Goal: Task Accomplishment & Management: Manage account settings

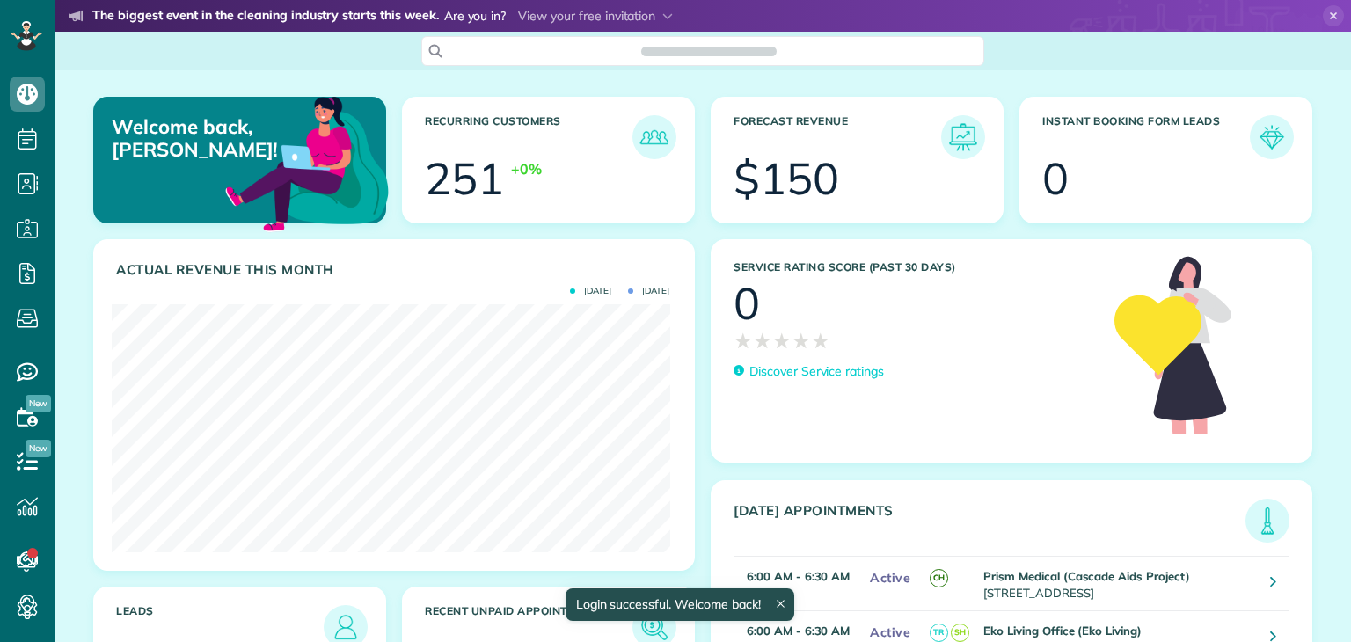
scroll to position [247, 558]
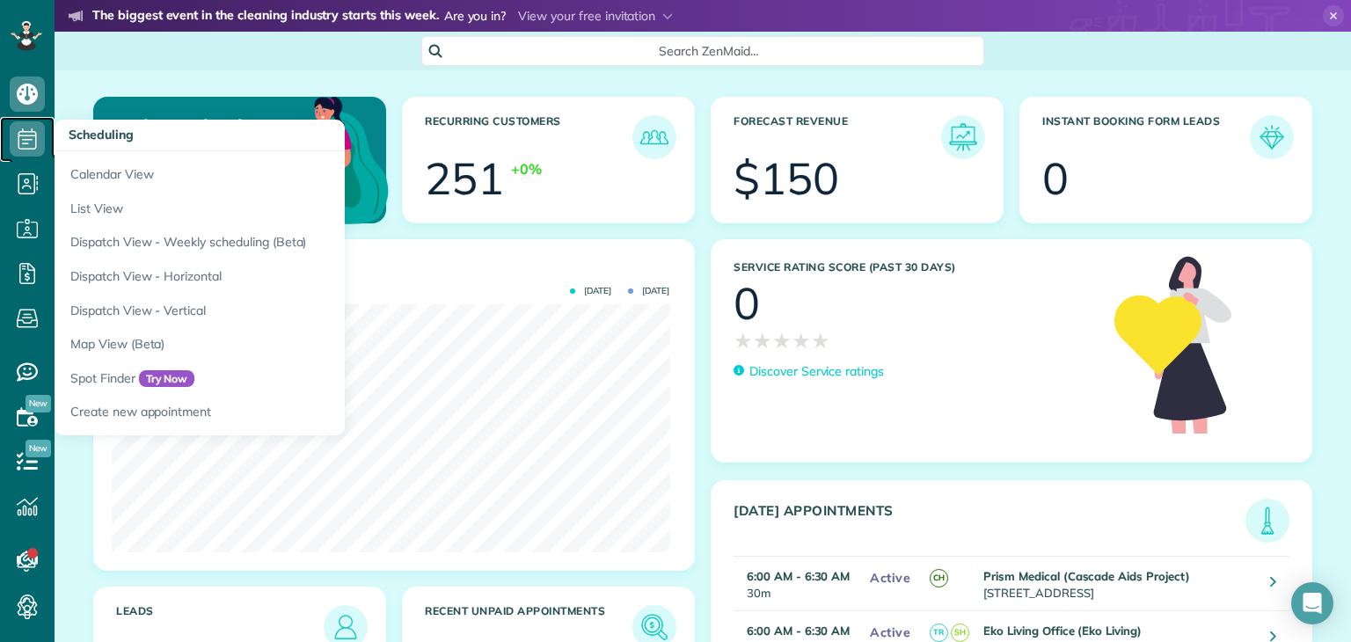
drag, startPoint x: 36, startPoint y: 138, endPoint x: 18, endPoint y: 141, distance: 18.7
click at [18, 141] on icon at bounding box center [27, 138] width 35 height 35
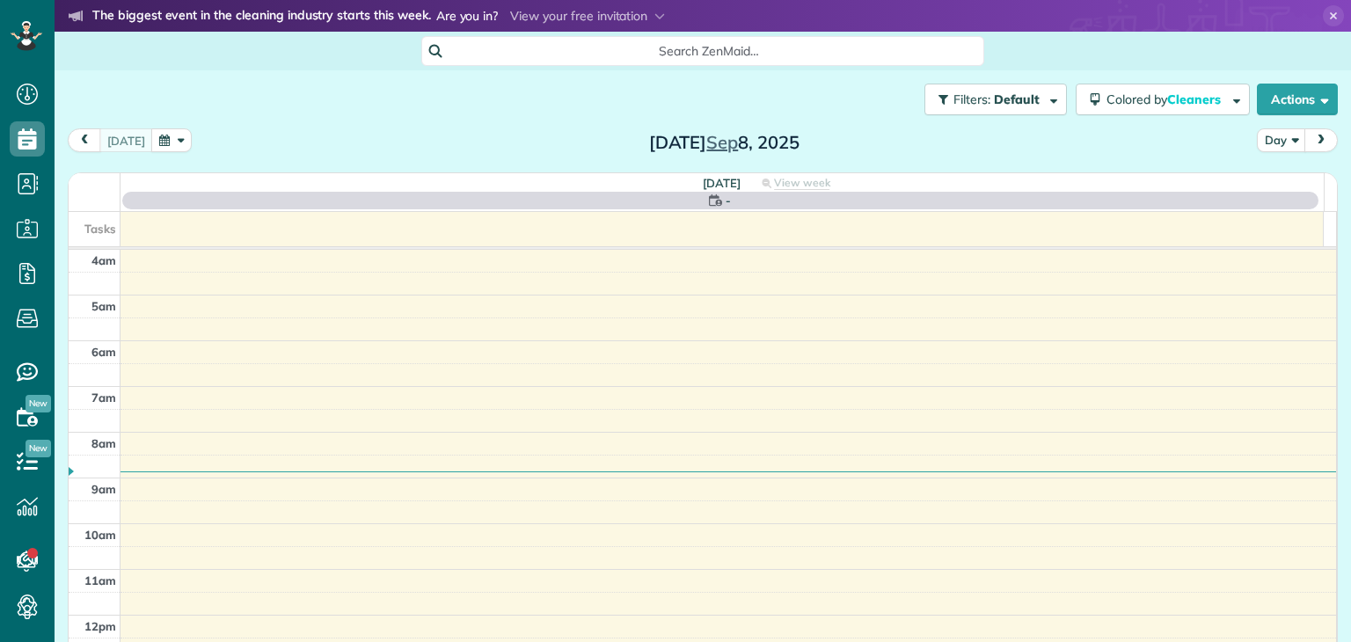
scroll to position [137, 0]
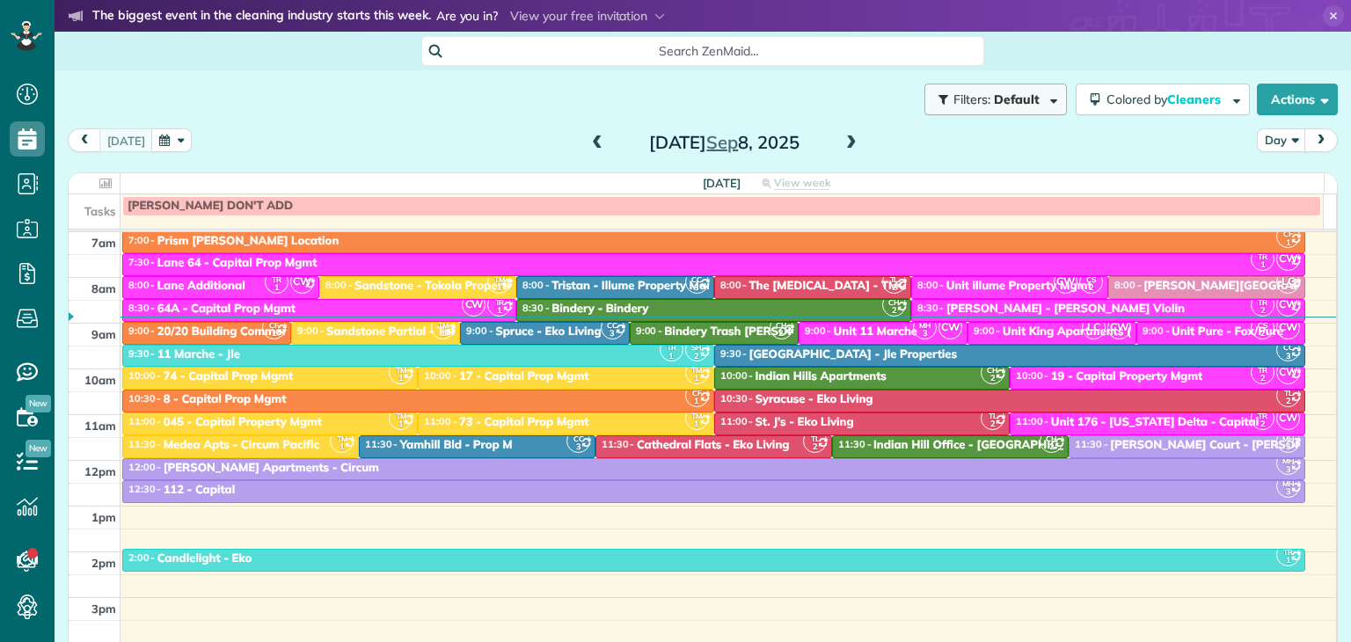
click at [1027, 105] on span "Filters: Default" at bounding box center [998, 99] width 92 height 16
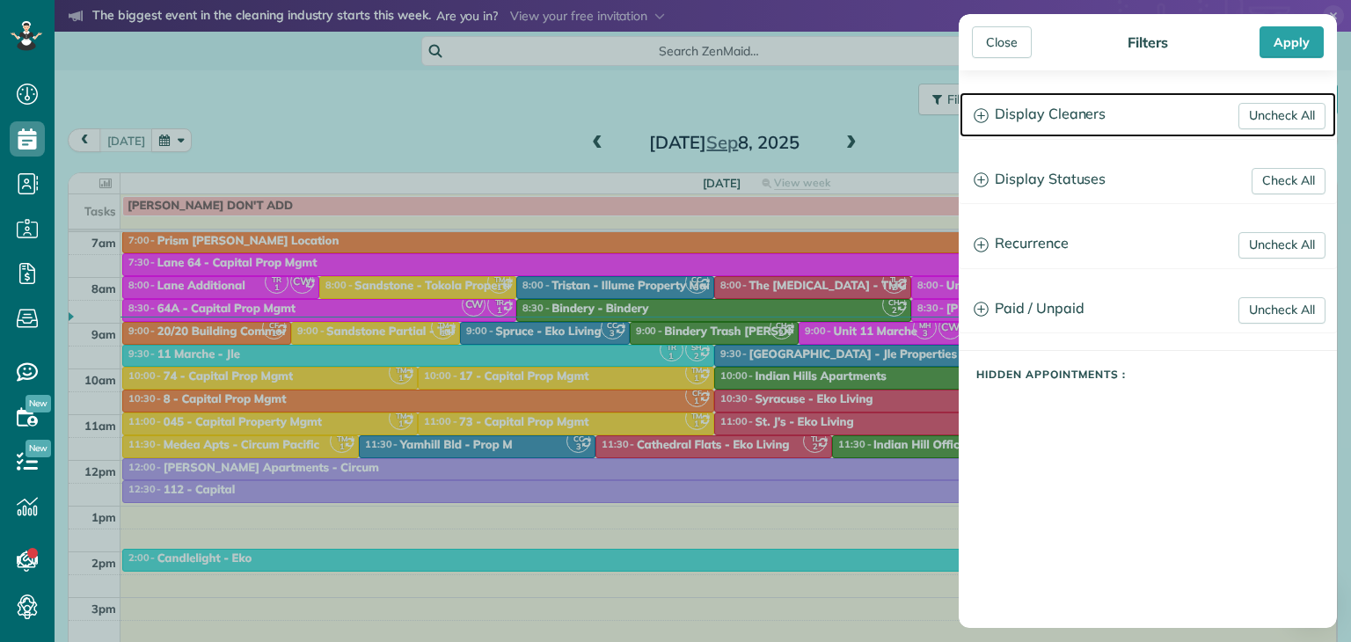
click at [988, 112] on icon at bounding box center [981, 115] width 15 height 15
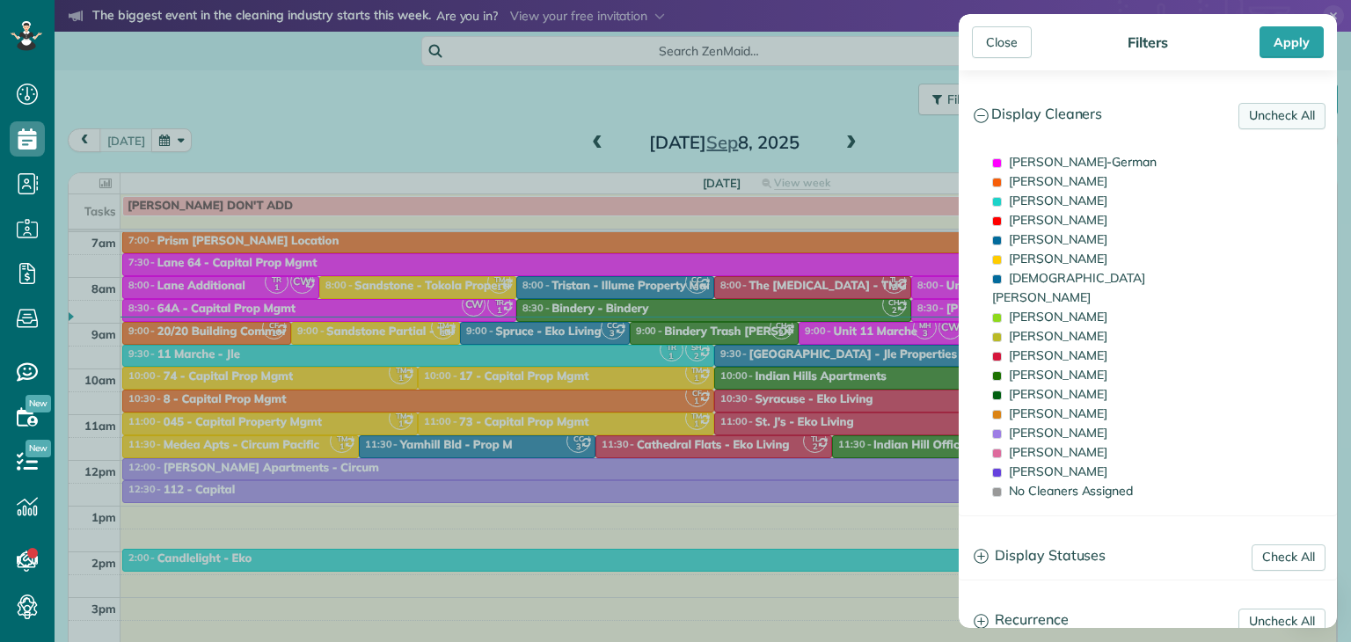
click at [1260, 117] on link "Uncheck All" at bounding box center [1282, 116] width 87 height 26
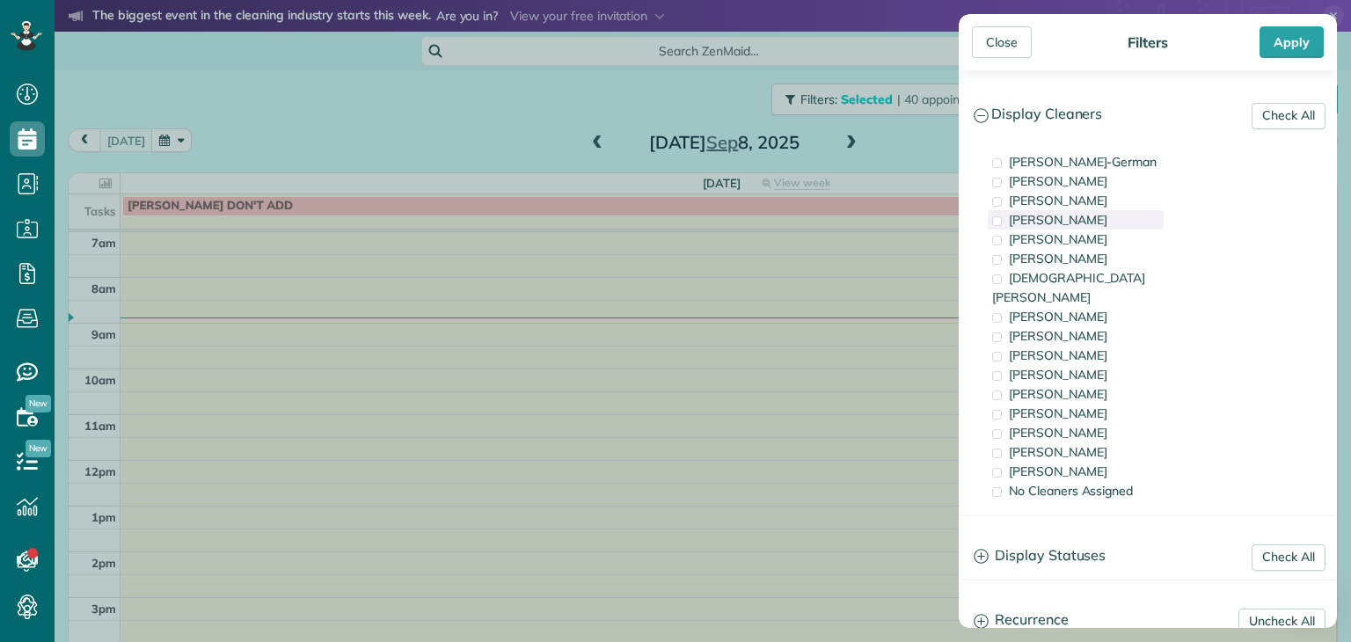
click at [998, 218] on span at bounding box center [997, 221] width 10 height 10
click at [1289, 40] on div "Apply" at bounding box center [1292, 42] width 64 height 32
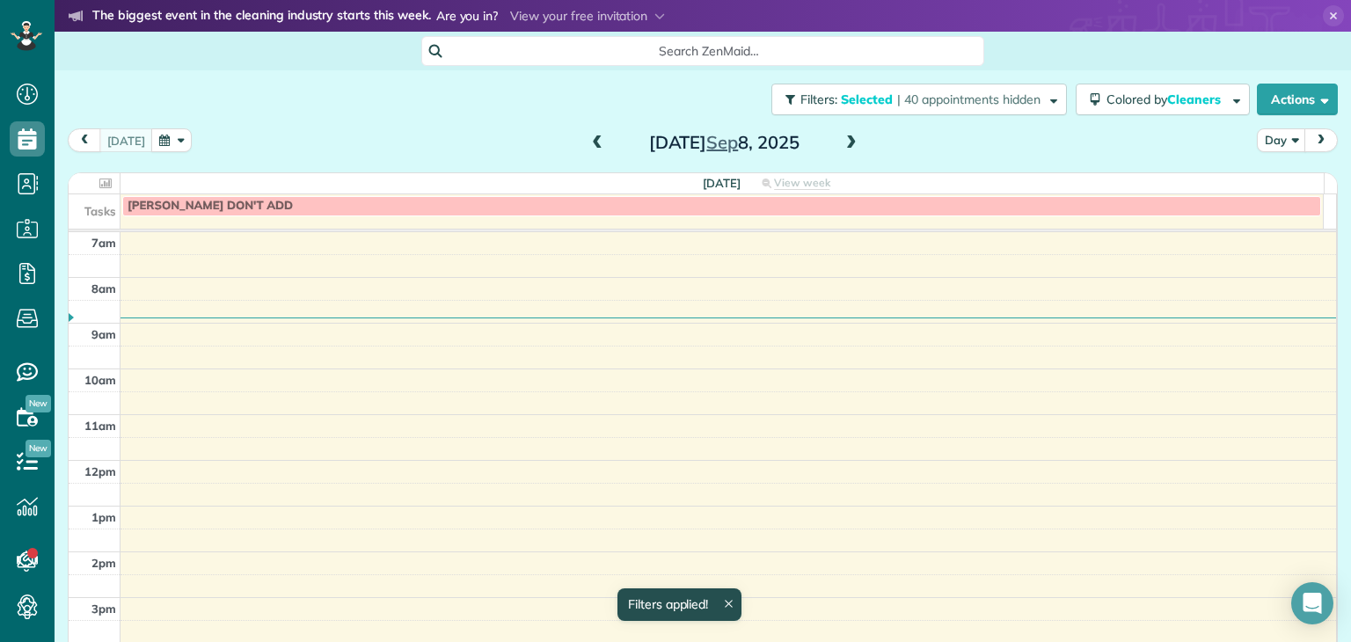
click at [1314, 139] on span "next" at bounding box center [1321, 140] width 14 height 11
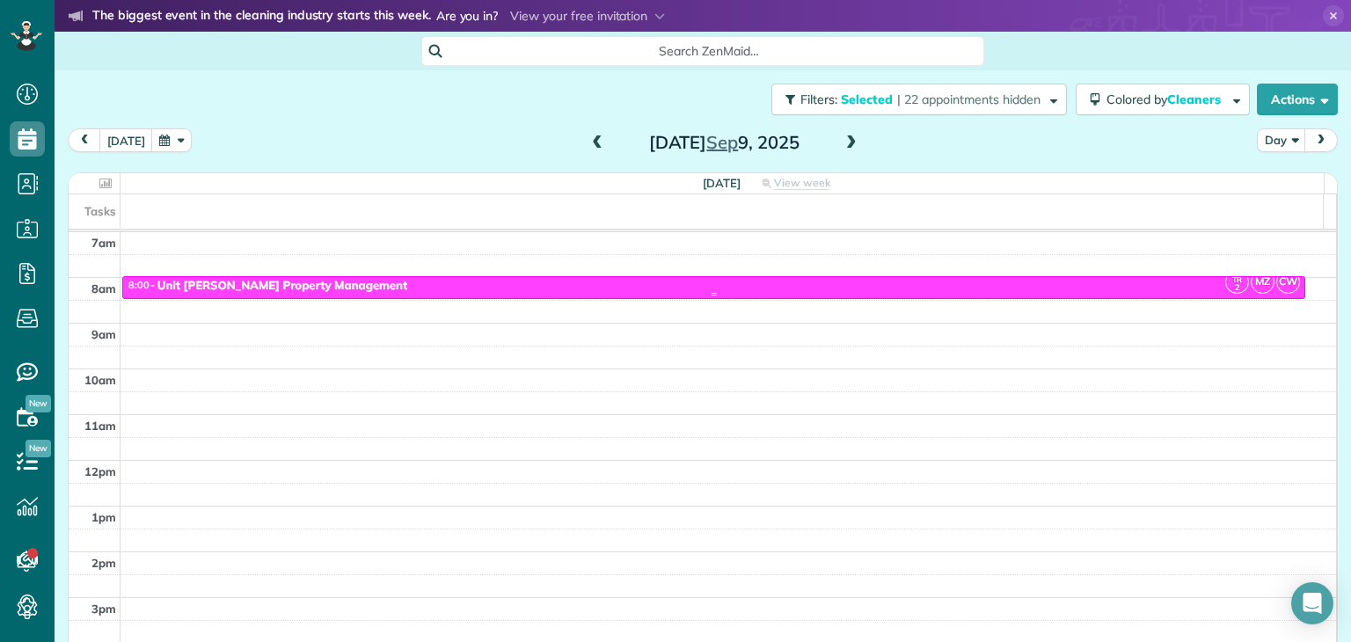
click at [567, 286] on div "8:00 - 8:30 Unit [PERSON_NAME] Property Management" at bounding box center [714, 286] width 1173 height 15
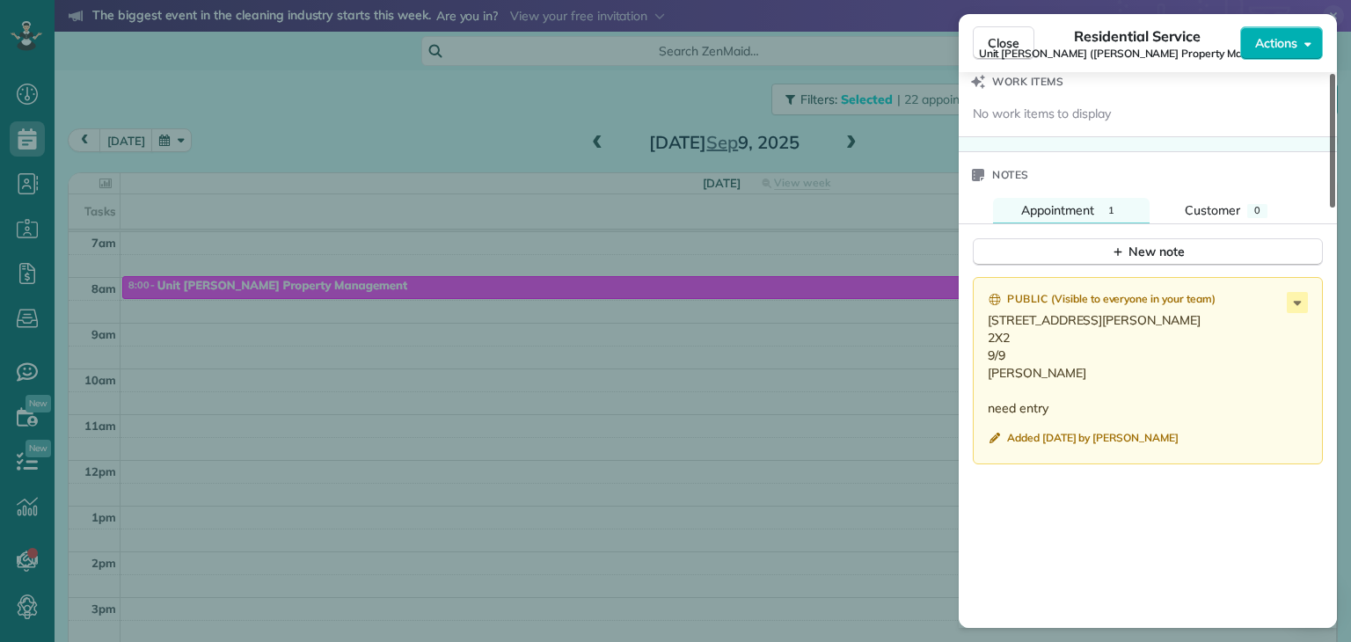
scroll to position [1448, 0]
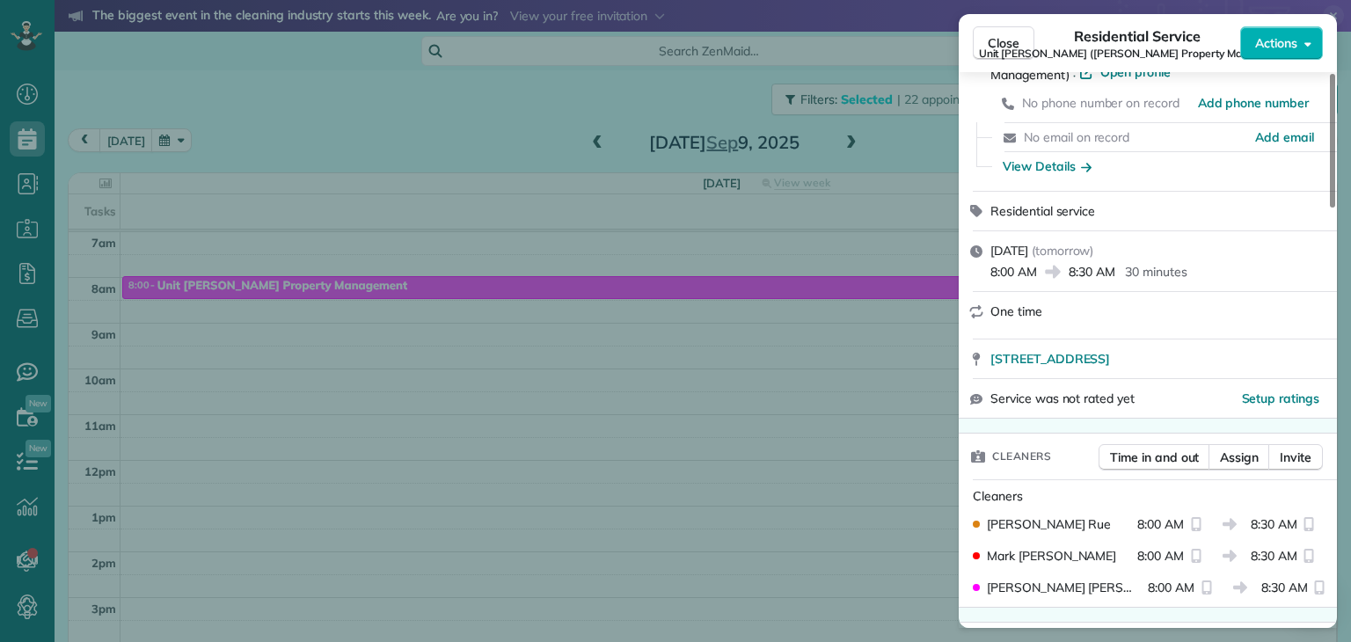
drag, startPoint x: 1334, startPoint y: 120, endPoint x: 1341, endPoint y: 142, distance: 23.1
click at [1335, 142] on div at bounding box center [1332, 141] width 5 height 134
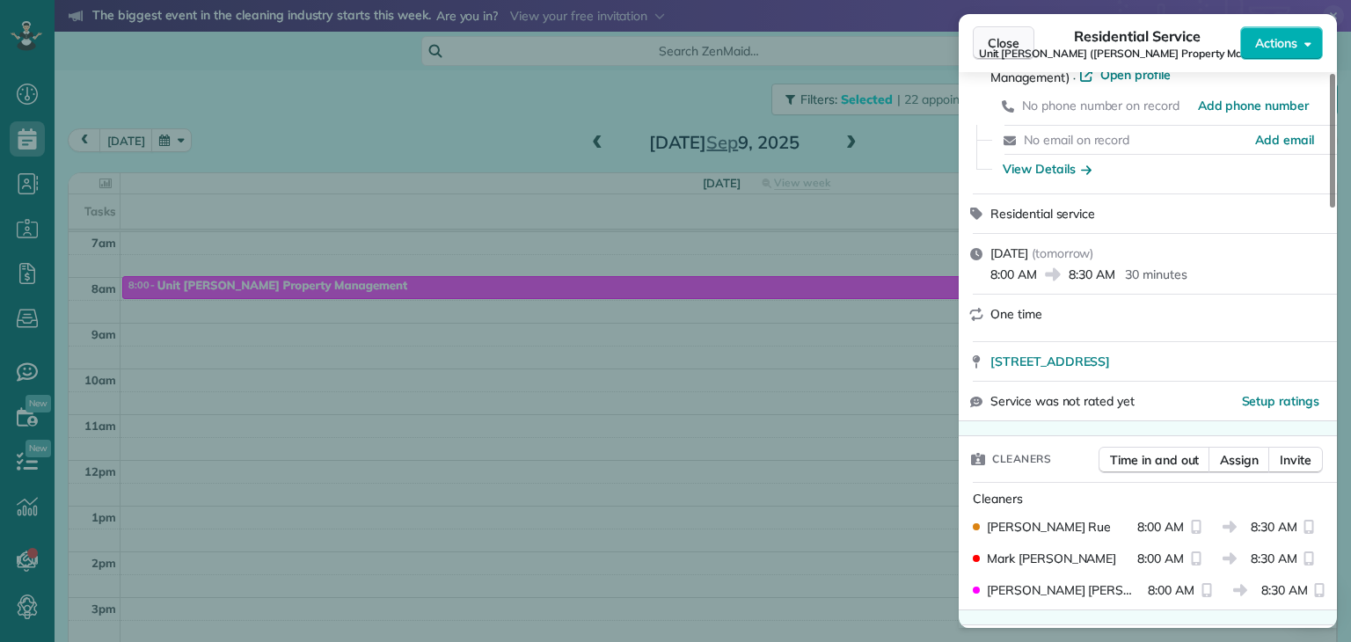
click at [1001, 40] on span "Close" at bounding box center [1004, 43] width 32 height 18
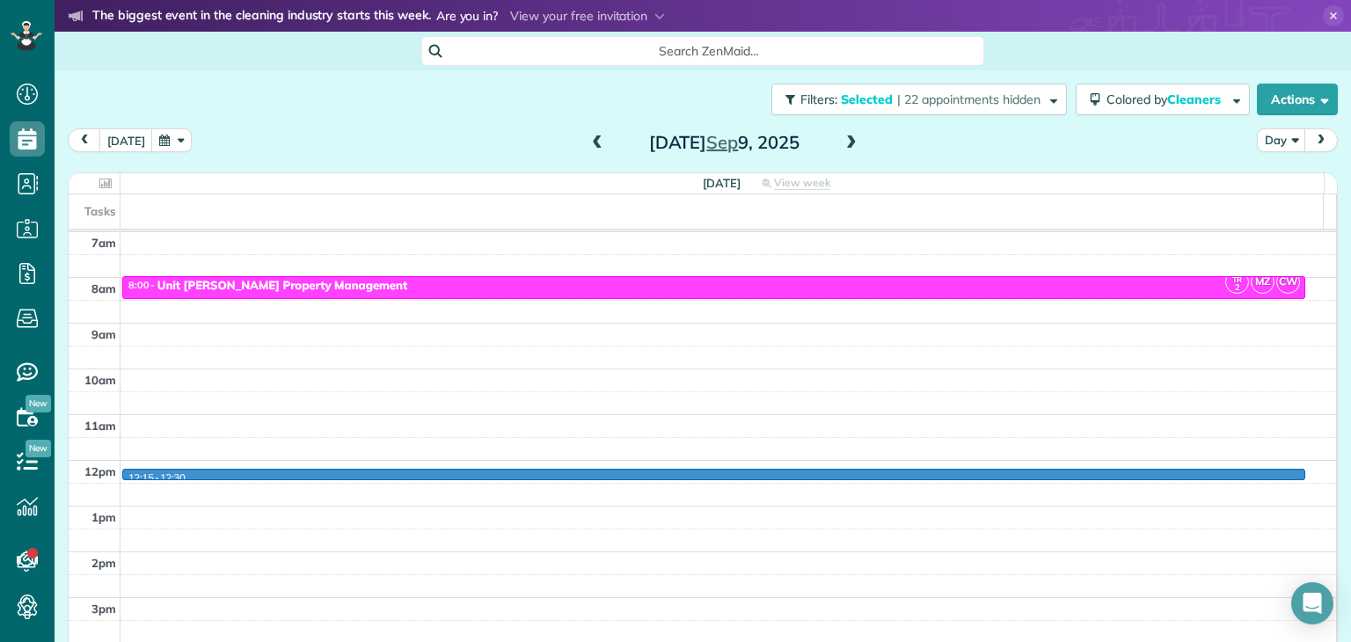
click at [129, 470] on div "4am 5am 6am 7am 8am 9am 10am 11am 12pm 1pm 2pm 3pm 4pm 5pm 12:15 - 12:30 TR 2 M…" at bounding box center [703, 415] width 1268 height 640
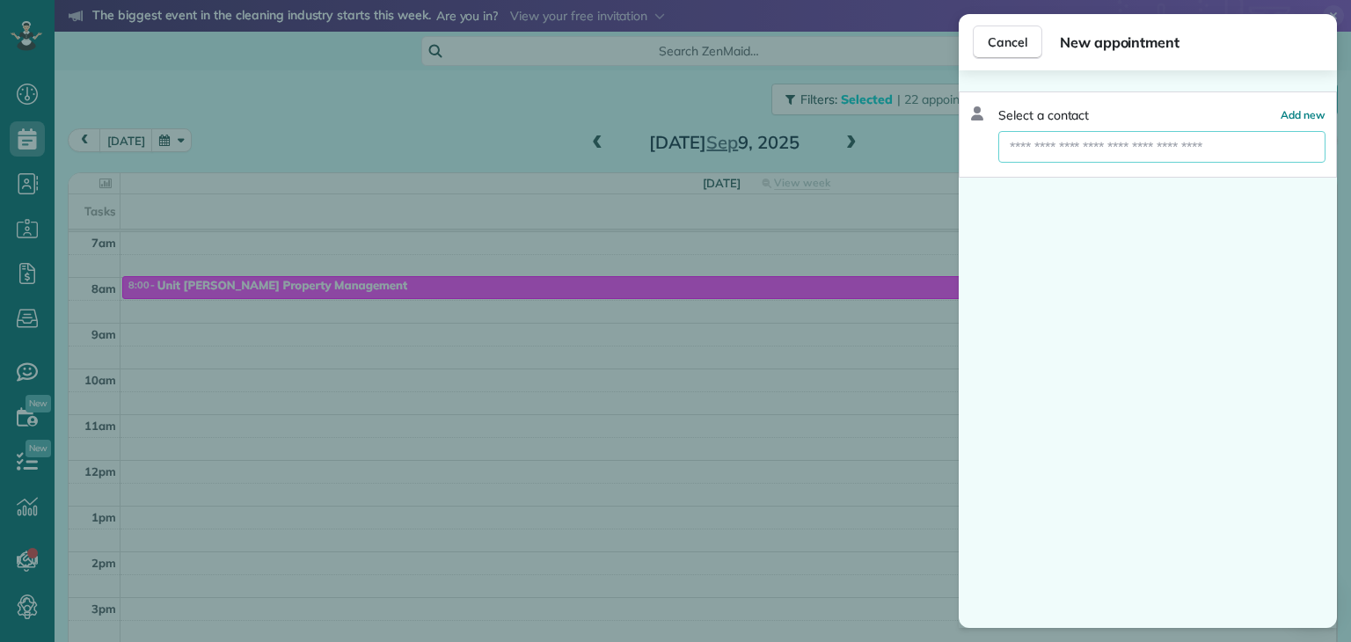
click at [1069, 145] on input "text" at bounding box center [1161, 147] width 327 height 32
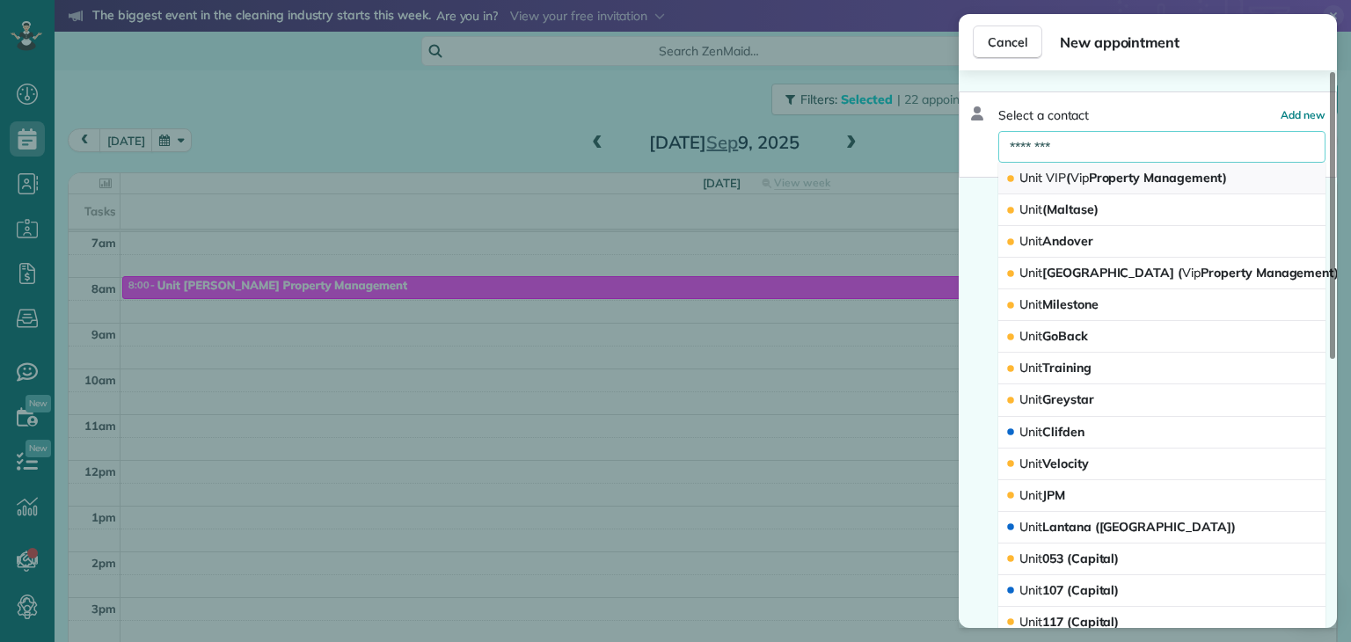
type input "********"
click at [1047, 176] on span "VIP" at bounding box center [1056, 178] width 20 height 16
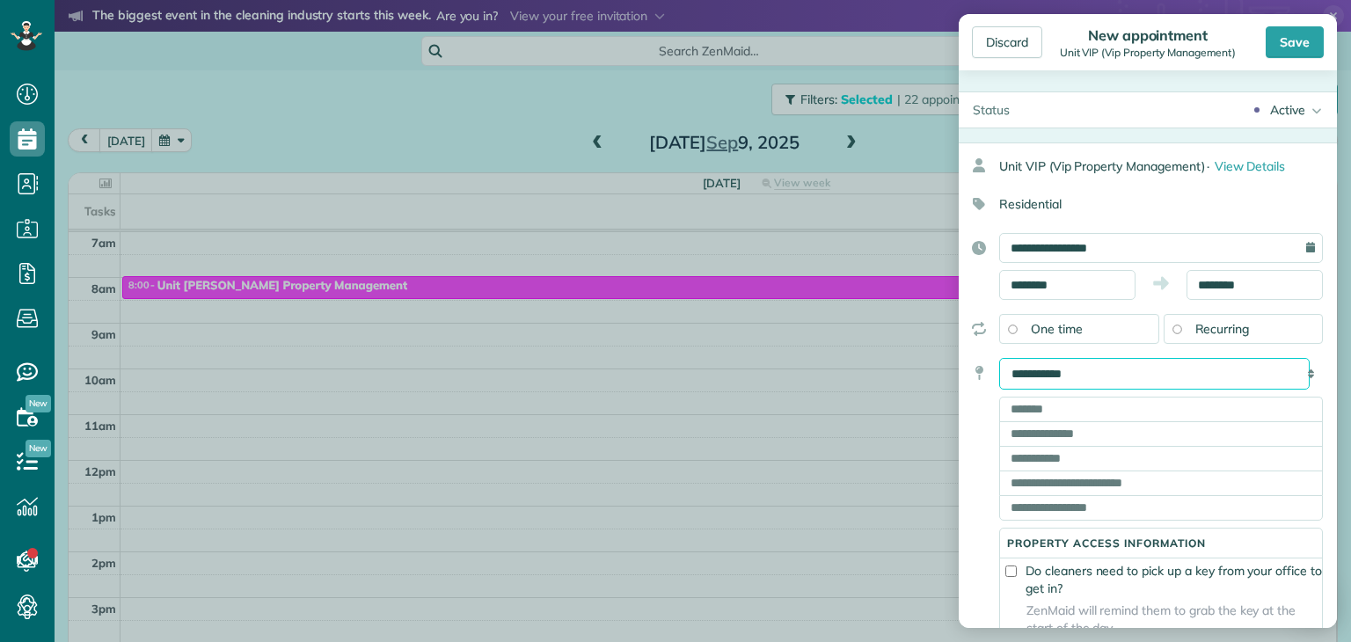
click at [1037, 359] on select "**********" at bounding box center [1154, 374] width 311 height 32
click at [1042, 370] on select "**********" at bounding box center [1154, 374] width 311 height 32
click at [1093, 371] on select "**********" at bounding box center [1154, 374] width 311 height 32
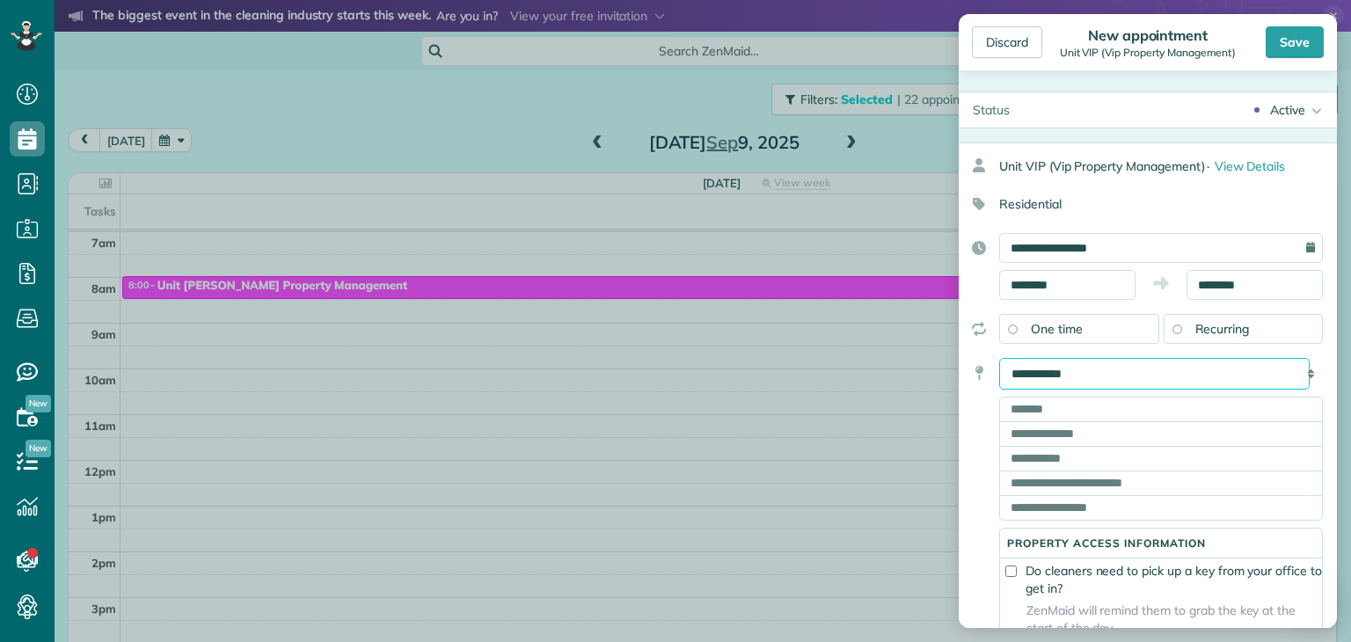
click at [1094, 373] on select "**********" at bounding box center [1154, 374] width 311 height 32
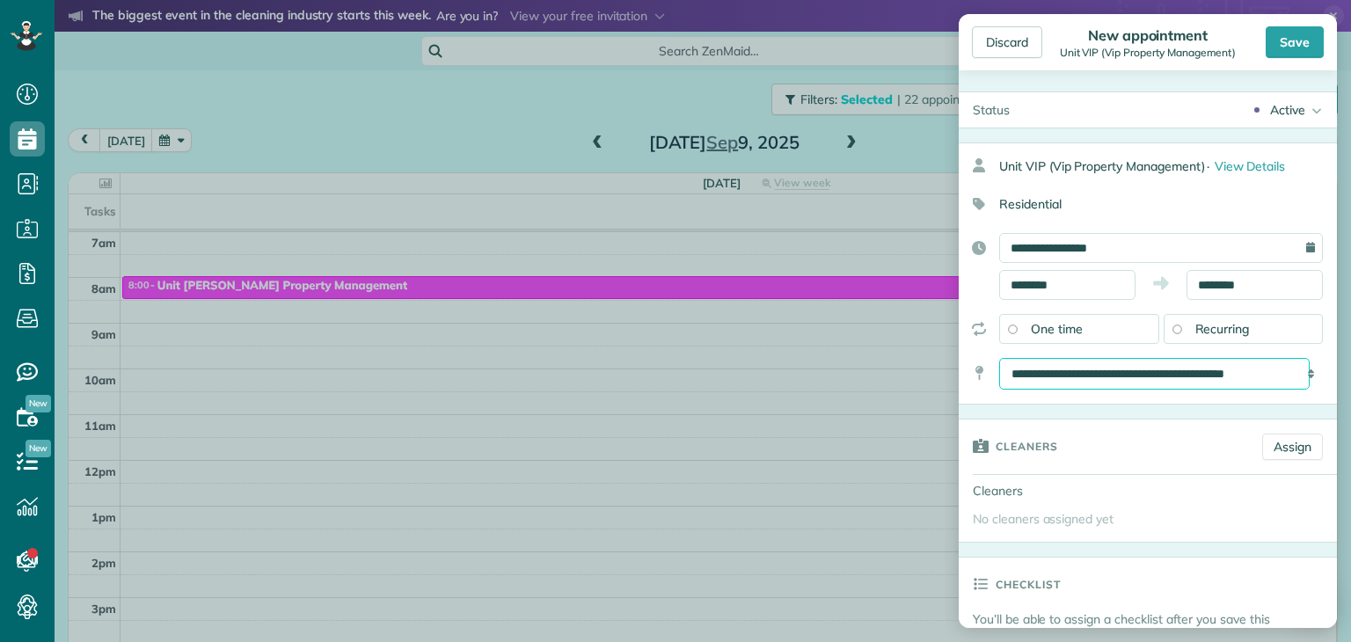
select select "*******"
click at [1094, 373] on select "**********" at bounding box center [1154, 374] width 311 height 32
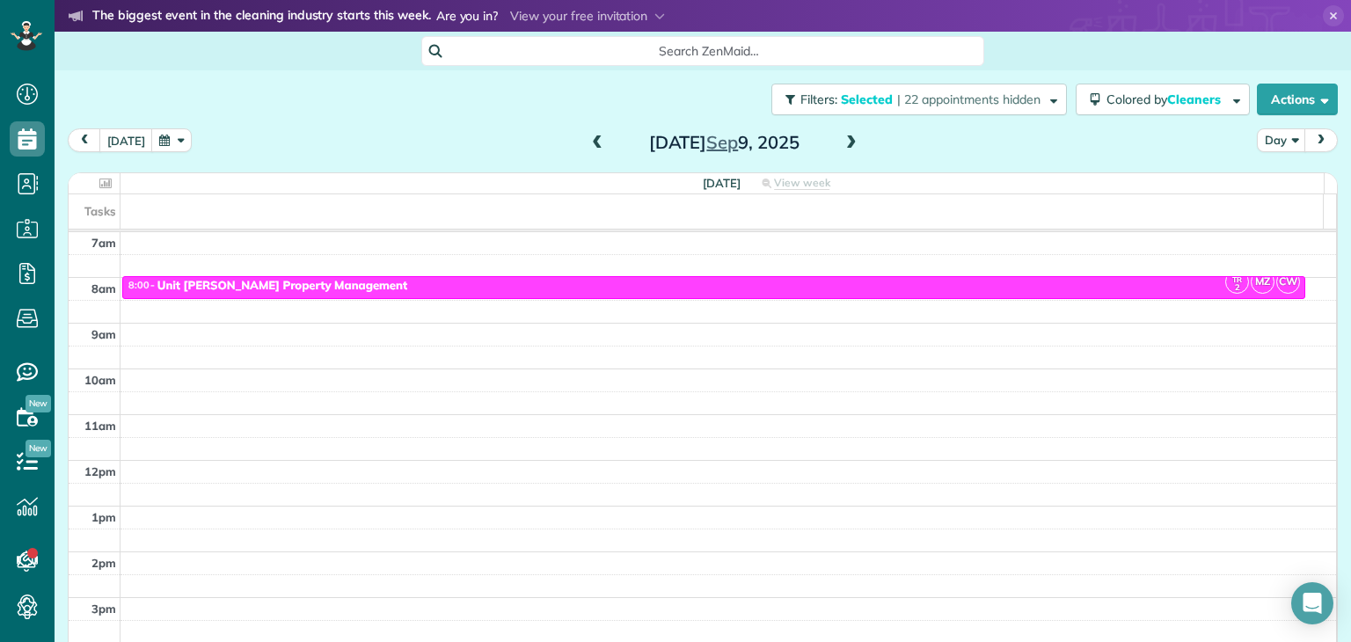
click at [814, 438] on div "Discard New appointment Unit VIP (Vip Property Management) Save Status Active A…" at bounding box center [675, 321] width 1351 height 642
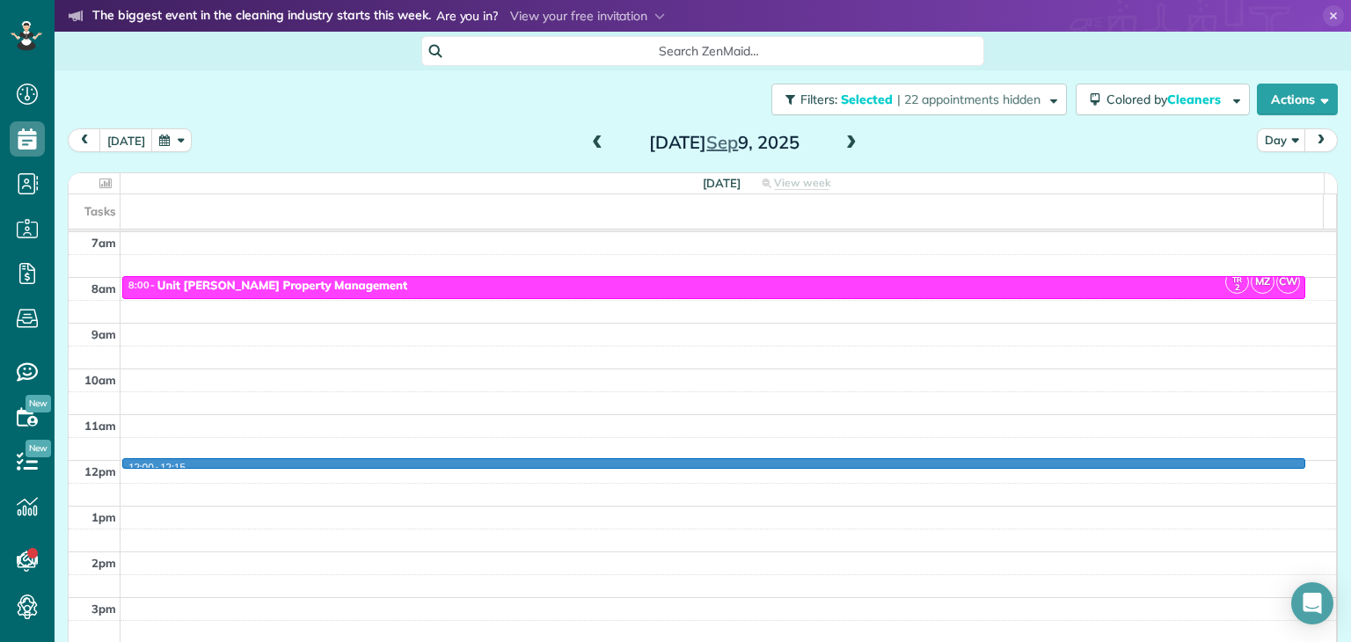
click at [141, 464] on div "4am 5am 6am 7am 8am 9am 10am 11am 12pm 1pm 2pm 3pm 4pm 5pm 12:00 - 12:15 TR 2 M…" at bounding box center [703, 415] width 1268 height 640
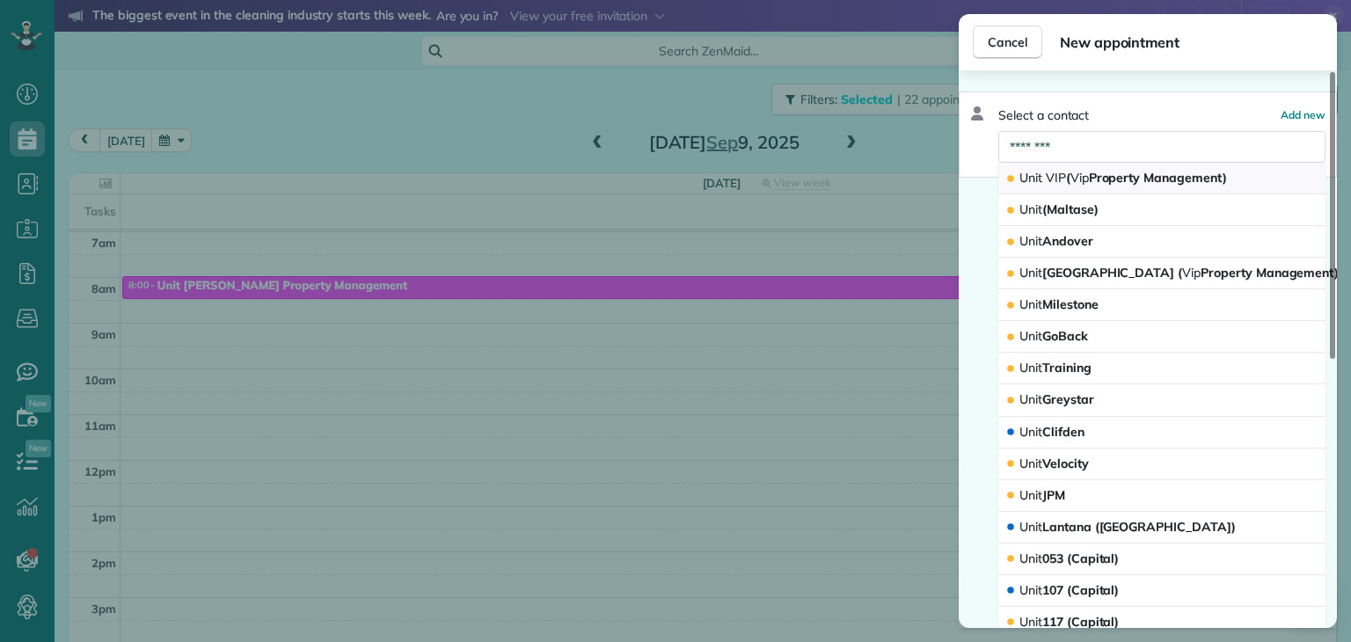
click at [1058, 177] on span "VIP" at bounding box center [1056, 178] width 20 height 16
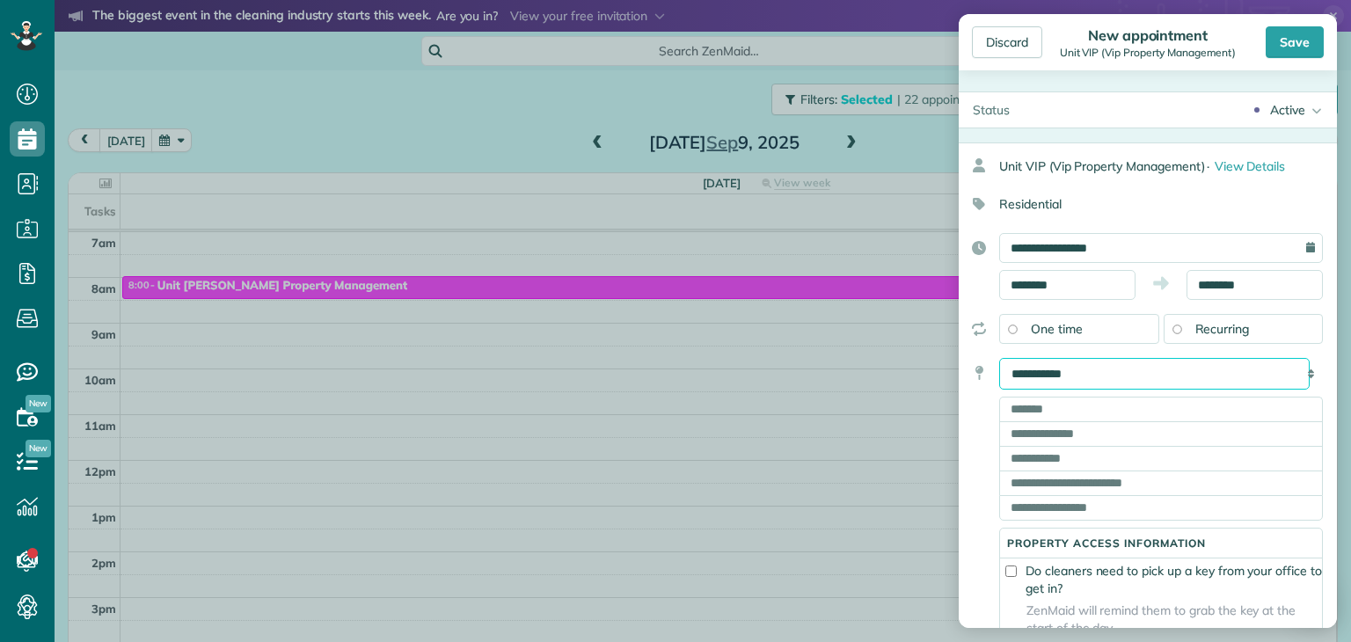
click at [1040, 377] on select "**********" at bounding box center [1154, 374] width 311 height 32
click at [999, 358] on select "**********" at bounding box center [1154, 374] width 311 height 32
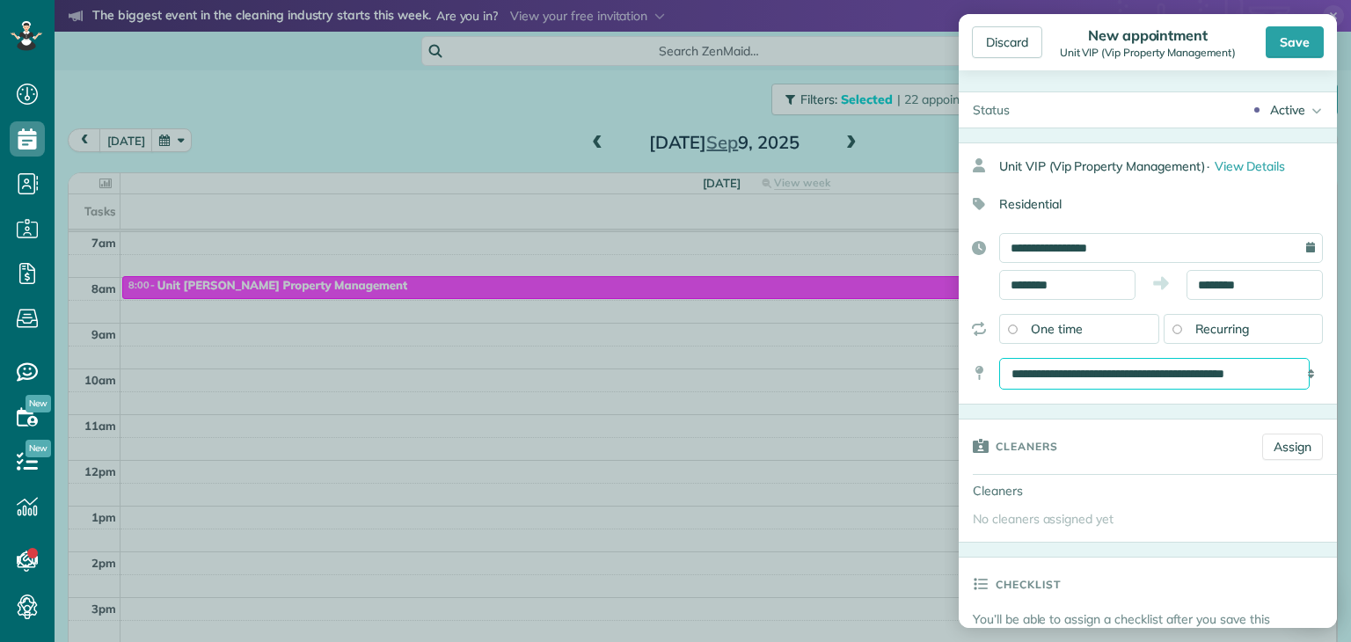
click at [1104, 376] on select "**********" at bounding box center [1154, 374] width 311 height 32
select select "*"
click at [999, 358] on select "**********" at bounding box center [1154, 374] width 311 height 32
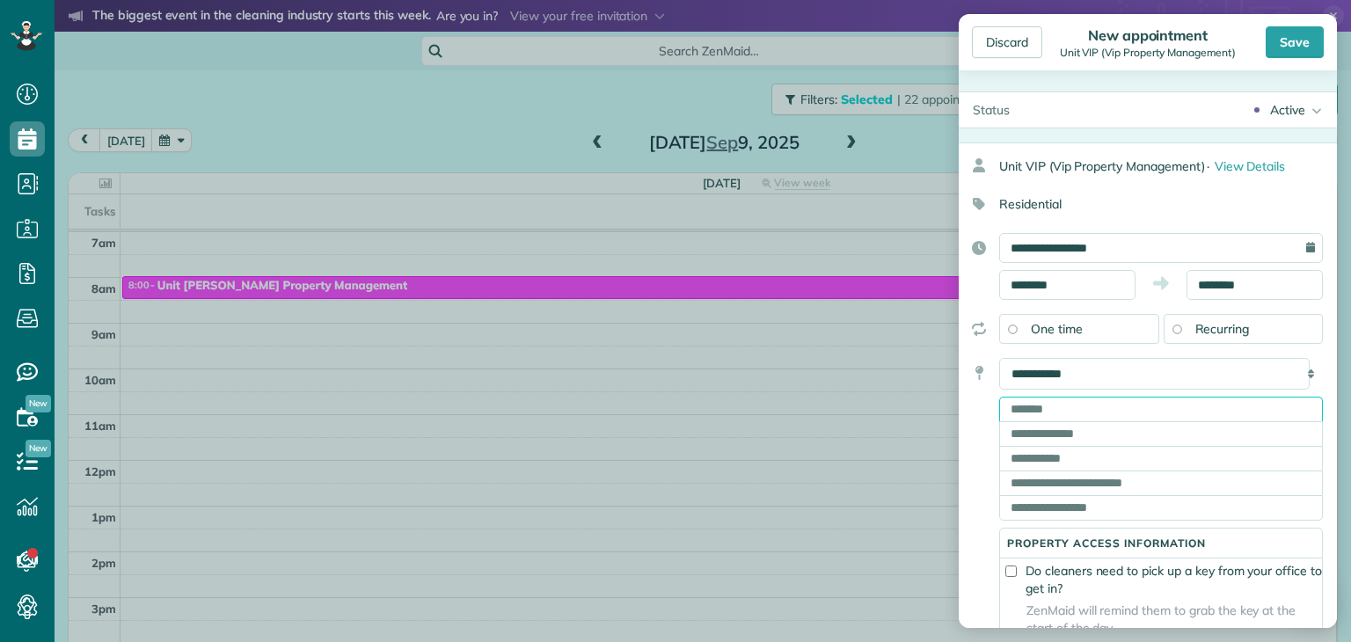
click at [1057, 407] on input "text" at bounding box center [1161, 409] width 324 height 25
type input "**********"
type input "********"
type input "**"
type input "*****"
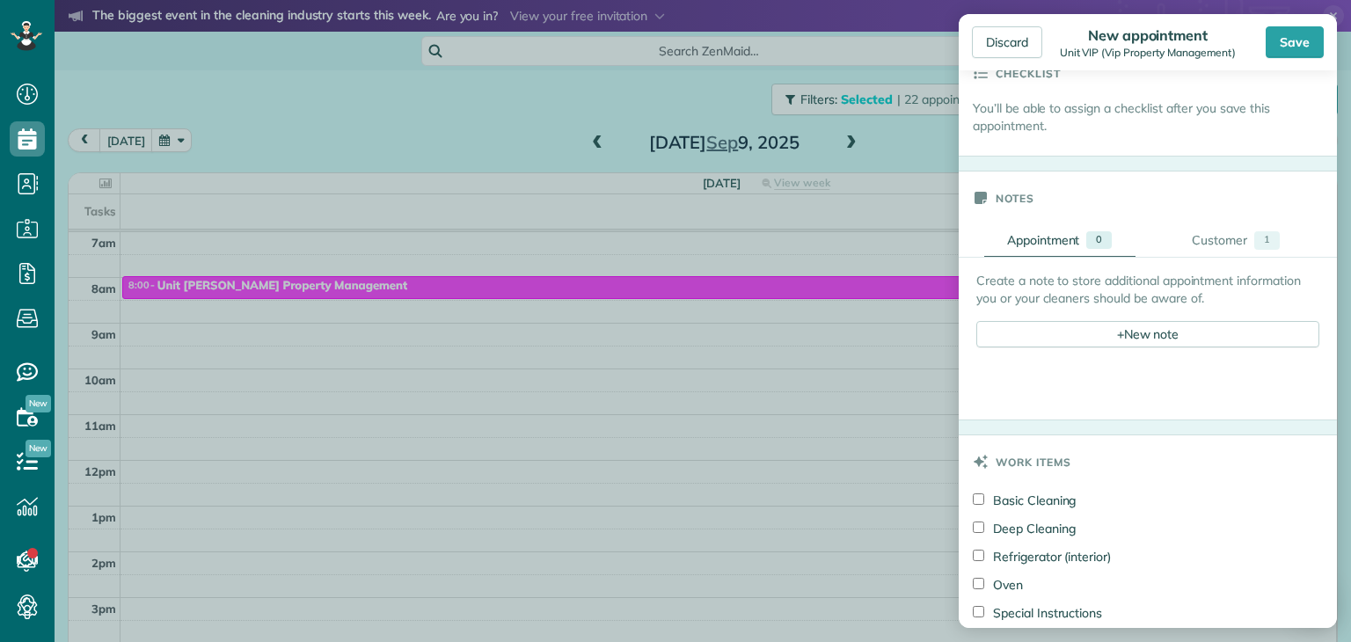
scroll to position [857, 0]
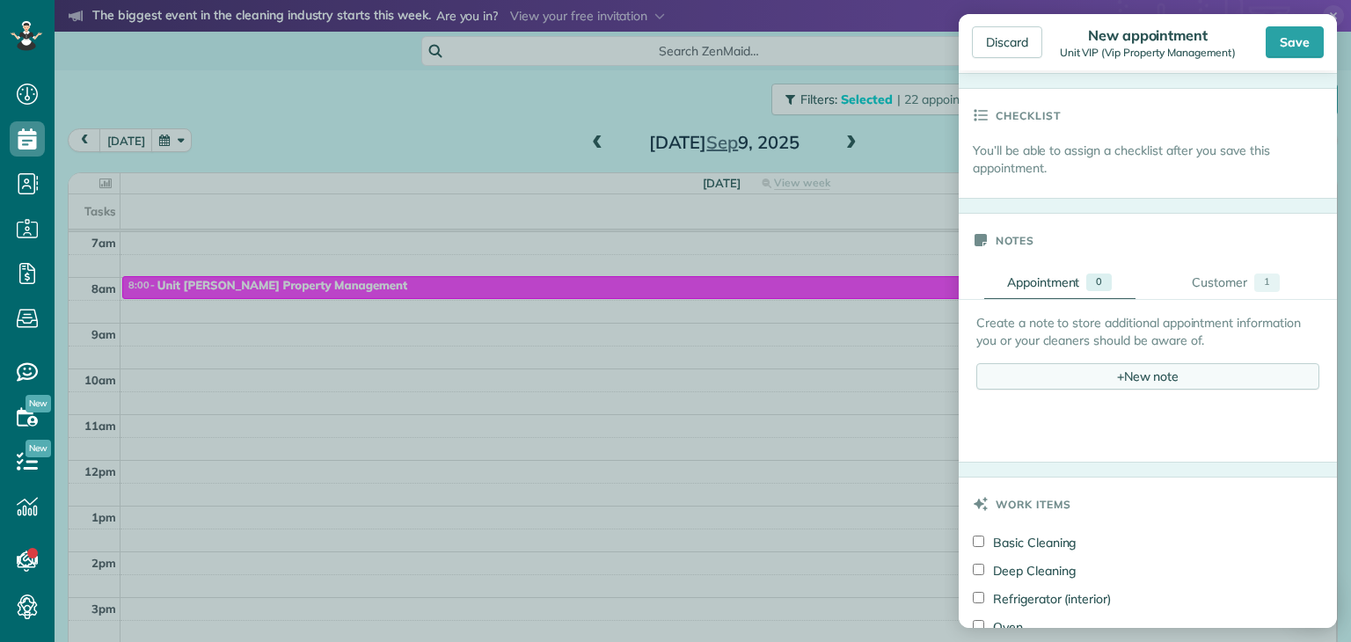
click at [1128, 378] on div "+ New note" at bounding box center [1148, 376] width 343 height 26
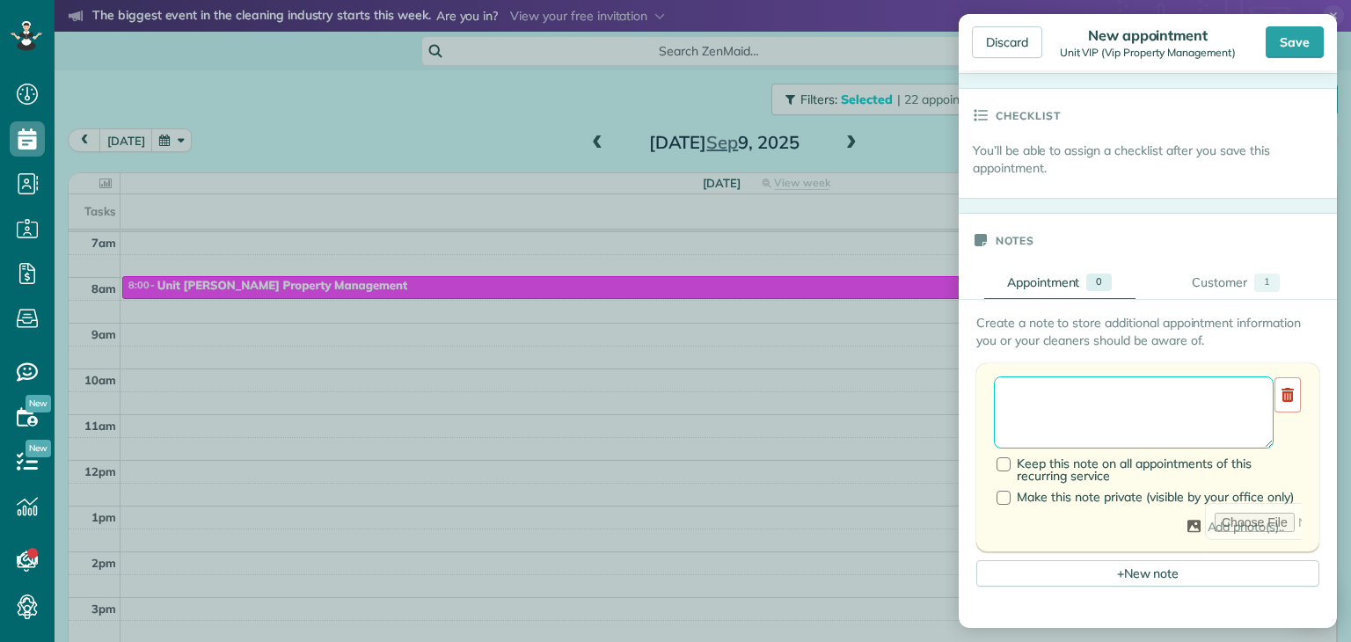
click at [1057, 401] on textarea at bounding box center [1134, 413] width 280 height 72
paste textarea "**********"
click at [1134, 409] on textarea "**********" at bounding box center [1127, 413] width 267 height 72
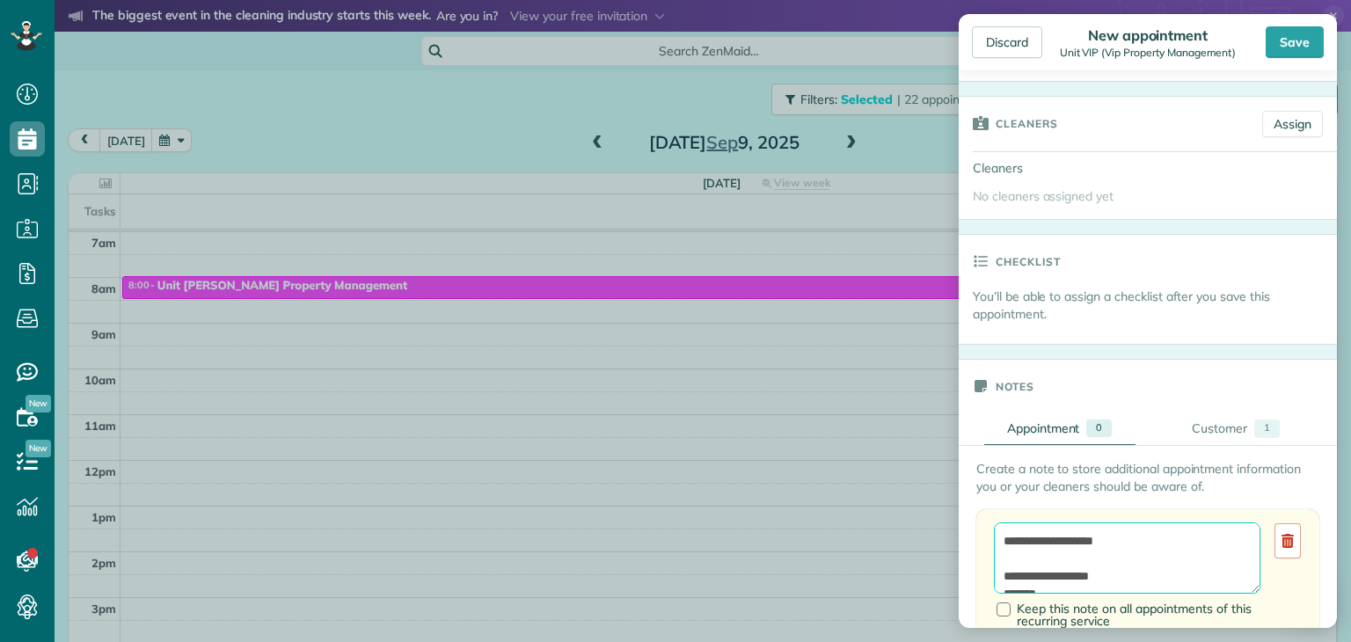
scroll to position [690, 0]
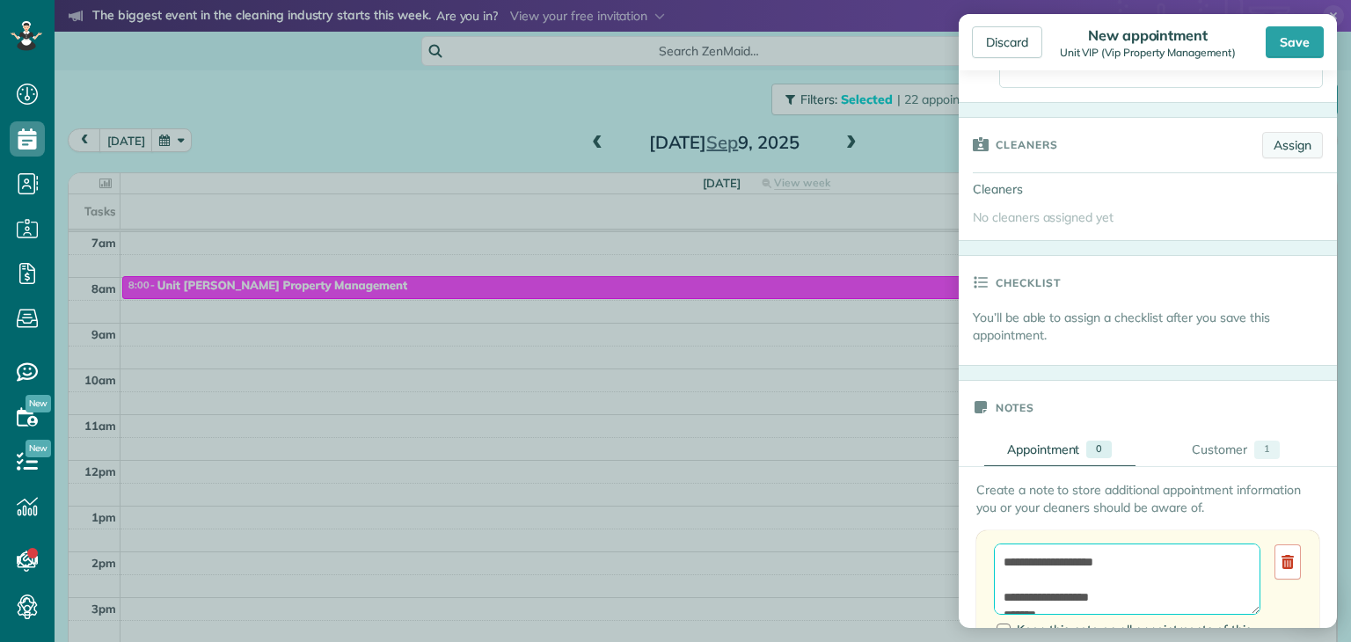
type textarea "**********"
click at [1274, 158] on link "Assign" at bounding box center [1292, 145] width 61 height 26
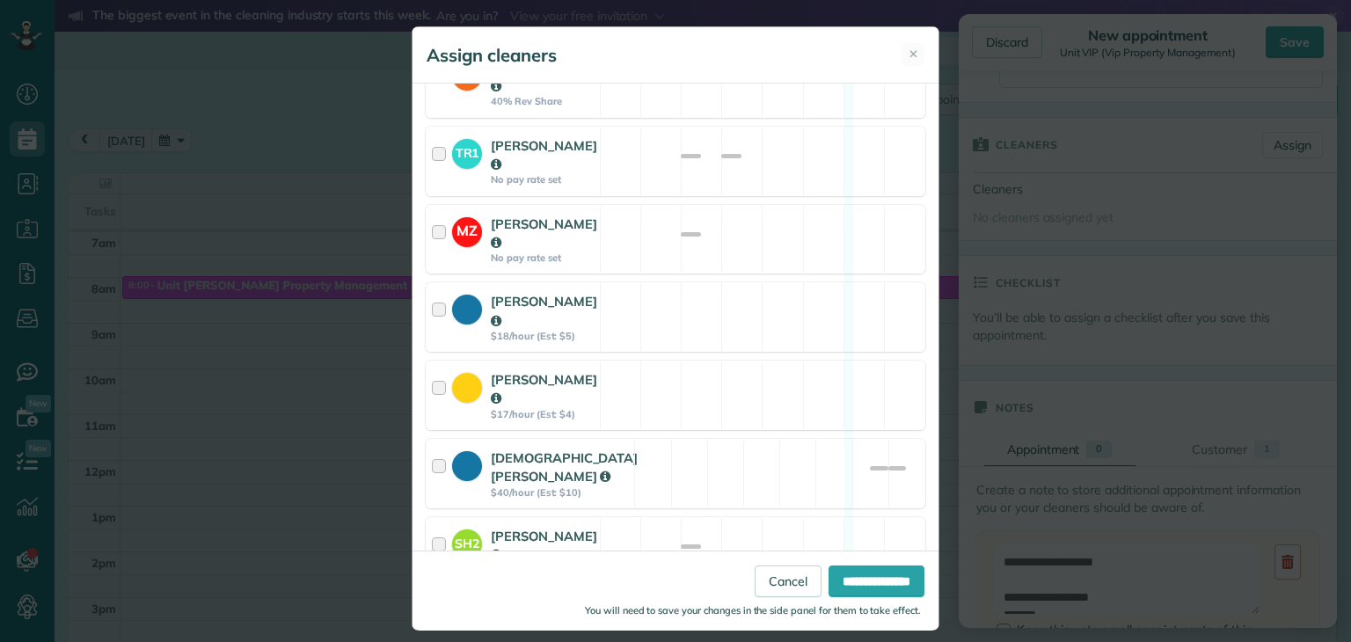
scroll to position [351, 0]
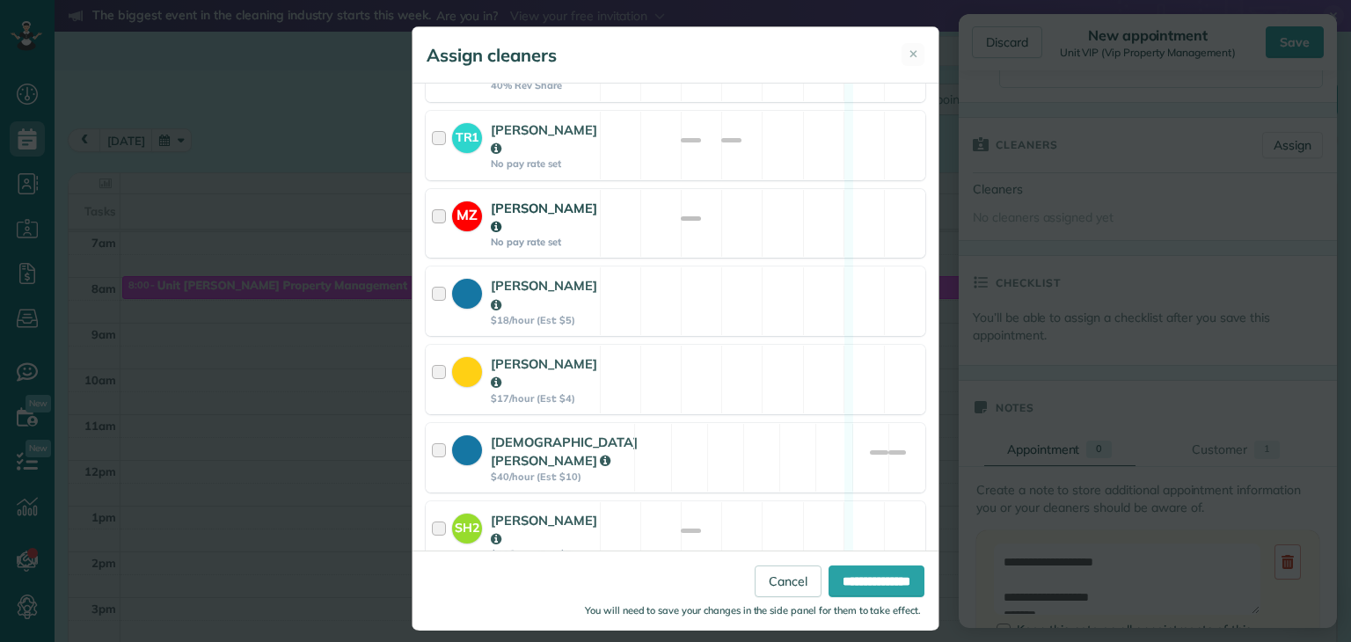
click at [436, 238] on div at bounding box center [442, 224] width 20 height 50
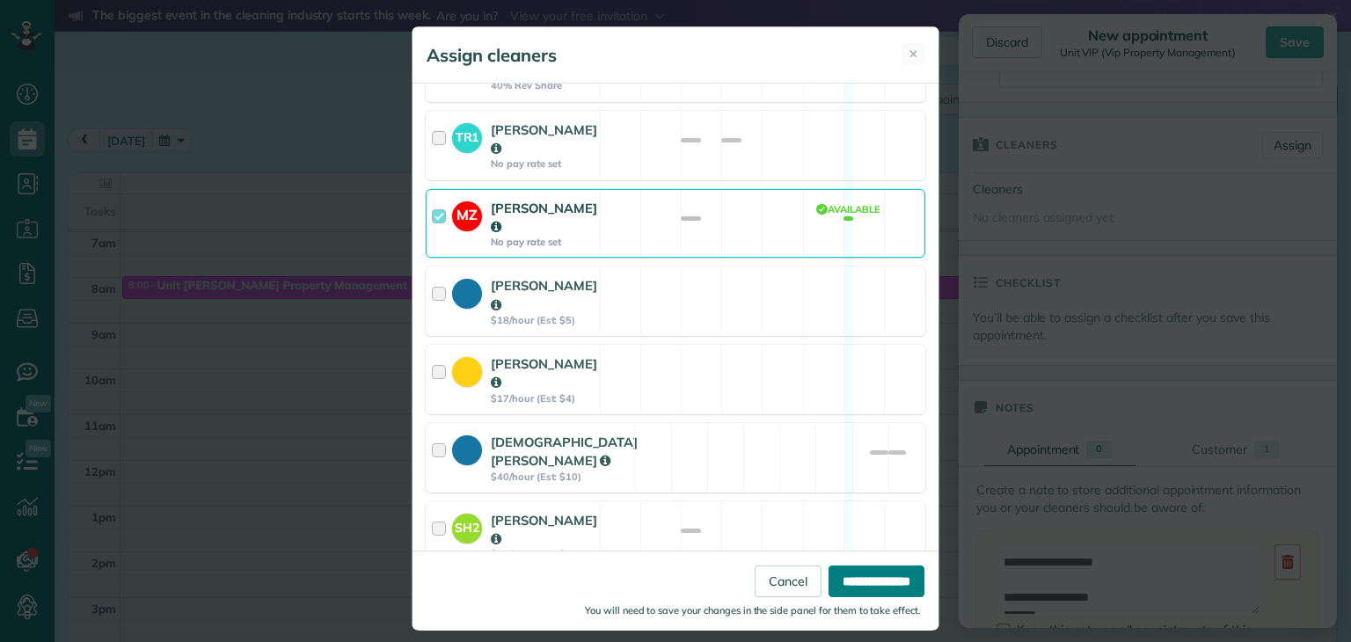
click at [840, 582] on input "**********" at bounding box center [877, 581] width 96 height 32
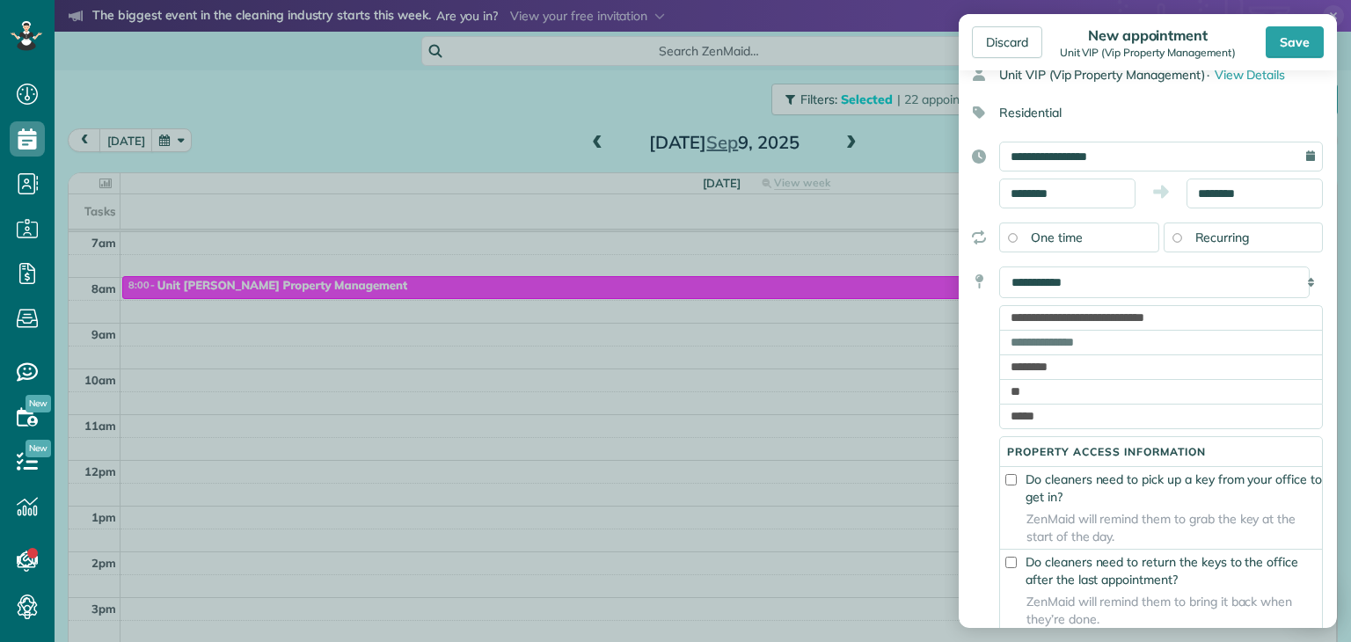
scroll to position [0, 0]
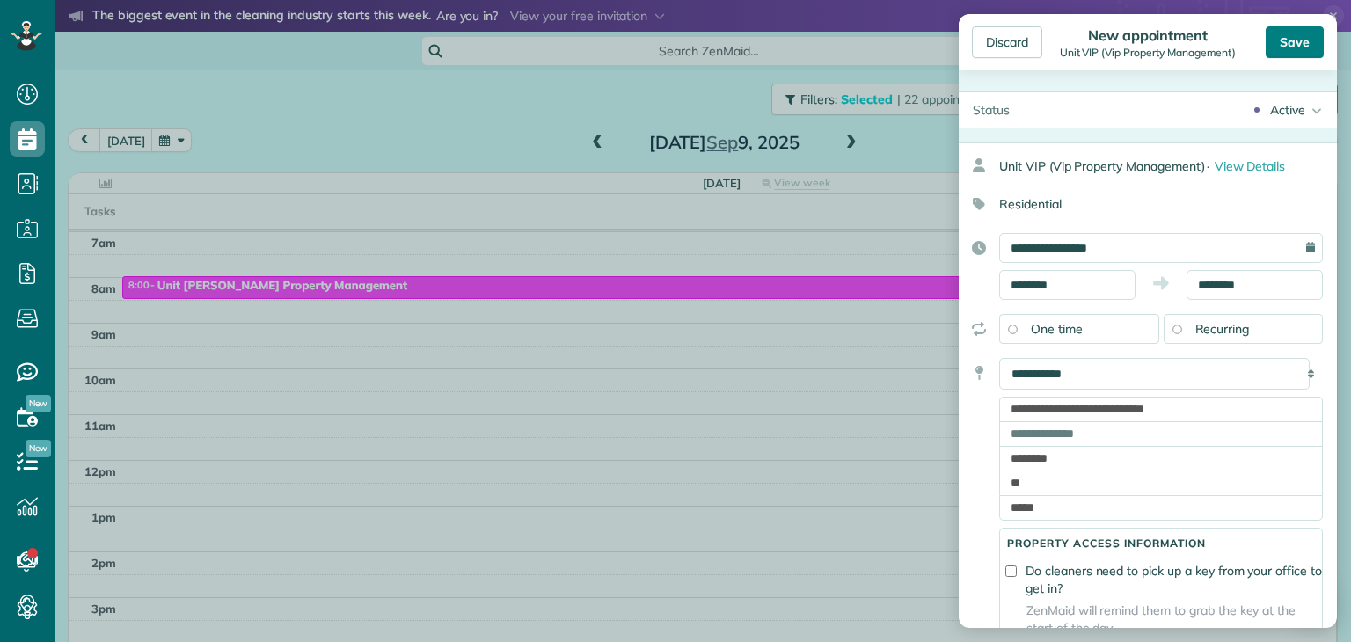
click at [1295, 36] on div "Save" at bounding box center [1295, 42] width 58 height 32
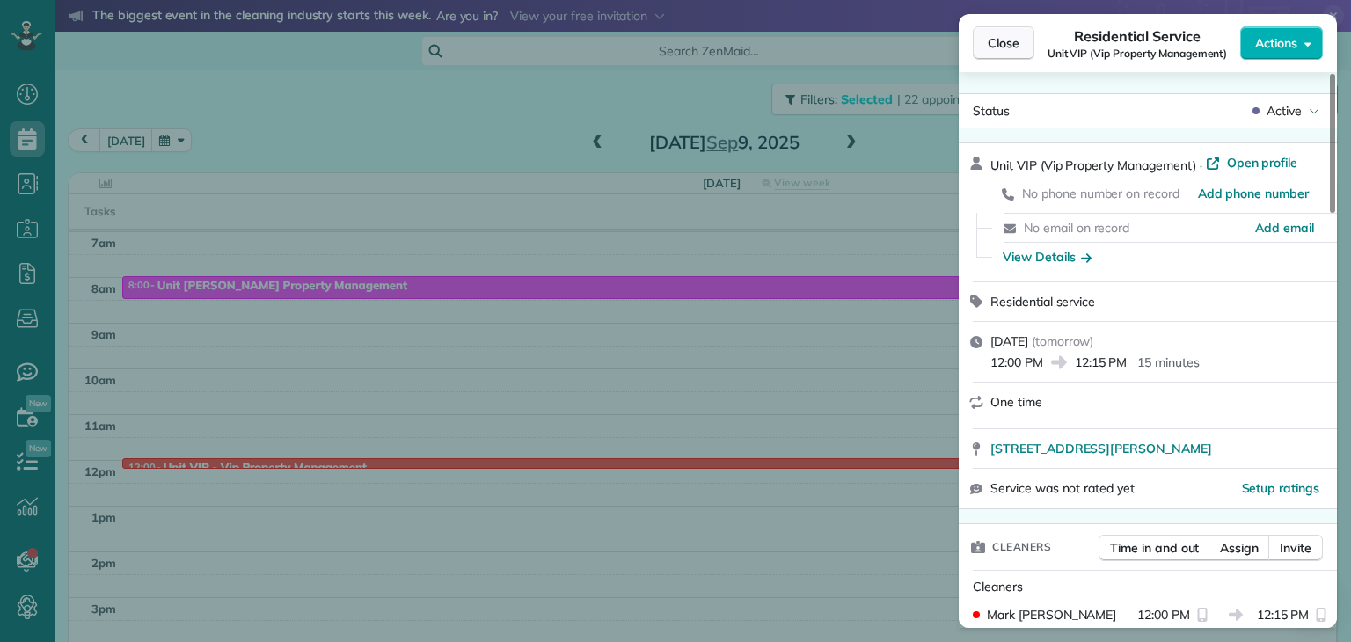
click at [998, 49] on span "Close" at bounding box center [1004, 43] width 32 height 18
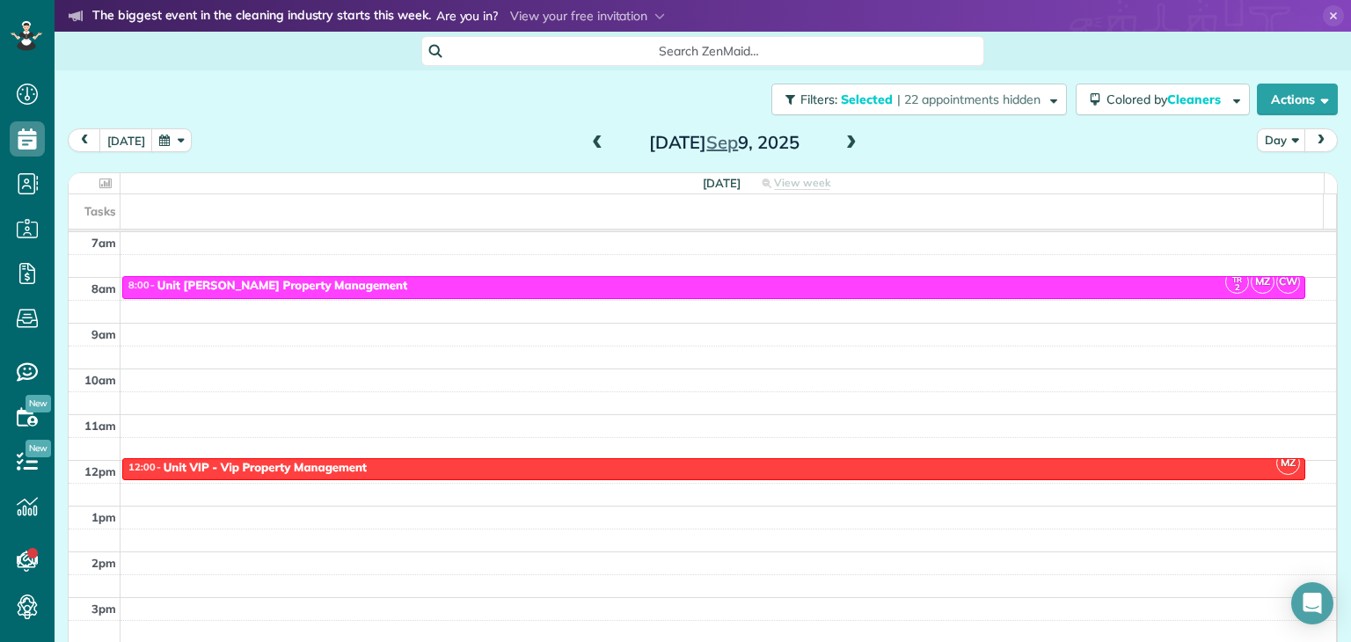
drag, startPoint x: 433, startPoint y: 467, endPoint x: 433, endPoint y: 479, distance: 12.3
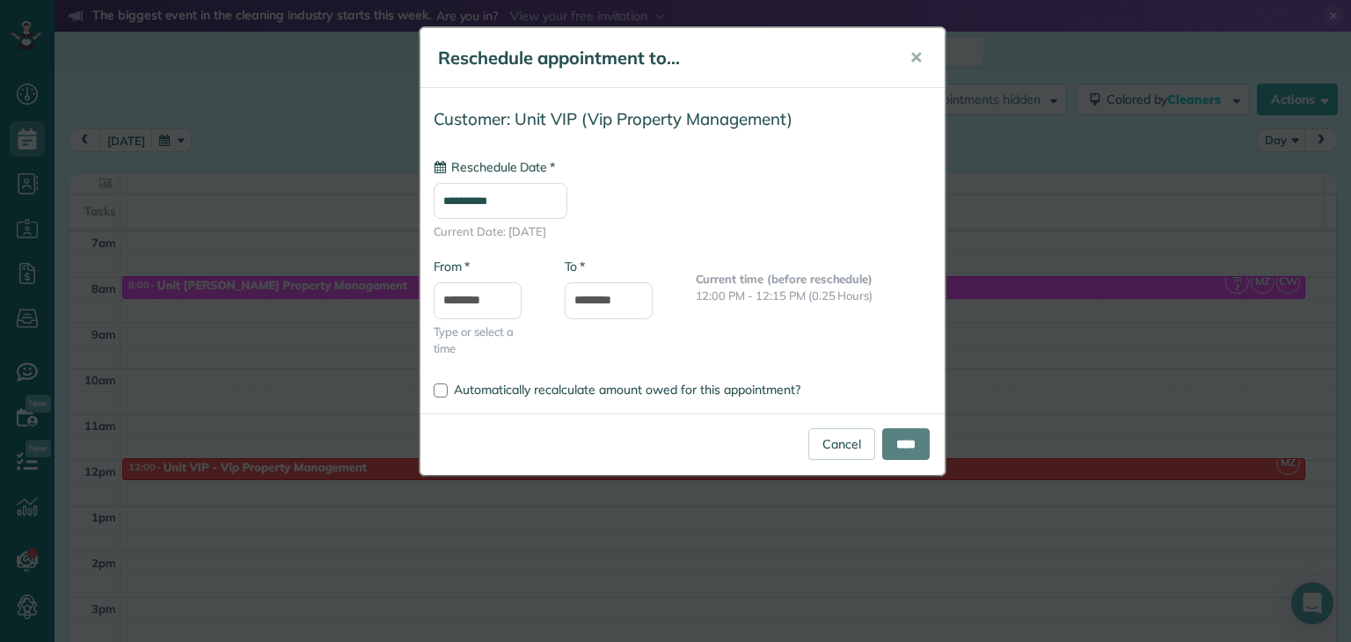
type input "**********"
click at [904, 446] on input "****" at bounding box center [906, 444] width 48 height 32
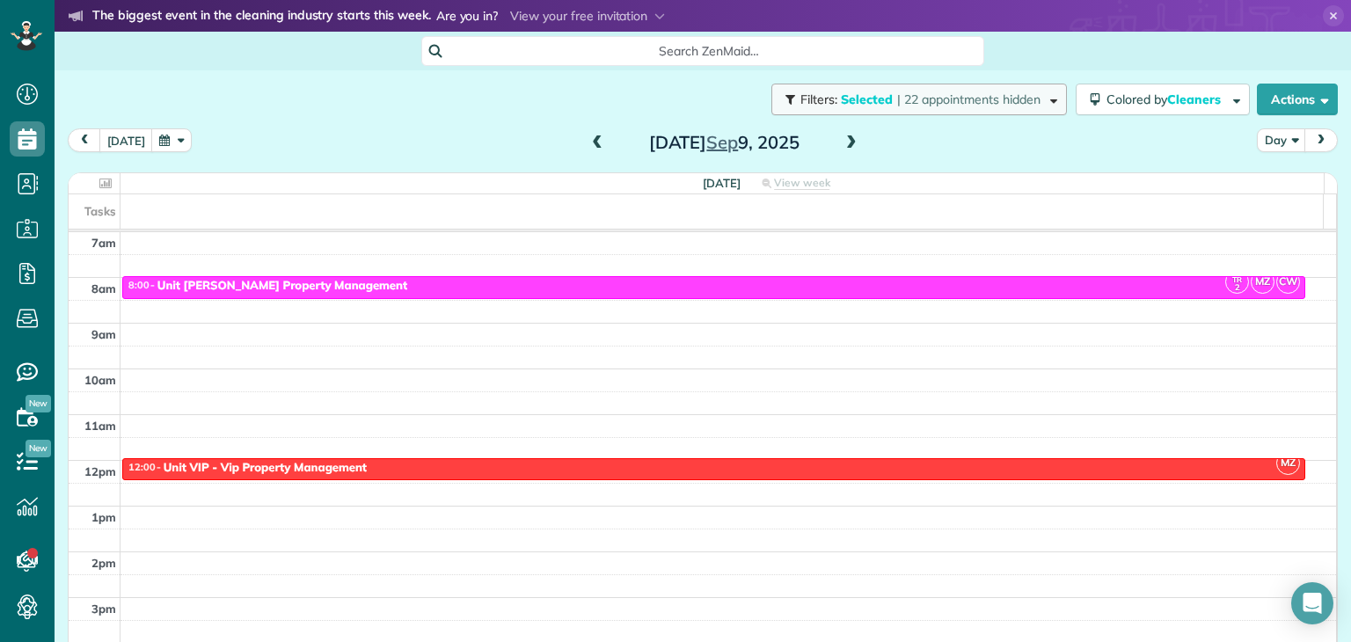
click at [1044, 100] on span "button" at bounding box center [1050, 98] width 13 height 13
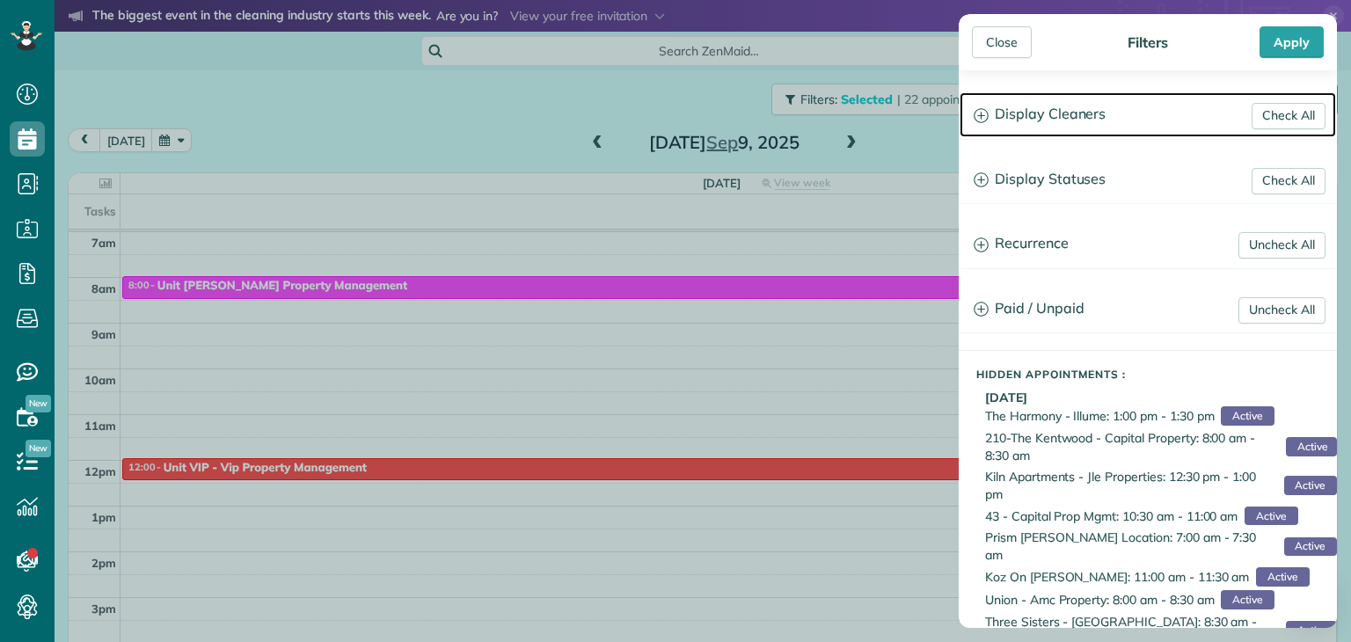
click at [977, 113] on icon at bounding box center [981, 115] width 15 height 15
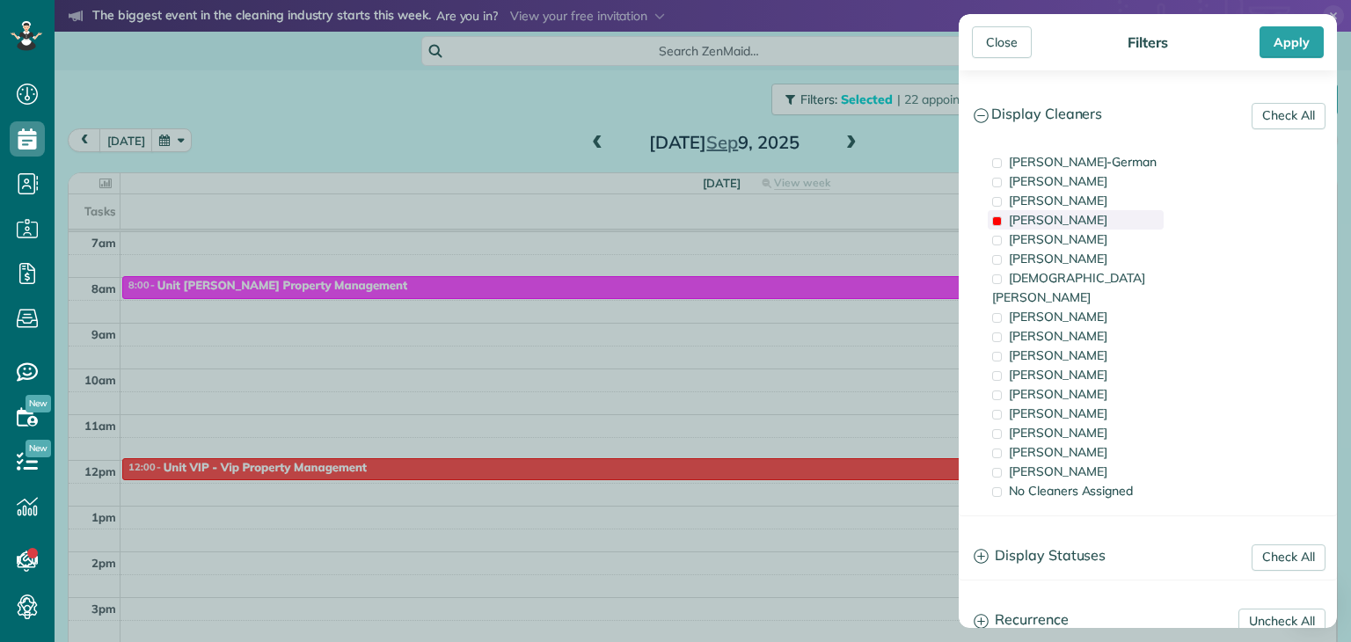
click at [998, 221] on span at bounding box center [997, 221] width 10 height 10
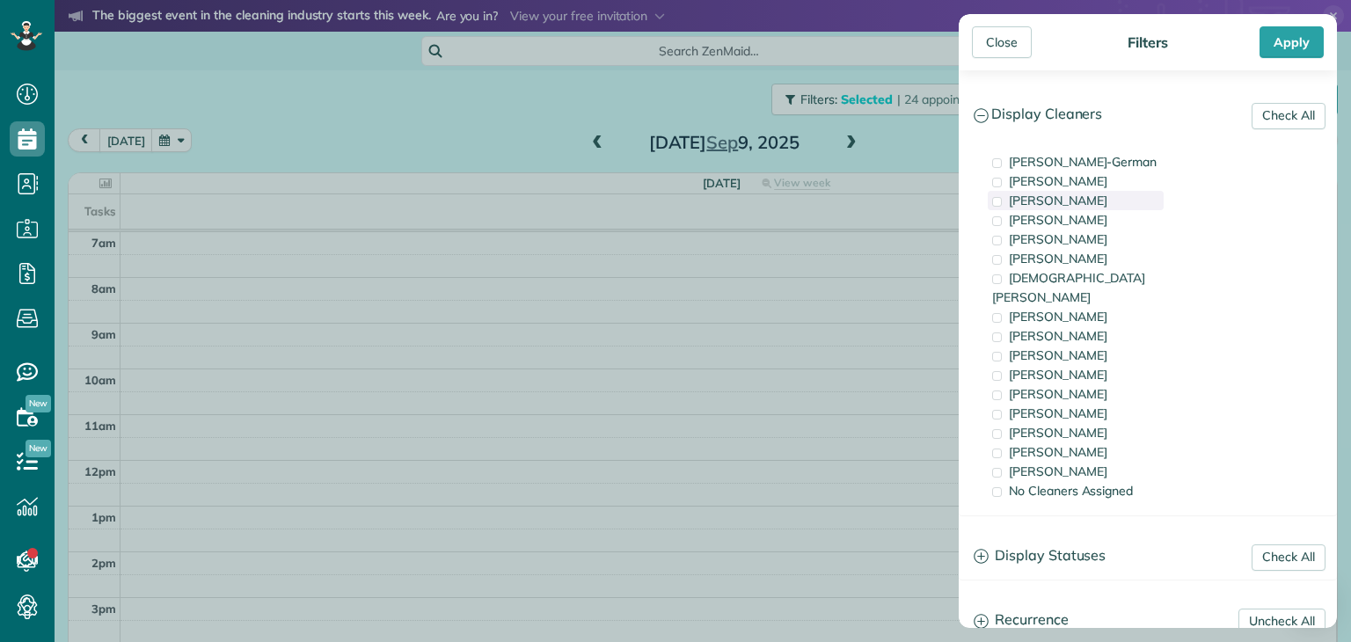
click at [997, 197] on span at bounding box center [997, 202] width 10 height 10
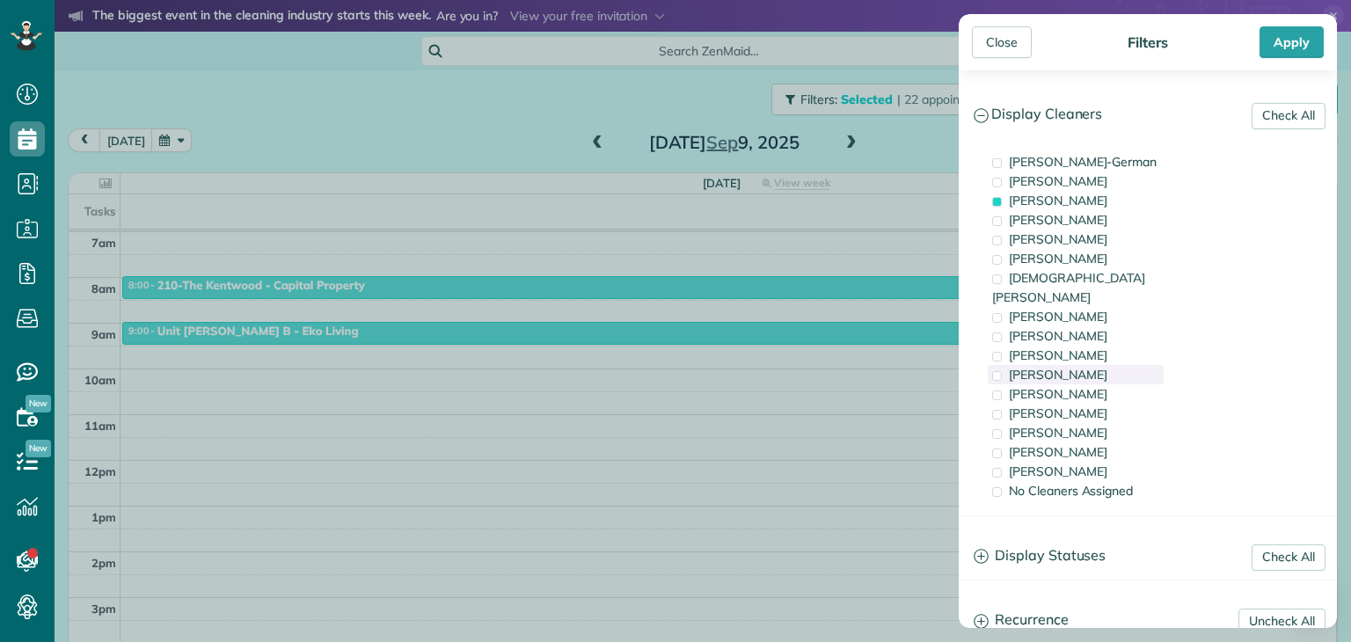
click at [999, 371] on span at bounding box center [997, 376] width 10 height 10
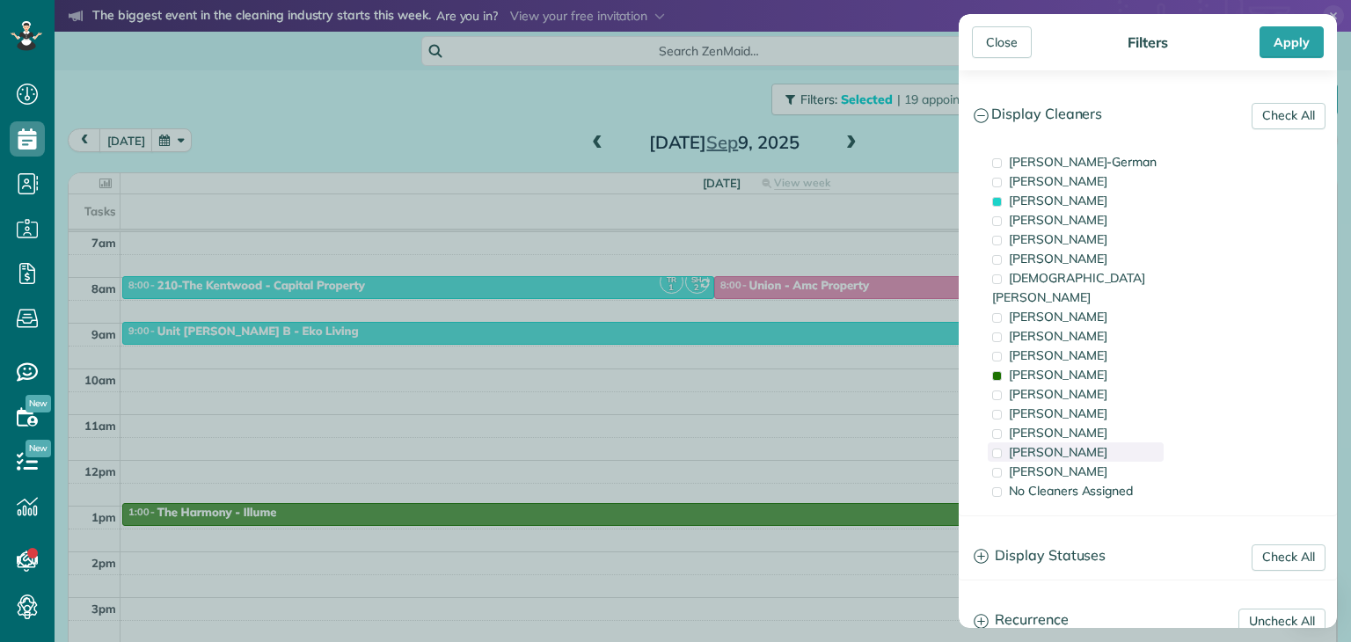
click at [994, 449] on span at bounding box center [997, 454] width 10 height 10
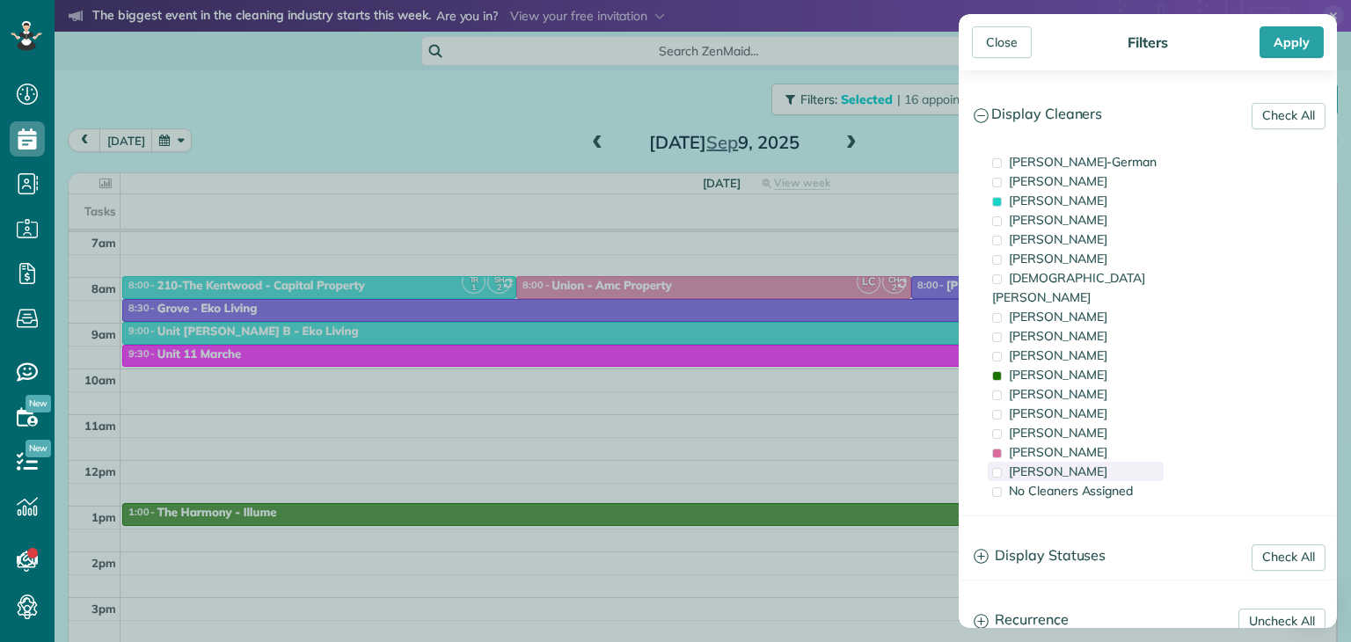
click at [997, 468] on span at bounding box center [997, 473] width 10 height 10
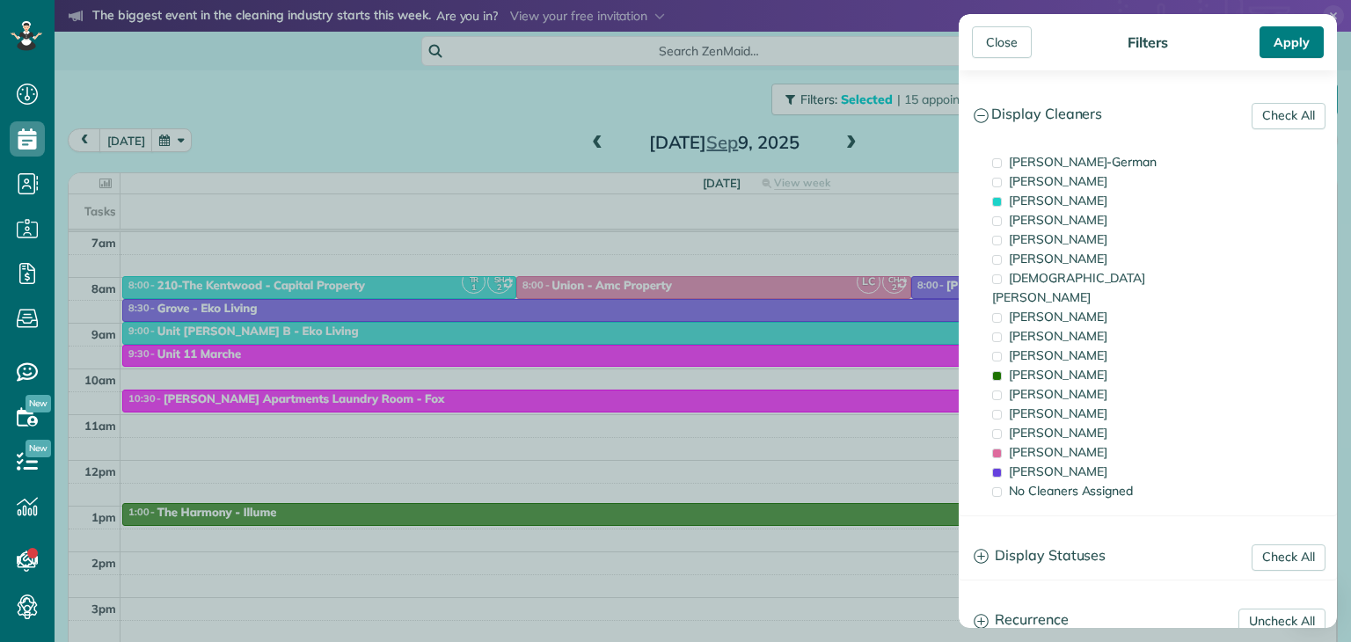
click at [1295, 36] on div "Apply" at bounding box center [1292, 42] width 64 height 32
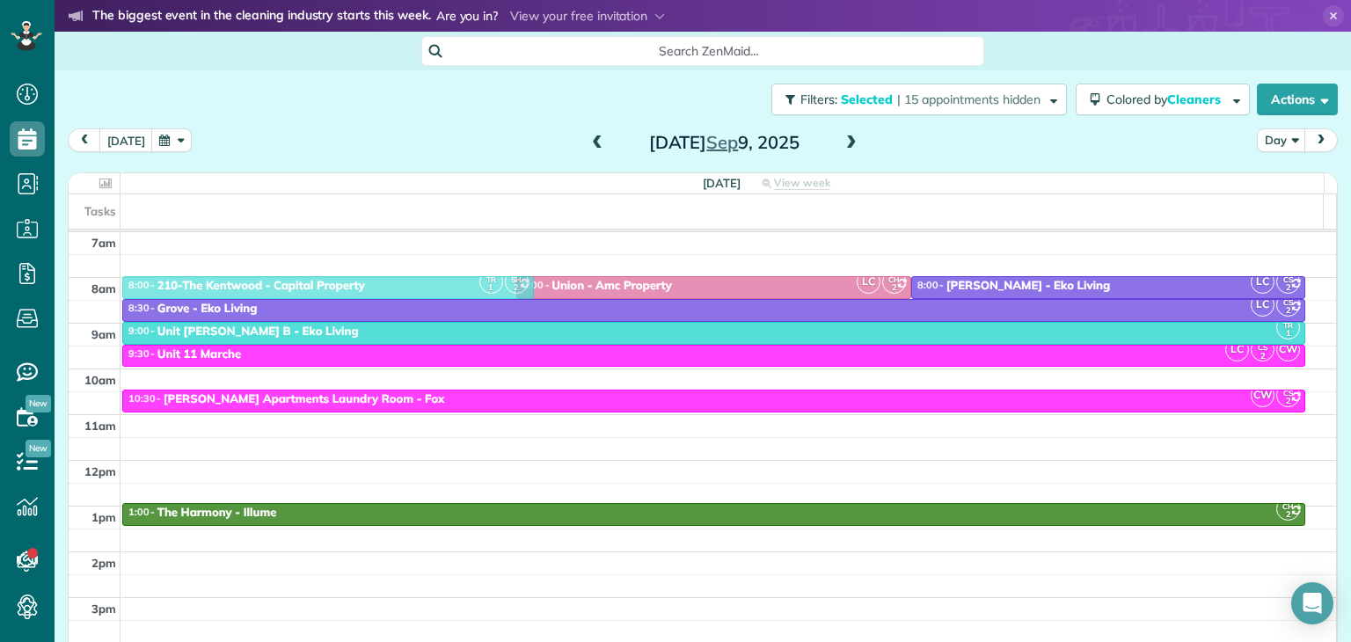
drag, startPoint x: 468, startPoint y: 282, endPoint x: 452, endPoint y: 282, distance: 15.8
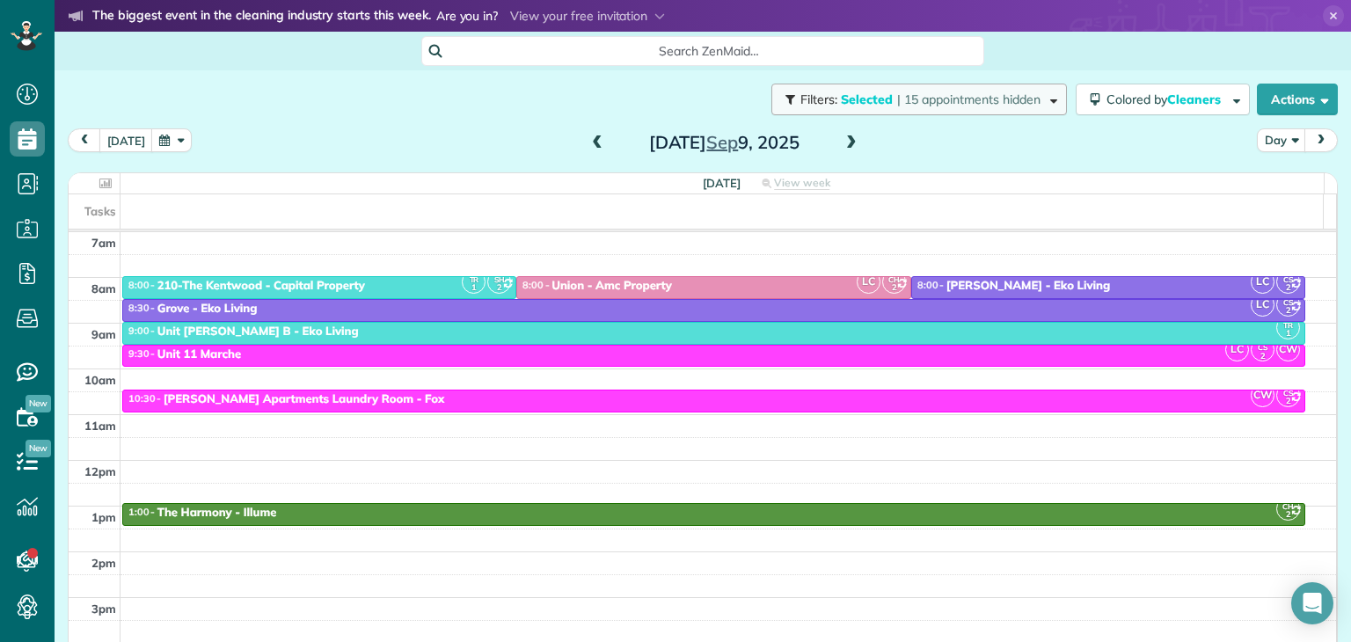
click at [1044, 100] on span "button" at bounding box center [1050, 98] width 13 height 13
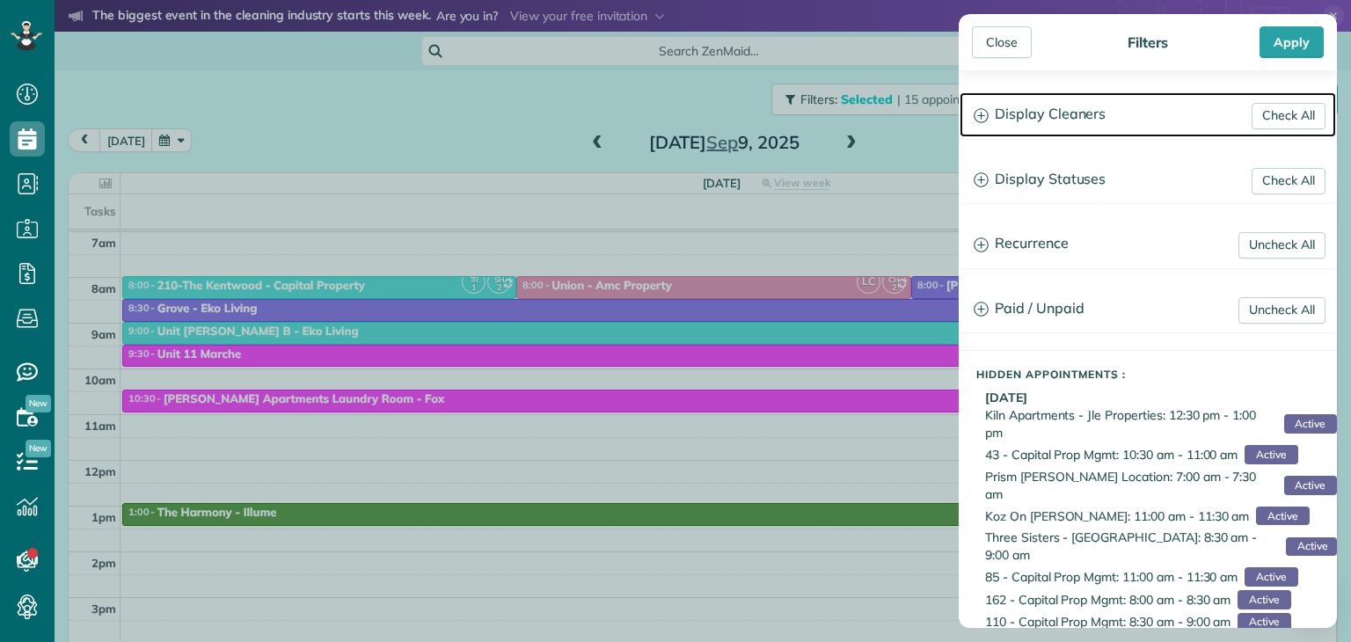
click at [983, 105] on h3 "Display Cleaners" at bounding box center [1148, 114] width 377 height 45
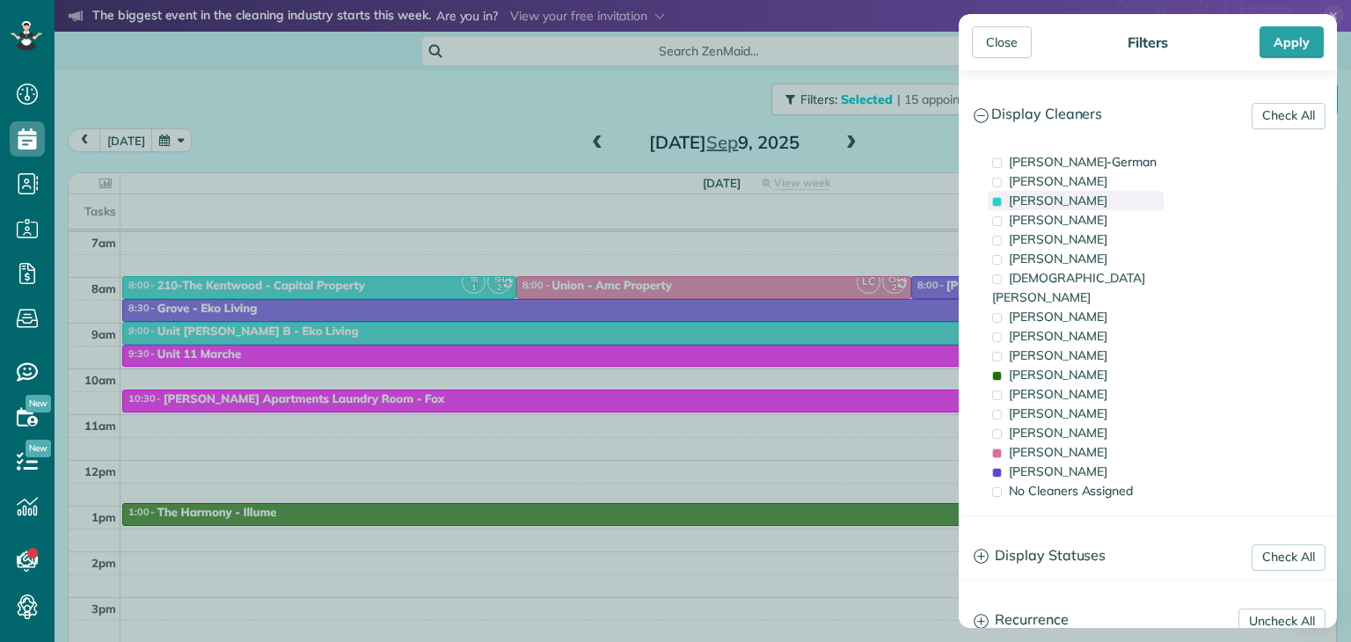
click at [1000, 197] on span at bounding box center [997, 202] width 10 height 10
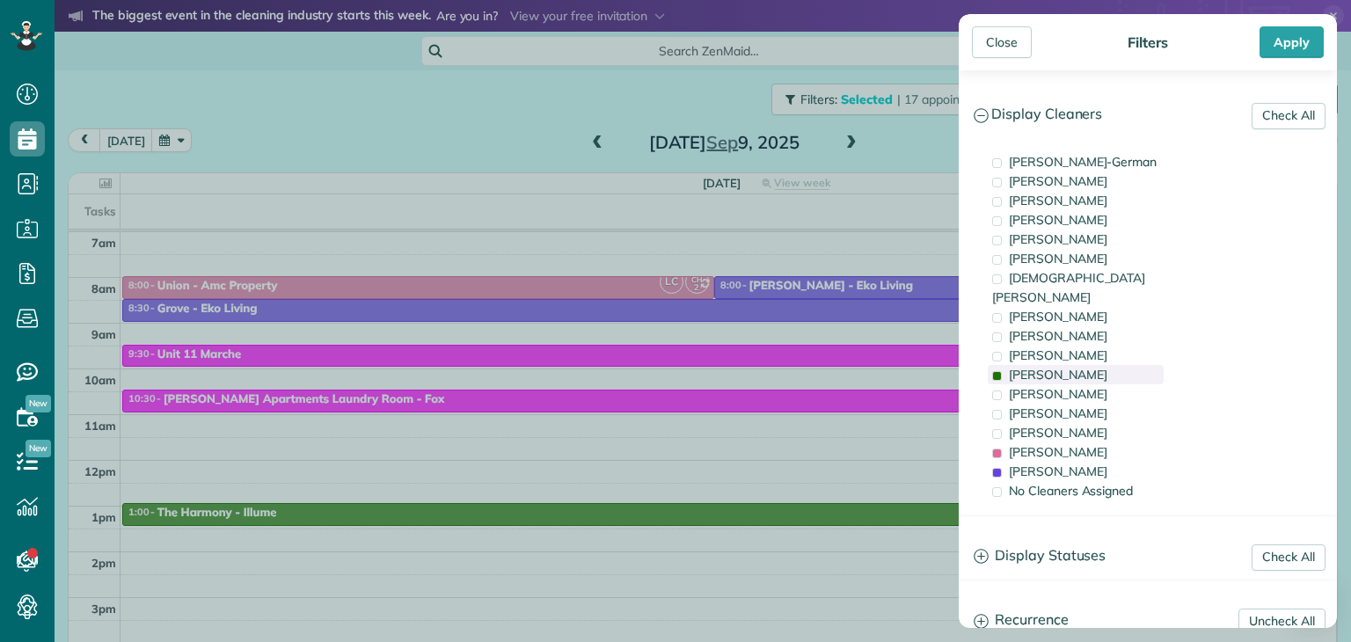
click at [998, 371] on span at bounding box center [997, 376] width 10 height 10
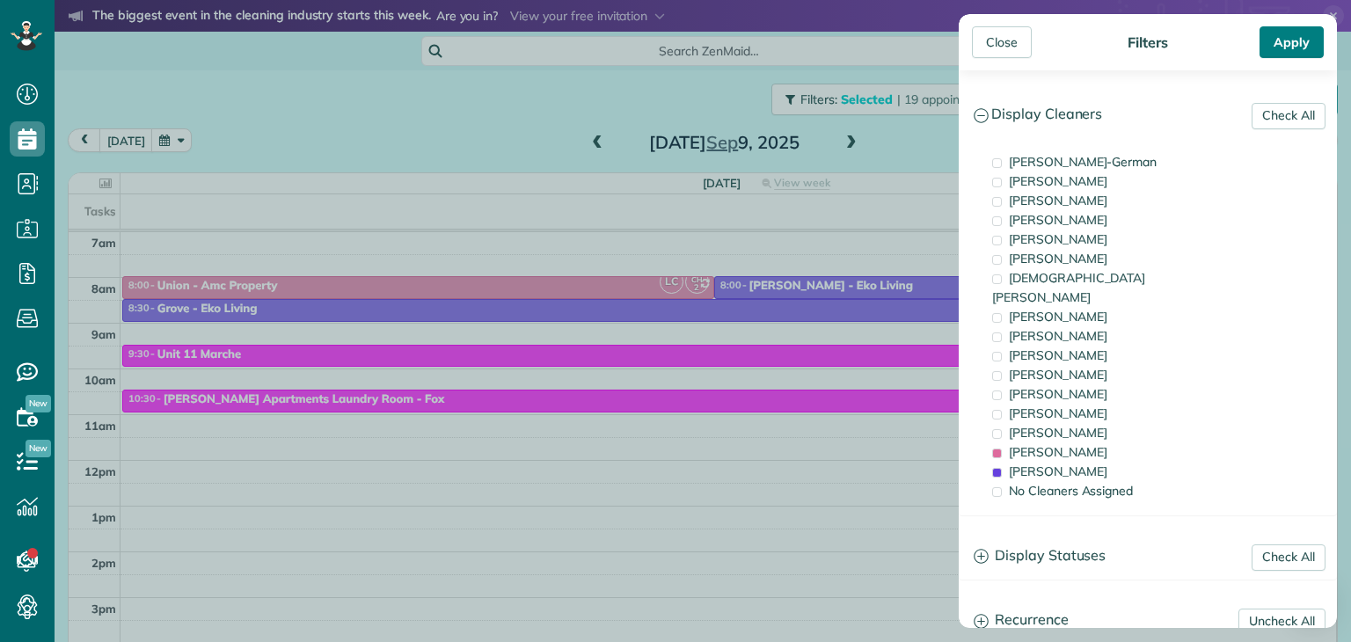
click at [1289, 47] on div "Apply" at bounding box center [1292, 42] width 64 height 32
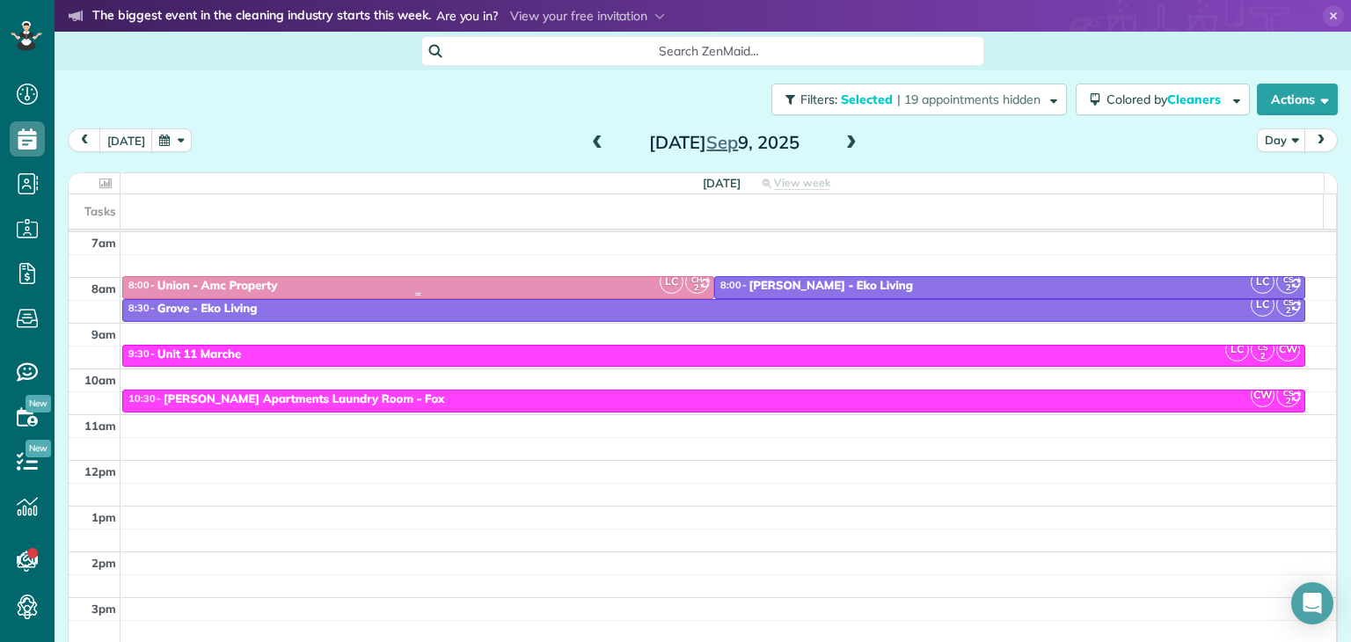
click at [509, 283] on div "8:00 - 8:30 Union - Amc Property" at bounding box center [419, 286] width 582 height 15
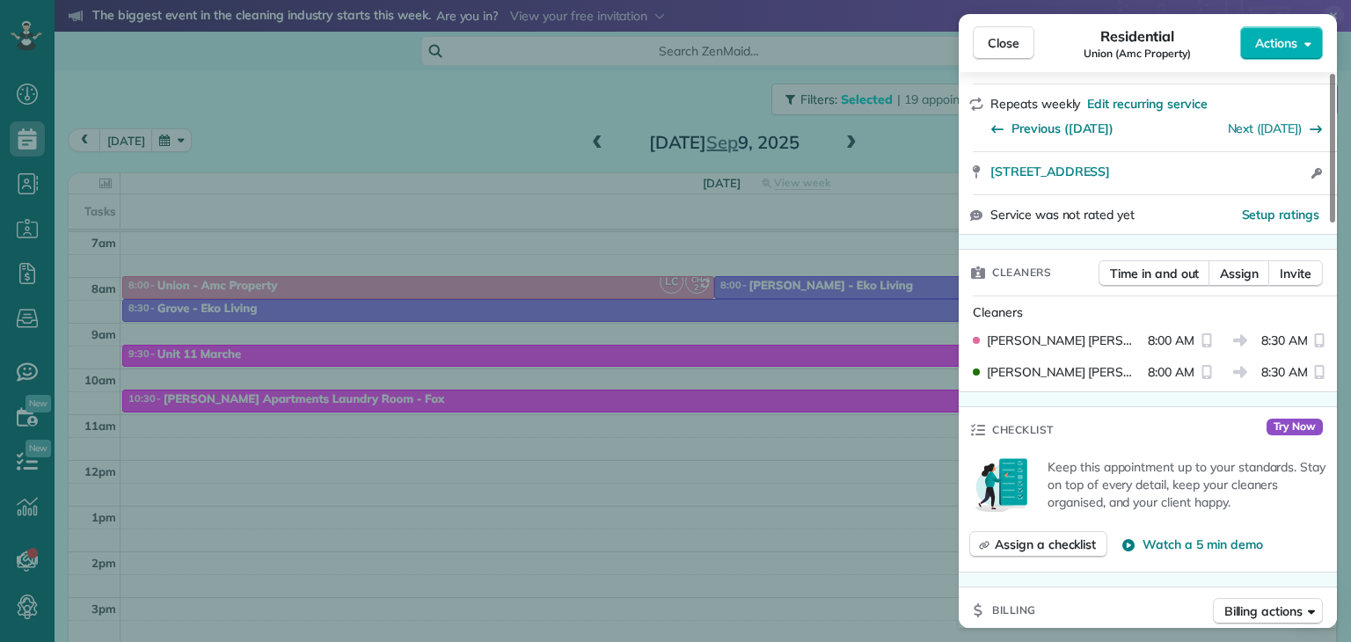
scroll to position [340, 0]
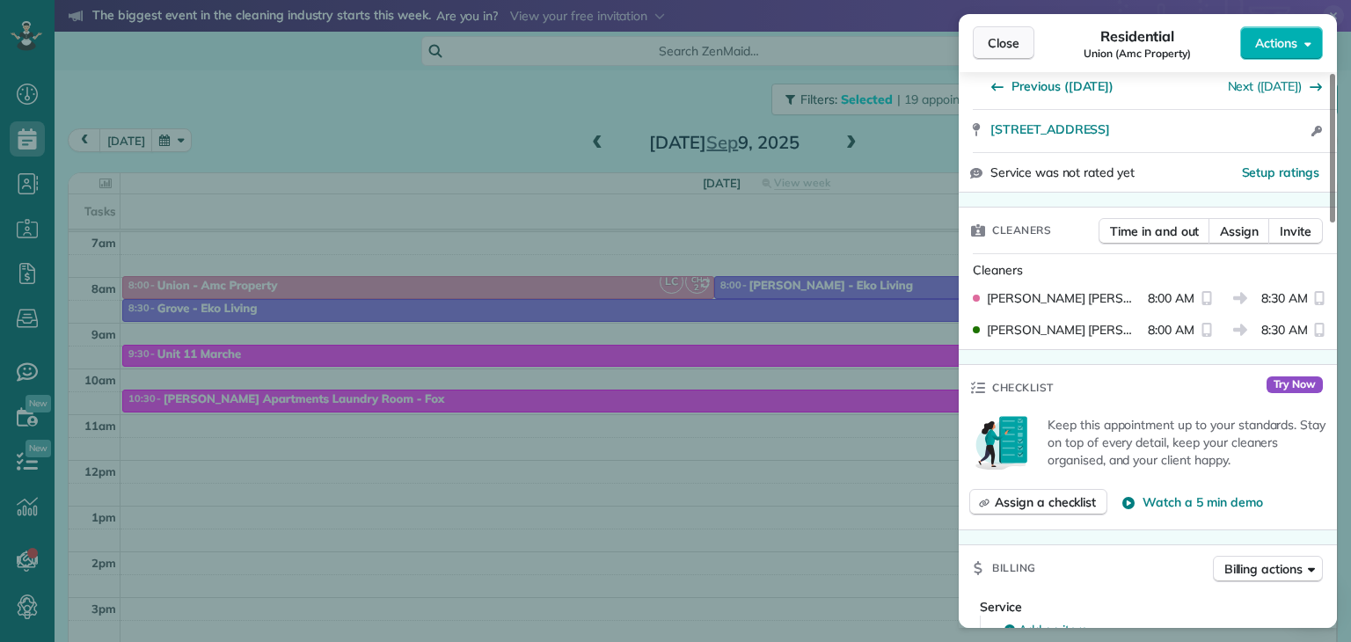
click at [1005, 45] on span "Close" at bounding box center [1004, 43] width 32 height 18
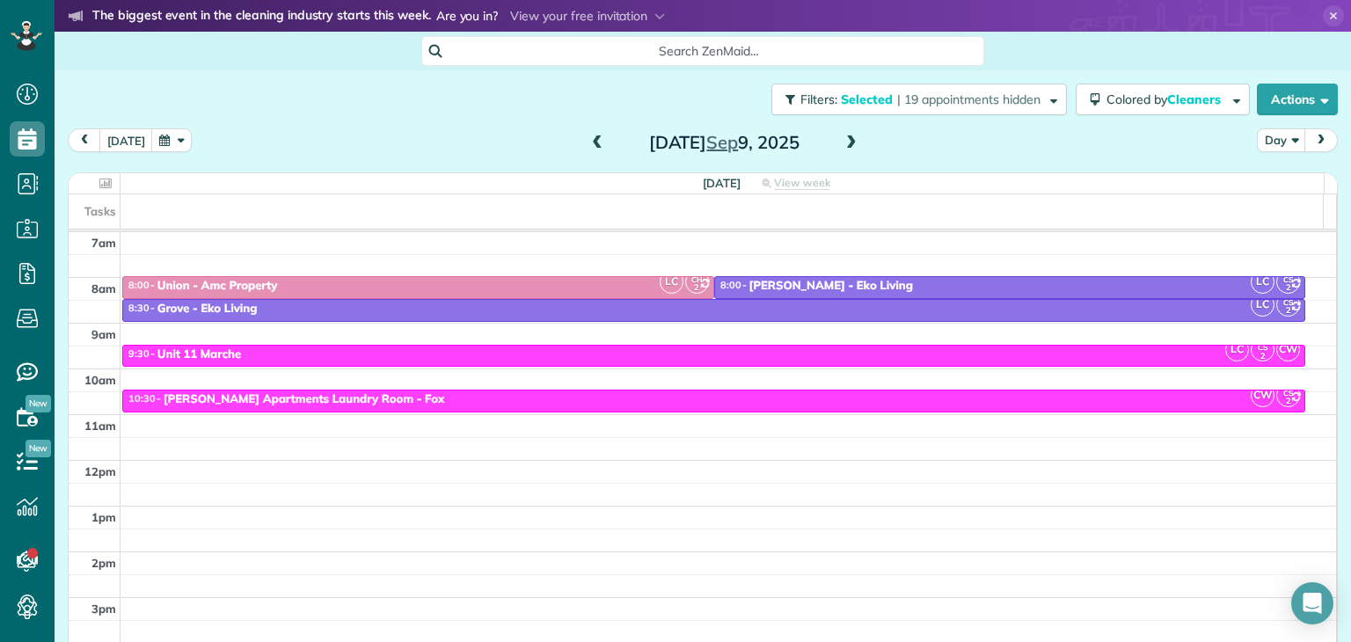
click at [1314, 140] on span "next" at bounding box center [1321, 140] width 14 height 11
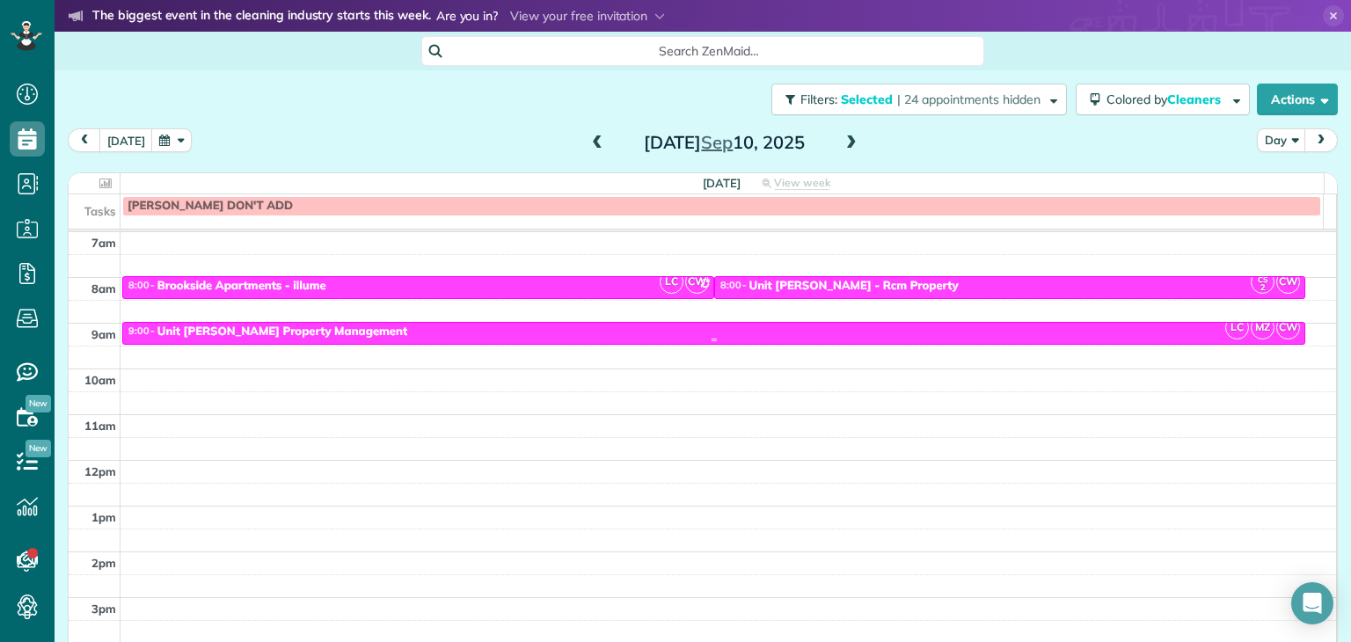
click at [1097, 331] on div "9:00 - 9:30 Unit [PERSON_NAME] Property Management" at bounding box center [714, 332] width 1173 height 15
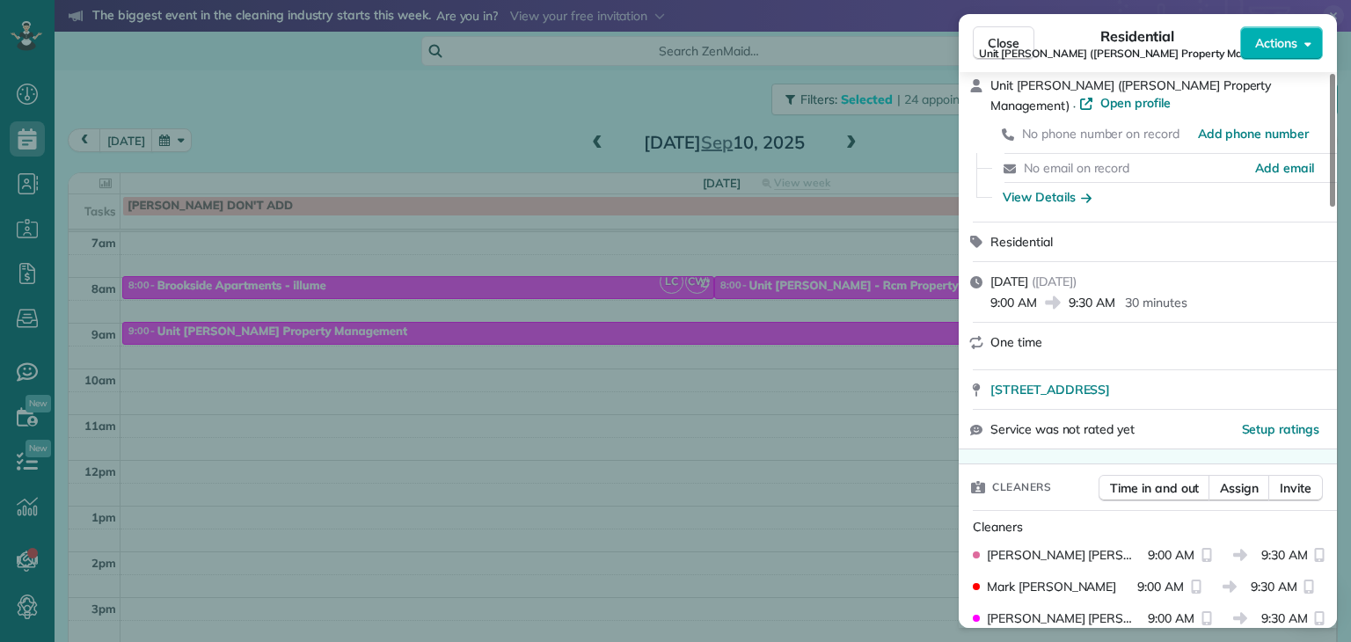
scroll to position [76, 0]
click at [1013, 53] on span "Unit [PERSON_NAME] ([PERSON_NAME] Property Management)" at bounding box center [1138, 54] width 318 height 14
click at [1008, 47] on span "Close" at bounding box center [1004, 43] width 32 height 18
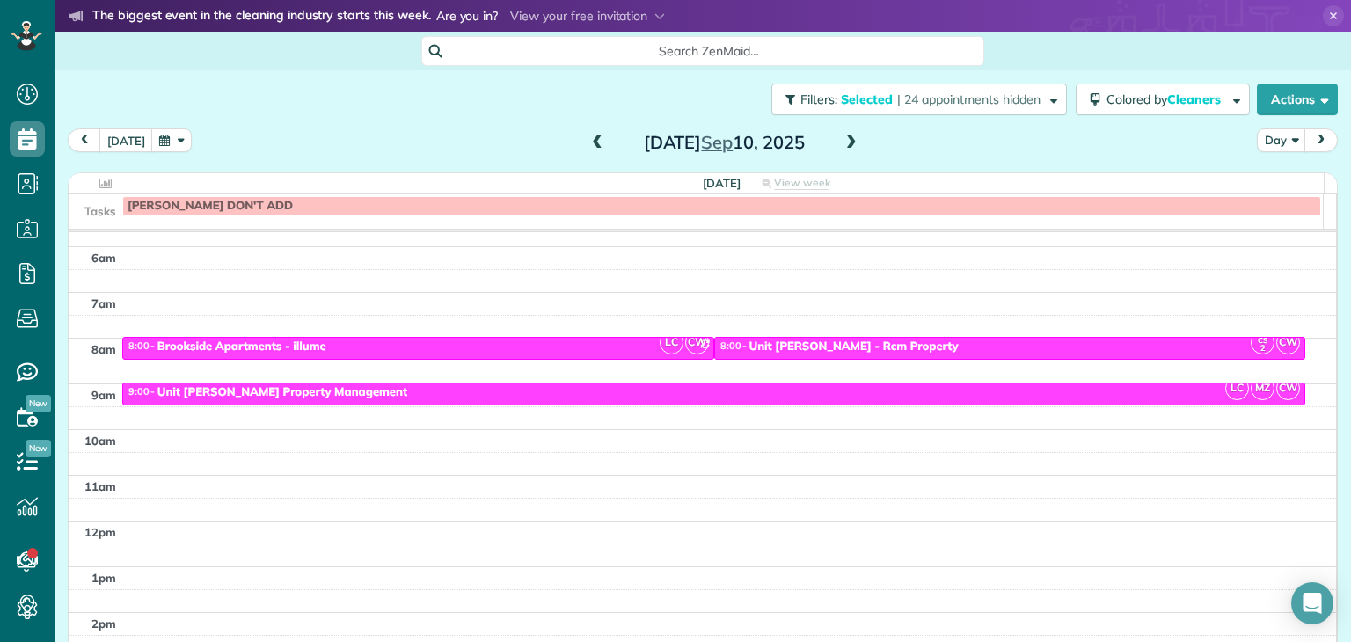
scroll to position [78, 0]
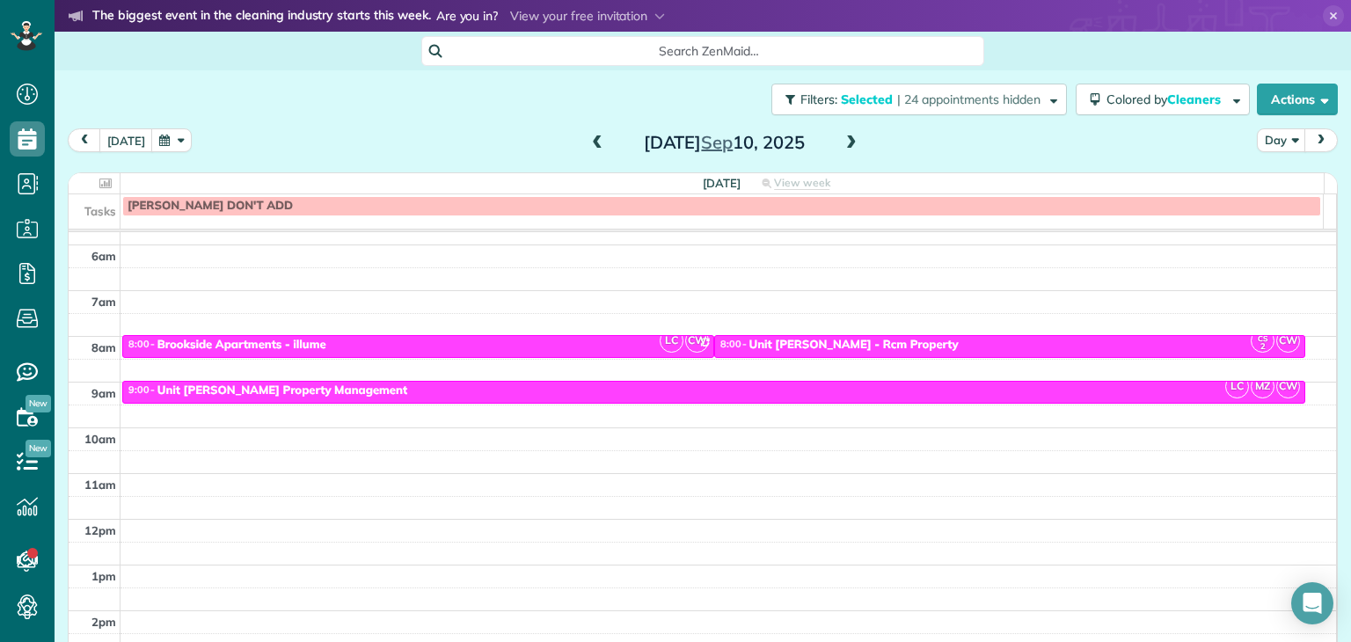
click at [428, 348] on div "8:00 - 8:30 Brookside Apartments - [GEOGRAPHIC_DATA]" at bounding box center [419, 345] width 582 height 15
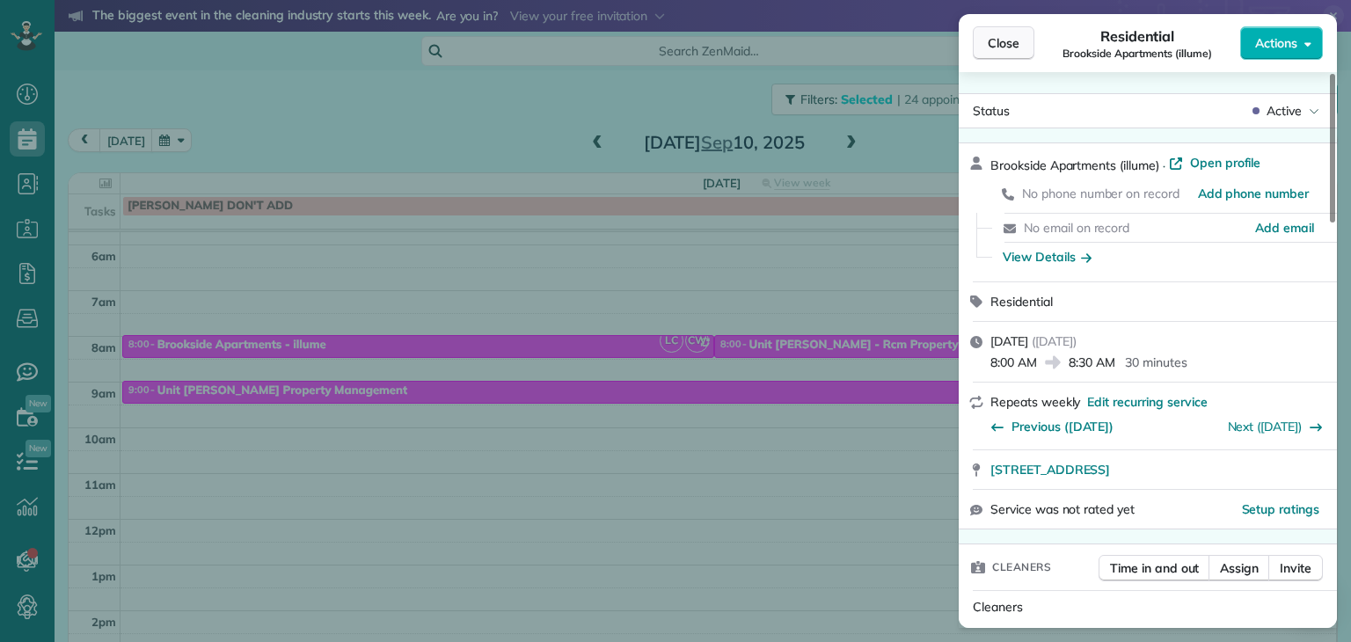
click at [1008, 40] on span "Close" at bounding box center [1004, 43] width 32 height 18
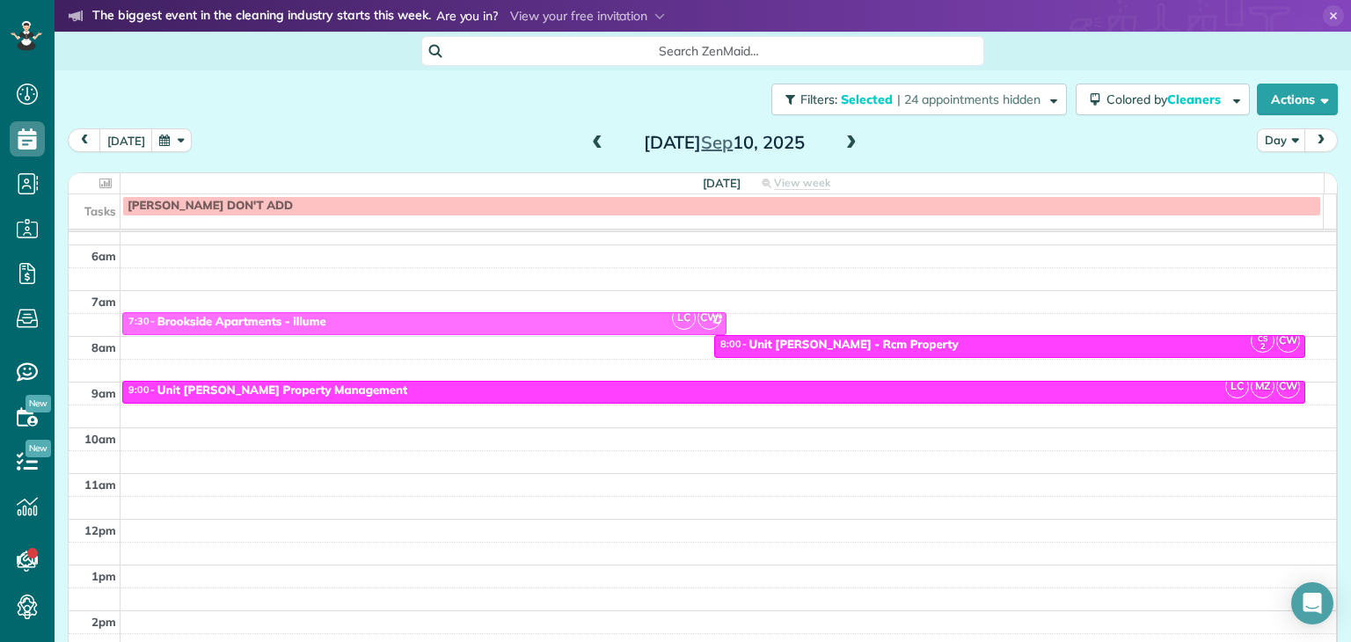
drag, startPoint x: 387, startPoint y: 344, endPoint x: 386, endPoint y: 321, distance: 22.9
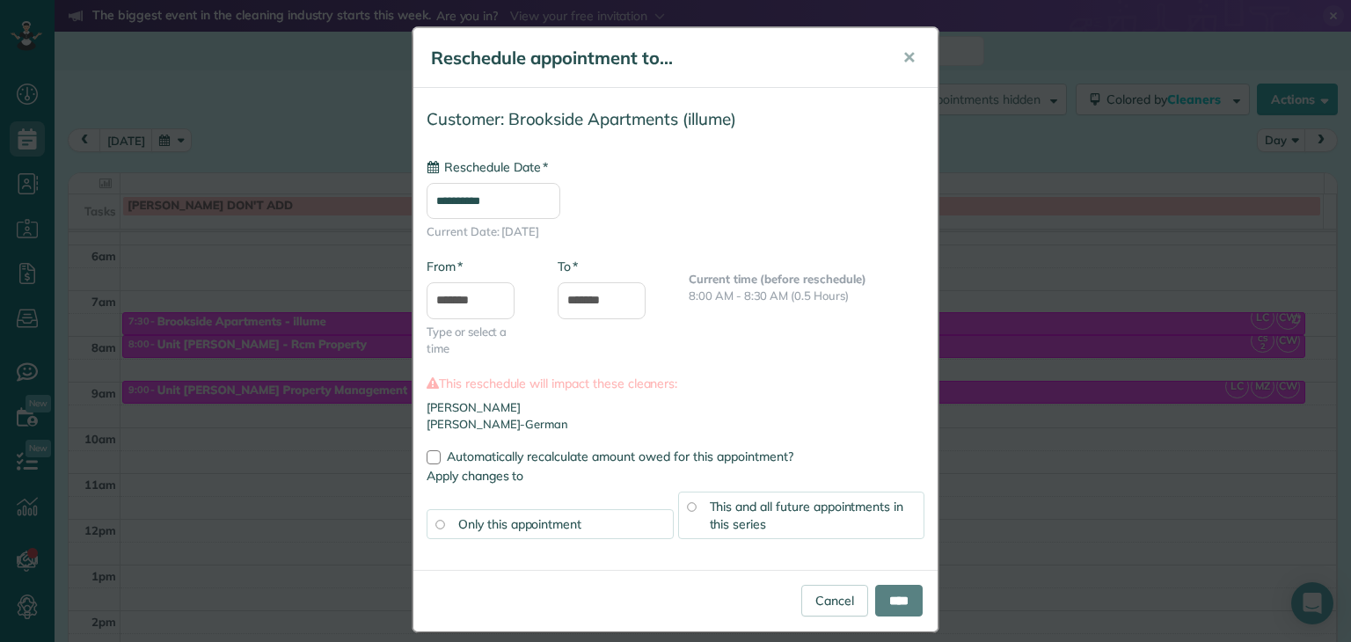
type input "**********"
click at [894, 600] on input "****" at bounding box center [899, 601] width 48 height 32
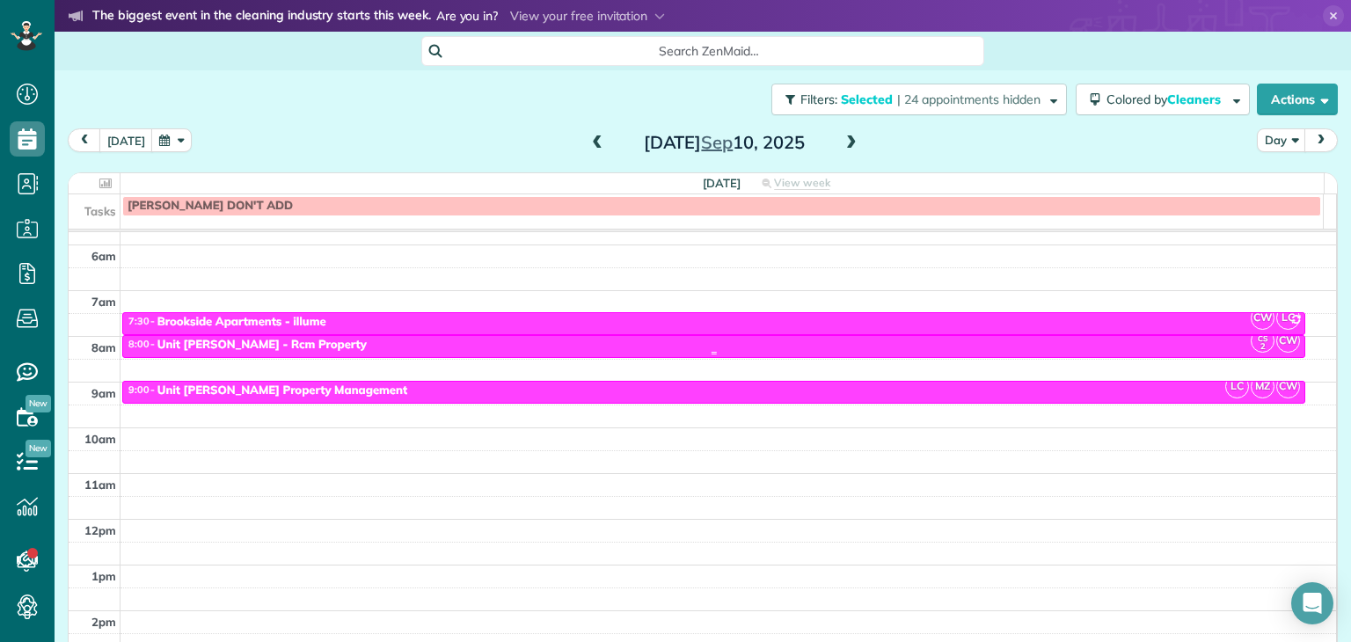
click at [463, 342] on div "8:00 - 8:30 Unit [PERSON_NAME] - Rcm Property" at bounding box center [714, 345] width 1173 height 15
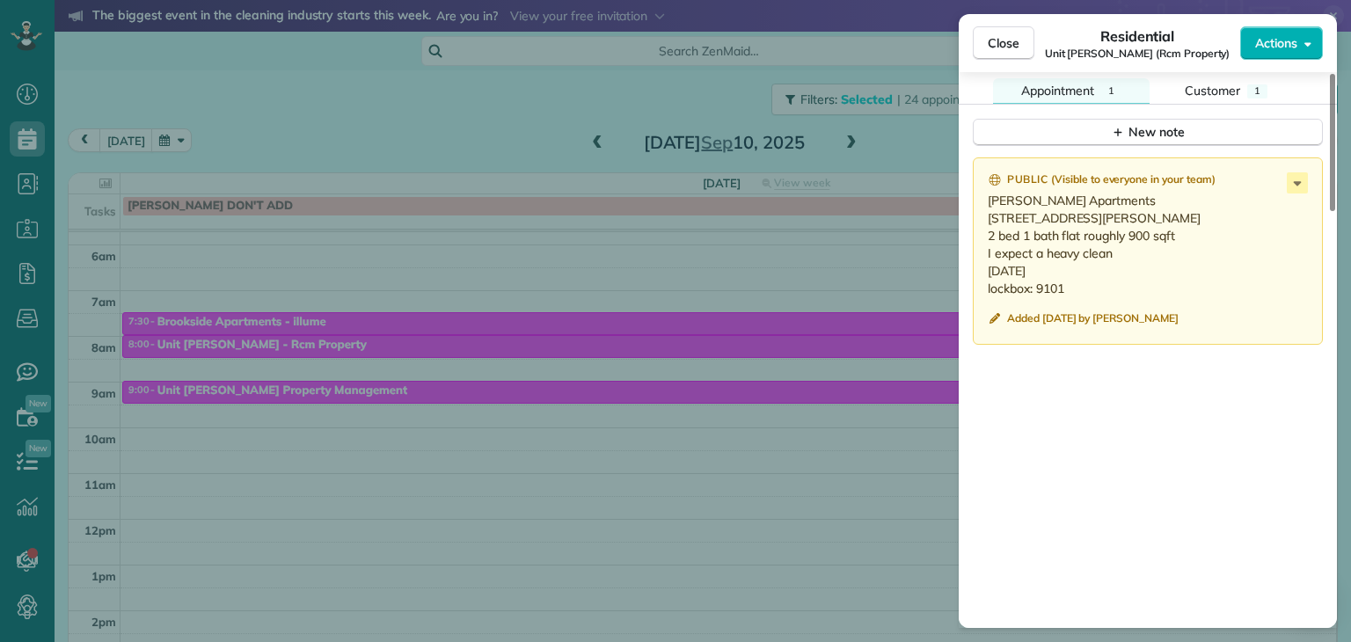
scroll to position [1503, 0]
click at [1009, 43] on span "Close" at bounding box center [1004, 43] width 32 height 18
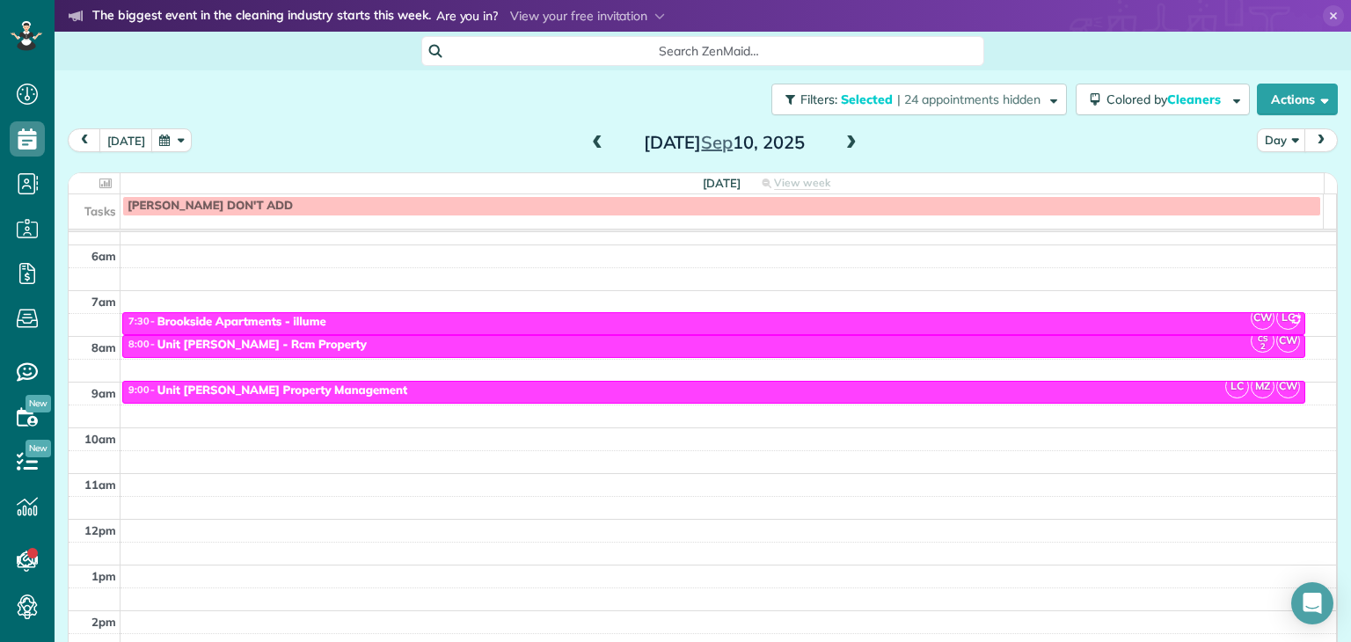
click at [685, 324] on div "7:30 - 8:00 Brookside Apartments - [GEOGRAPHIC_DATA]" at bounding box center [714, 322] width 1173 height 15
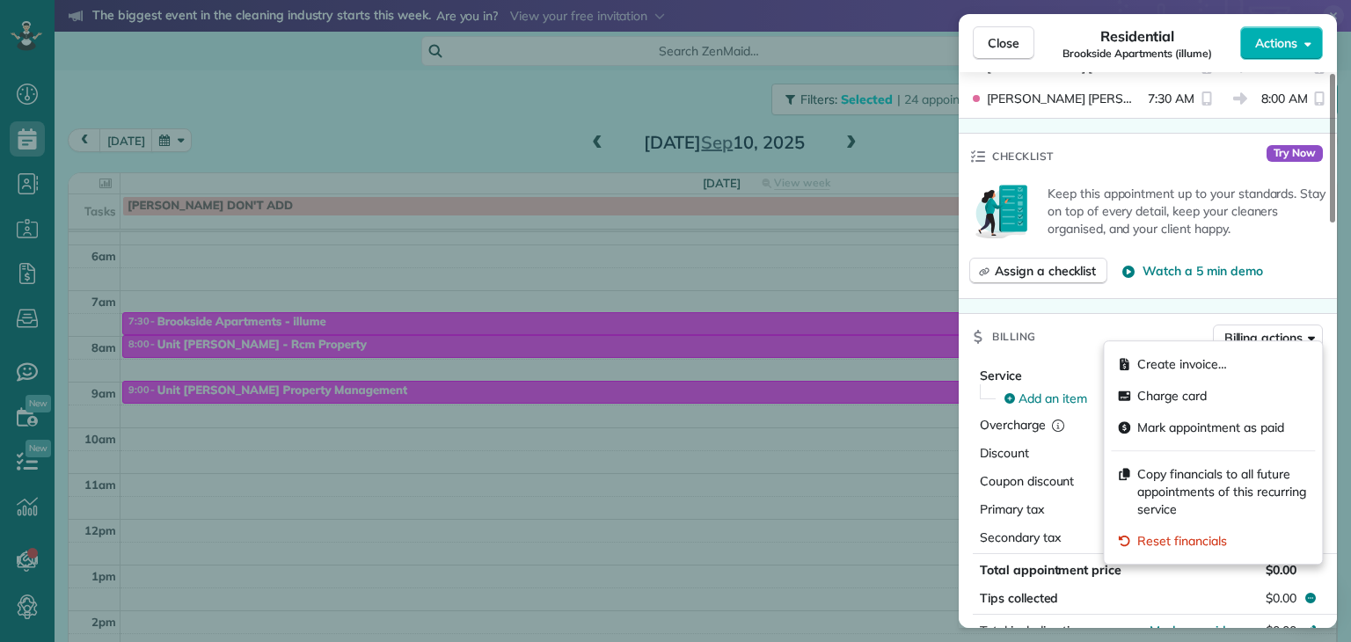
scroll to position [585, 0]
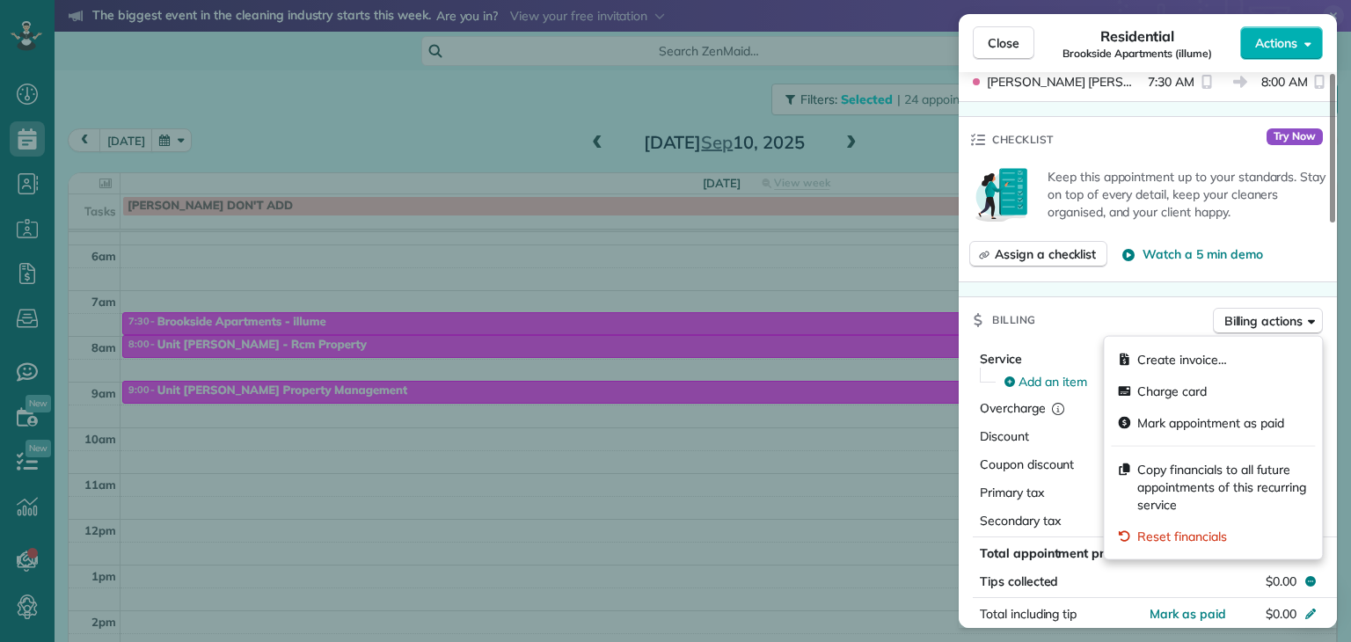
click at [1098, 330] on div "Billing Billing actions" at bounding box center [1148, 320] width 378 height 46
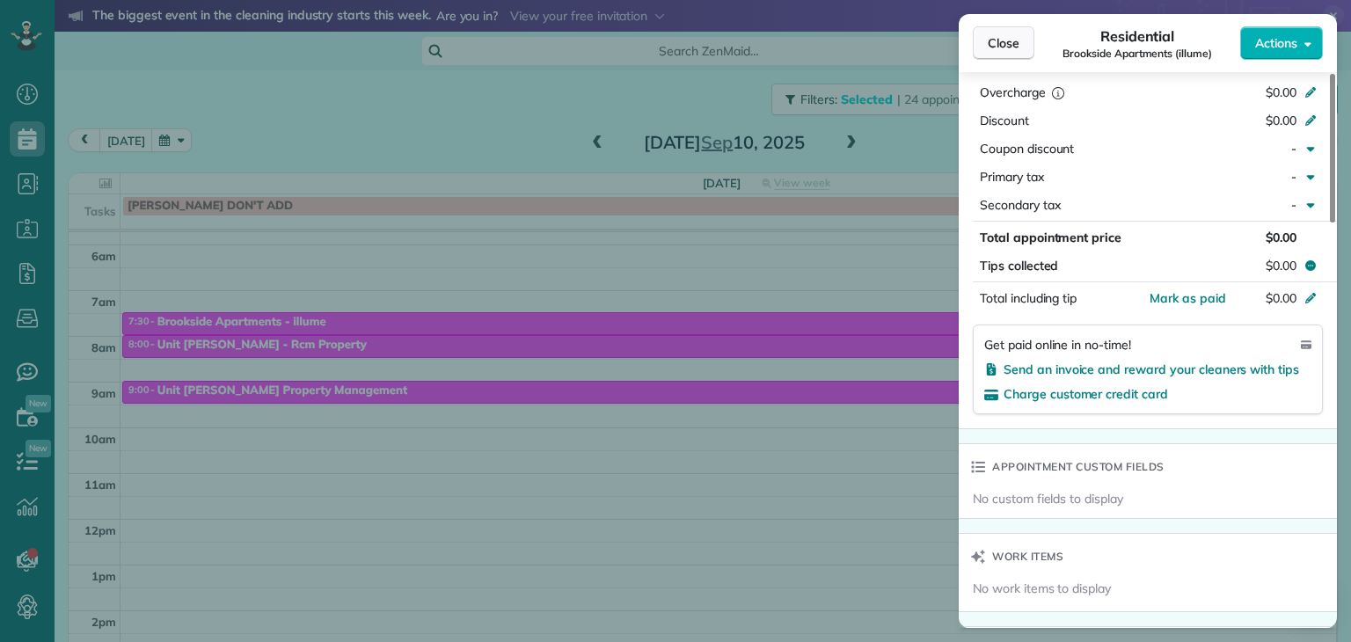
scroll to position [884, 0]
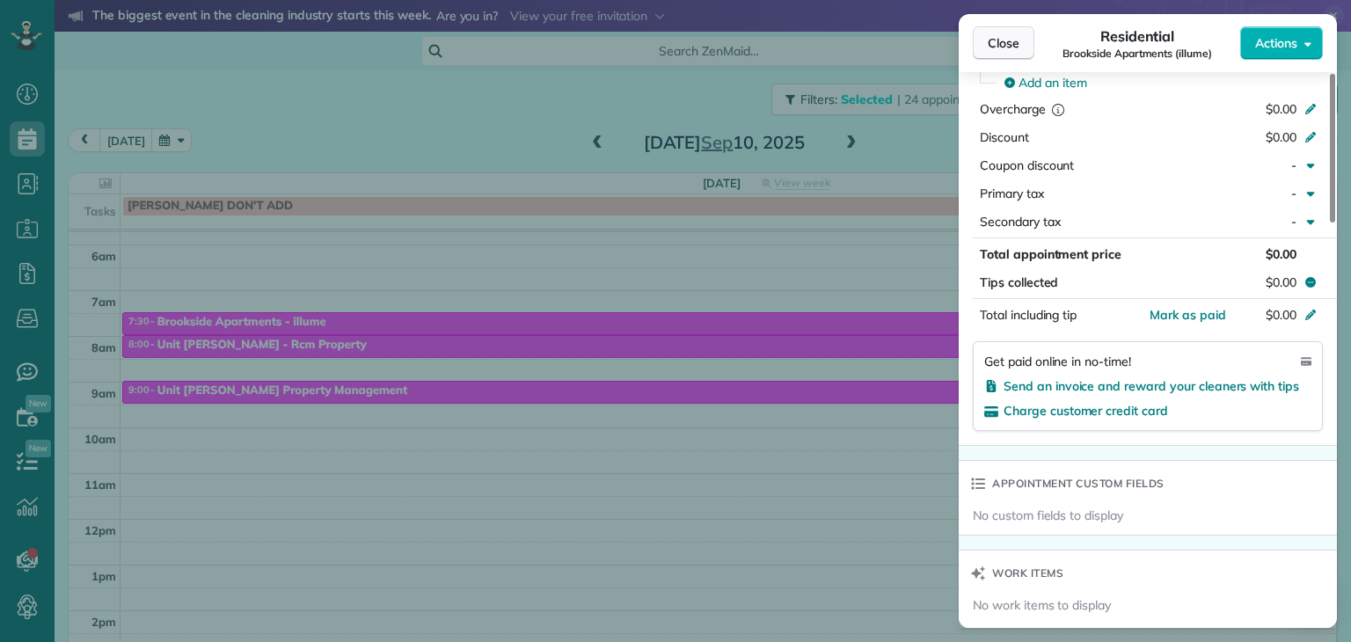
click at [1012, 43] on span "Close" at bounding box center [1004, 43] width 32 height 18
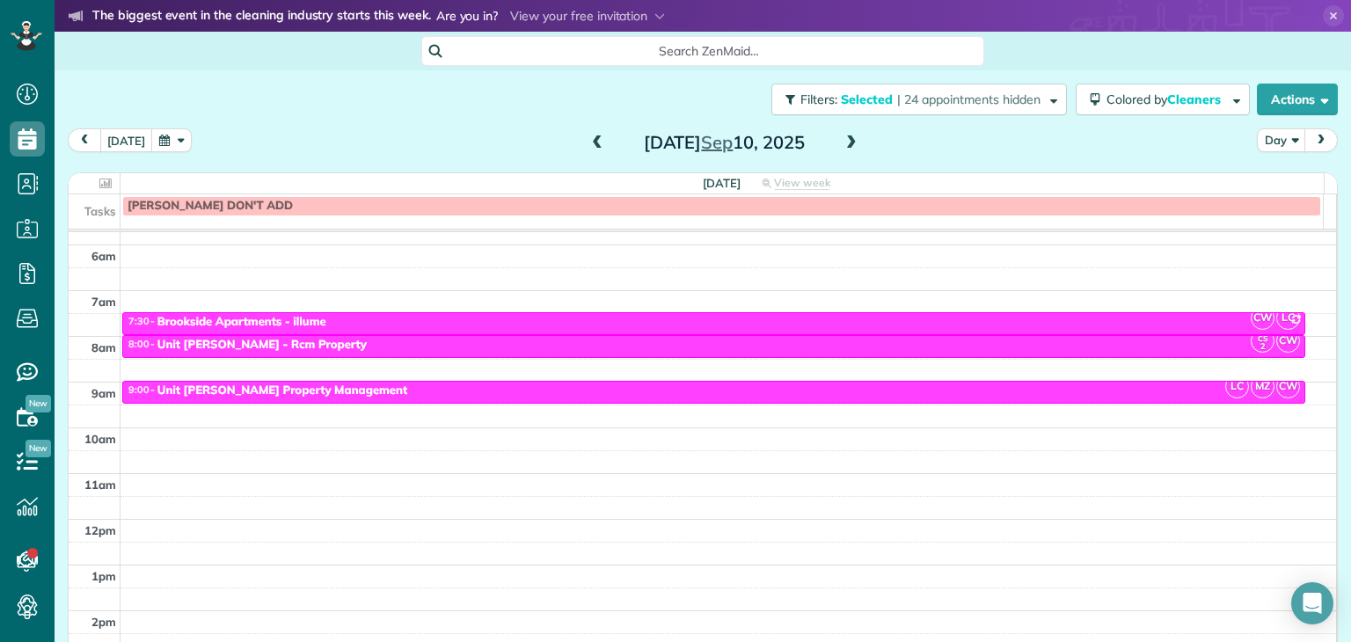
click at [86, 144] on span "prev" at bounding box center [84, 140] width 14 height 11
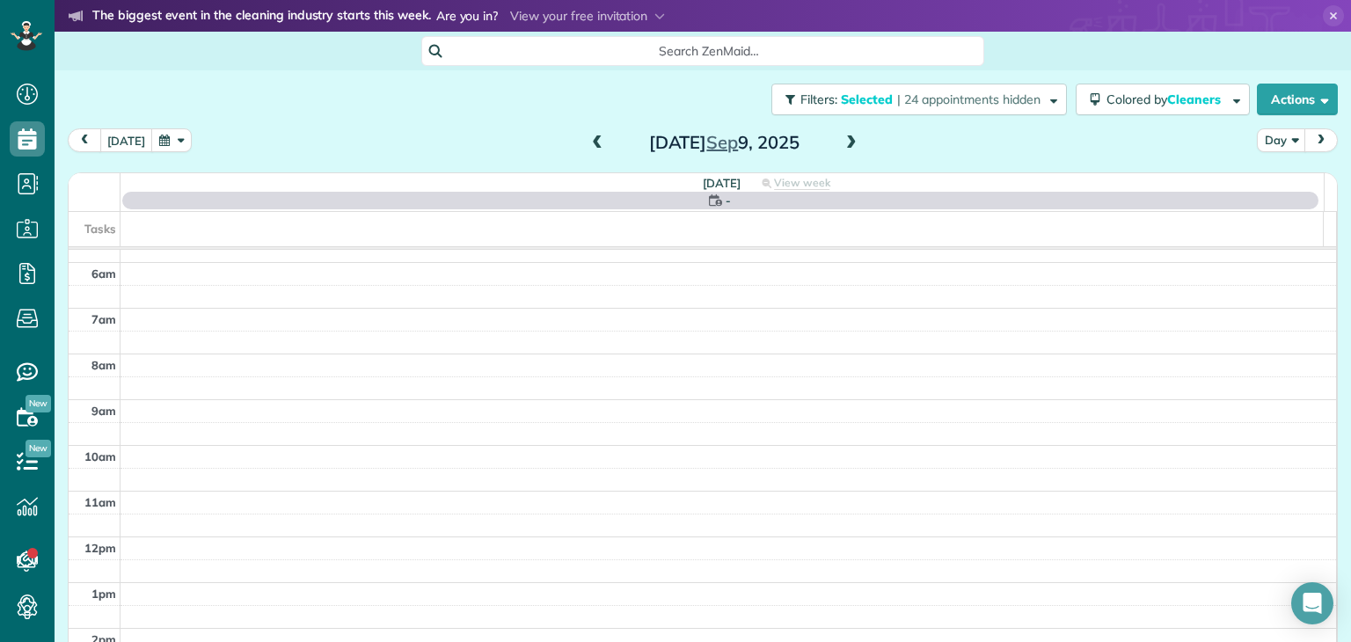
scroll to position [137, 0]
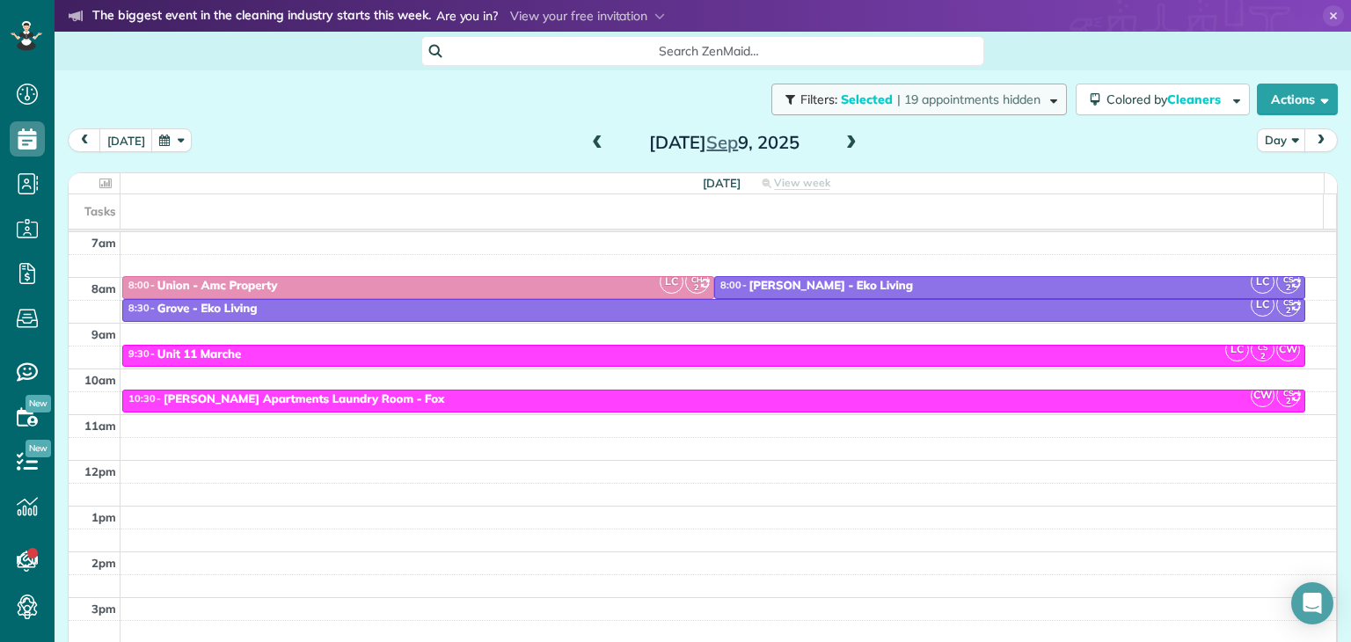
click at [915, 90] on button "Filters: Selected | 19 appointments hidden" at bounding box center [920, 100] width 296 height 32
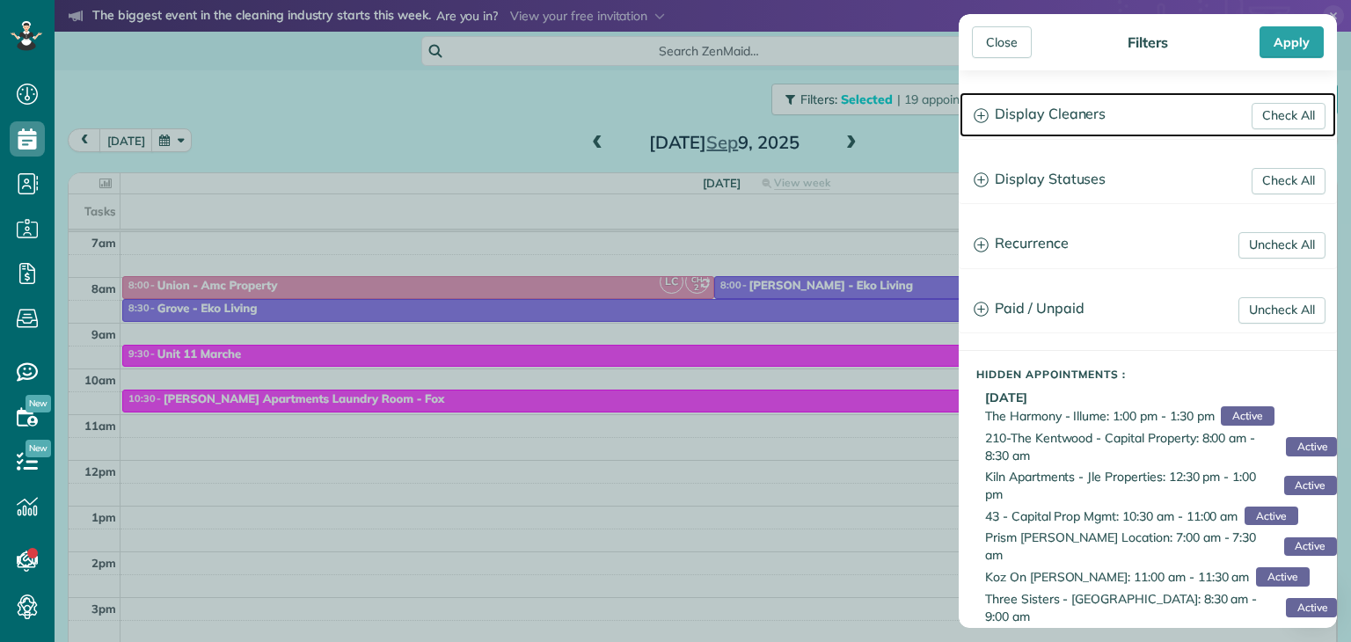
click at [982, 115] on icon at bounding box center [981, 115] width 14 height 14
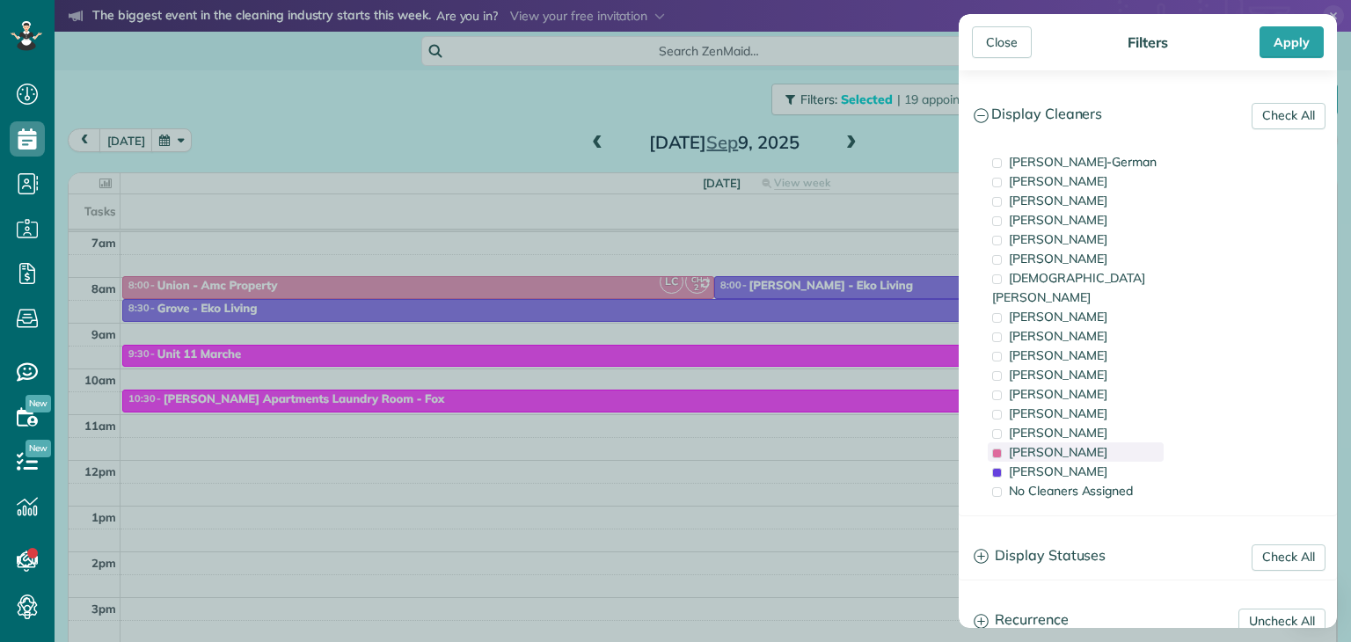
click at [1019, 444] on span "[PERSON_NAME]" at bounding box center [1058, 452] width 99 height 16
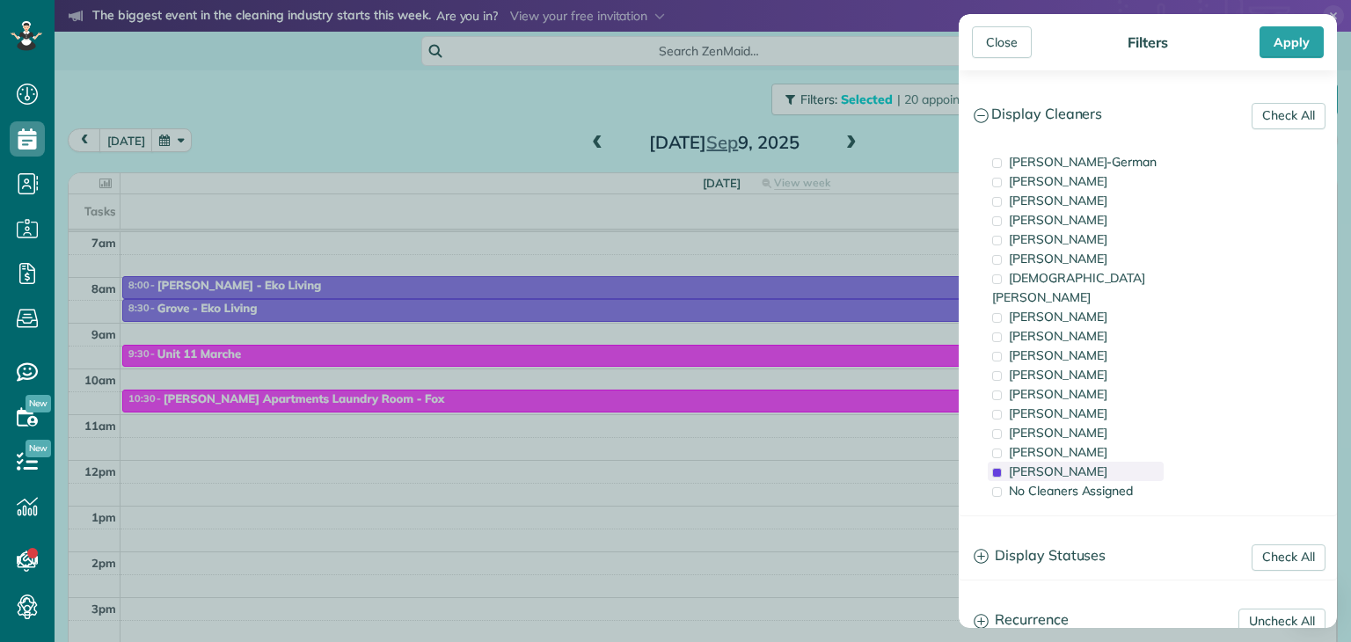
click at [1019, 464] on span "[PERSON_NAME]" at bounding box center [1058, 472] width 99 height 16
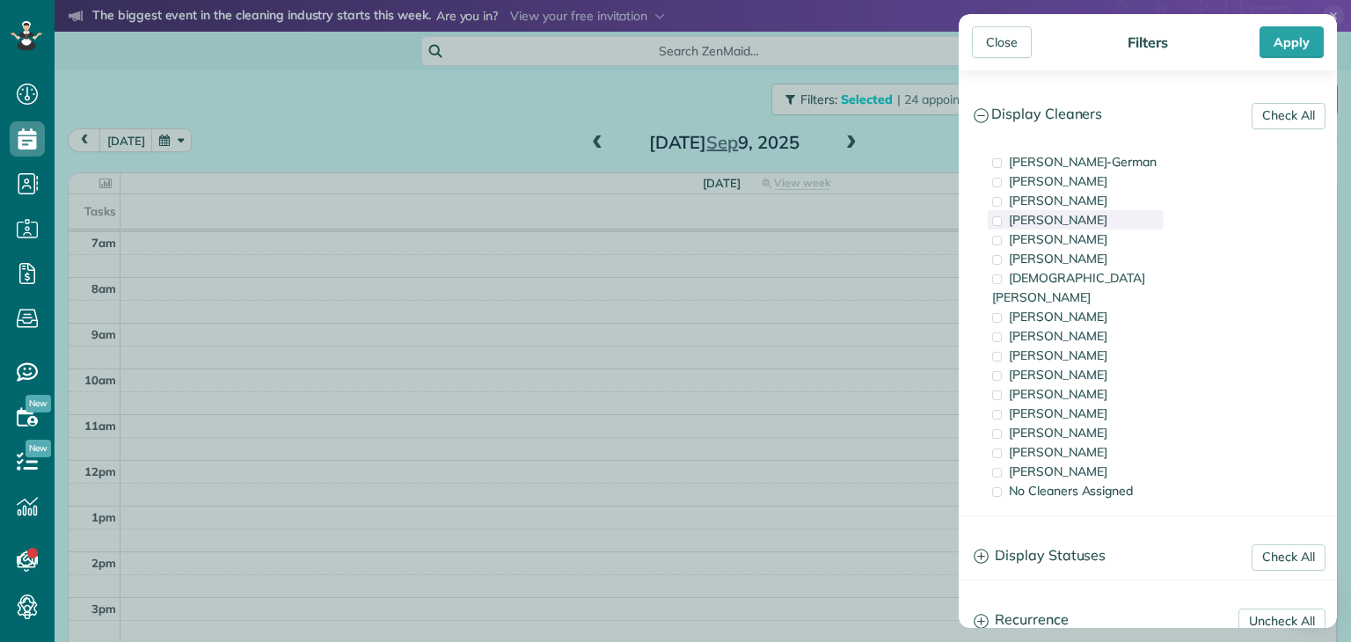
click at [998, 212] on div "[PERSON_NAME]" at bounding box center [1076, 219] width 176 height 19
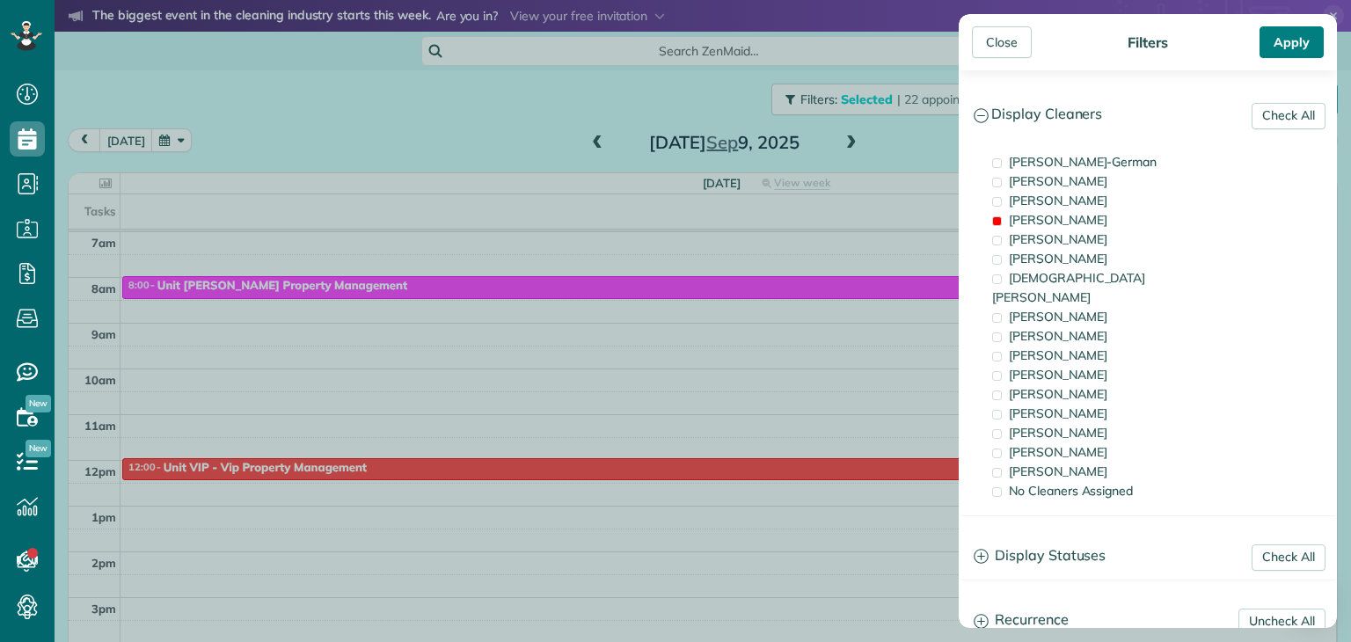
click at [1298, 40] on div "Apply" at bounding box center [1292, 42] width 64 height 32
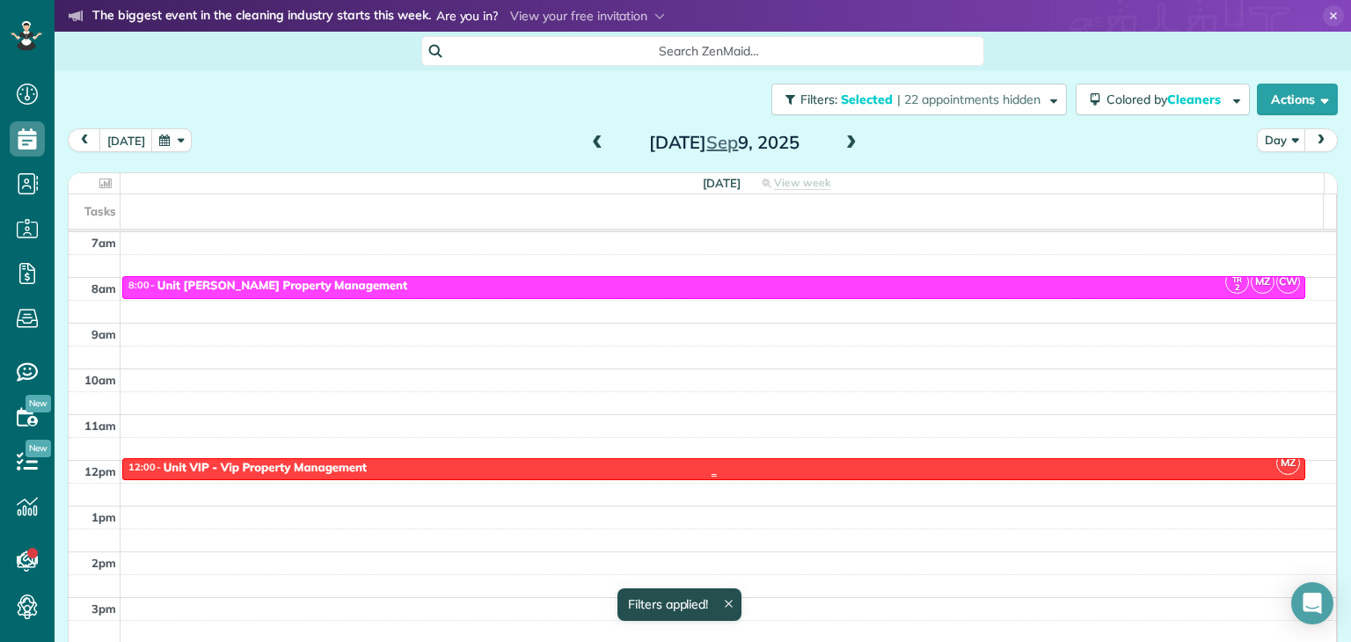
click at [423, 463] on div "12:00 - 12:30 Unit VIP - Vip Property Management" at bounding box center [714, 468] width 1173 height 15
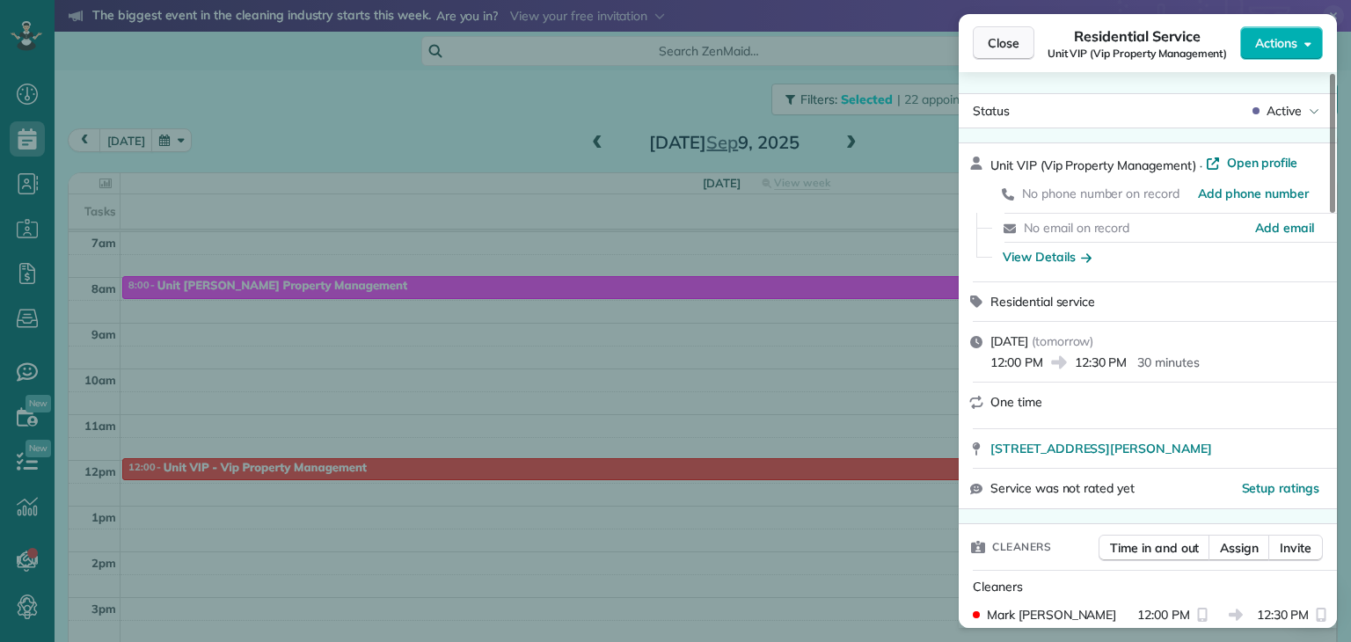
click at [1000, 40] on span "Close" at bounding box center [1004, 43] width 32 height 18
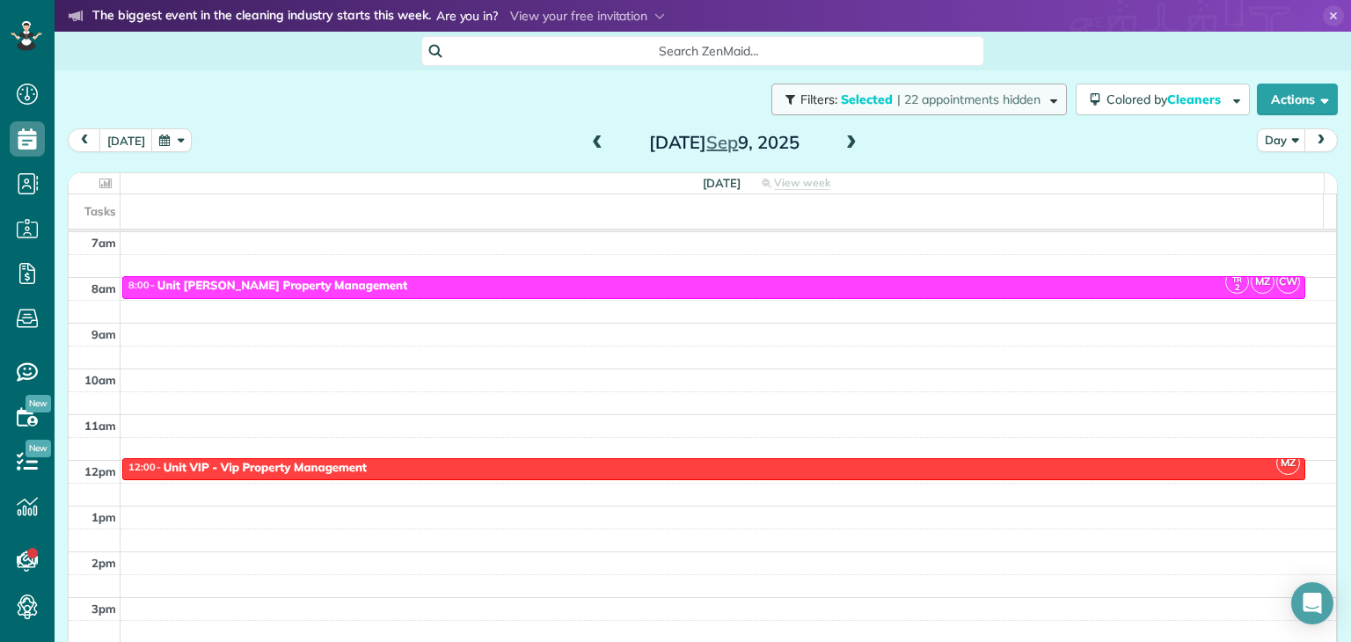
click at [897, 97] on span "| 22 appointments hidden" at bounding box center [968, 99] width 143 height 16
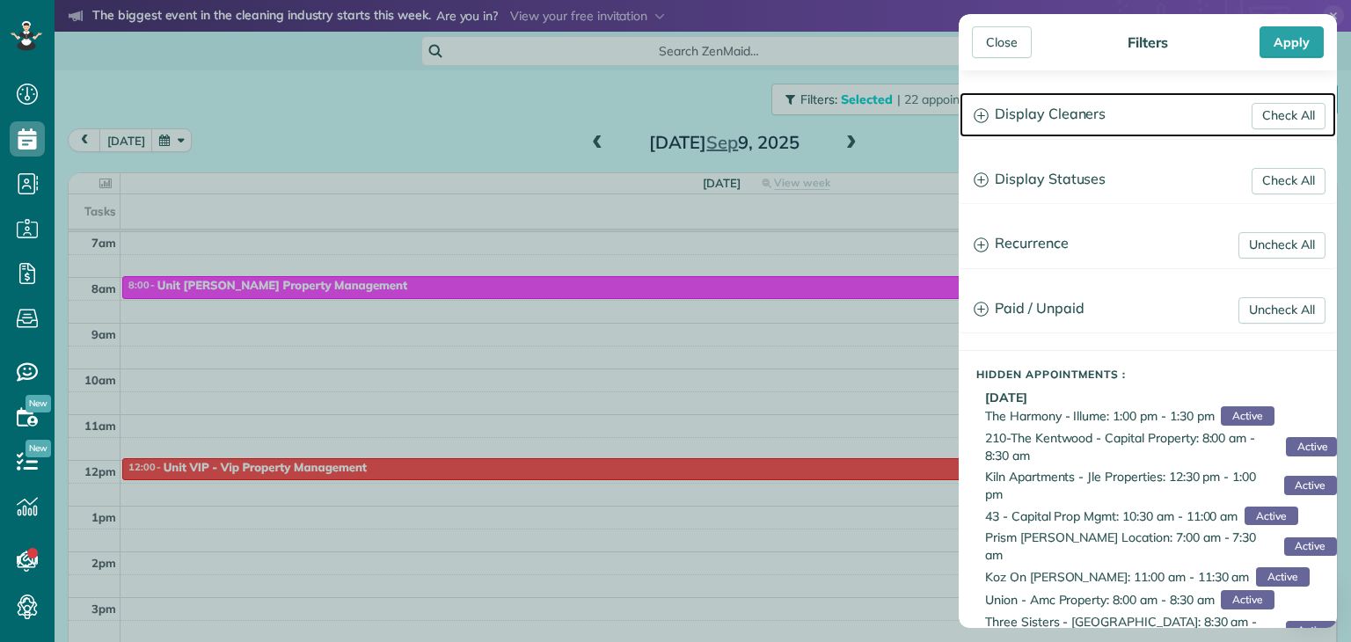
click at [1011, 109] on h3 "Display Cleaners" at bounding box center [1148, 114] width 377 height 45
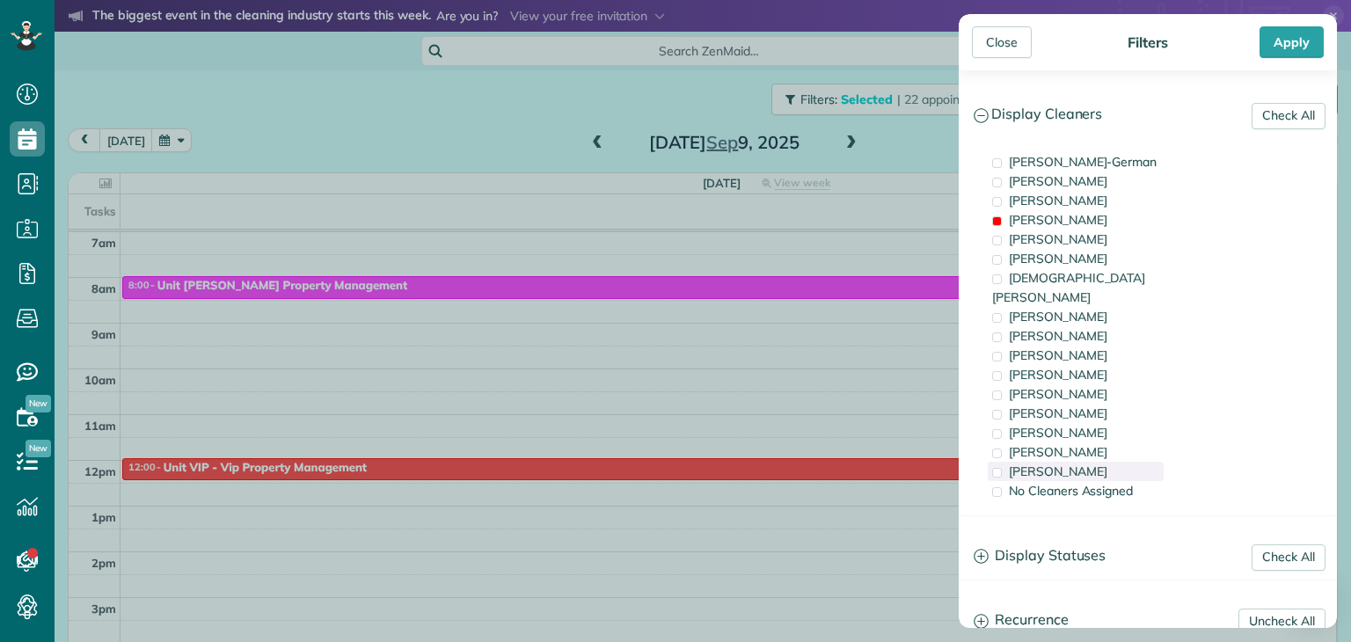
click at [1000, 468] on span at bounding box center [997, 473] width 10 height 10
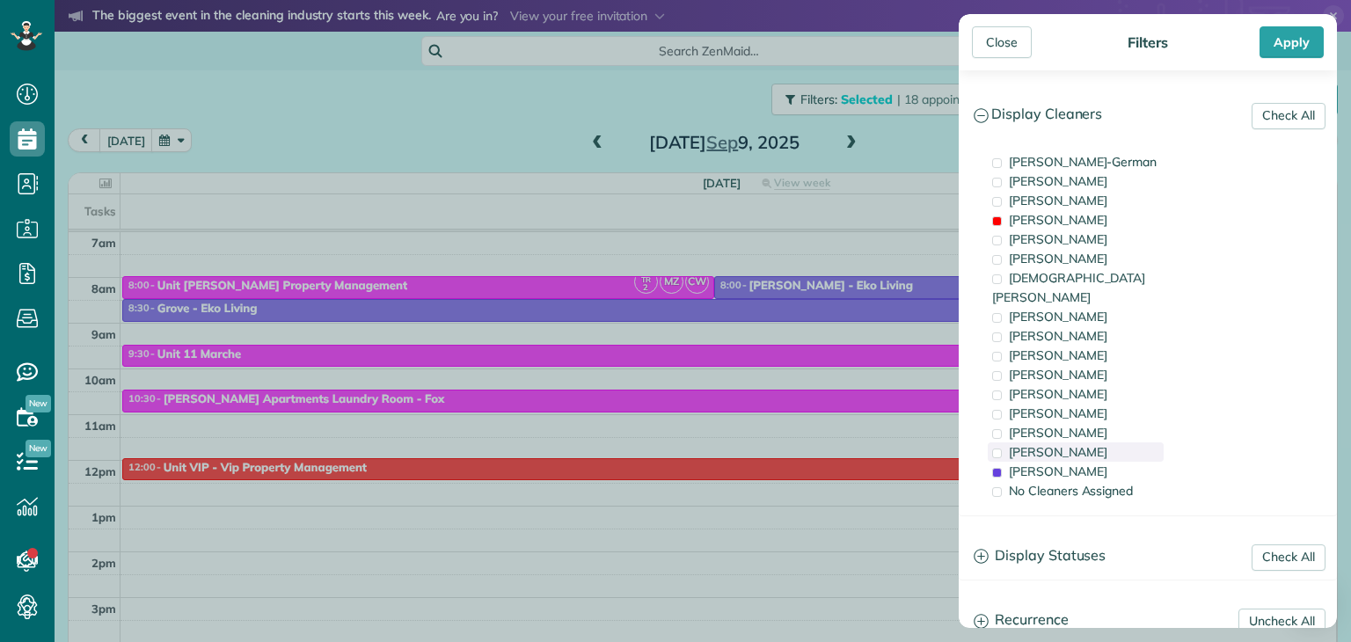
click at [999, 449] on span at bounding box center [997, 454] width 10 height 10
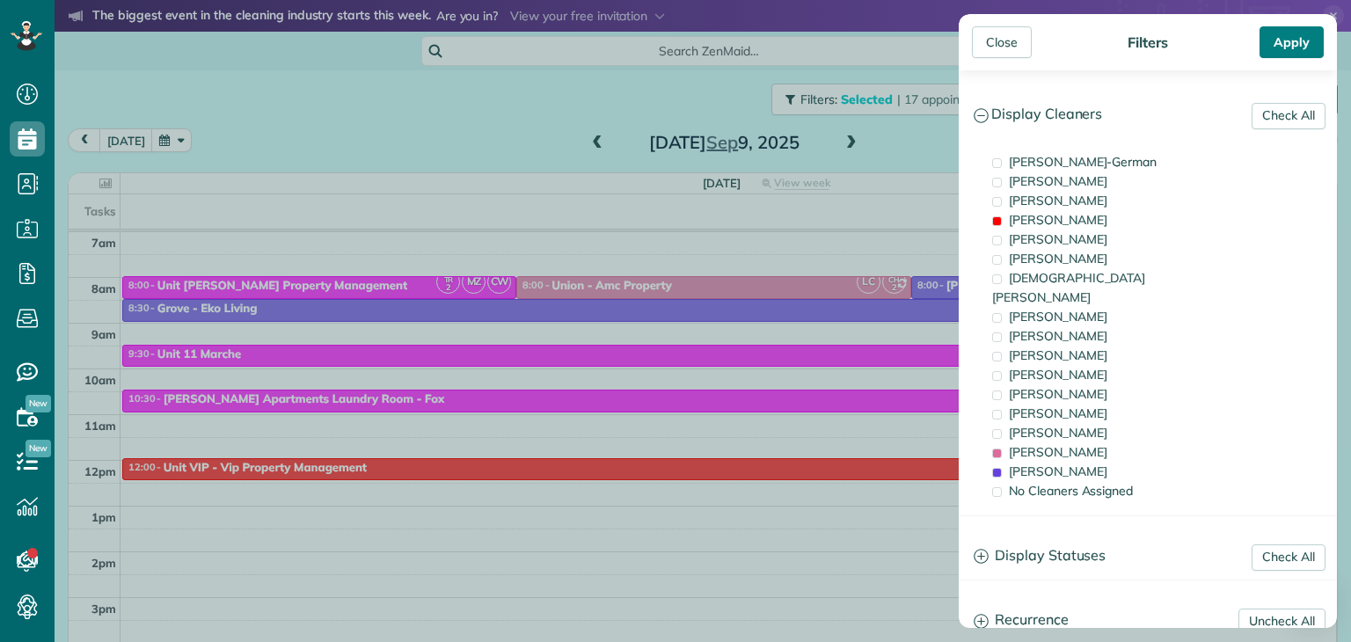
click at [1290, 41] on div "Apply" at bounding box center [1292, 42] width 64 height 32
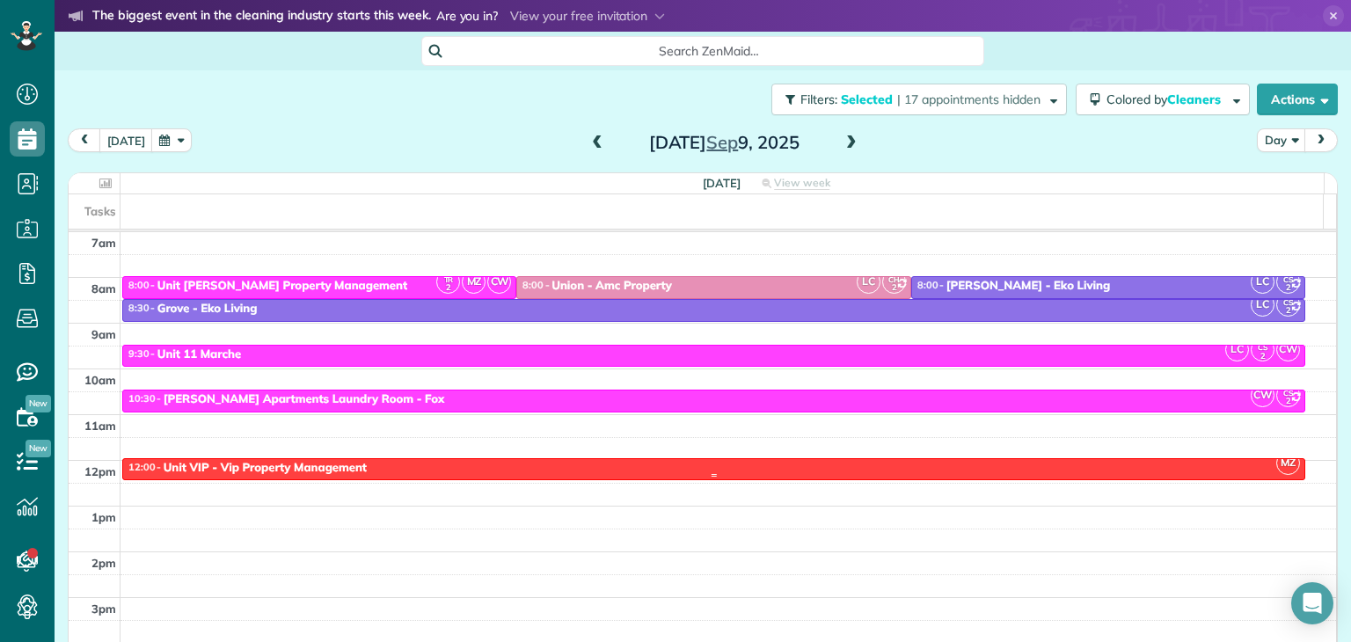
click at [435, 466] on div "12:00 - 12:30 Unit VIP - Vip Property Management" at bounding box center [714, 468] width 1173 height 15
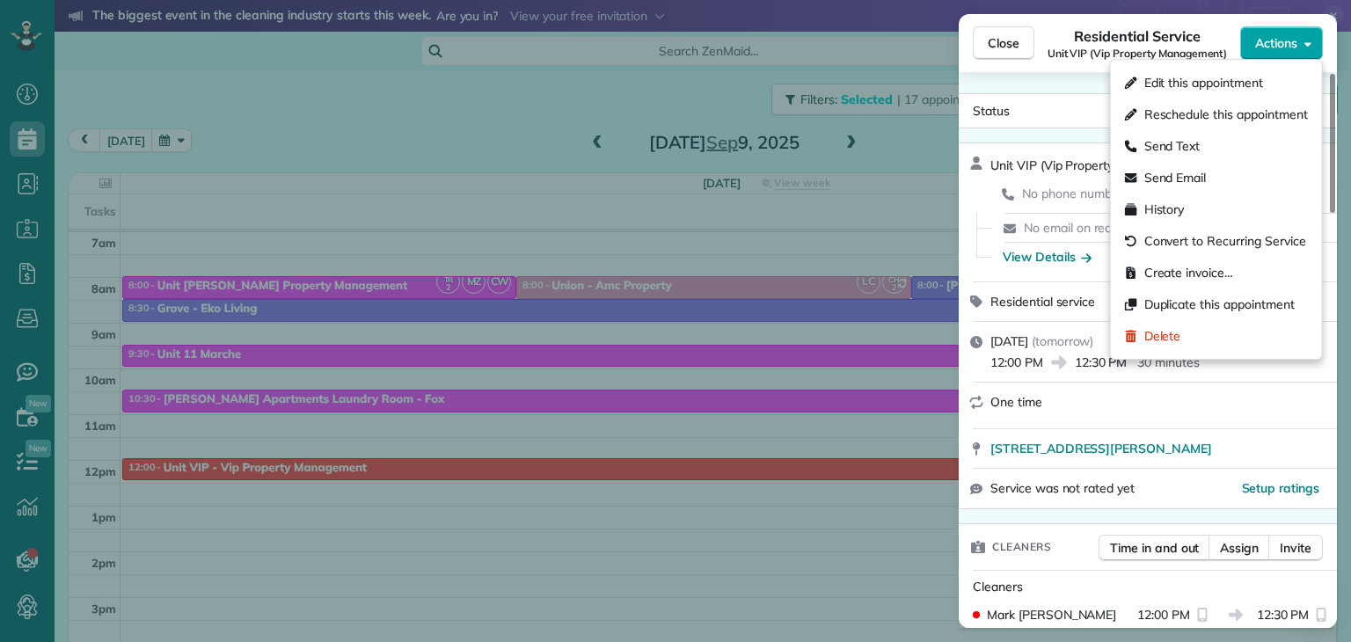
click at [1304, 46] on button "Actions" at bounding box center [1281, 42] width 83 height 33
click at [1175, 85] on span "Edit this appointment" at bounding box center [1204, 83] width 119 height 18
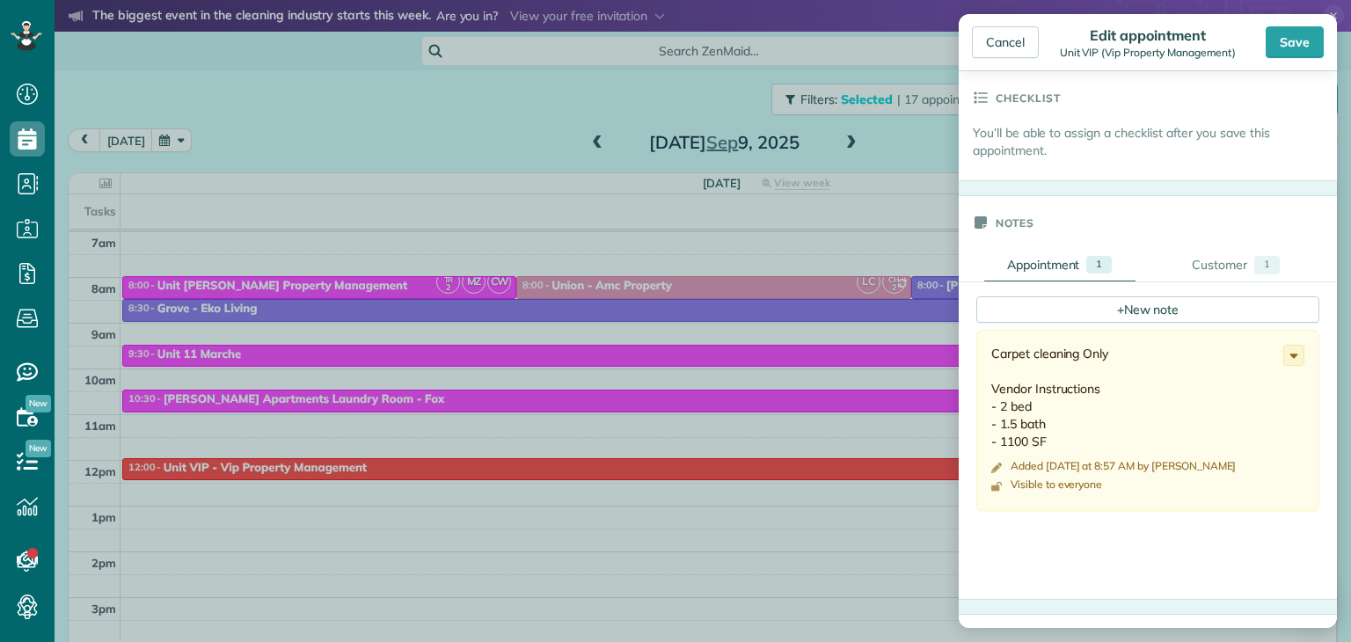
scroll to position [449, 0]
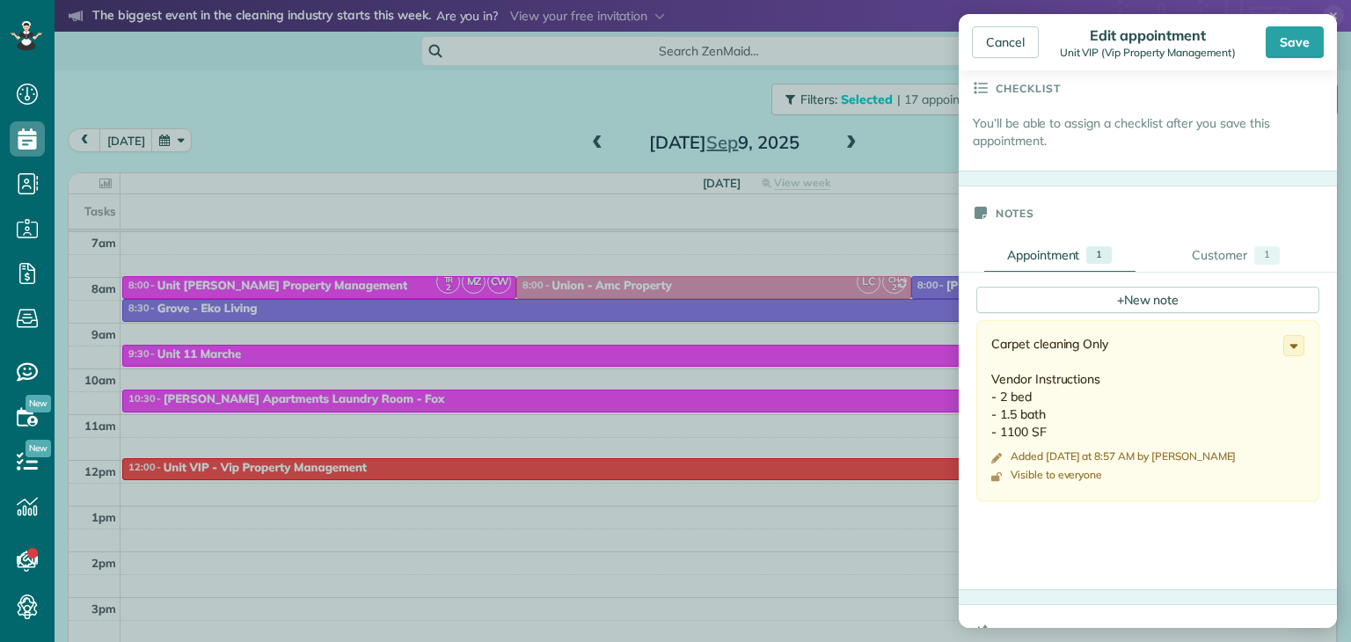
click at [1152, 342] on div "Carpet cleaning Only Vendor Instructions - 2 bed - 1.5 bath - 1100 SF" at bounding box center [1137, 388] width 292 height 106
click at [1111, 335] on div "Carpet cleaning Only Vendor Instructions - 2 bed - 1.5 bath - 1100 SF" at bounding box center [1137, 388] width 292 height 106
click at [1284, 340] on icon at bounding box center [1293, 345] width 19 height 19
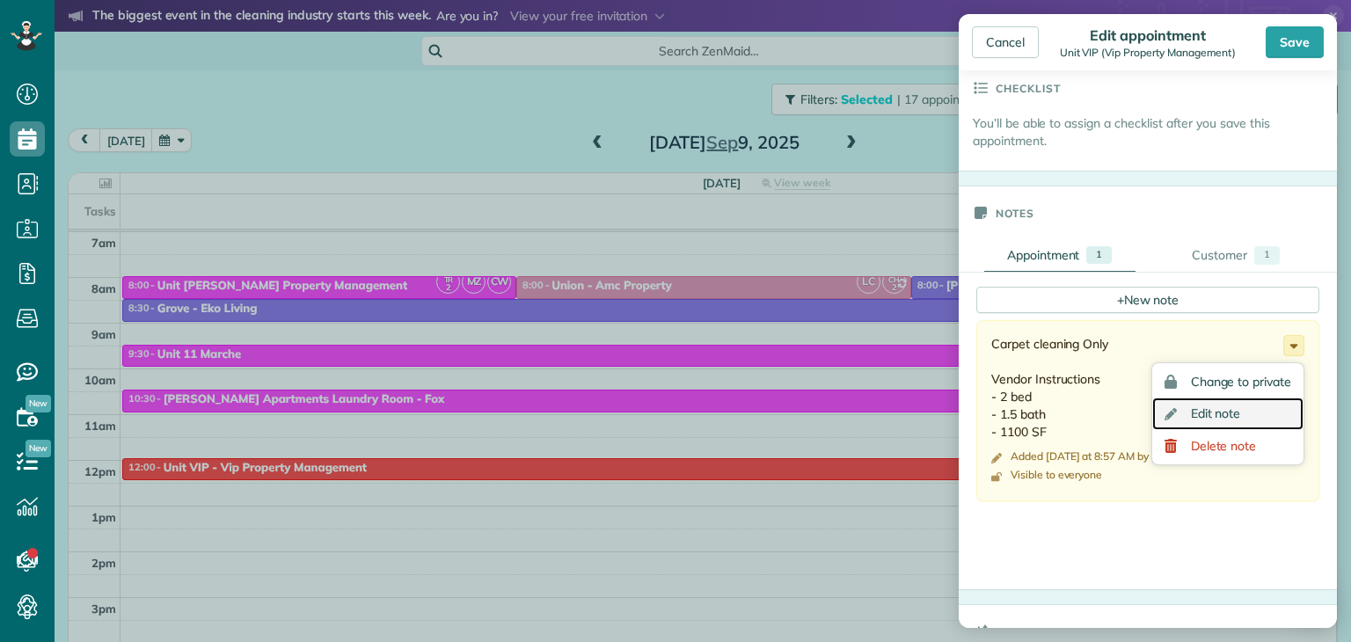
click at [1202, 413] on span "Edit note" at bounding box center [1216, 413] width 50 height 12
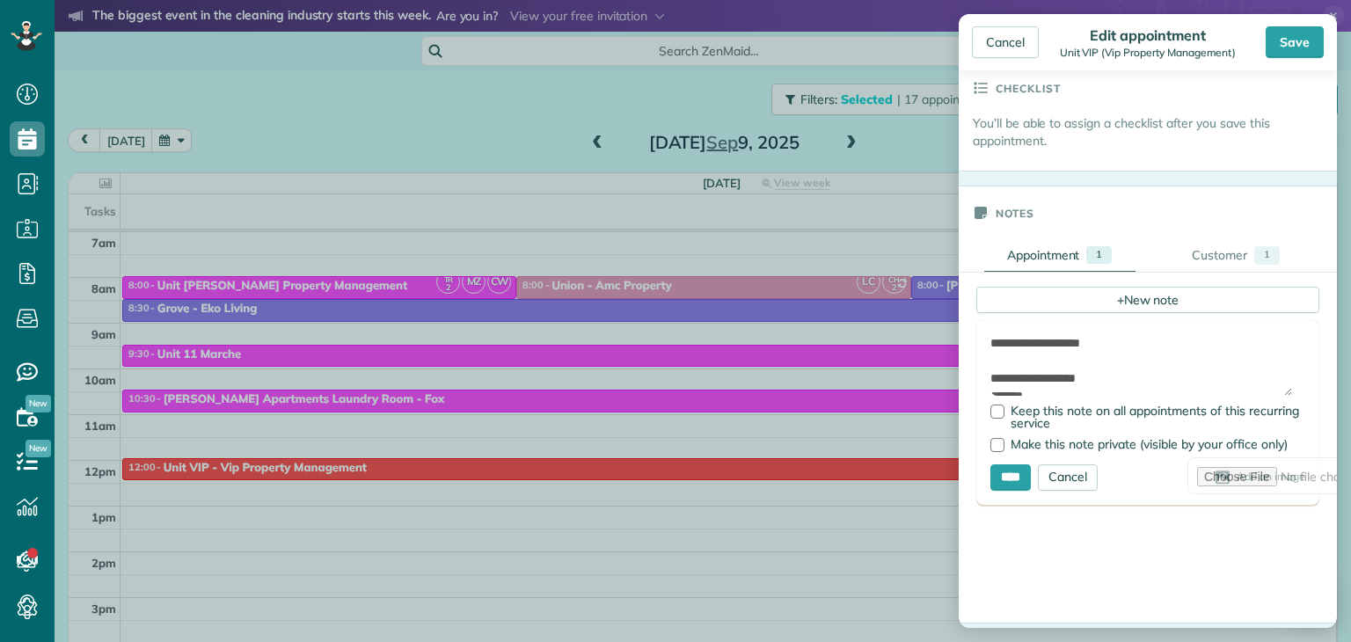
drag, startPoint x: 1116, startPoint y: 342, endPoint x: 974, endPoint y: 331, distance: 142.1
click at [974, 331] on div "**********" at bounding box center [1337, 448] width 757 height 350
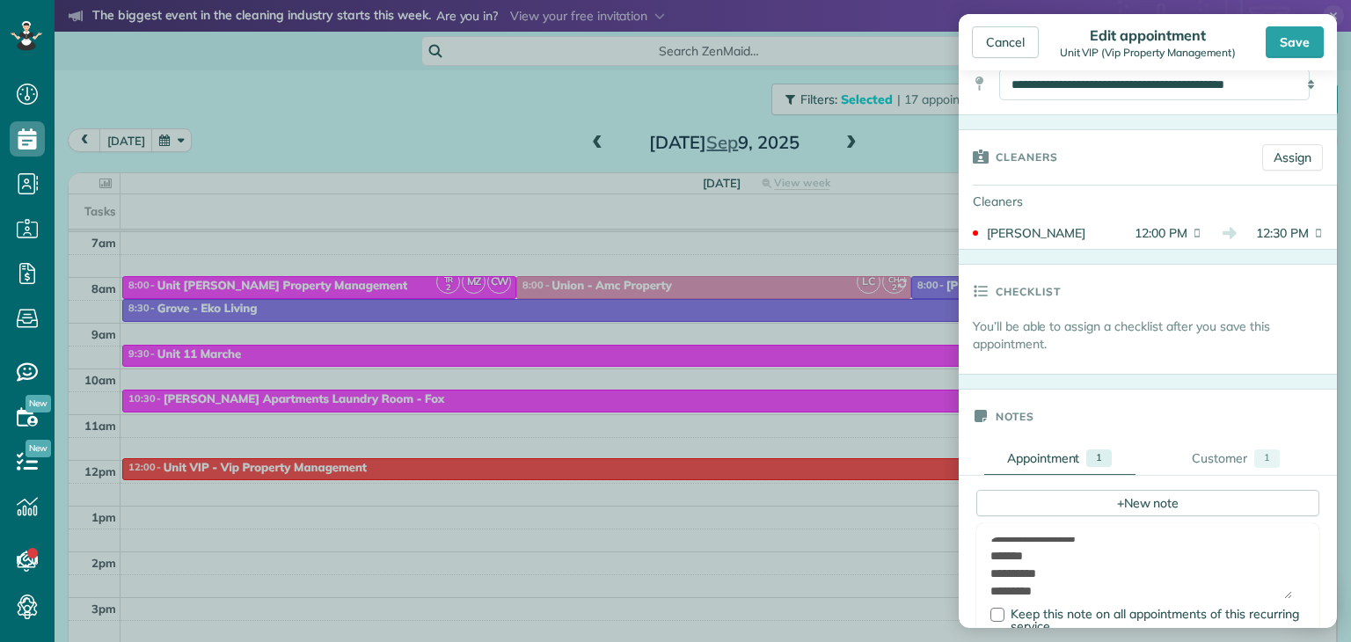
scroll to position [238, 0]
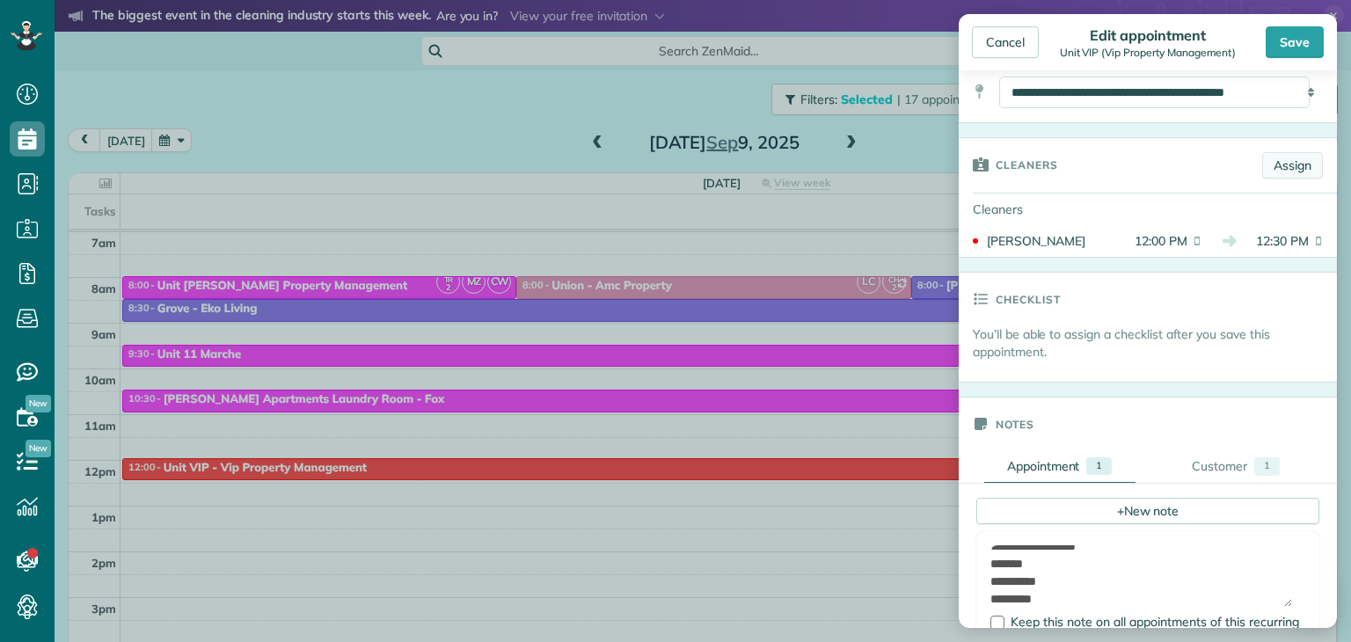
type textarea "**********"
click at [1274, 162] on link "Assign" at bounding box center [1292, 165] width 61 height 26
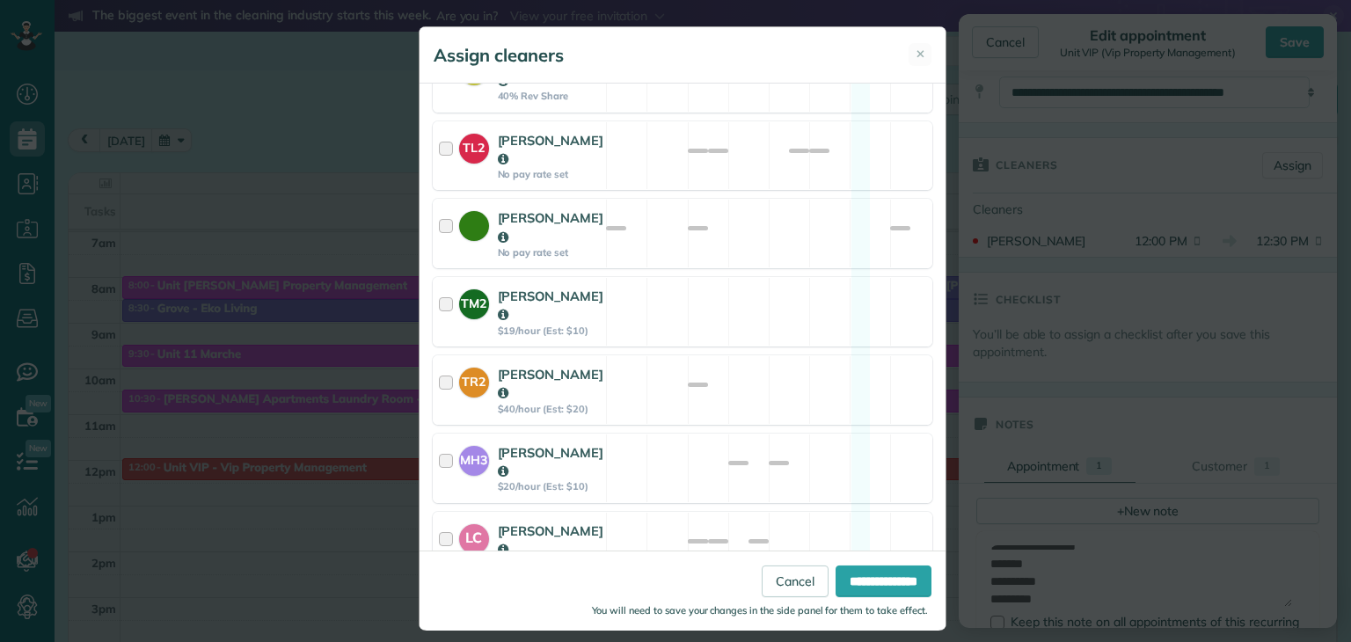
scroll to position [892, 0]
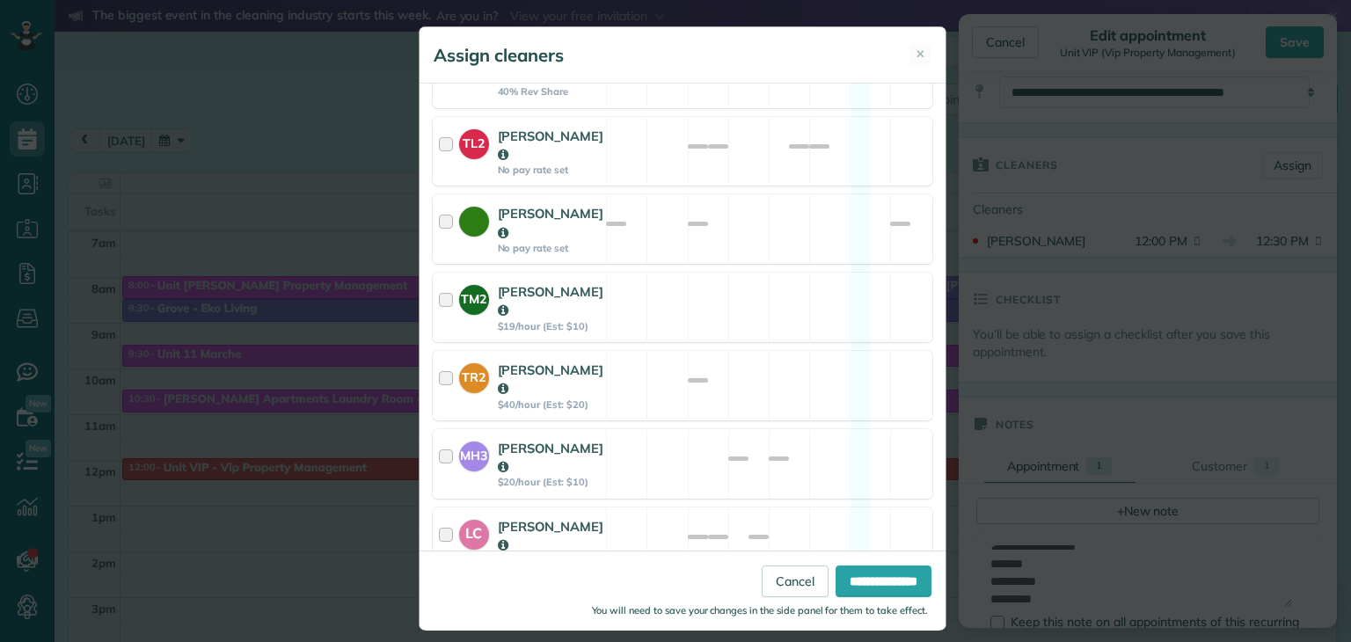
drag, startPoint x: 940, startPoint y: 473, endPoint x: 940, endPoint y: 508, distance: 35.2
click at [940, 508] on div "Assign cleaners ✕ Cleaning for Unit VIP (Vip Property Management) [DATE] 12:00 …" at bounding box center [675, 321] width 1351 height 642
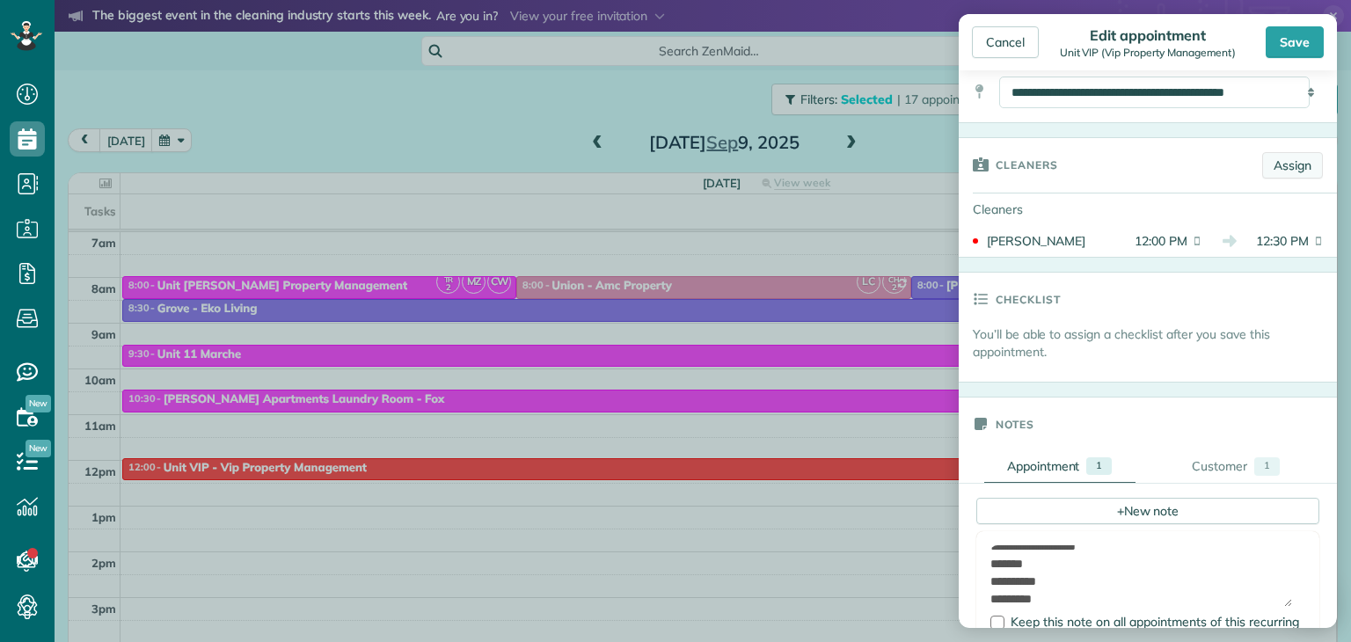
click at [1277, 160] on link "Assign" at bounding box center [1292, 165] width 61 height 26
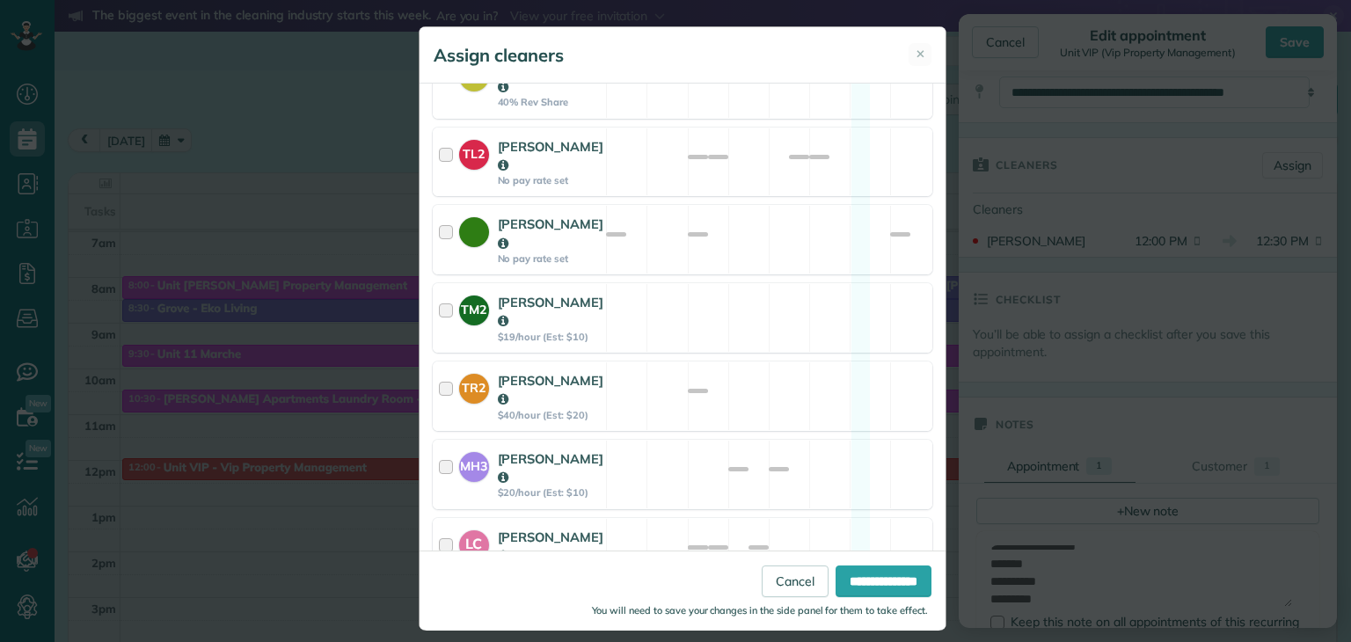
scroll to position [911, 0]
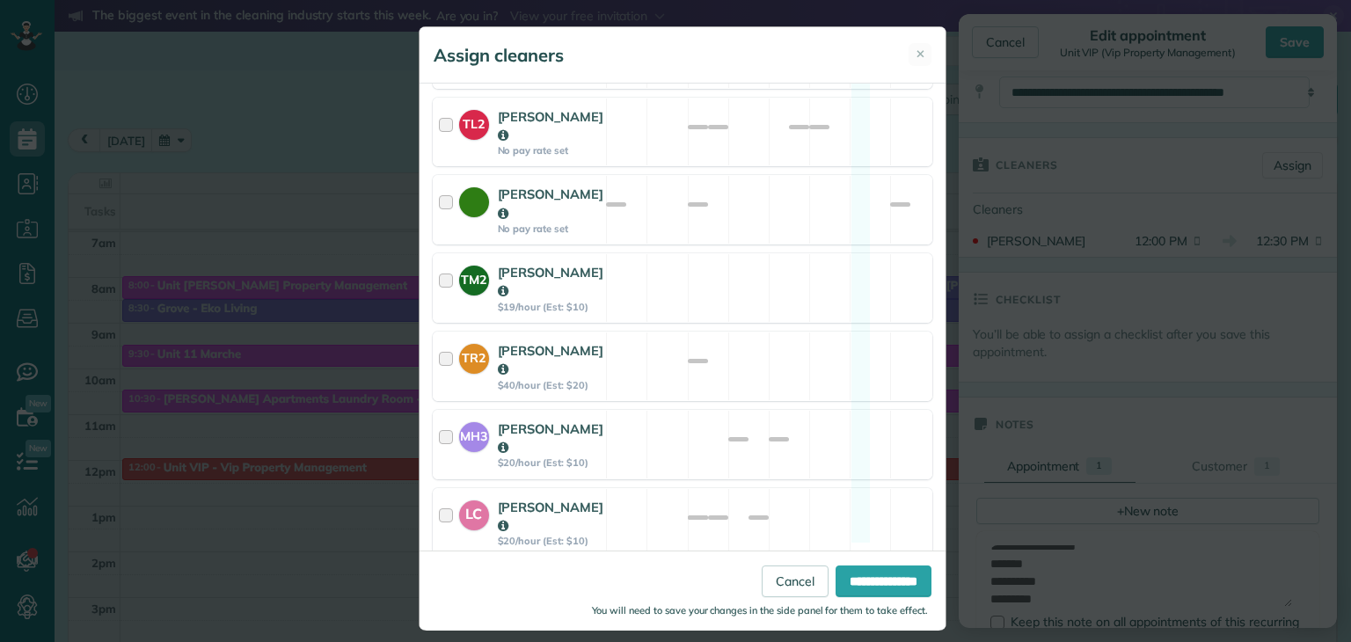
click at [439, 575] on div at bounding box center [449, 600] width 20 height 50
click at [439, 498] on div at bounding box center [449, 523] width 20 height 50
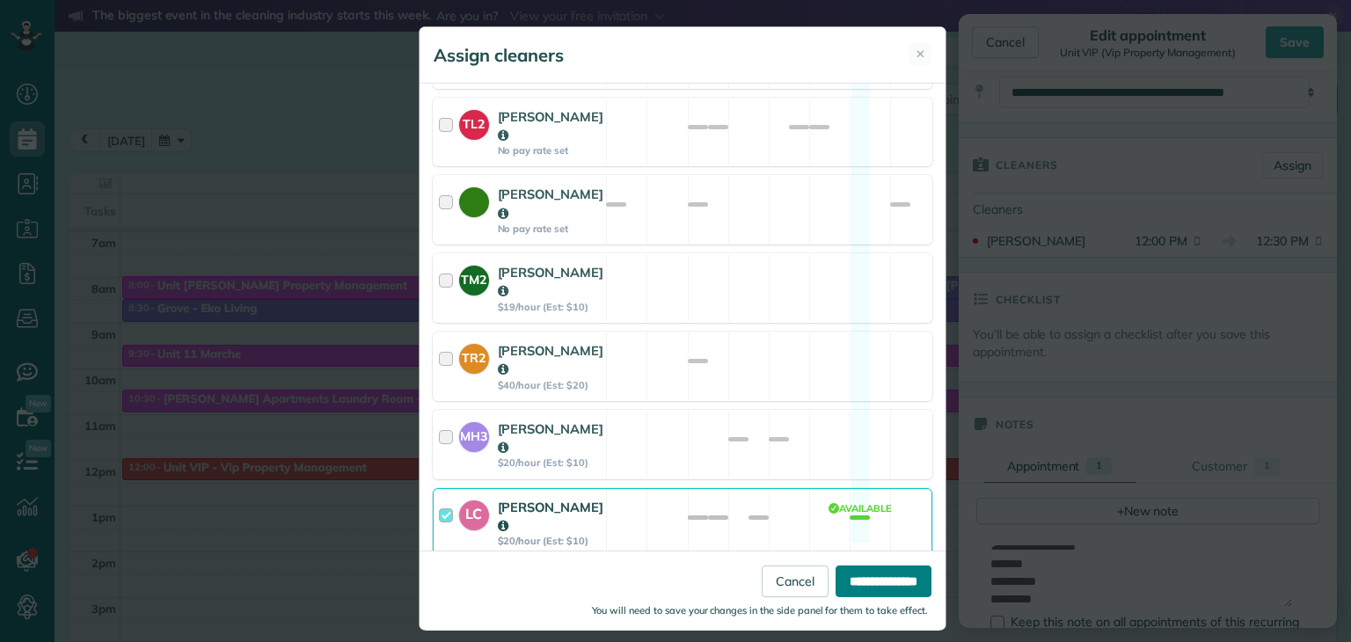
click at [863, 579] on input "**********" at bounding box center [884, 581] width 96 height 32
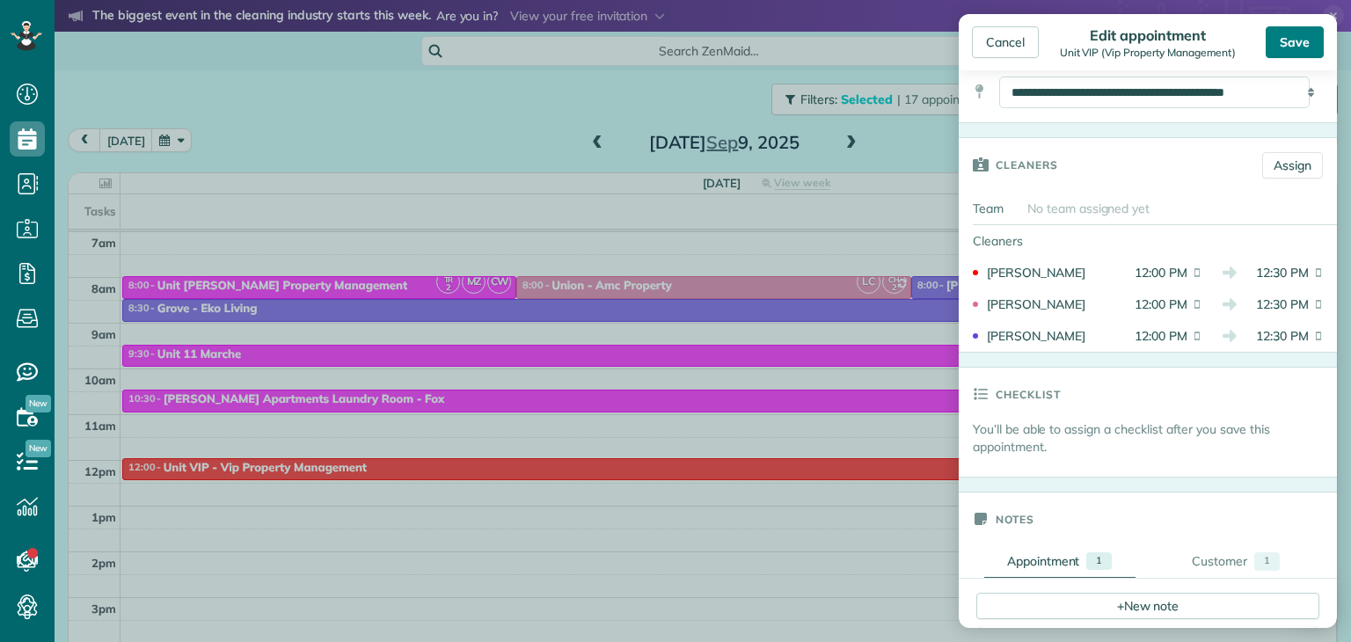
click at [1306, 43] on div "Save" at bounding box center [1295, 42] width 58 height 32
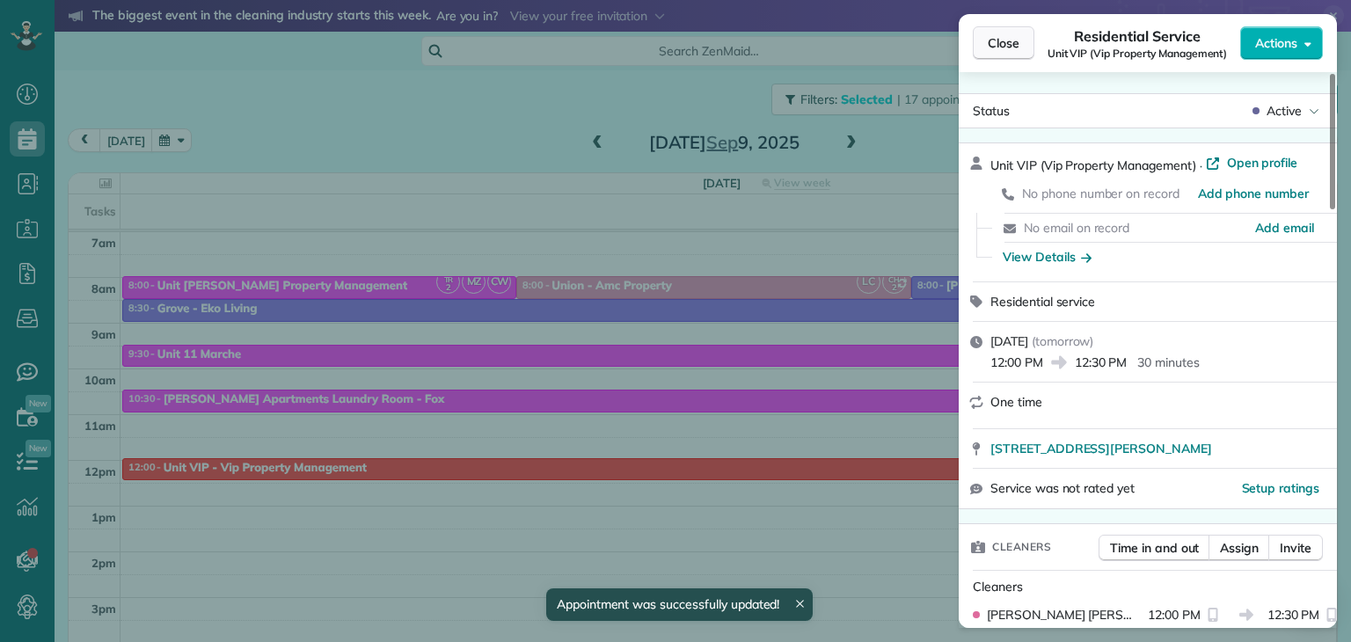
click at [1006, 47] on span "Close" at bounding box center [1004, 43] width 32 height 18
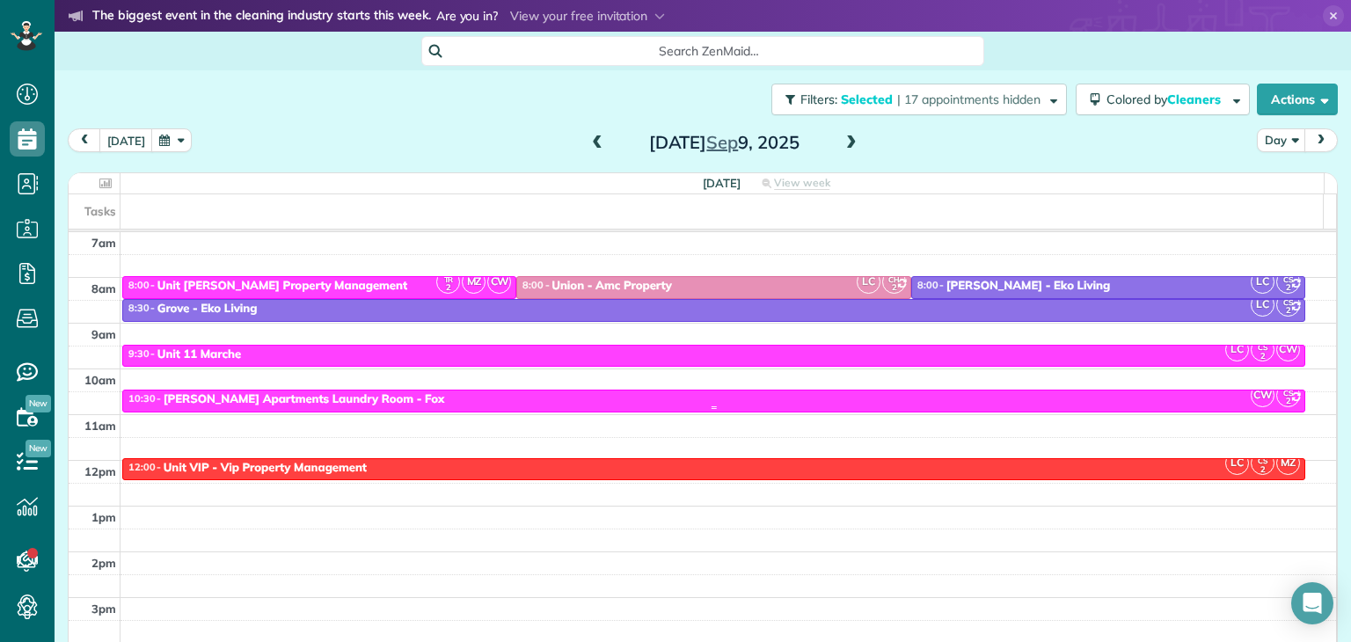
click at [469, 399] on div "10:30 - 11:00 [PERSON_NAME] Apartments Laundry Room - Fox" at bounding box center [714, 399] width 1173 height 15
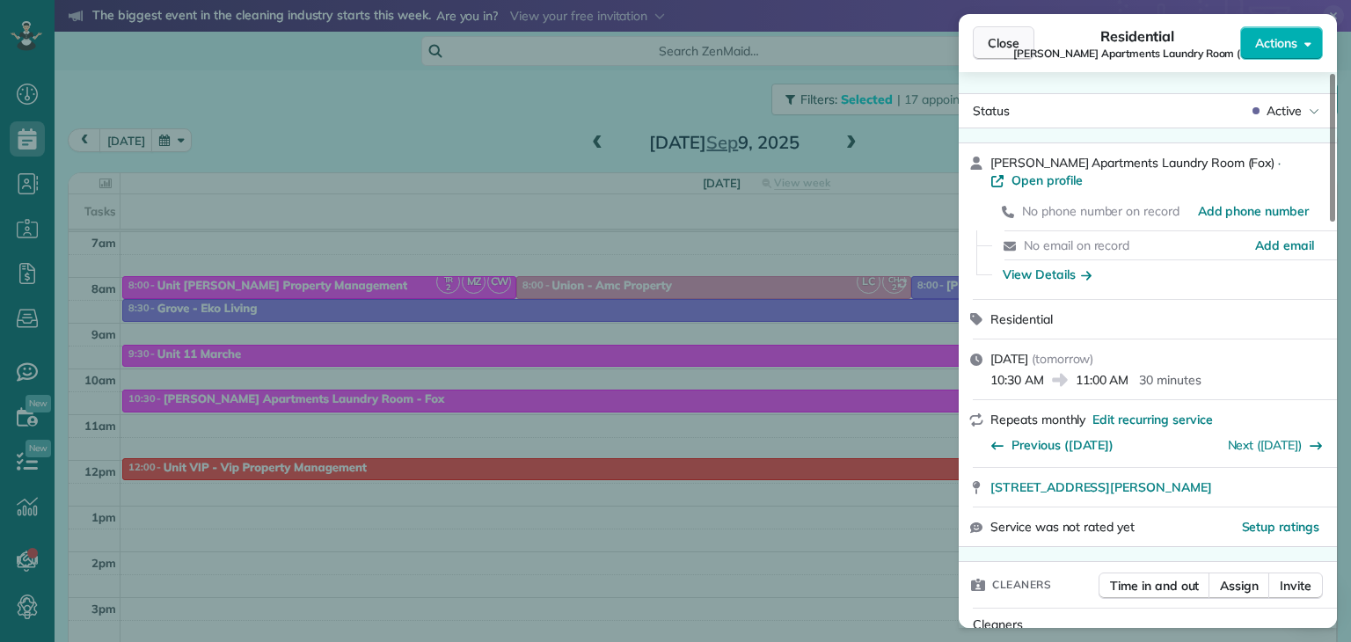
click at [996, 46] on span "Close" at bounding box center [1004, 43] width 32 height 18
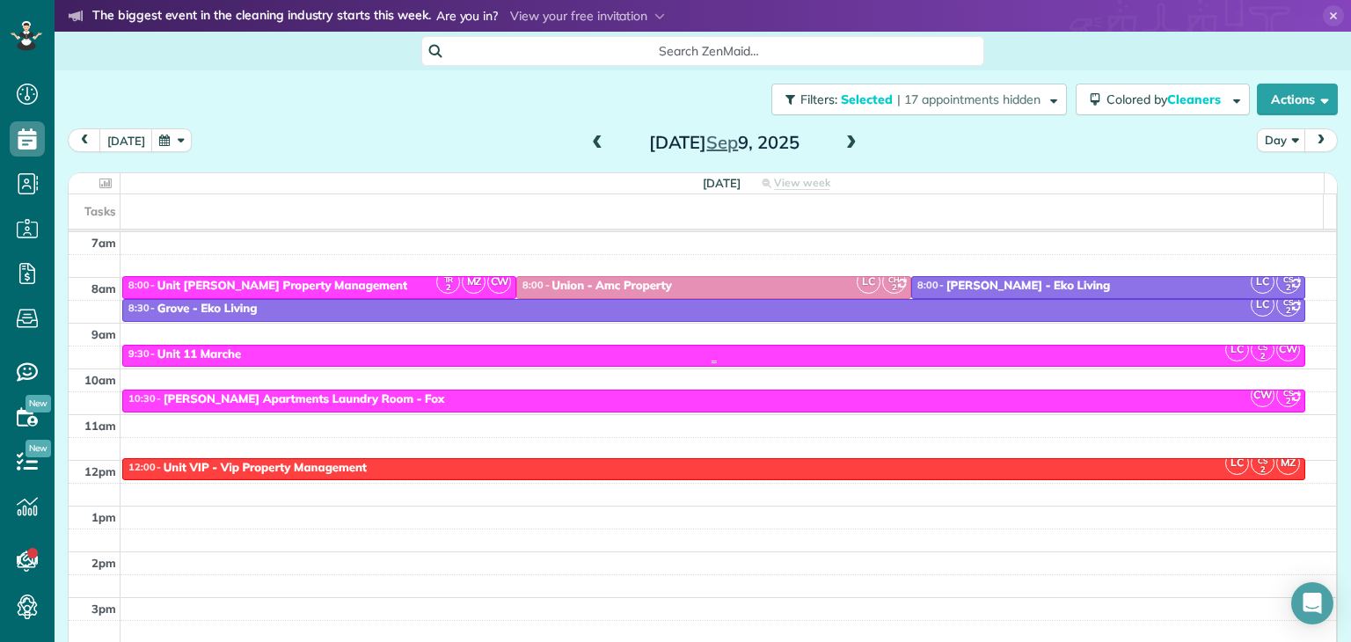
click at [697, 354] on div "9:30 - 10:00 Unit 11 Marche" at bounding box center [714, 354] width 1173 height 15
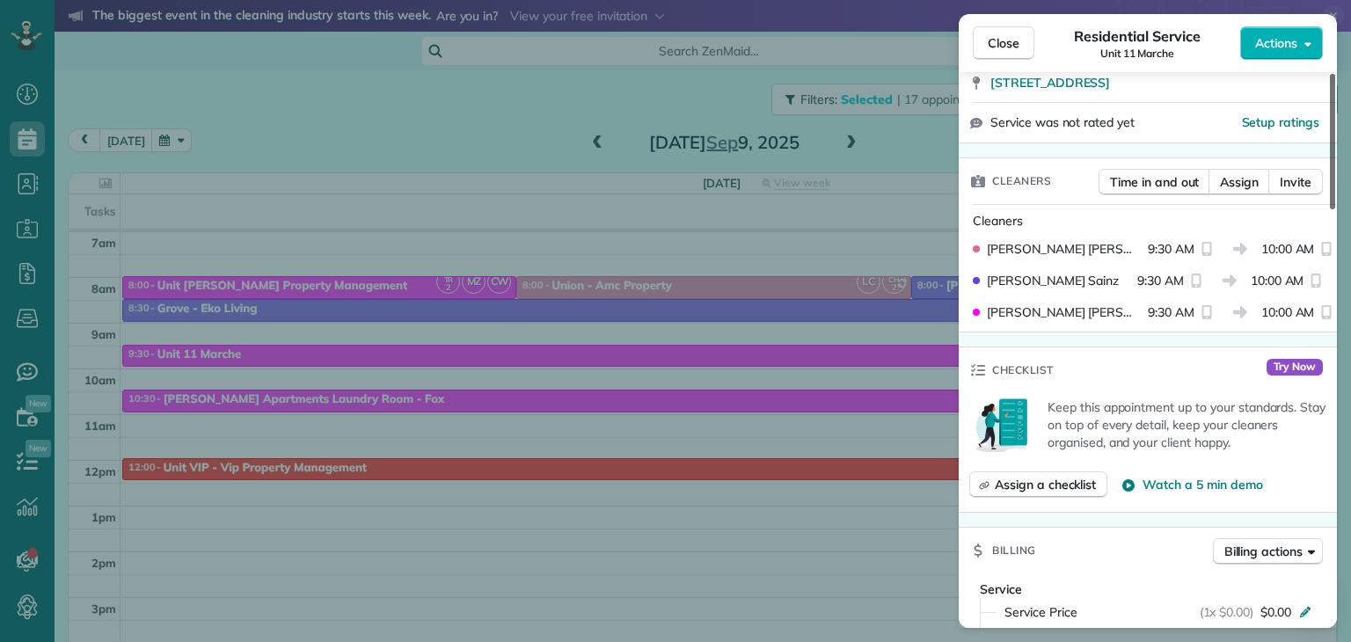
scroll to position [369, 0]
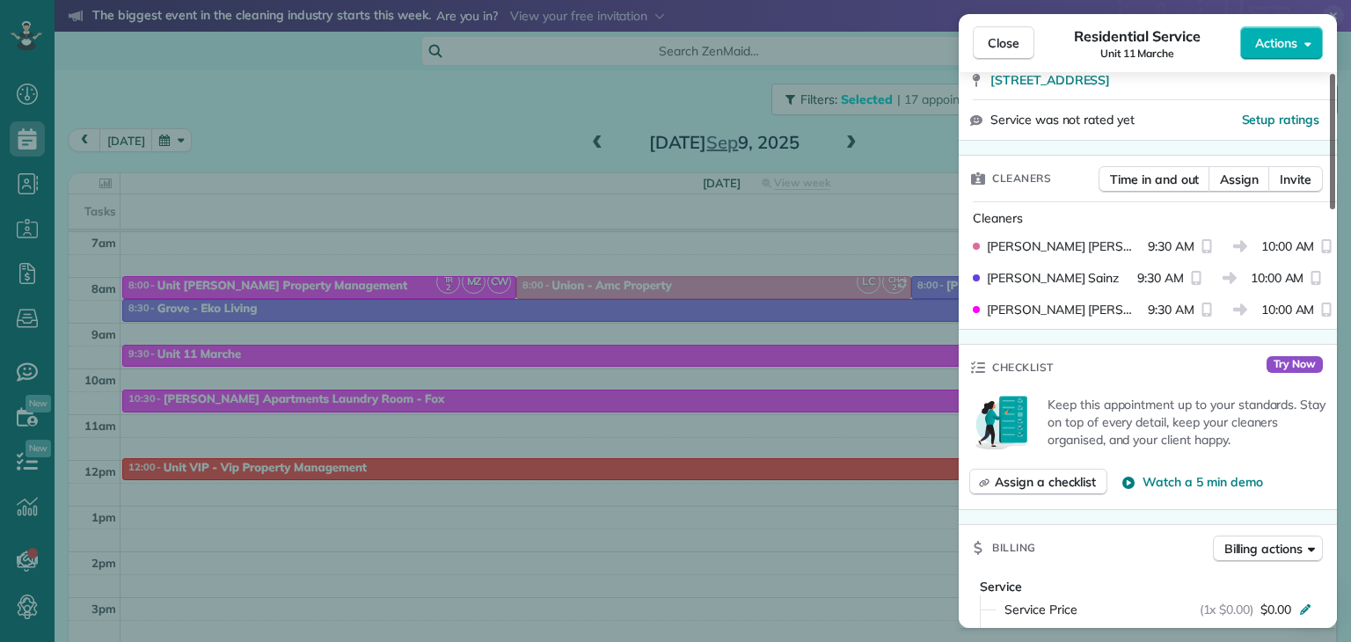
drag, startPoint x: 1335, startPoint y: 106, endPoint x: 1326, endPoint y: 194, distance: 88.5
click at [1330, 194] on div at bounding box center [1332, 141] width 5 height 135
click at [1306, 52] on button "Actions" at bounding box center [1281, 42] width 83 height 33
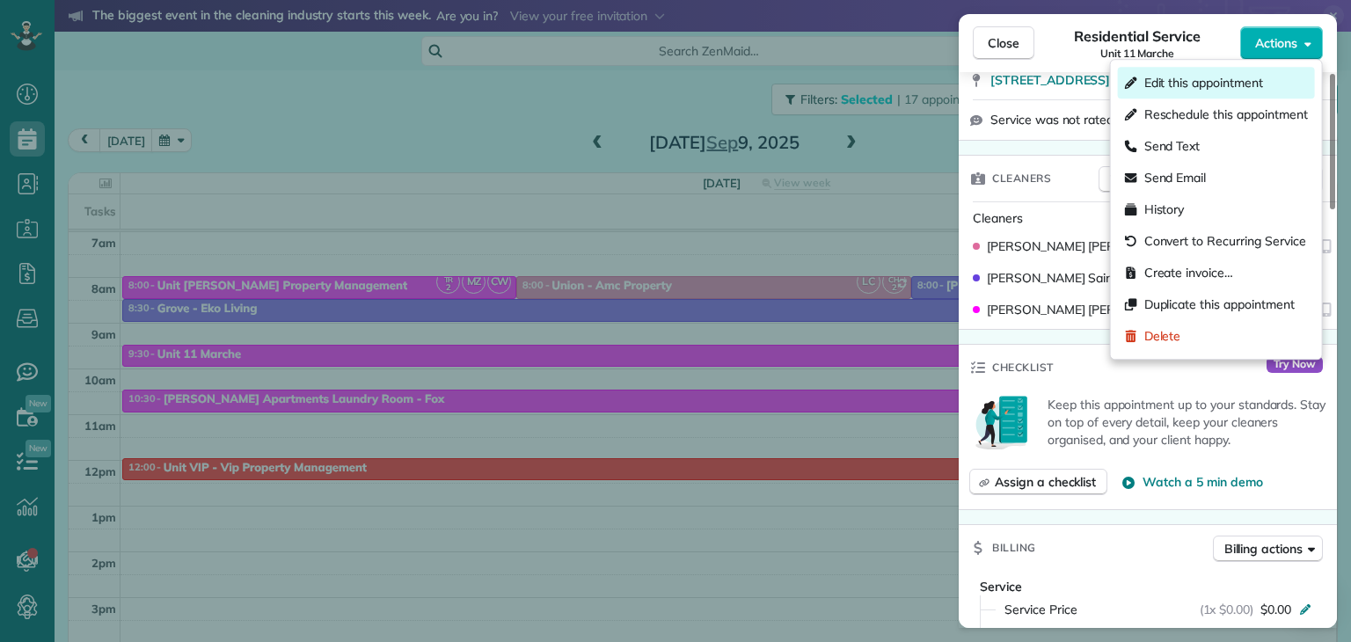
click at [1196, 84] on span "Edit this appointment" at bounding box center [1204, 83] width 119 height 18
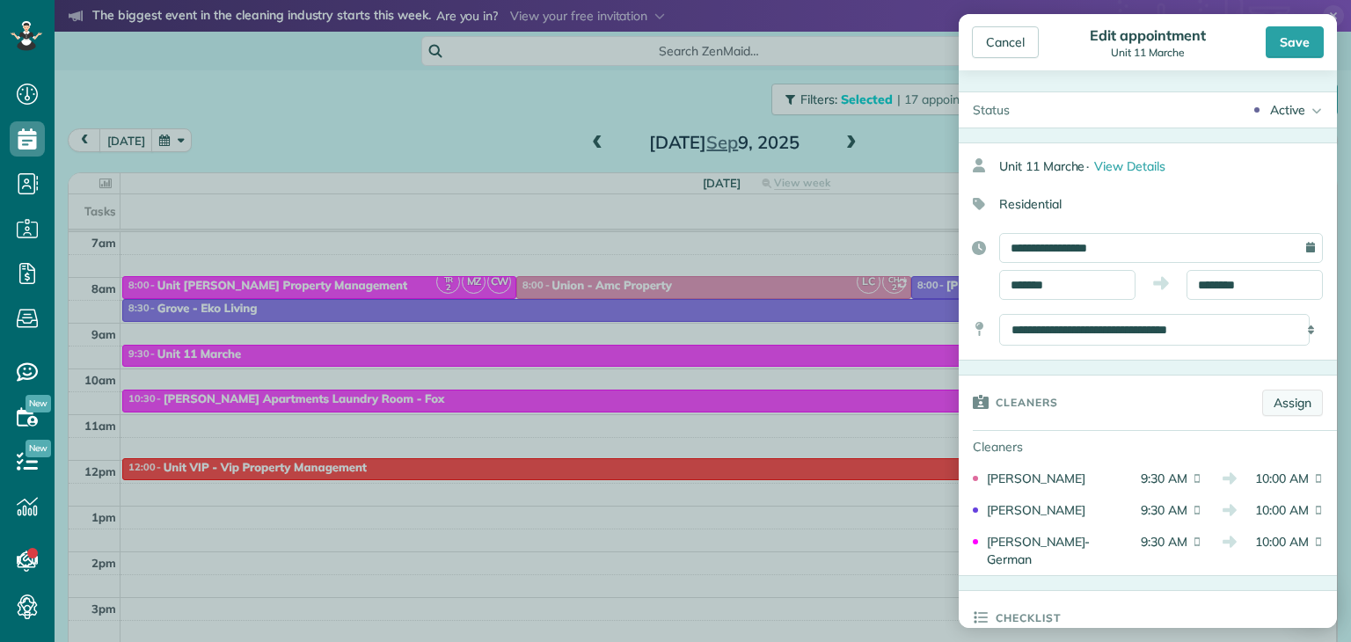
click at [1274, 399] on link "Assign" at bounding box center [1292, 403] width 61 height 26
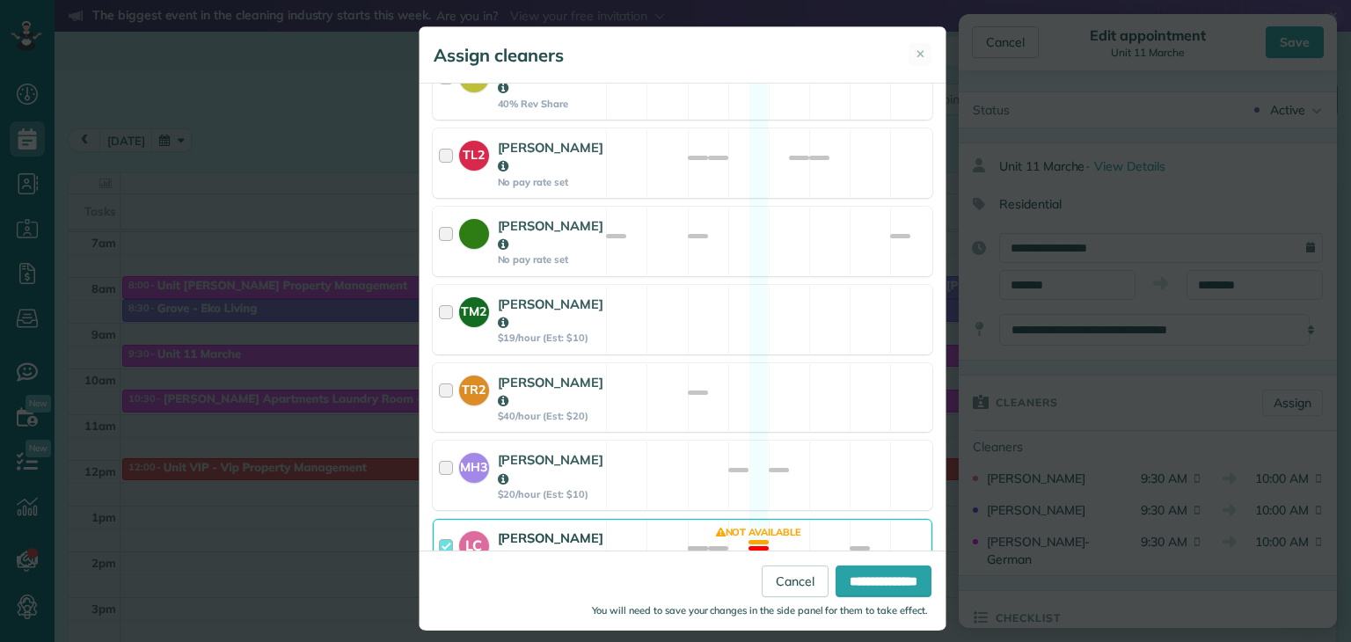
scroll to position [911, 0]
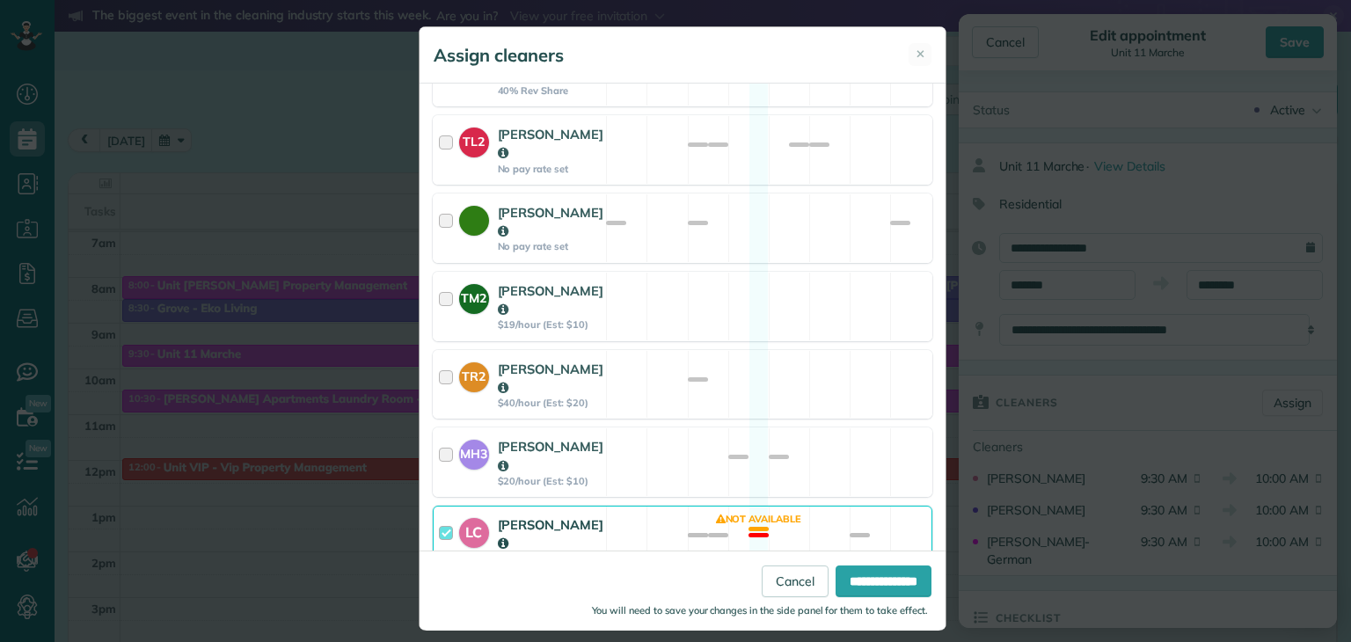
click at [439, 516] on div at bounding box center [449, 541] width 20 height 50
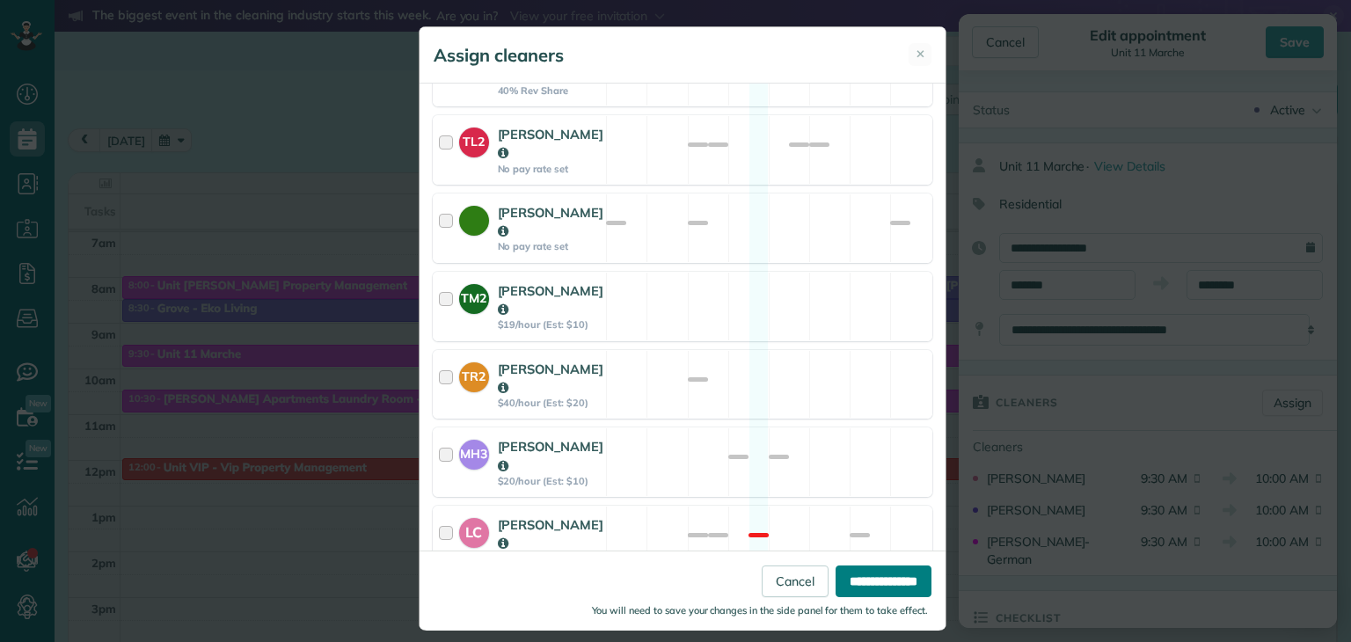
click at [851, 589] on input "**********" at bounding box center [884, 581] width 96 height 32
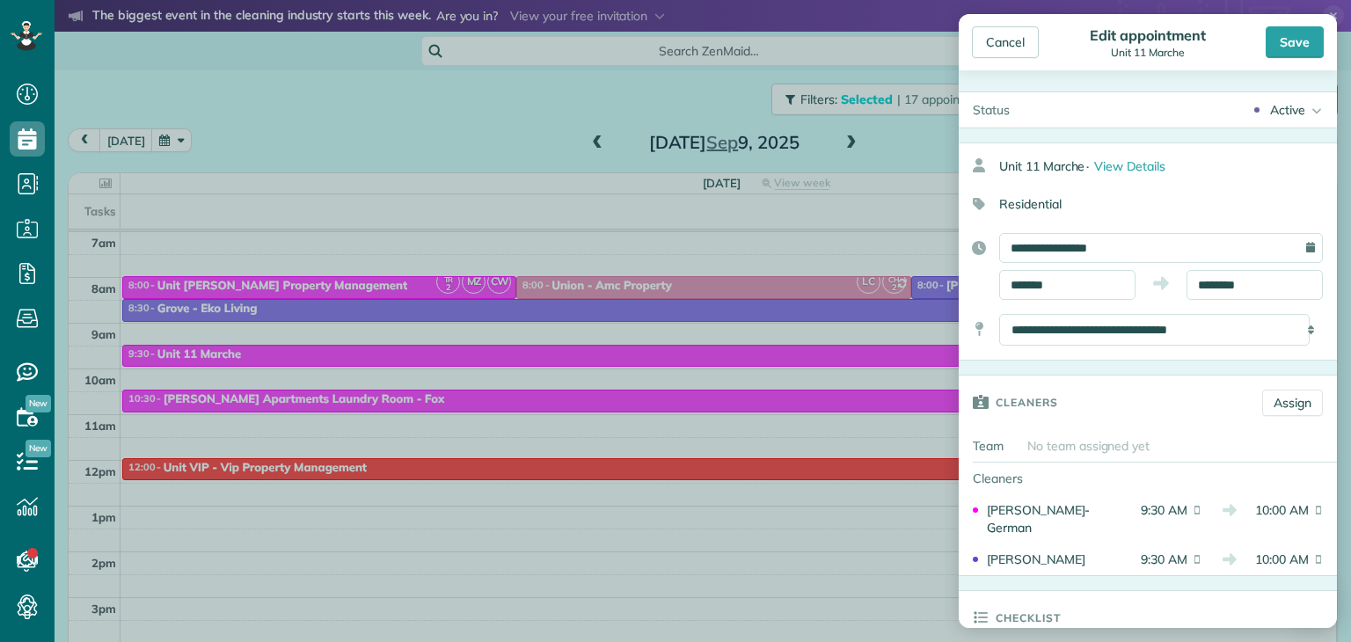
click at [567, 403] on body "Dashboard Scheduling Calendar View List View Dispatch View - Weekly scheduling …" at bounding box center [675, 321] width 1351 height 642
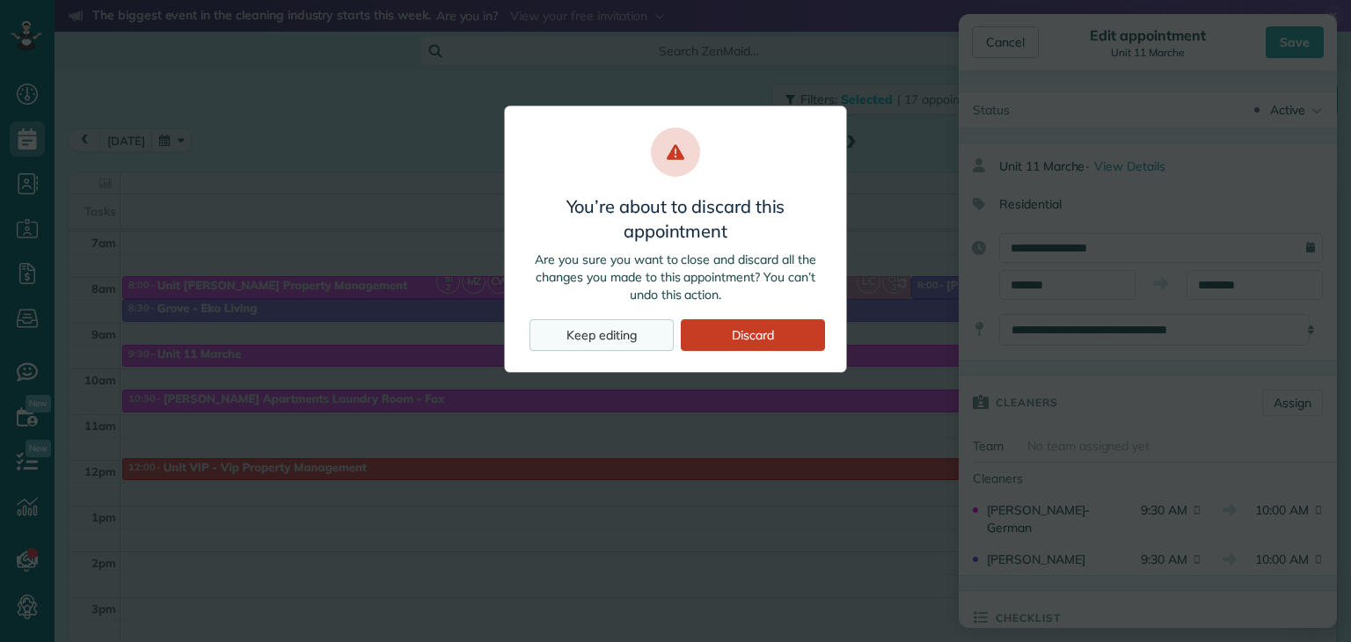
click at [607, 338] on div "Keep editing" at bounding box center [602, 335] width 144 height 32
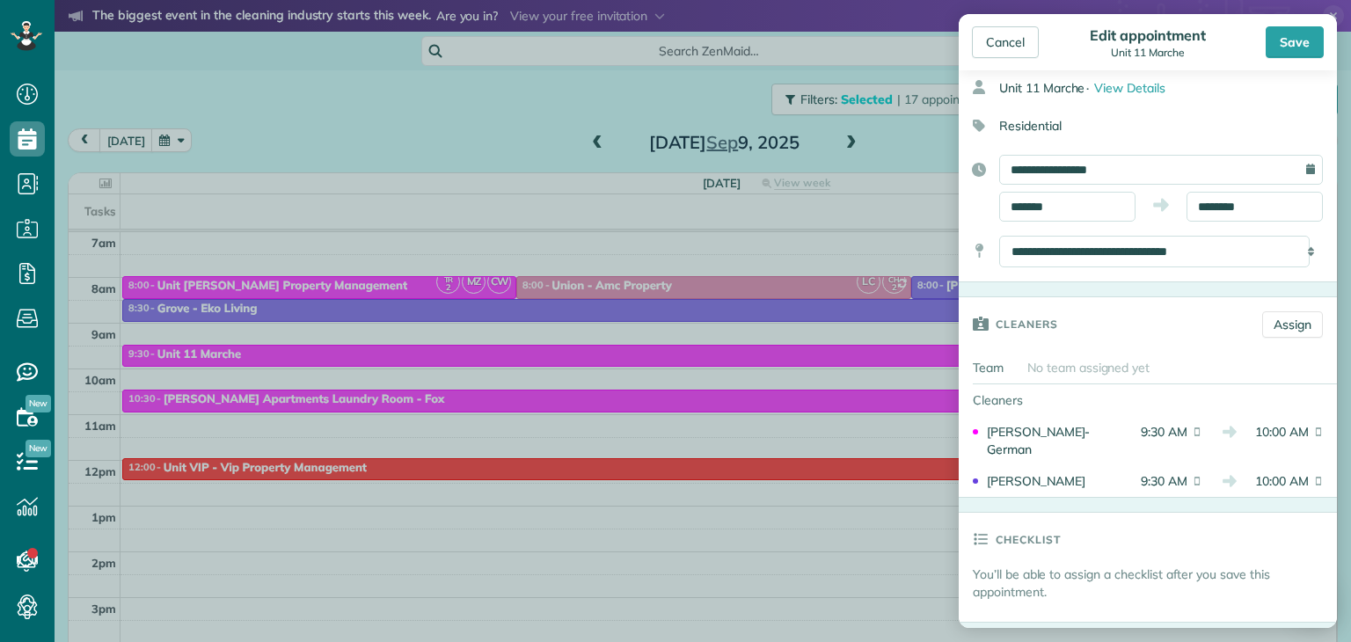
scroll to position [0, 0]
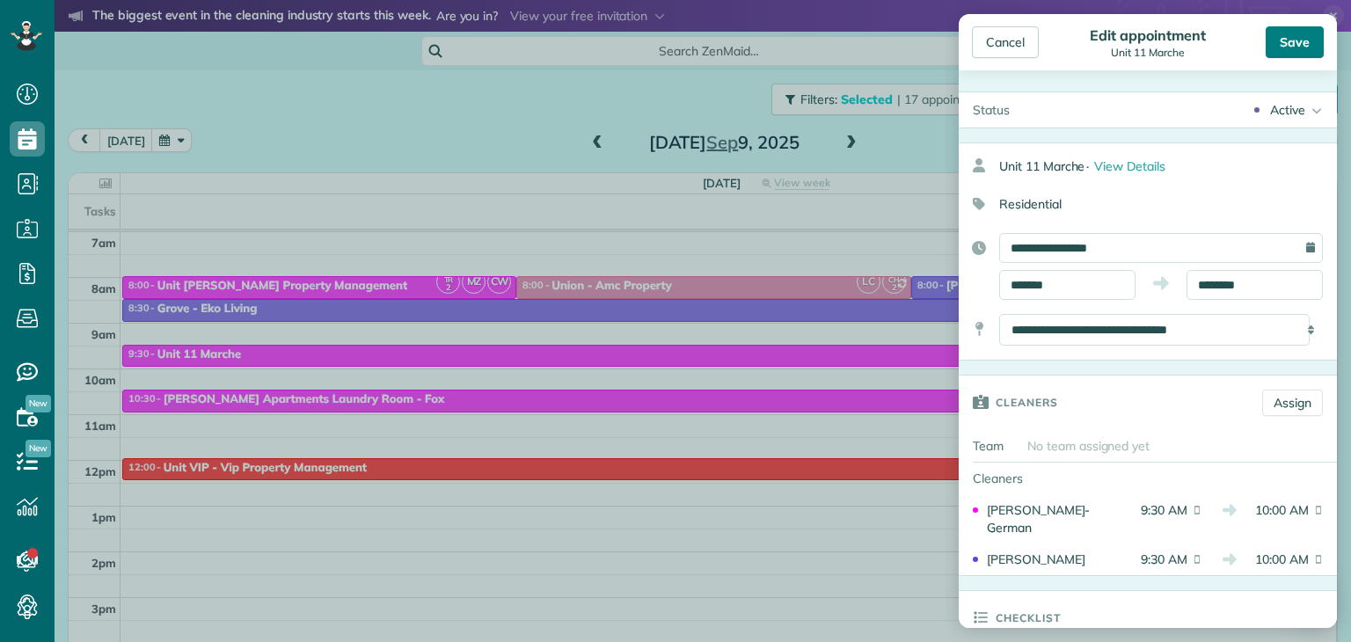
click at [1285, 35] on div "Save" at bounding box center [1295, 42] width 58 height 32
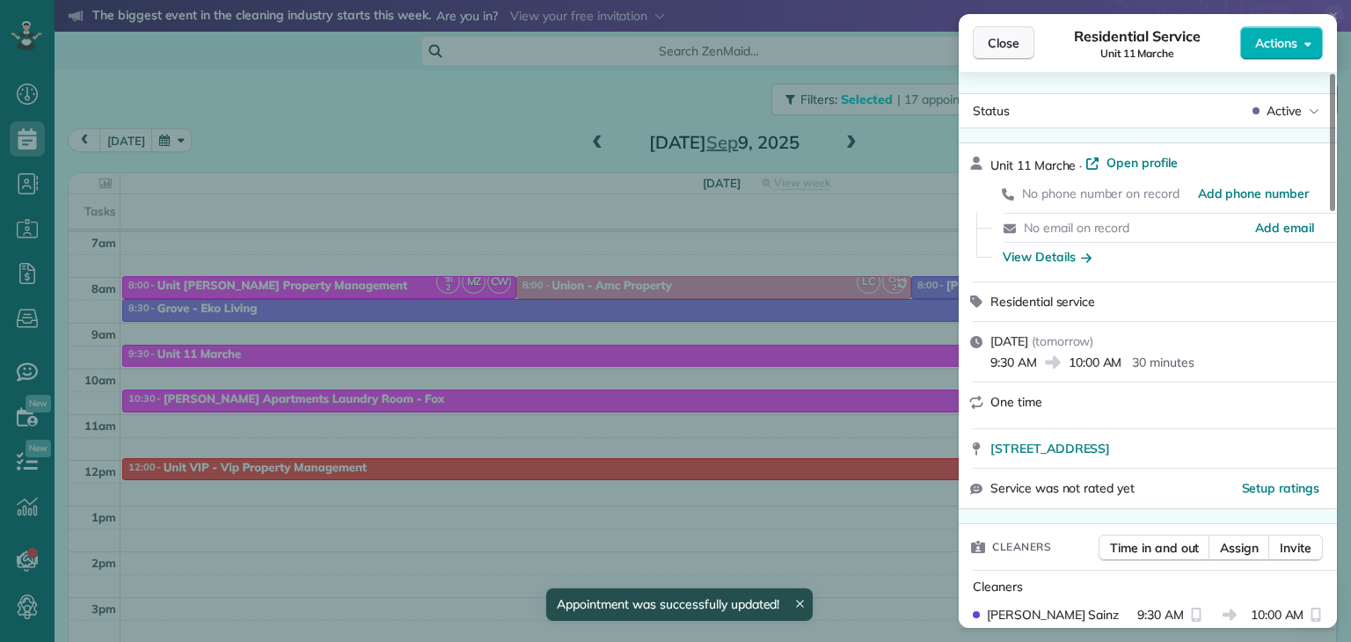
click at [1006, 42] on span "Close" at bounding box center [1004, 43] width 32 height 18
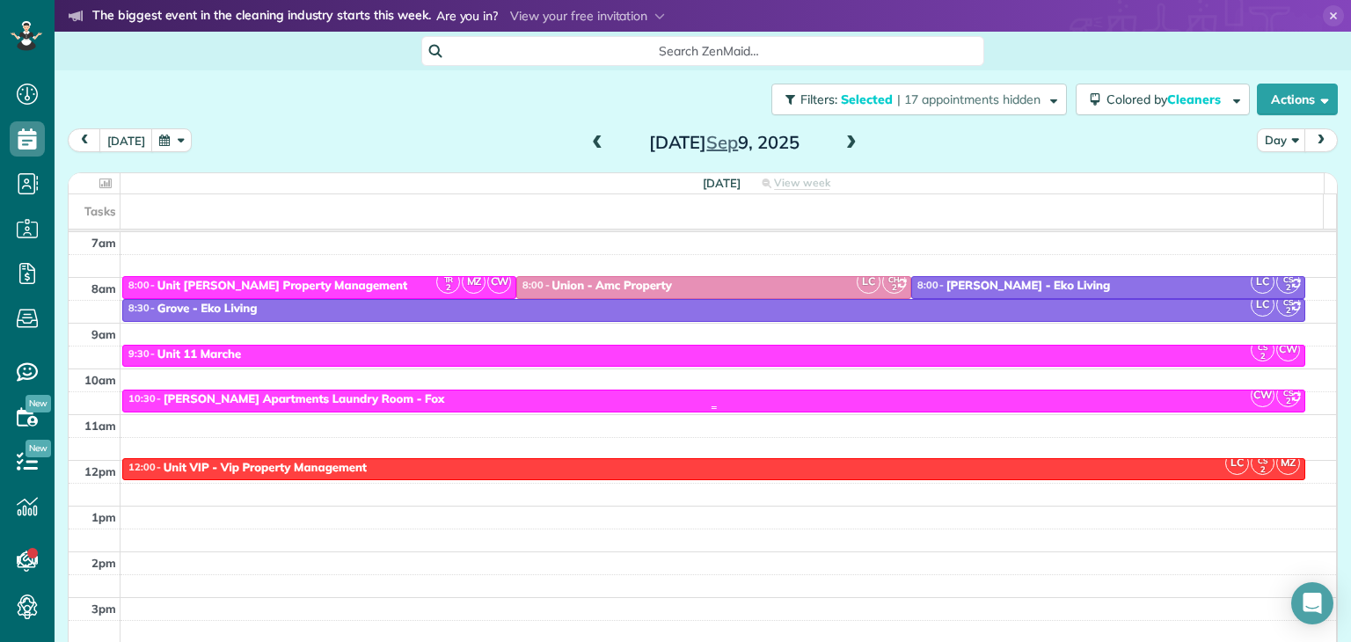
click at [617, 402] on div "10:30 - 11:00 [PERSON_NAME] Apartments Laundry Room - Fox" at bounding box center [714, 399] width 1173 height 15
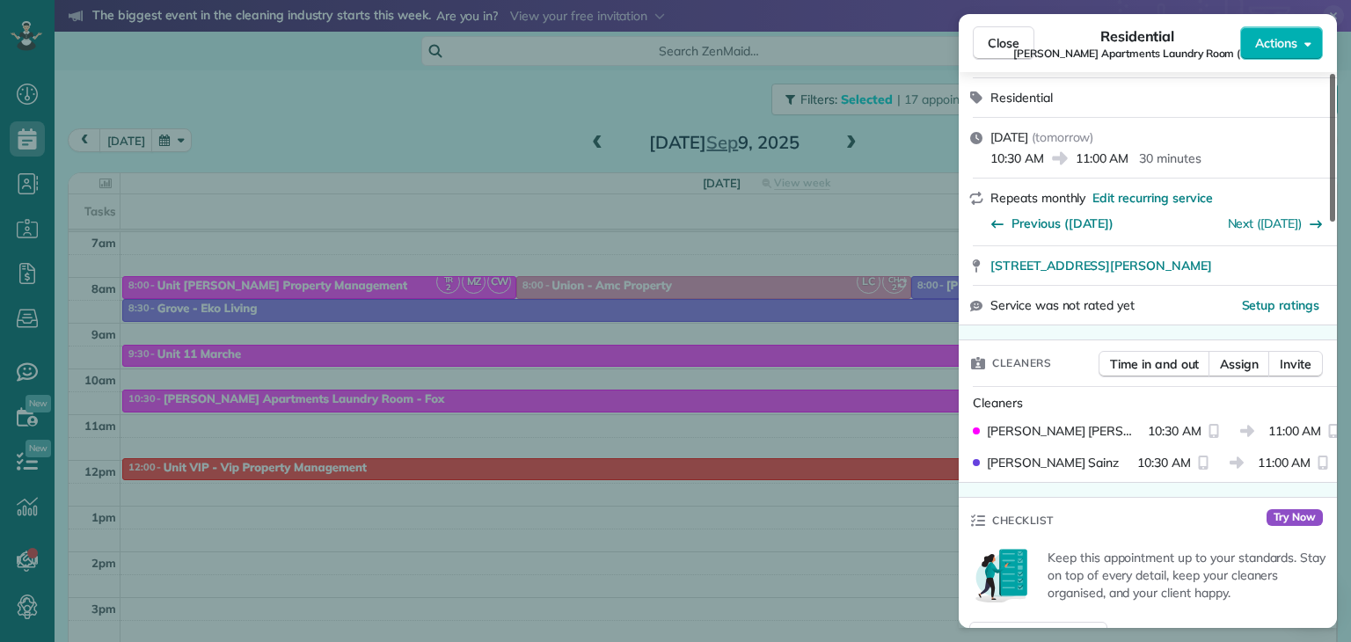
scroll to position [227, 0]
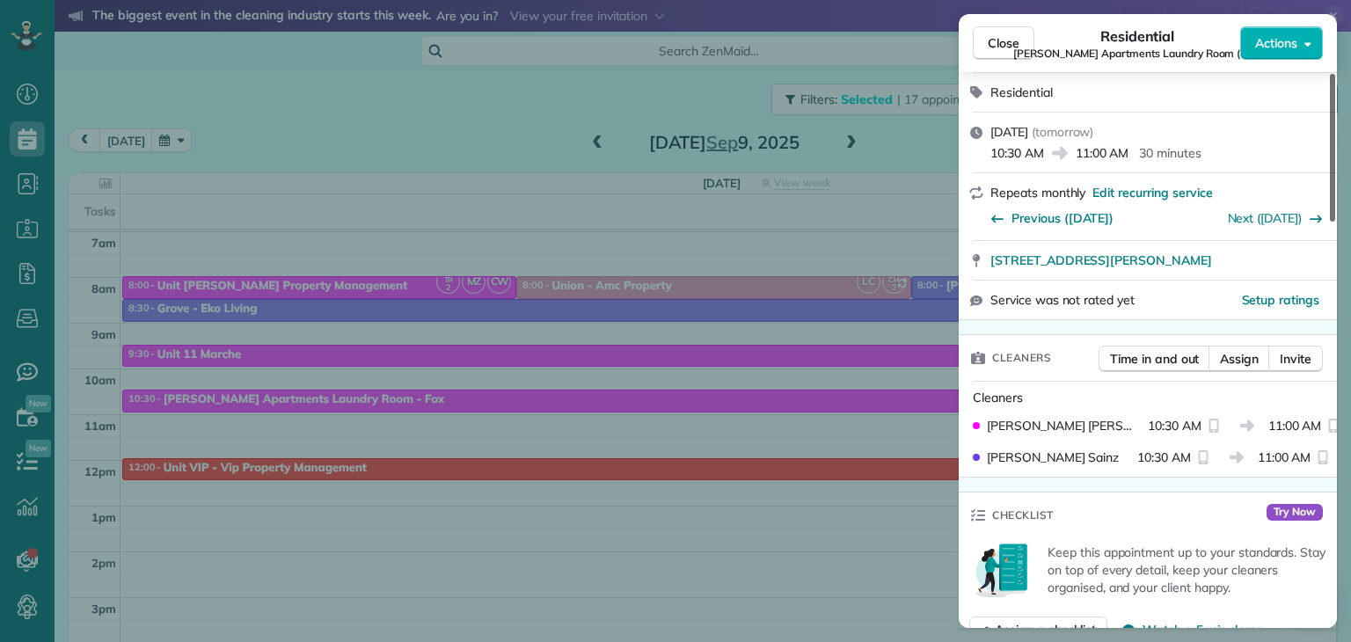
drag, startPoint x: 1330, startPoint y: 101, endPoint x: 1335, endPoint y: 162, distance: 60.9
click at [1335, 162] on div at bounding box center [1332, 148] width 5 height 148
click at [1010, 40] on span "Close" at bounding box center [1004, 43] width 32 height 18
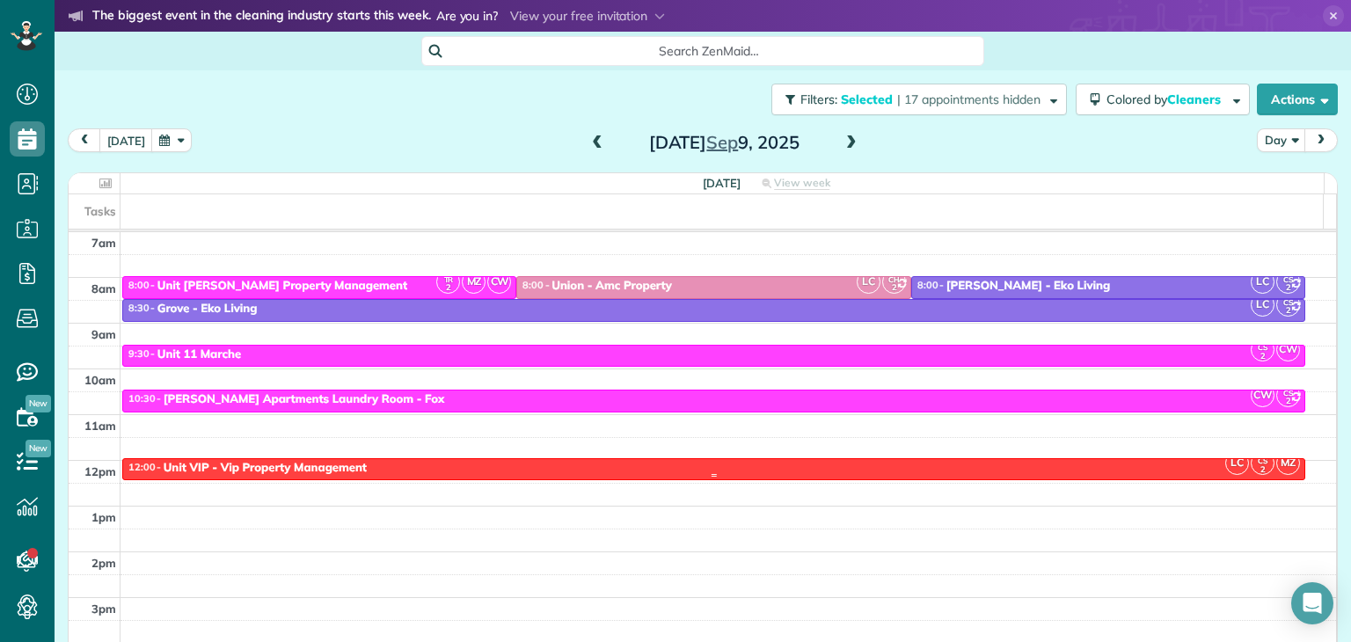
click at [641, 464] on div "12:00 - 12:30 Unit VIP - Vip Property Management" at bounding box center [714, 468] width 1173 height 15
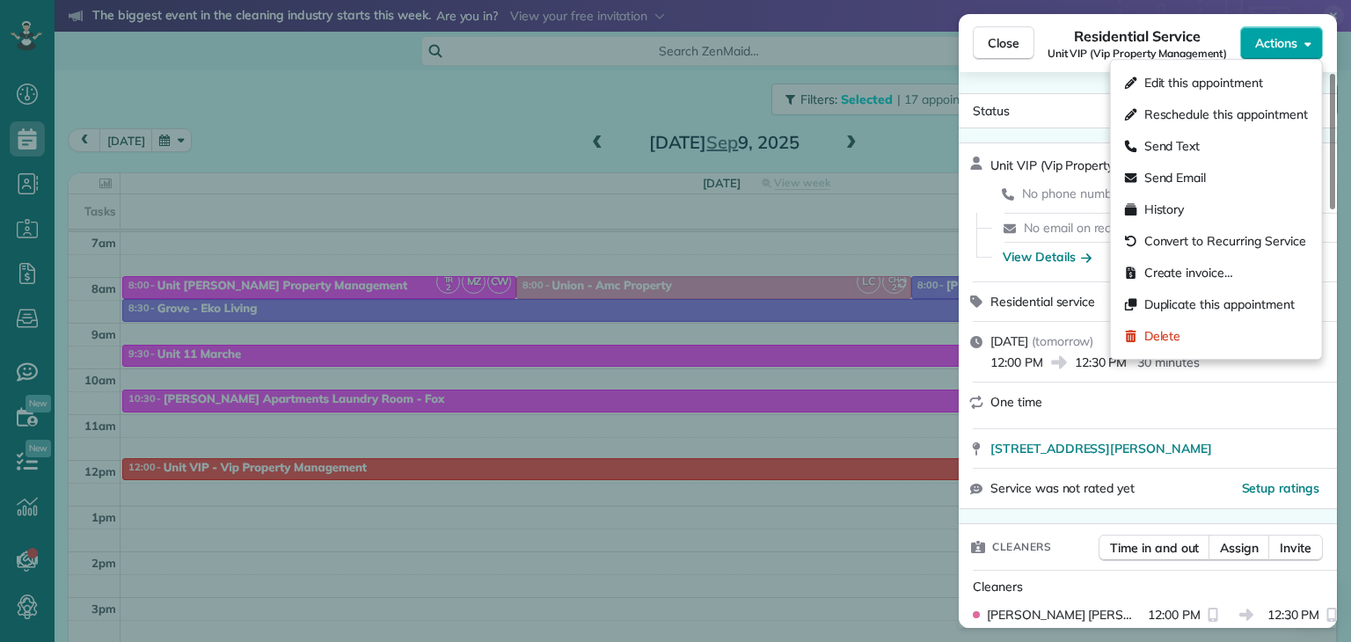
click at [1306, 36] on button "Actions" at bounding box center [1281, 42] width 83 height 33
click at [1196, 77] on span "Edit this appointment" at bounding box center [1204, 83] width 119 height 18
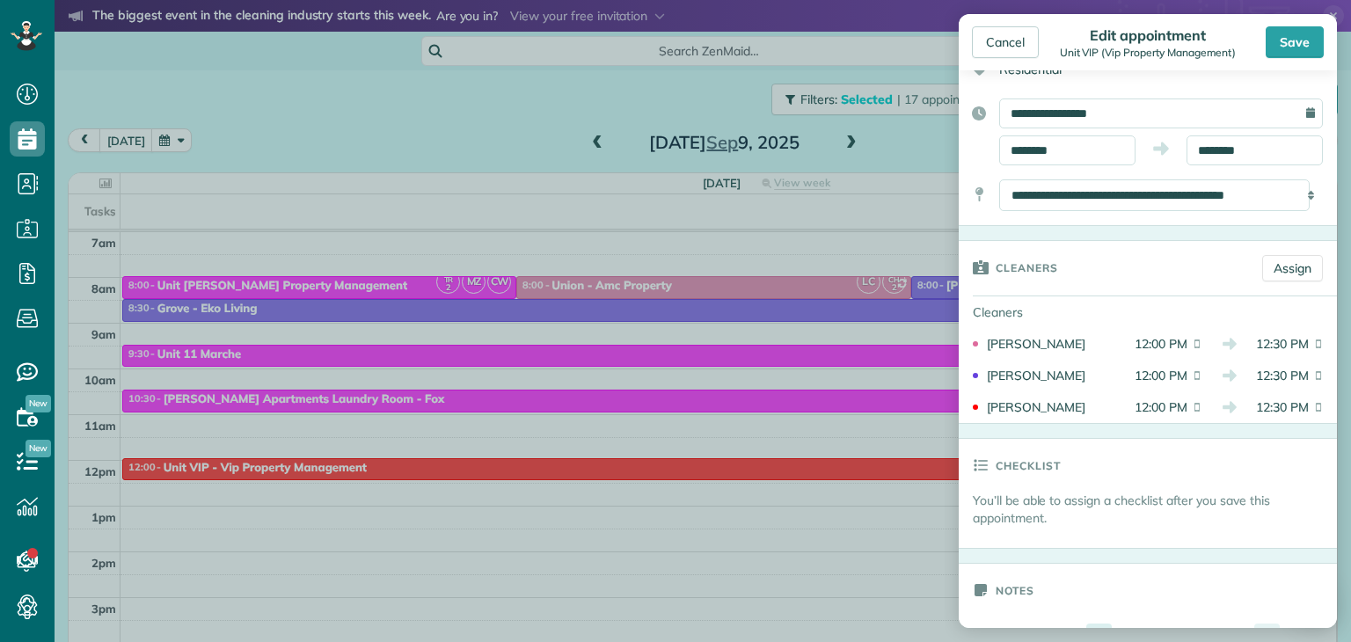
scroll to position [128, 0]
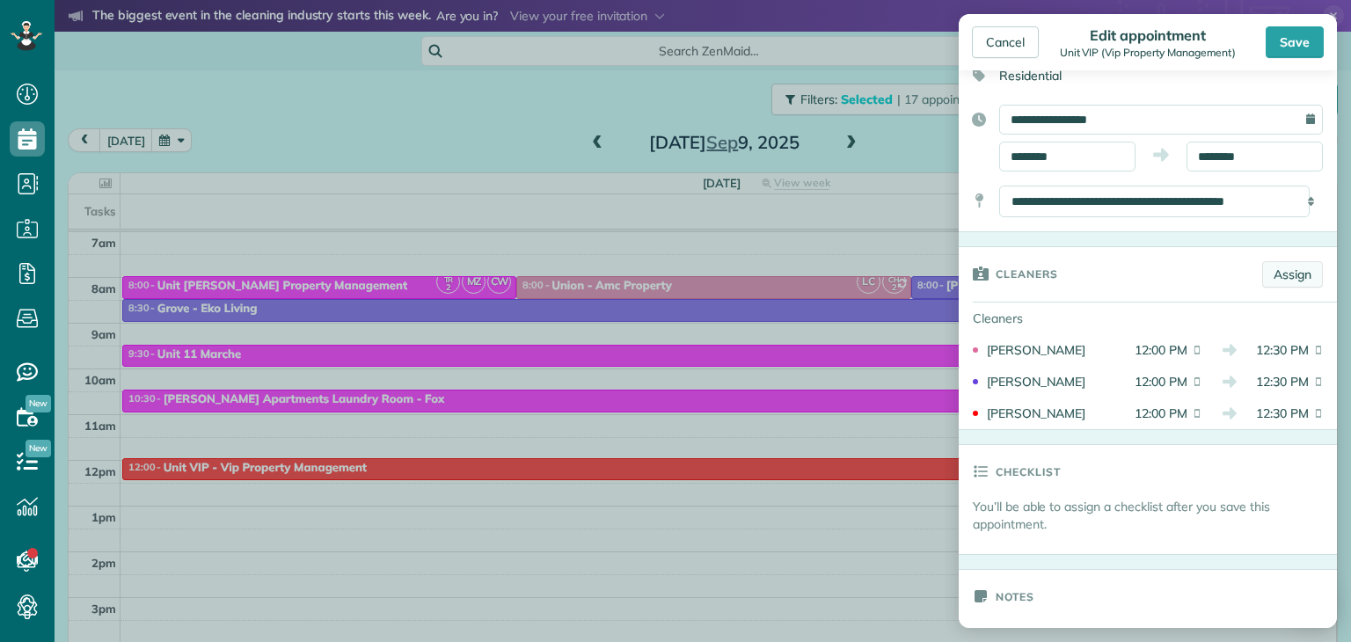
click at [1270, 274] on link "Assign" at bounding box center [1292, 274] width 61 height 26
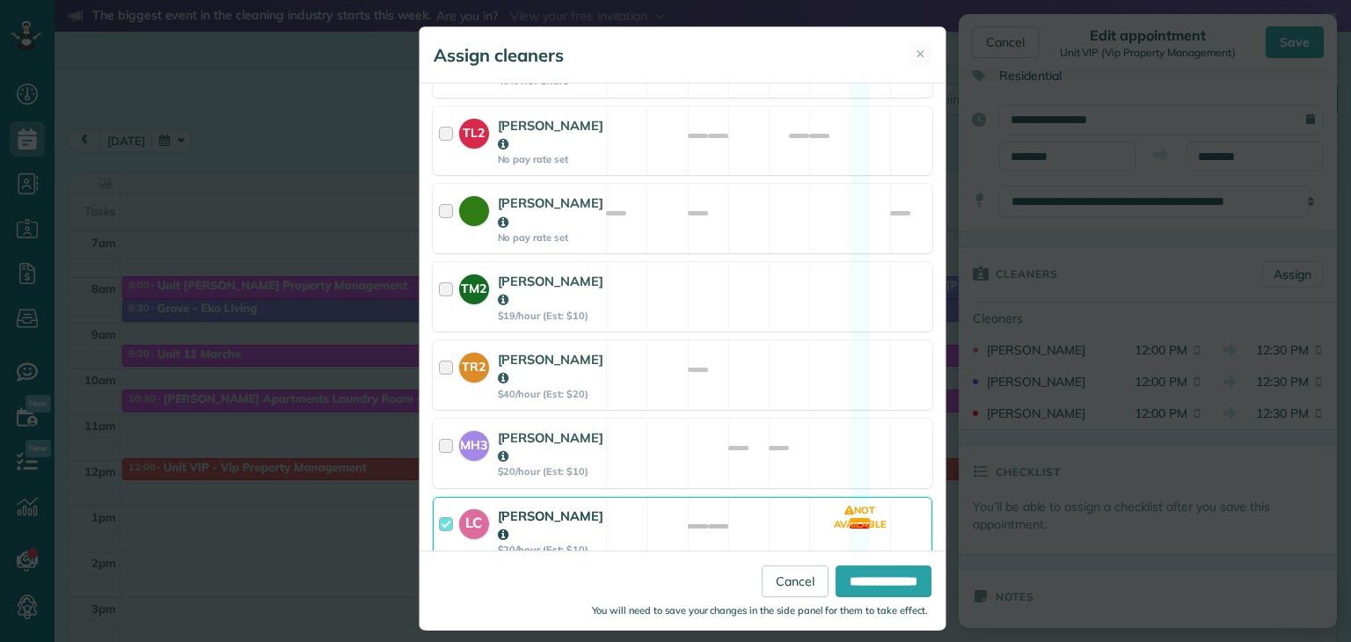
scroll to position [911, 0]
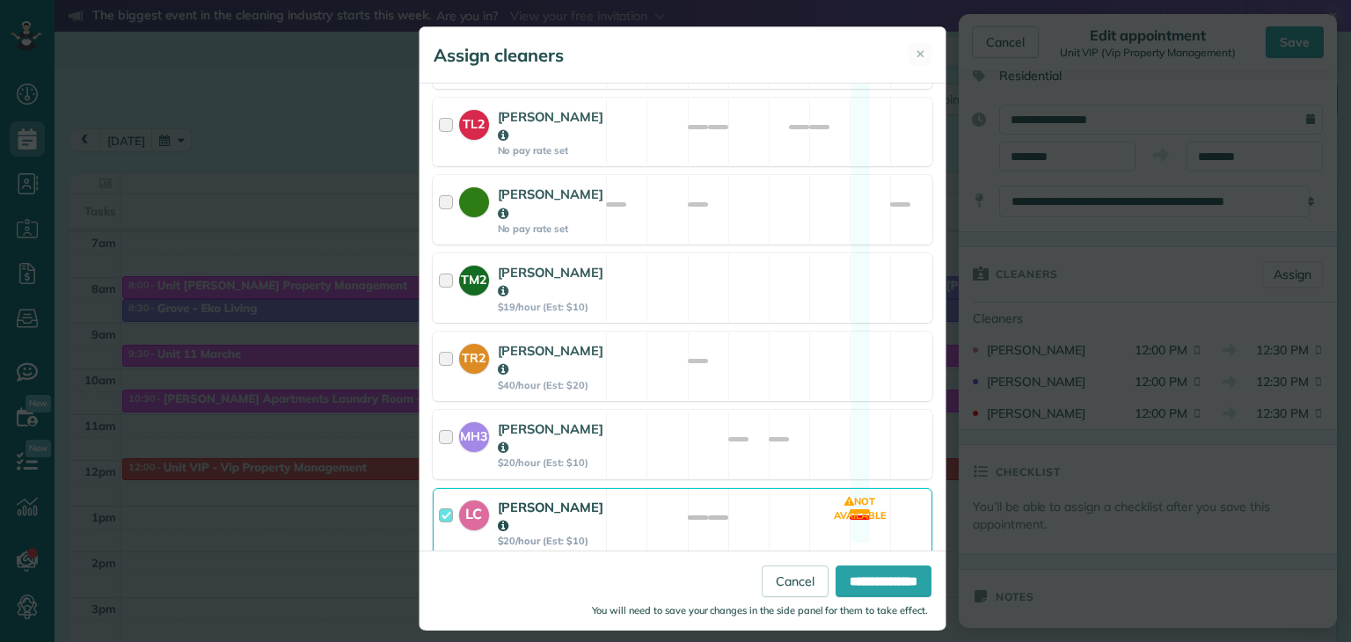
click at [440, 575] on div at bounding box center [449, 600] width 20 height 50
click at [867, 582] on input "**********" at bounding box center [884, 581] width 96 height 32
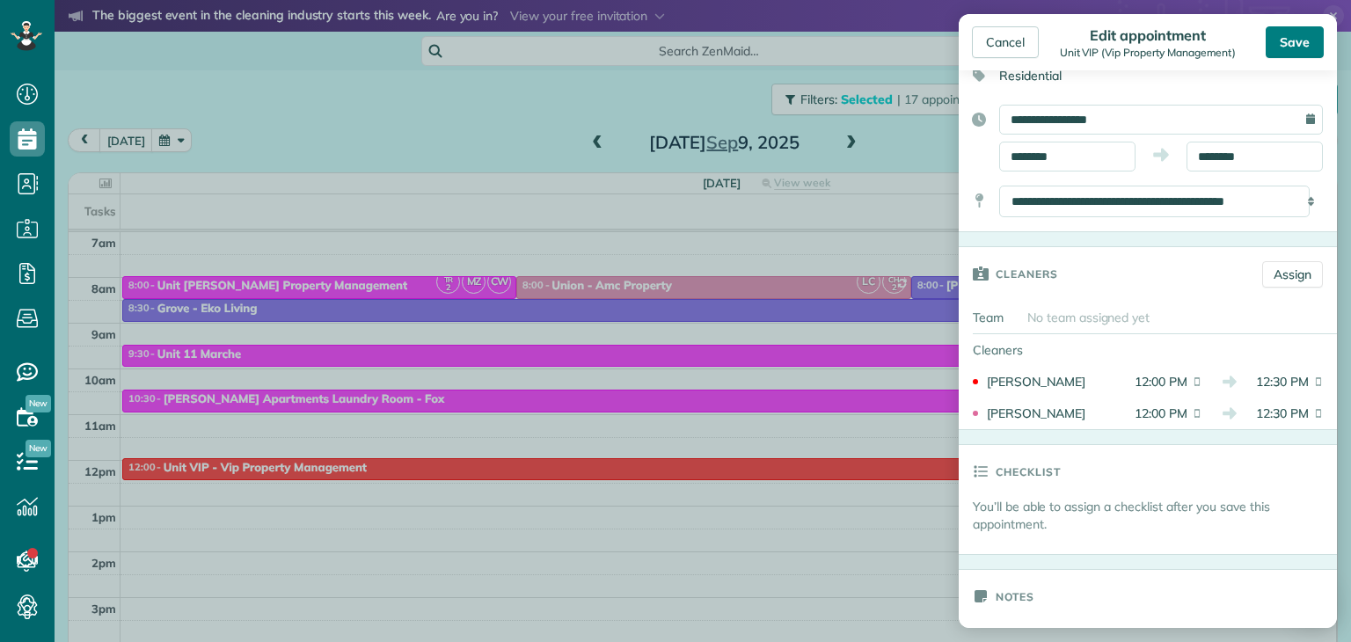
click at [1288, 34] on div "Save" at bounding box center [1295, 42] width 58 height 32
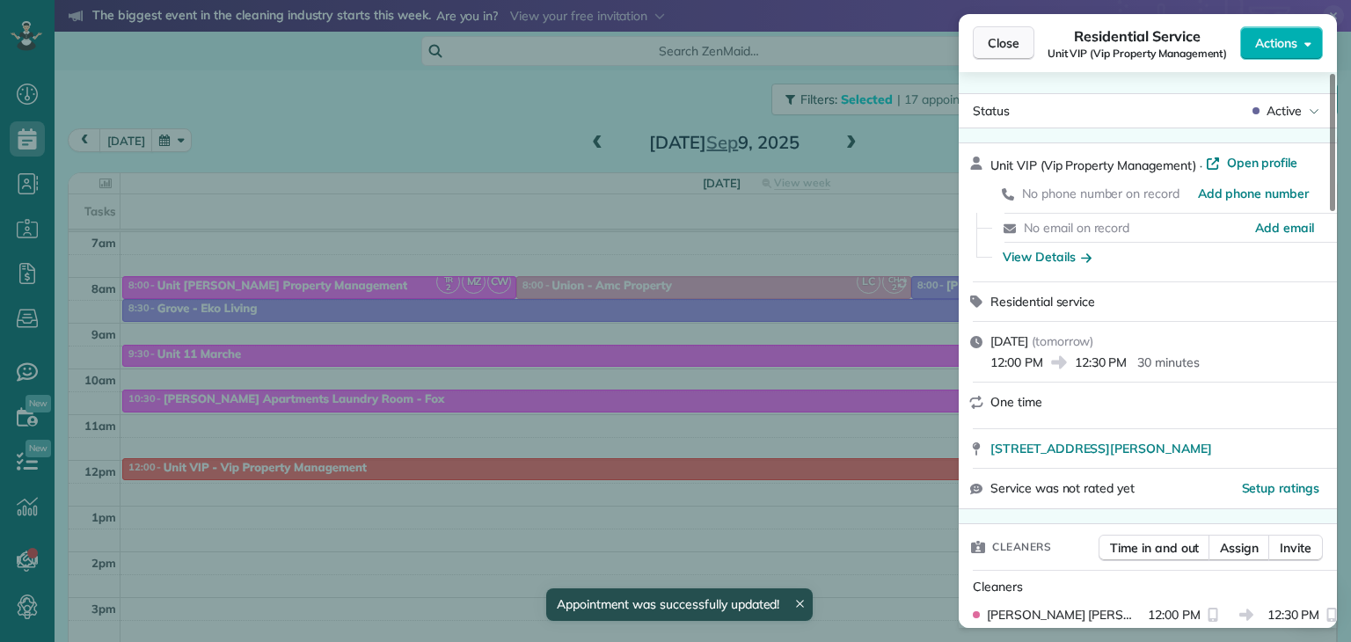
click at [999, 42] on span "Close" at bounding box center [1004, 43] width 32 height 18
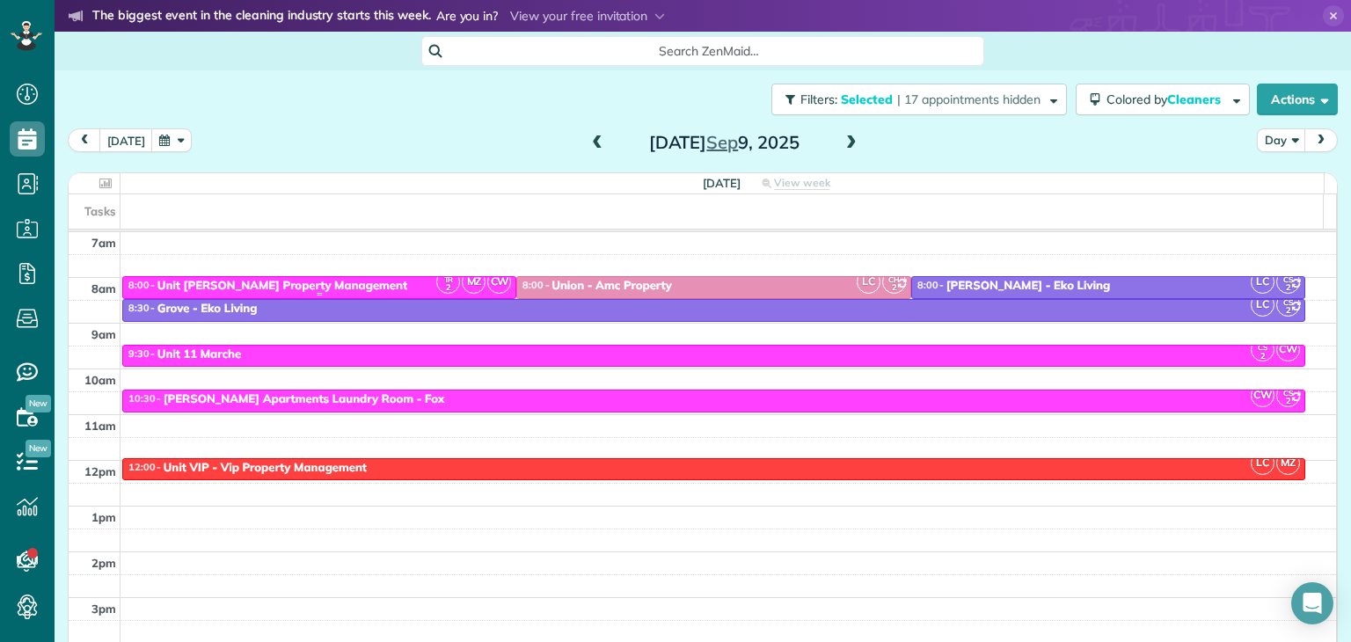
click at [327, 289] on div "Unit [PERSON_NAME] Property Management" at bounding box center [282, 286] width 250 height 15
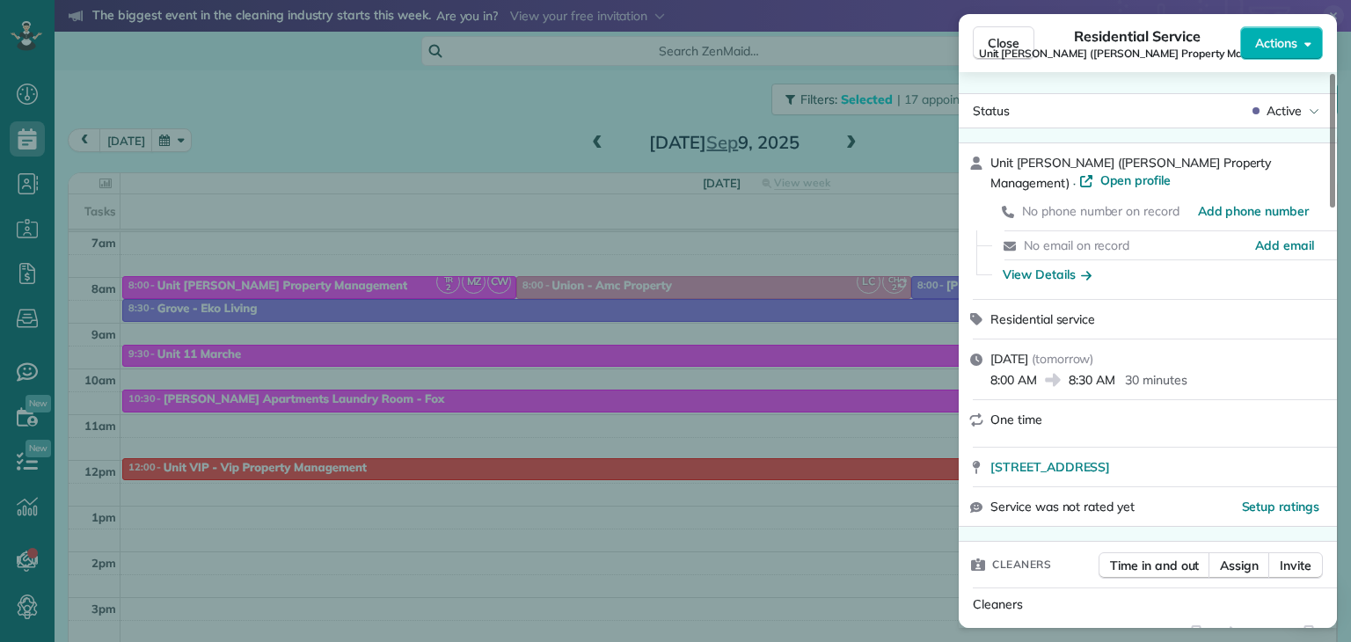
drag, startPoint x: 327, startPoint y: 289, endPoint x: 1069, endPoint y: 144, distance: 755.5
click at [1069, 144] on div "Close Residential Service Unit [PERSON_NAME] ([PERSON_NAME] Property Management…" at bounding box center [675, 321] width 1351 height 642
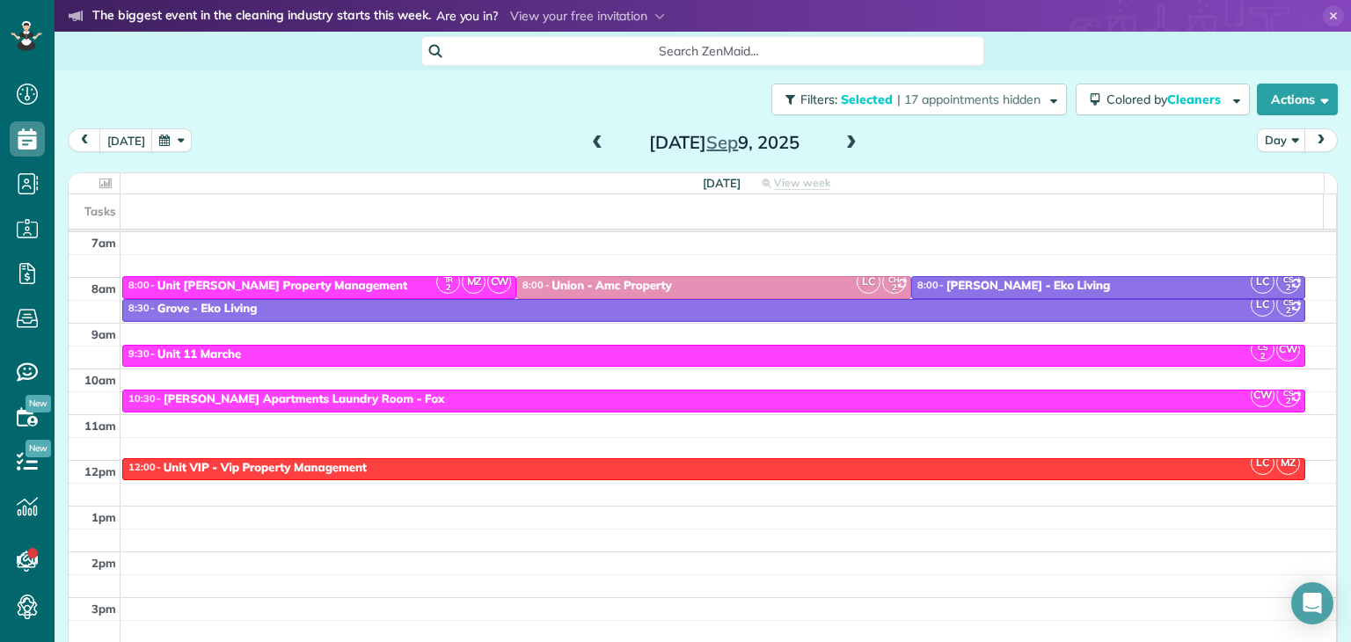
scroll to position [102, 0]
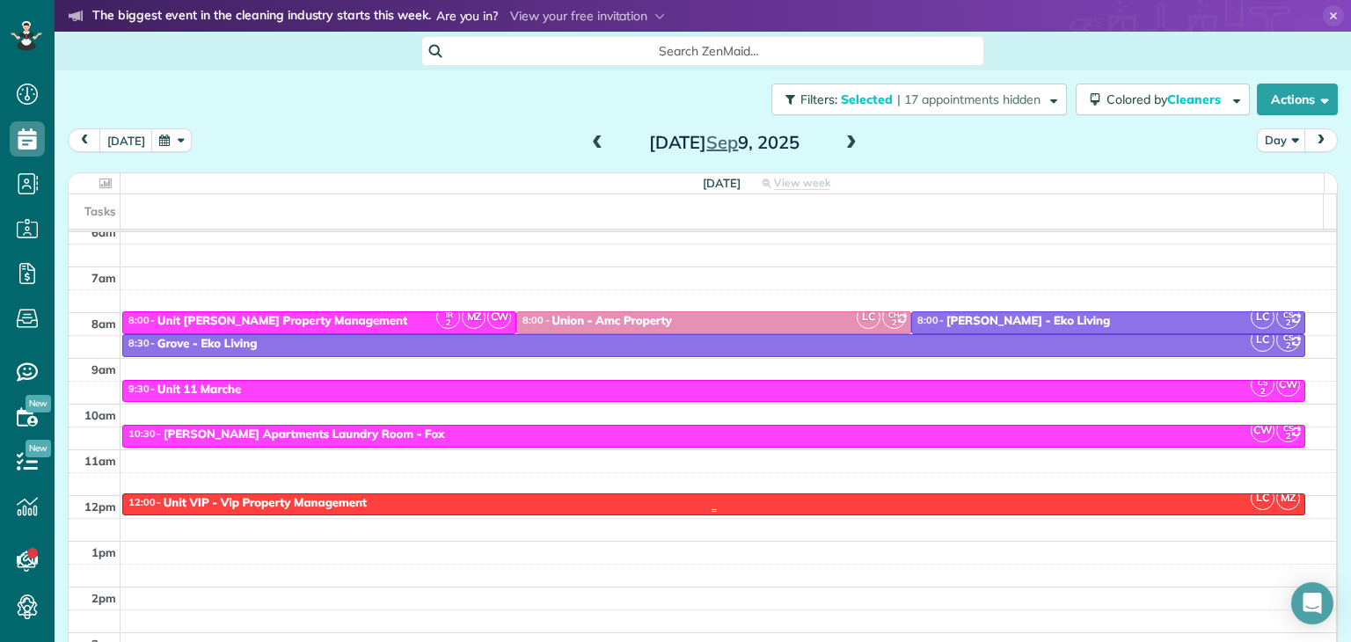
click at [670, 498] on div "12:00 - 12:30 Unit VIP - Vip Property Management" at bounding box center [714, 503] width 1173 height 15
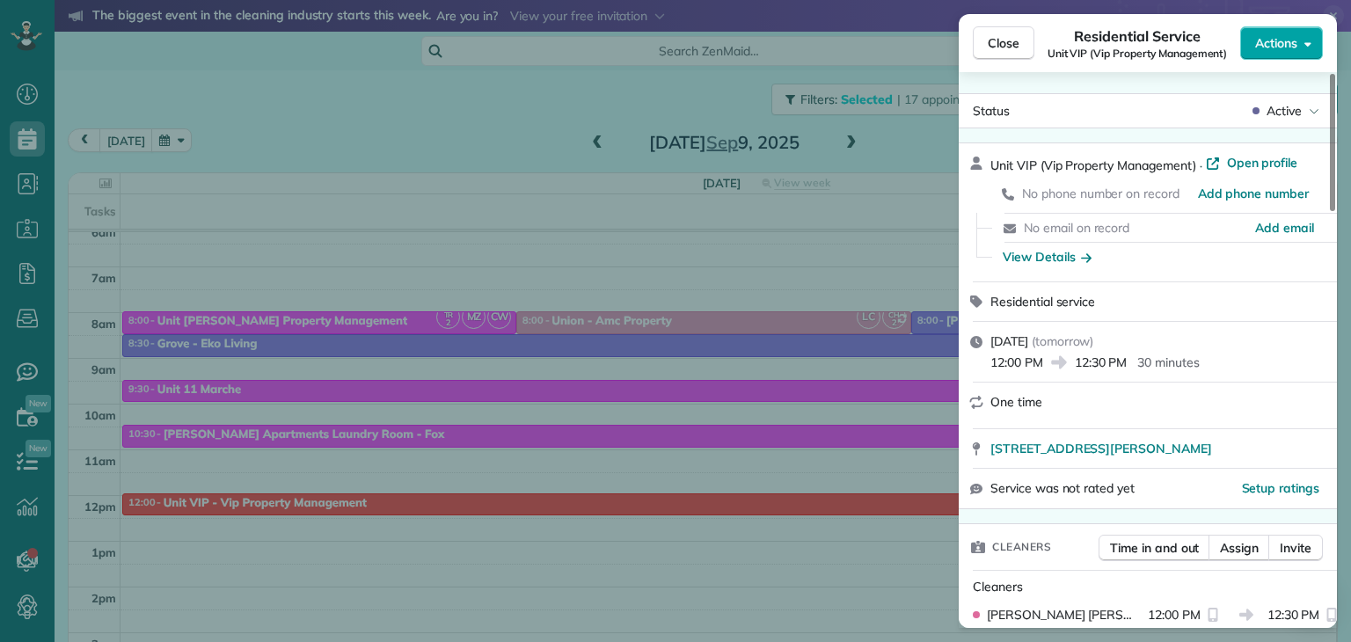
click at [1296, 42] on span "Actions" at bounding box center [1276, 43] width 42 height 18
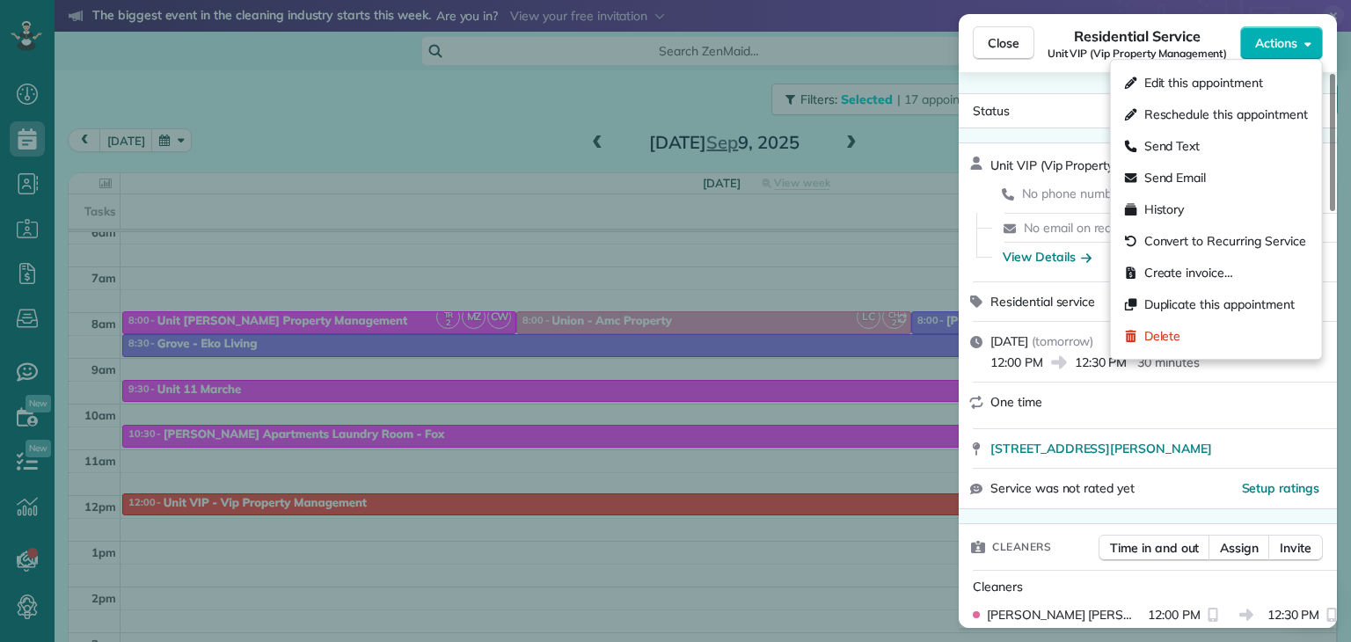
click at [1215, 33] on div "Residential Service Unit VIP (Vip Property Management)" at bounding box center [1138, 43] width 206 height 35
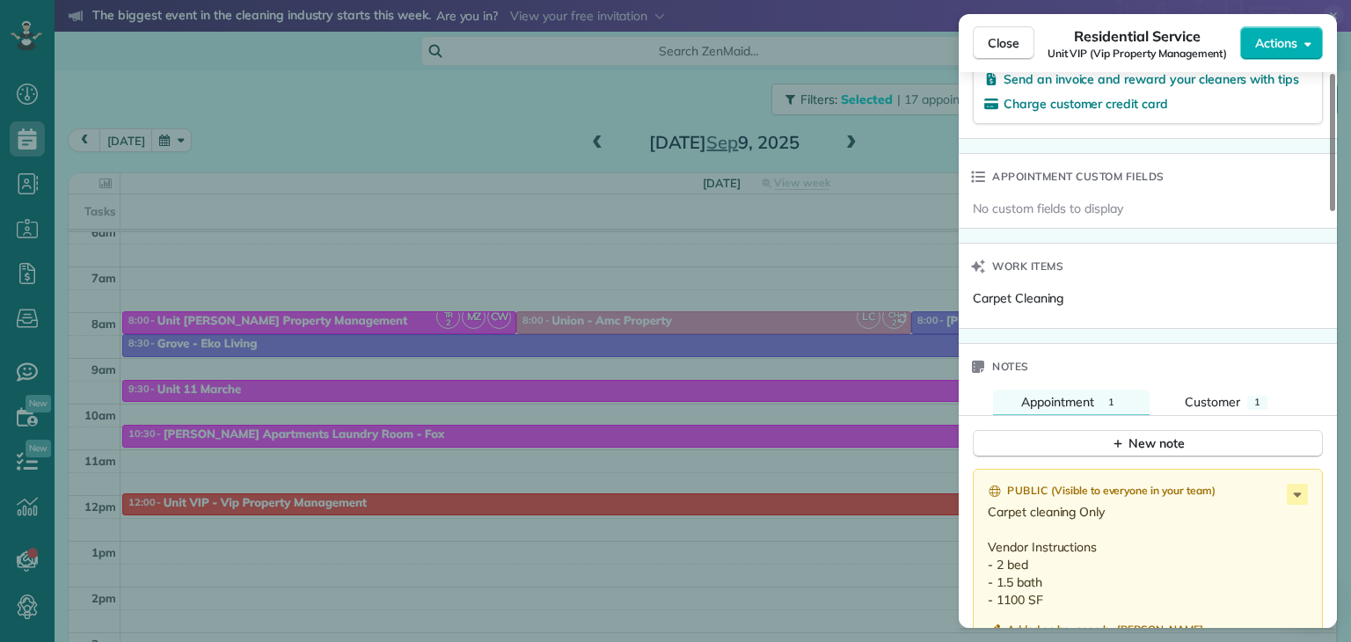
scroll to position [1204, 0]
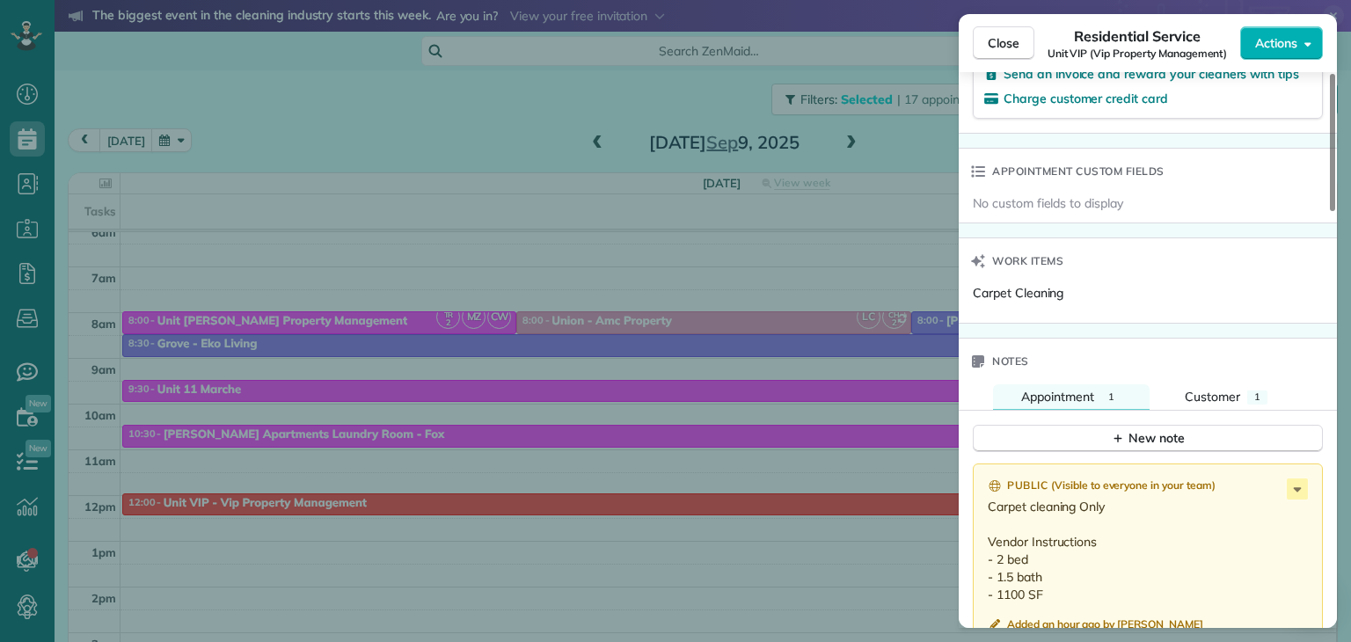
drag, startPoint x: 1335, startPoint y: 131, endPoint x: 1350, endPoint y: 420, distance: 289.0
click at [1335, 211] on div at bounding box center [1332, 142] width 5 height 137
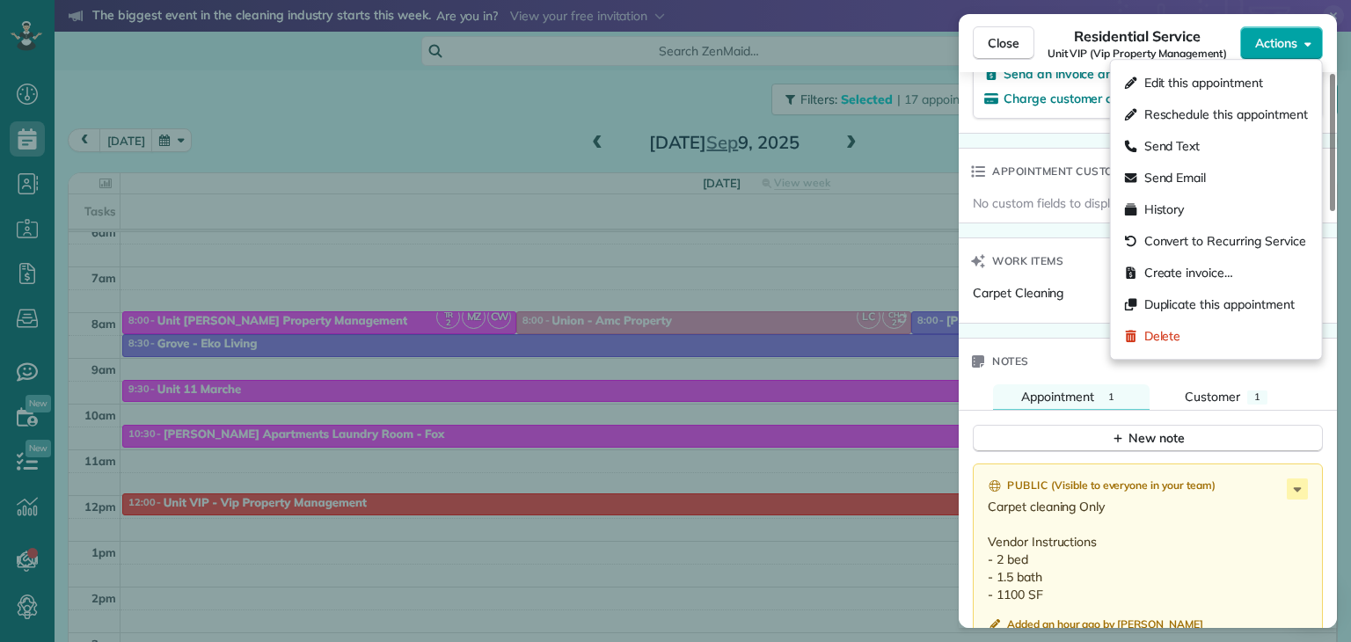
click at [1301, 43] on button "Actions" at bounding box center [1281, 42] width 83 height 33
click at [1218, 85] on span "Edit this appointment" at bounding box center [1204, 83] width 119 height 18
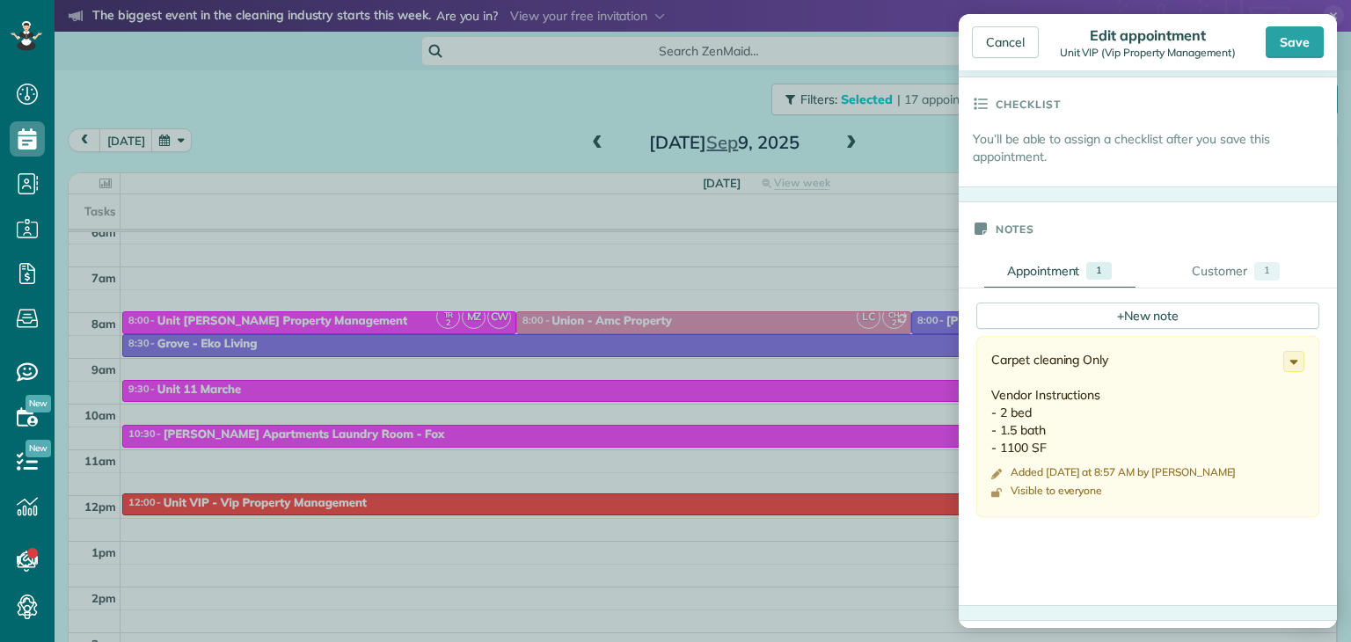
scroll to position [470, 0]
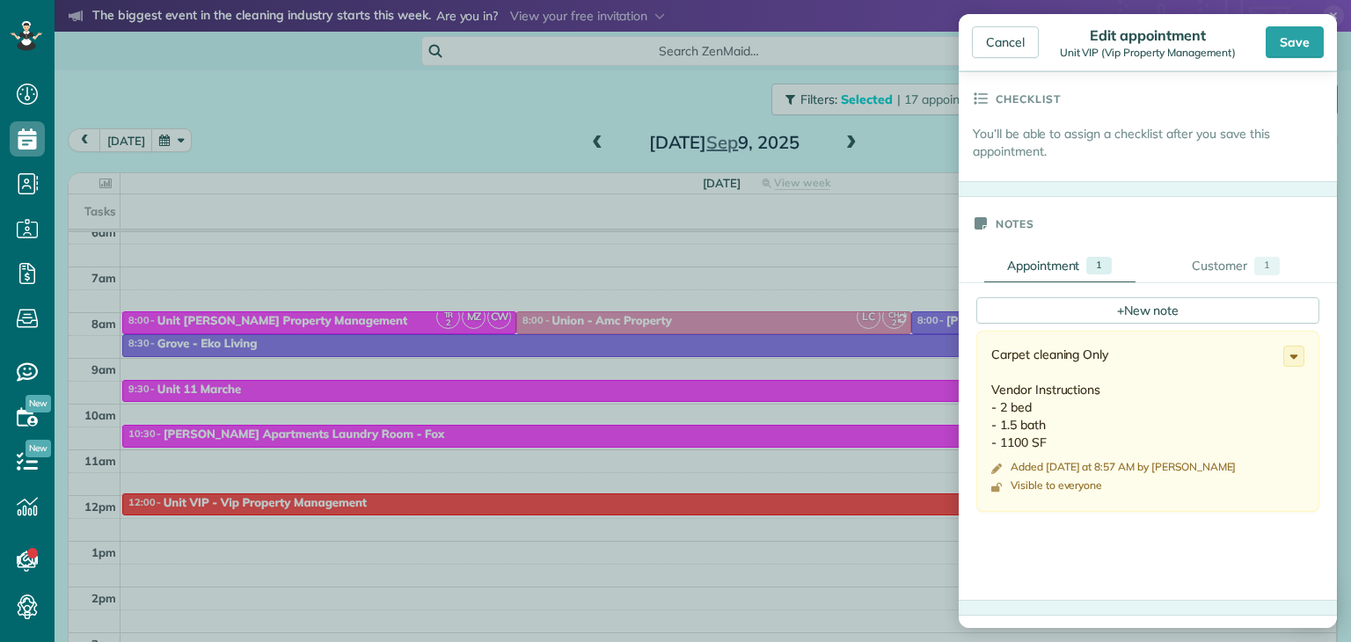
click at [1130, 357] on div "Carpet cleaning Only Vendor Instructions - 2 bed - 1.5 bath - 1100 SF" at bounding box center [1137, 399] width 292 height 106
click at [1287, 350] on icon at bounding box center [1293, 356] width 19 height 19
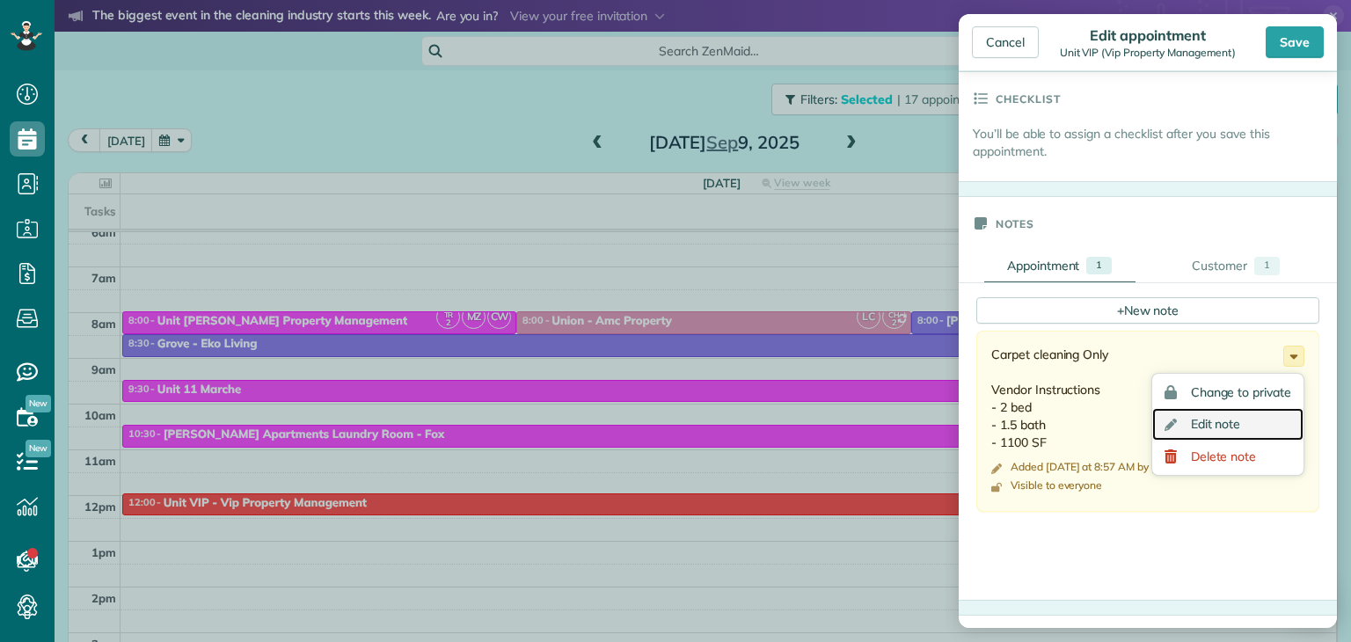
click at [1191, 427] on span "Edit note" at bounding box center [1216, 424] width 50 height 12
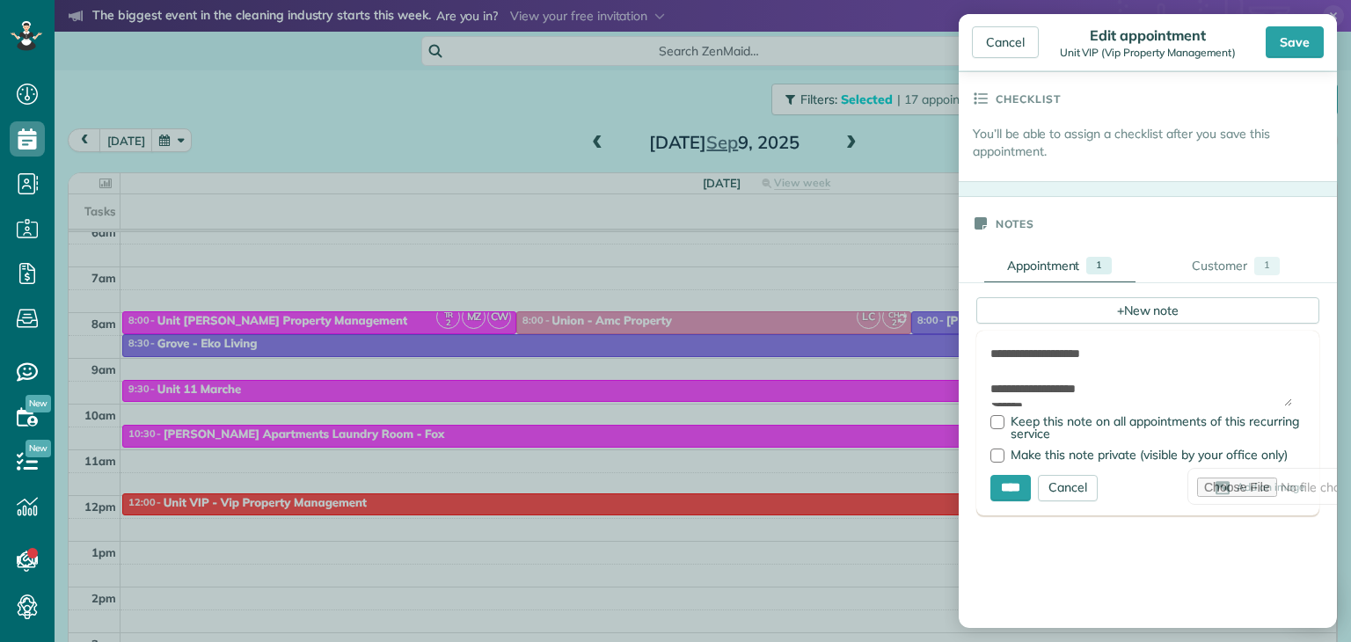
drag, startPoint x: 1113, startPoint y: 350, endPoint x: 896, endPoint y: 377, distance: 218.1
click at [896, 377] on div "Cancel Edit appointment Unit VIP (Vip Property Management) Save Status Active A…" at bounding box center [675, 321] width 1351 height 642
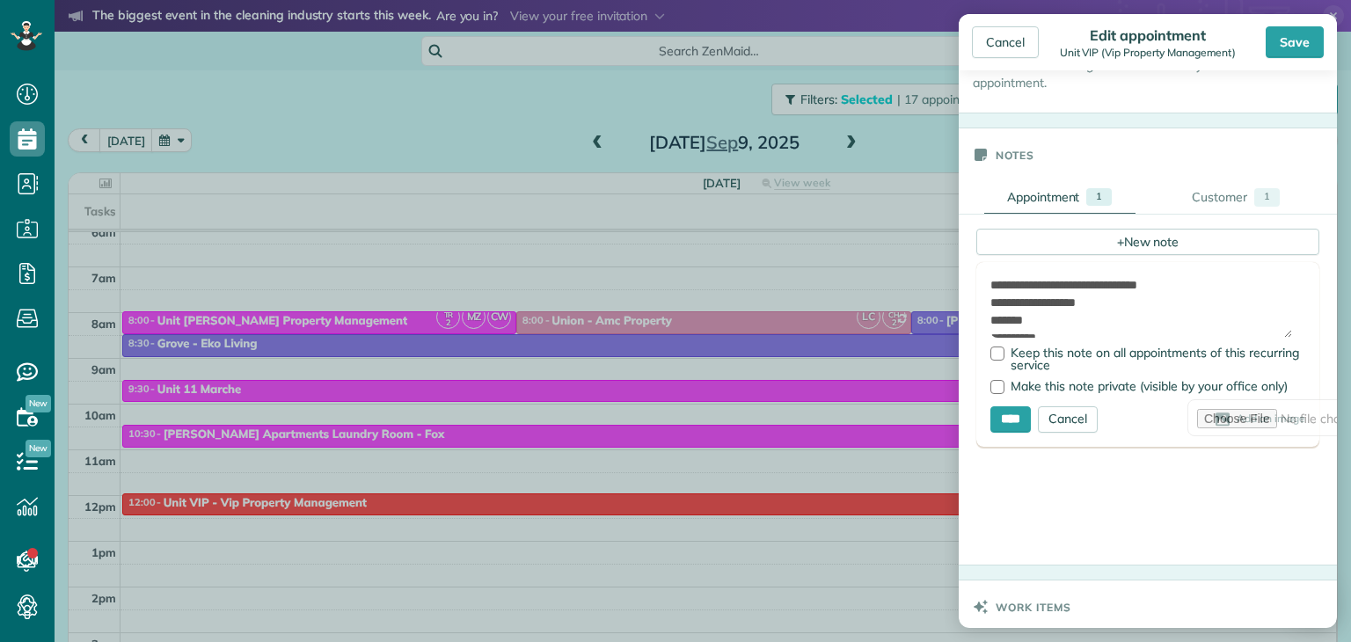
scroll to position [541, 0]
type textarea "**********"
click at [1011, 411] on input "****" at bounding box center [1011, 417] width 40 height 26
type input "**********"
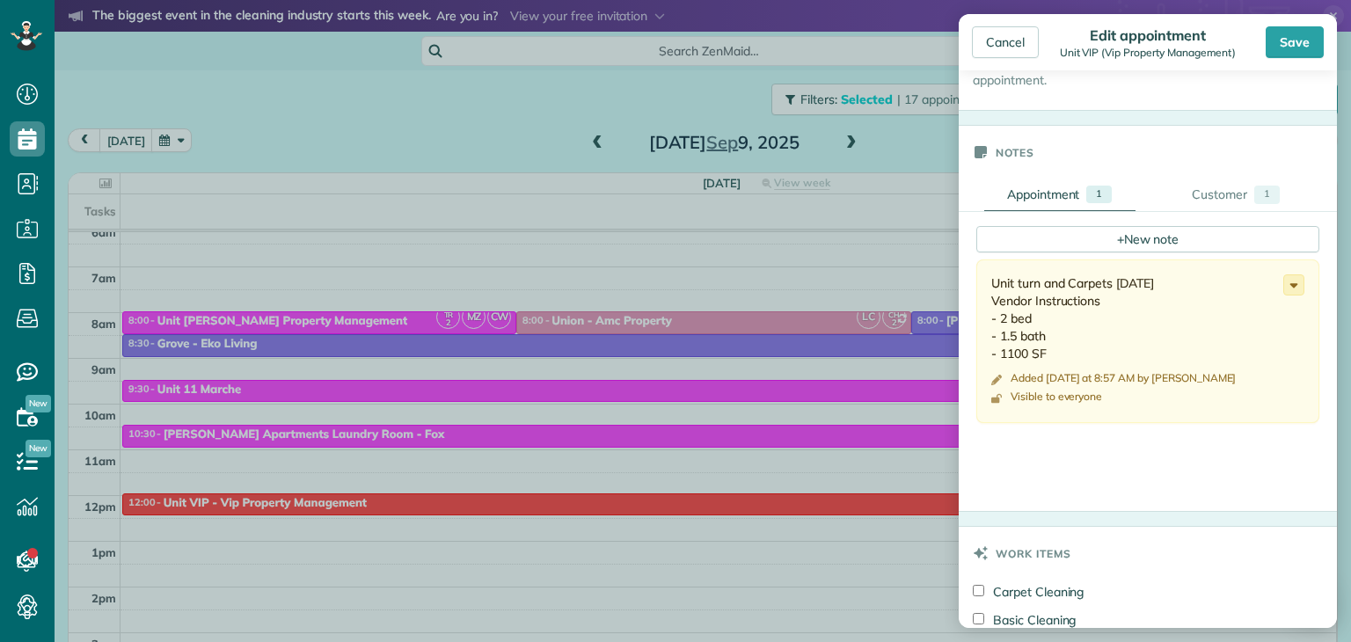
click at [1291, 283] on use at bounding box center [1295, 285] width 8 height 4
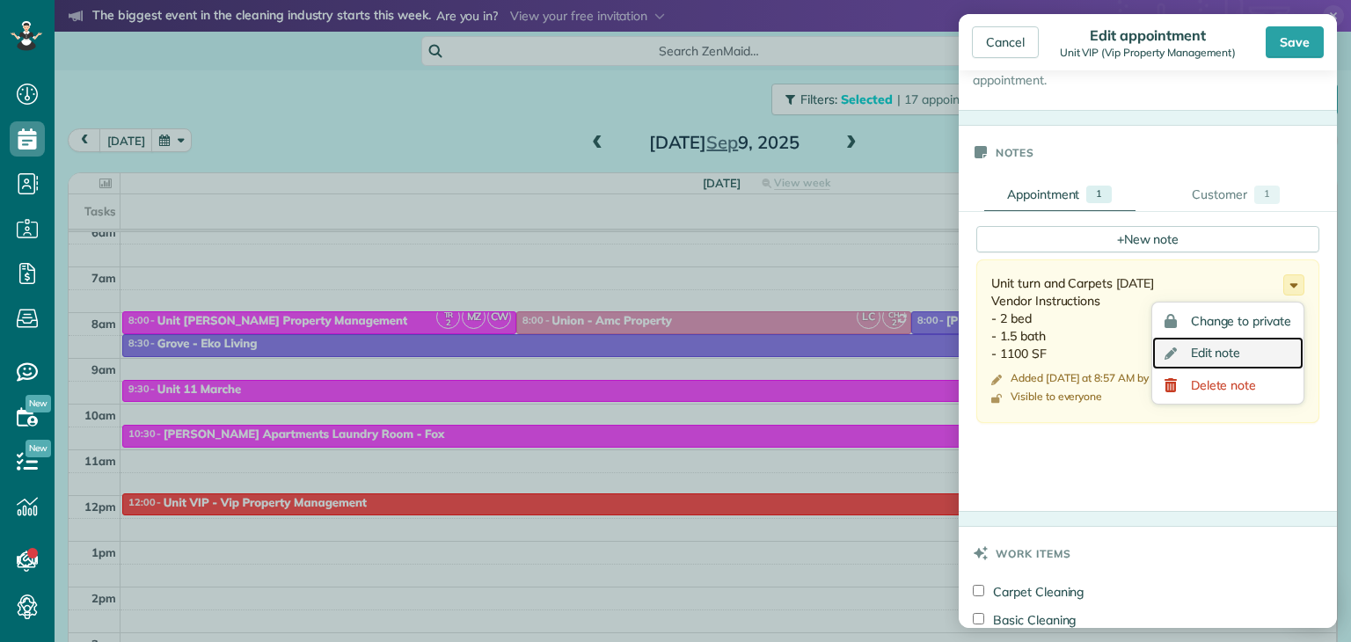
click at [1193, 350] on span "Edit note" at bounding box center [1216, 353] width 50 height 12
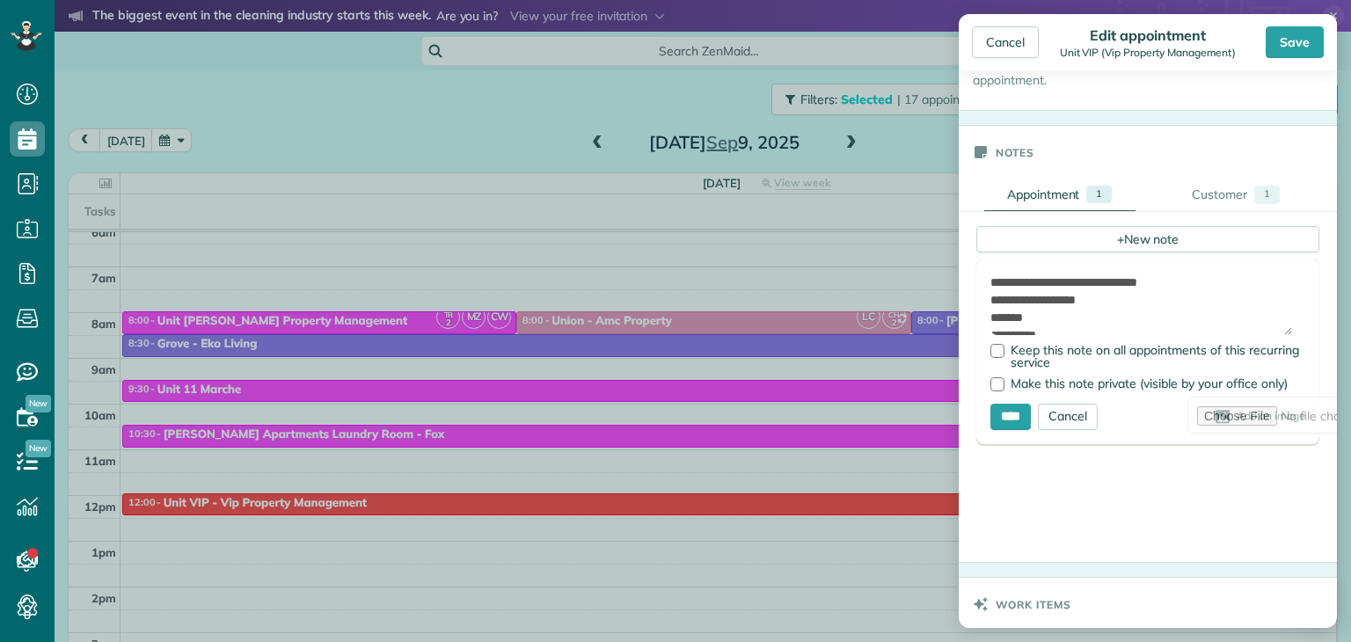
click at [1038, 279] on textarea "**********" at bounding box center [1142, 305] width 302 height 62
type textarea "**********"
click at [1022, 412] on input "****" at bounding box center [1011, 417] width 40 height 26
type input "**********"
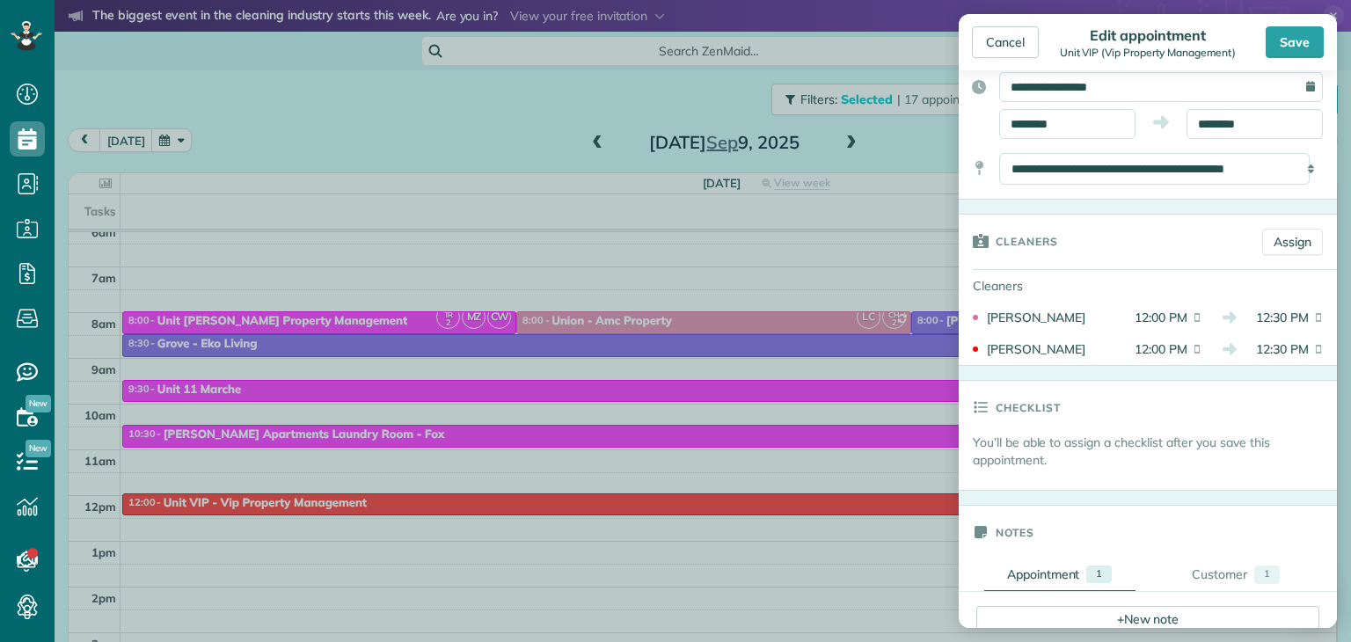
scroll to position [155, 0]
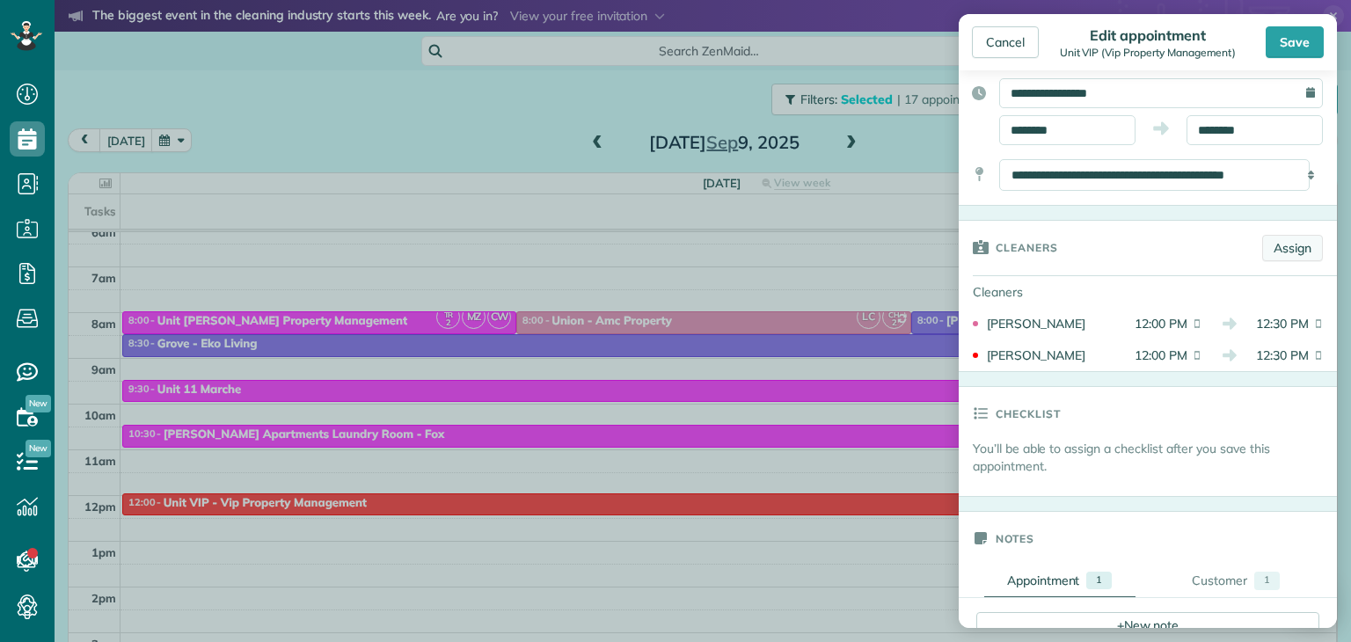
click at [1280, 246] on link "Assign" at bounding box center [1292, 248] width 61 height 26
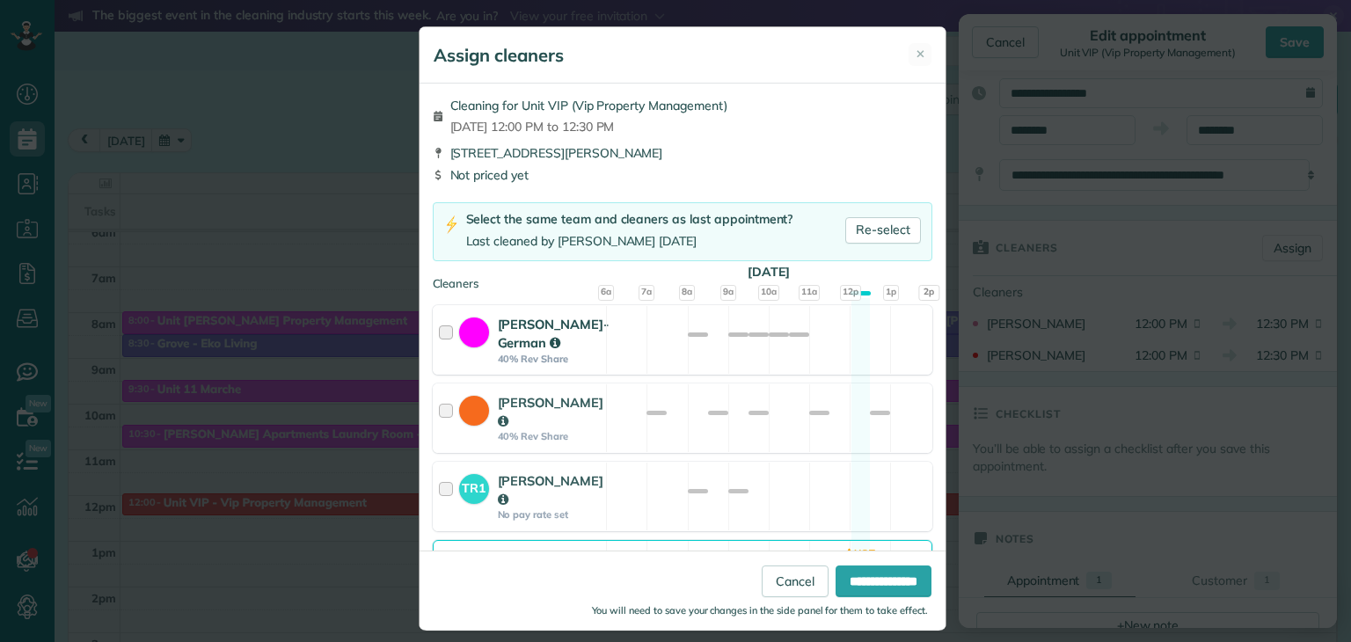
click at [439, 333] on div at bounding box center [449, 340] width 20 height 50
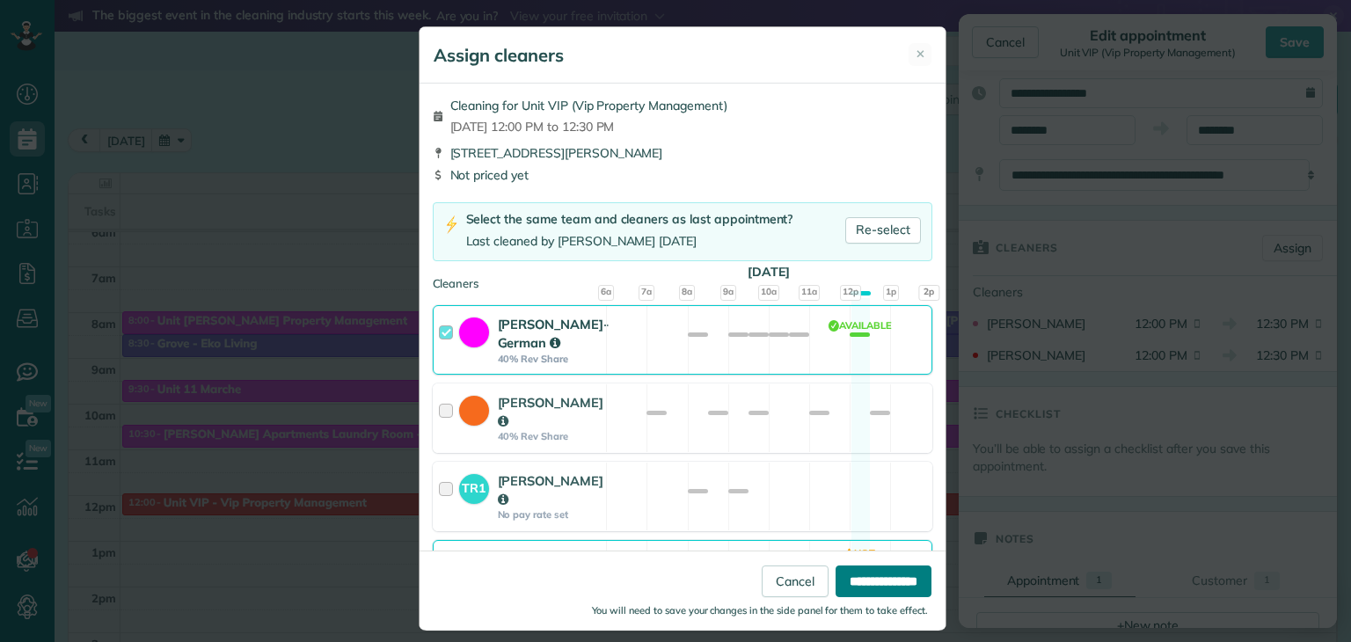
click at [857, 574] on input "**********" at bounding box center [884, 581] width 96 height 32
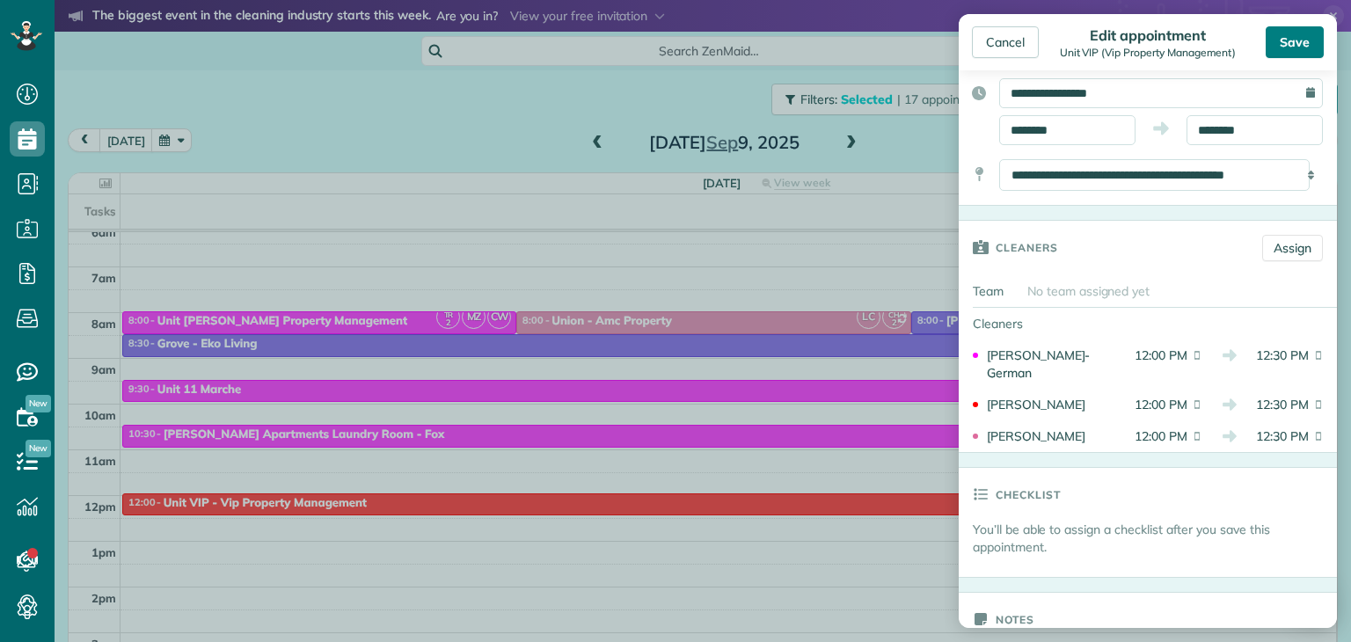
click at [1294, 34] on div "Save" at bounding box center [1295, 42] width 58 height 32
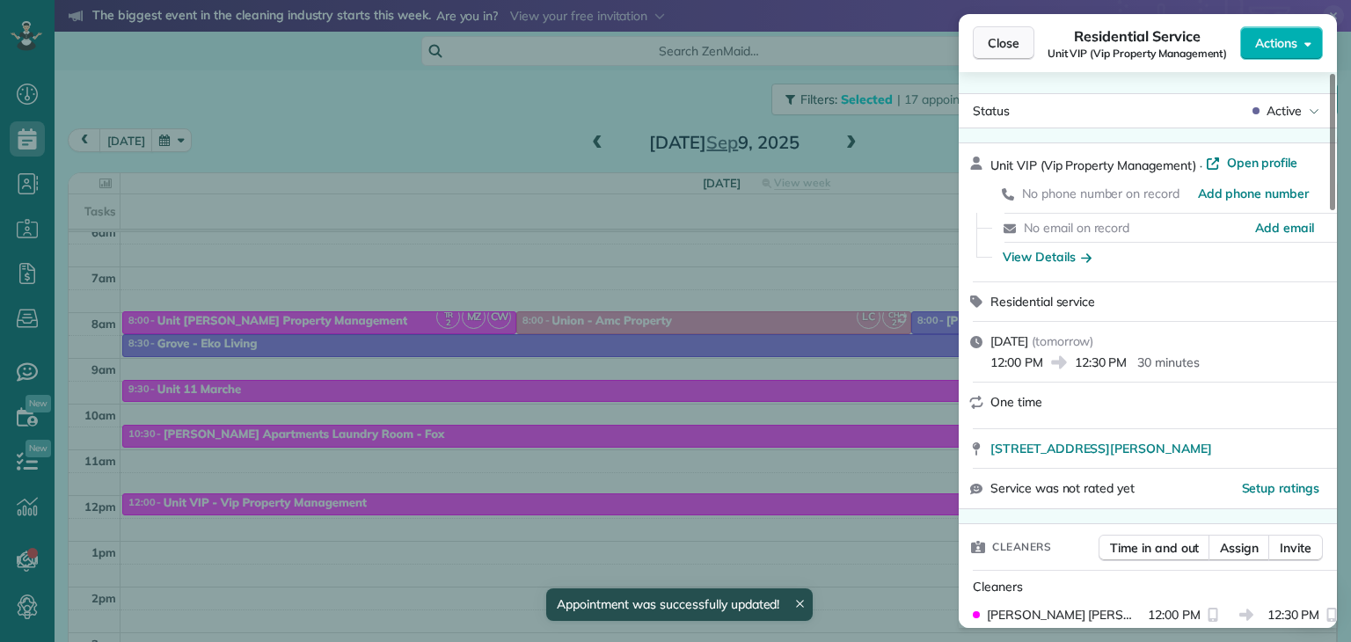
click at [1001, 43] on span "Close" at bounding box center [1004, 43] width 32 height 18
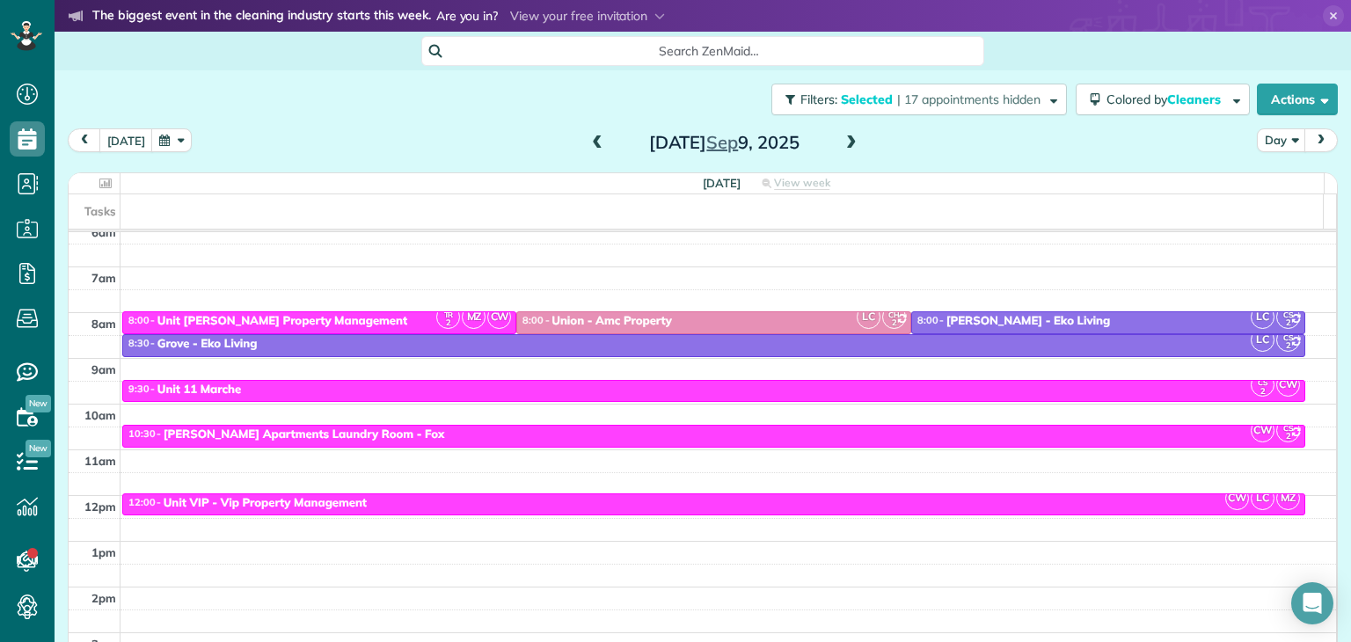
click at [842, 137] on span at bounding box center [851, 143] width 19 height 16
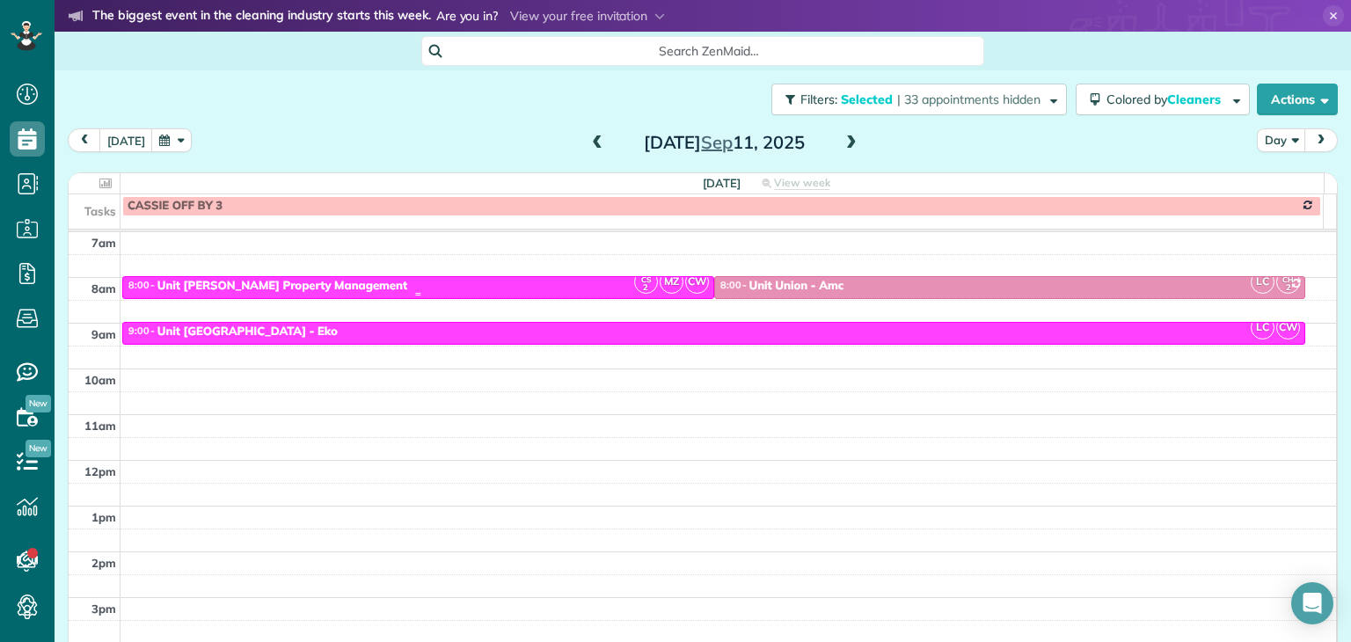
click at [479, 282] on div "8:00 - 8:30 Unit [PERSON_NAME] Property Management" at bounding box center [419, 286] width 582 height 15
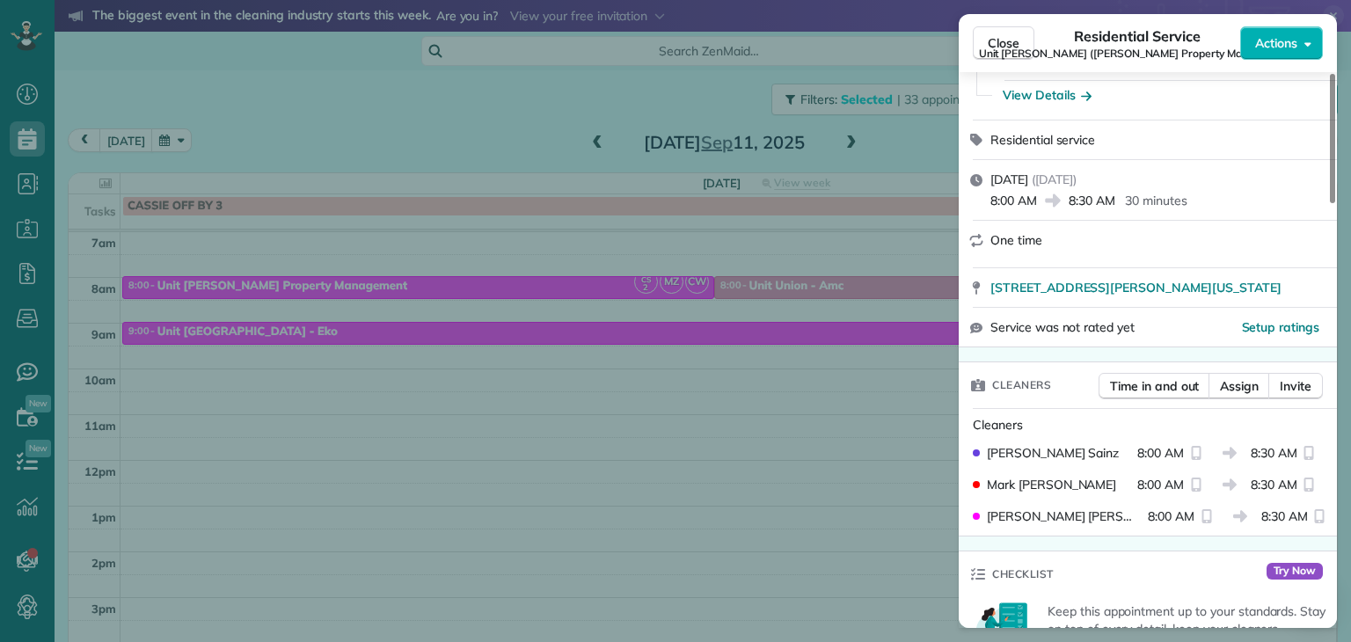
scroll to position [167, 0]
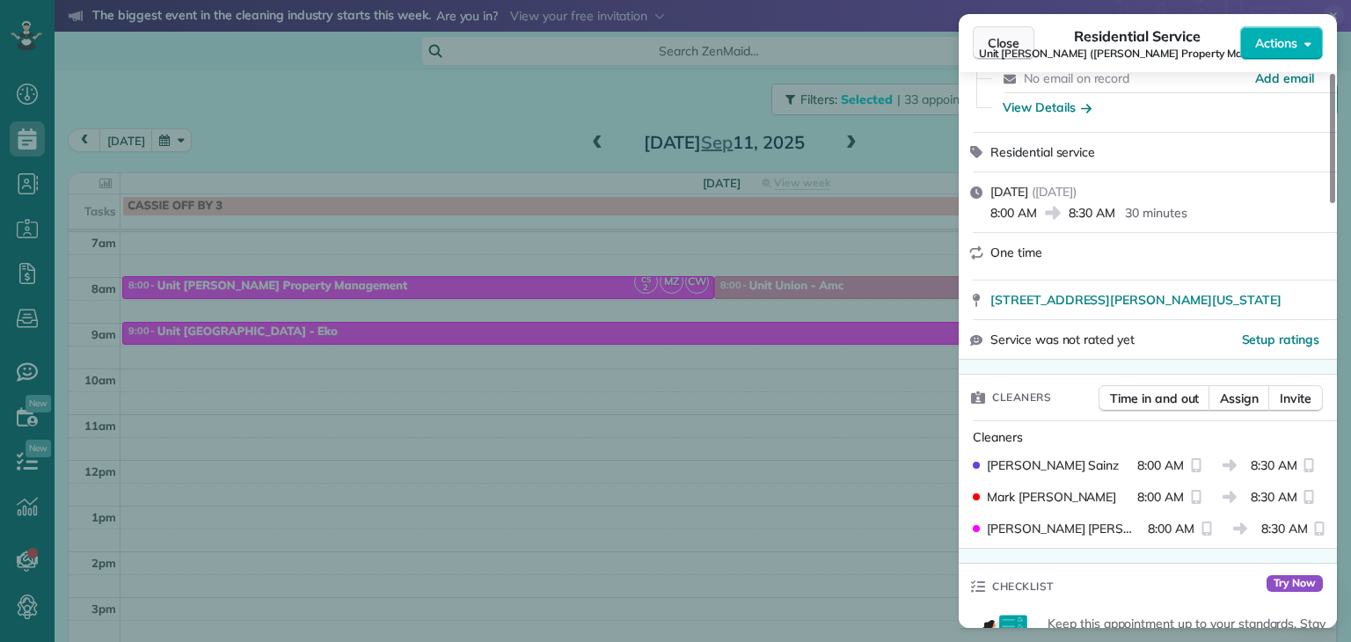
click at [1009, 49] on span "Close" at bounding box center [1004, 43] width 32 height 18
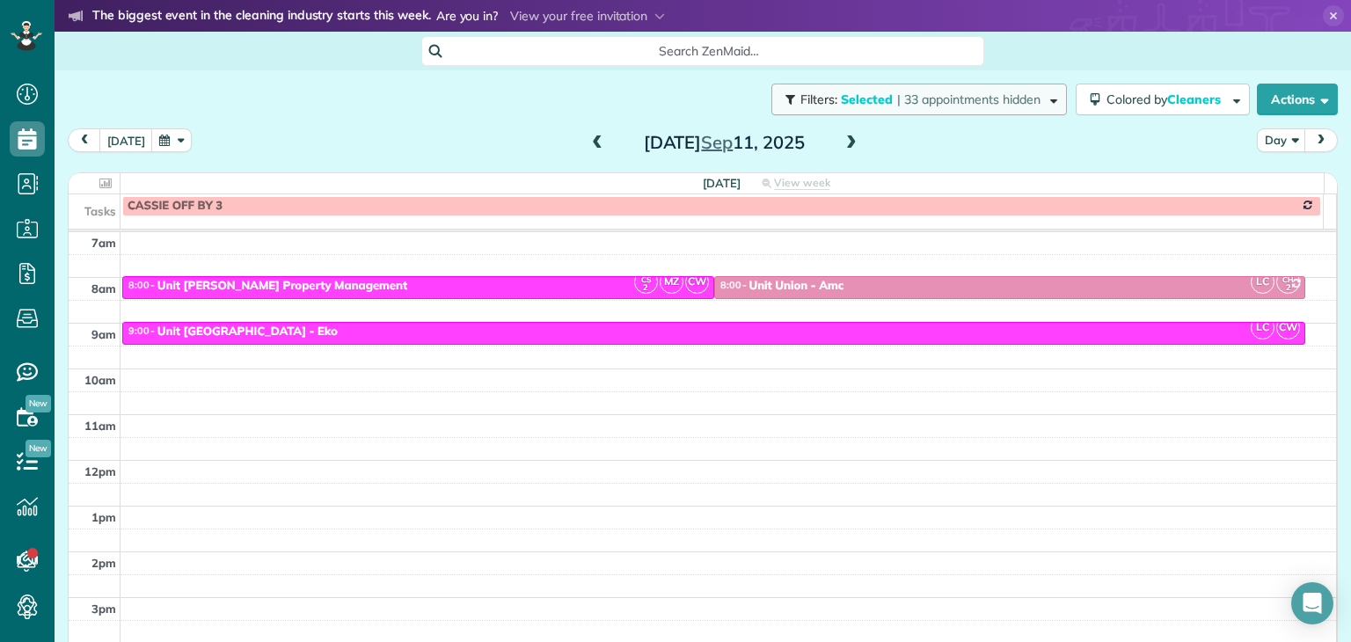
click at [1044, 97] on span "button" at bounding box center [1050, 98] width 13 height 13
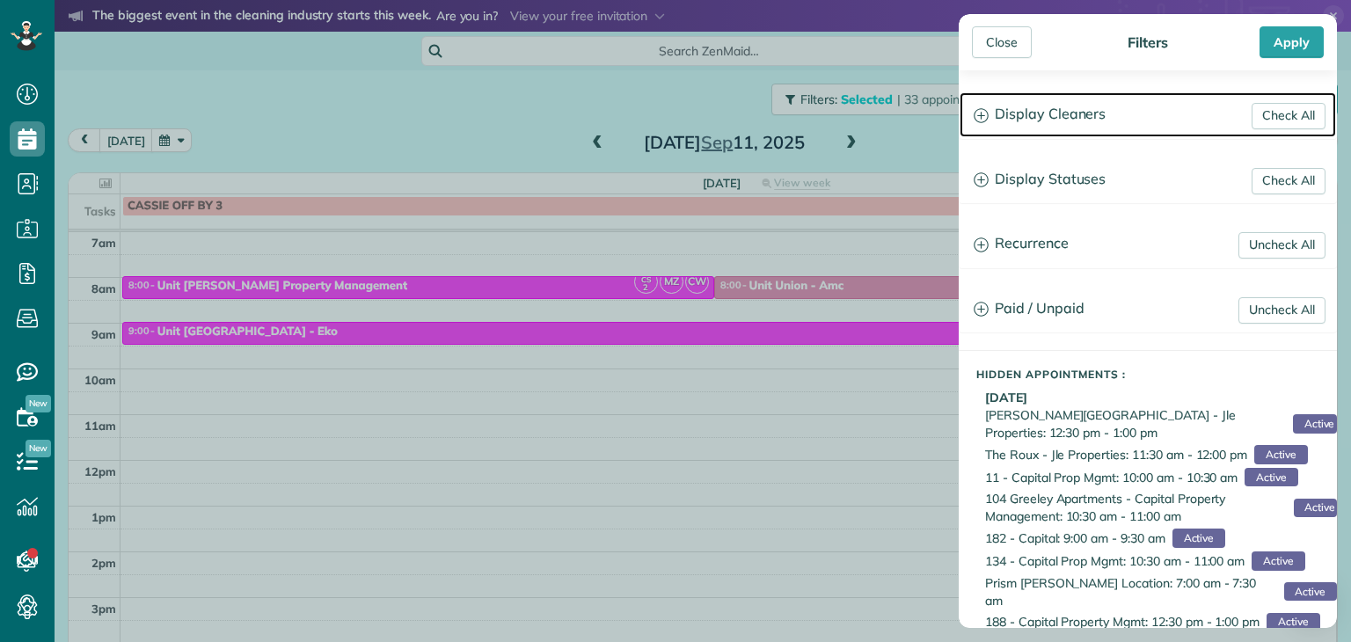
click at [978, 111] on icon at bounding box center [981, 115] width 15 height 15
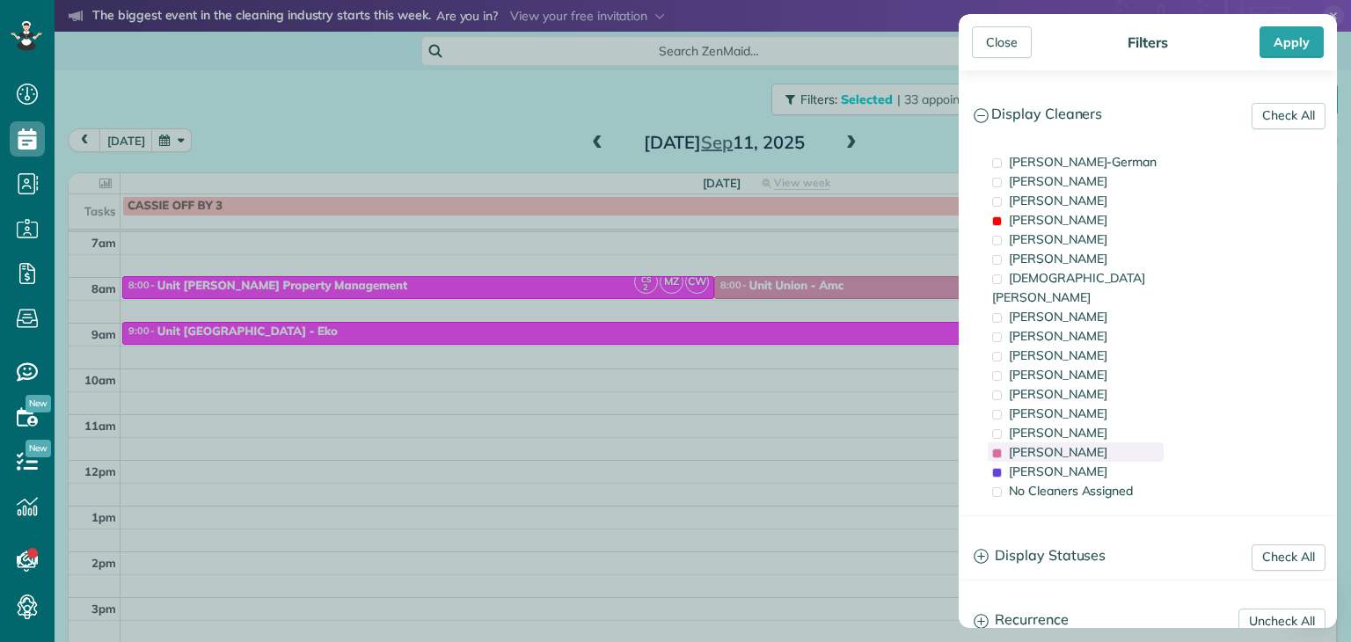
click at [998, 449] on span at bounding box center [997, 454] width 10 height 10
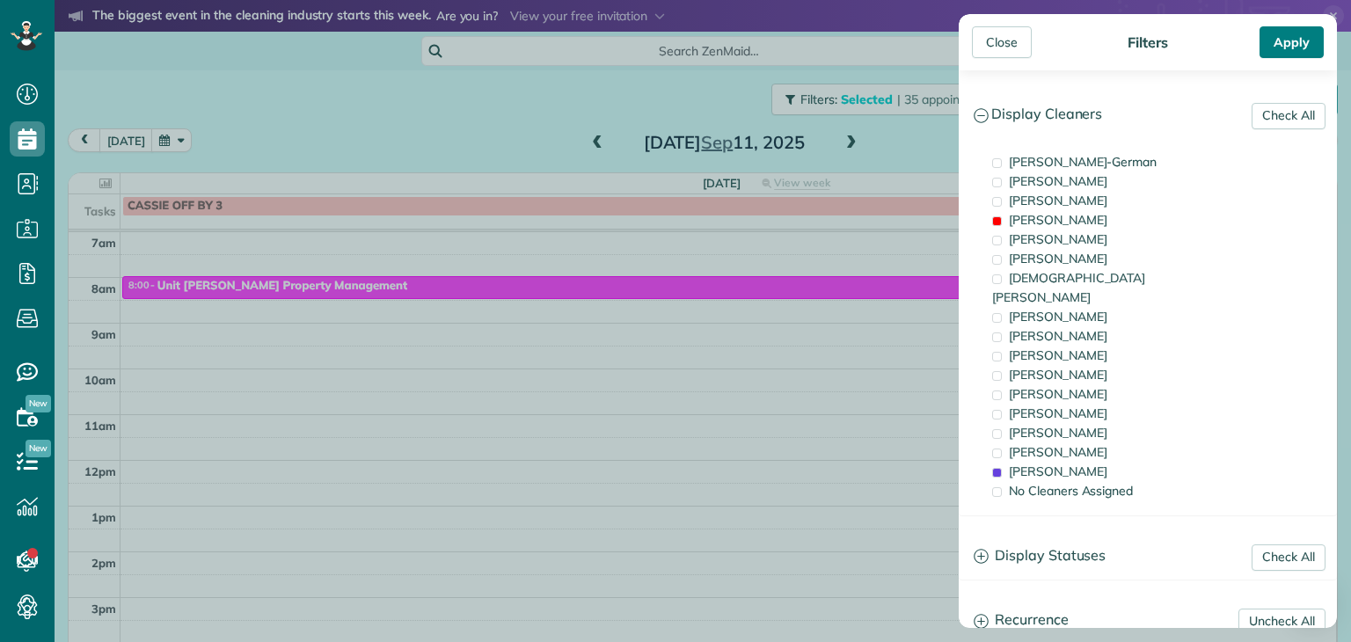
click at [1291, 41] on div "Apply" at bounding box center [1292, 42] width 64 height 32
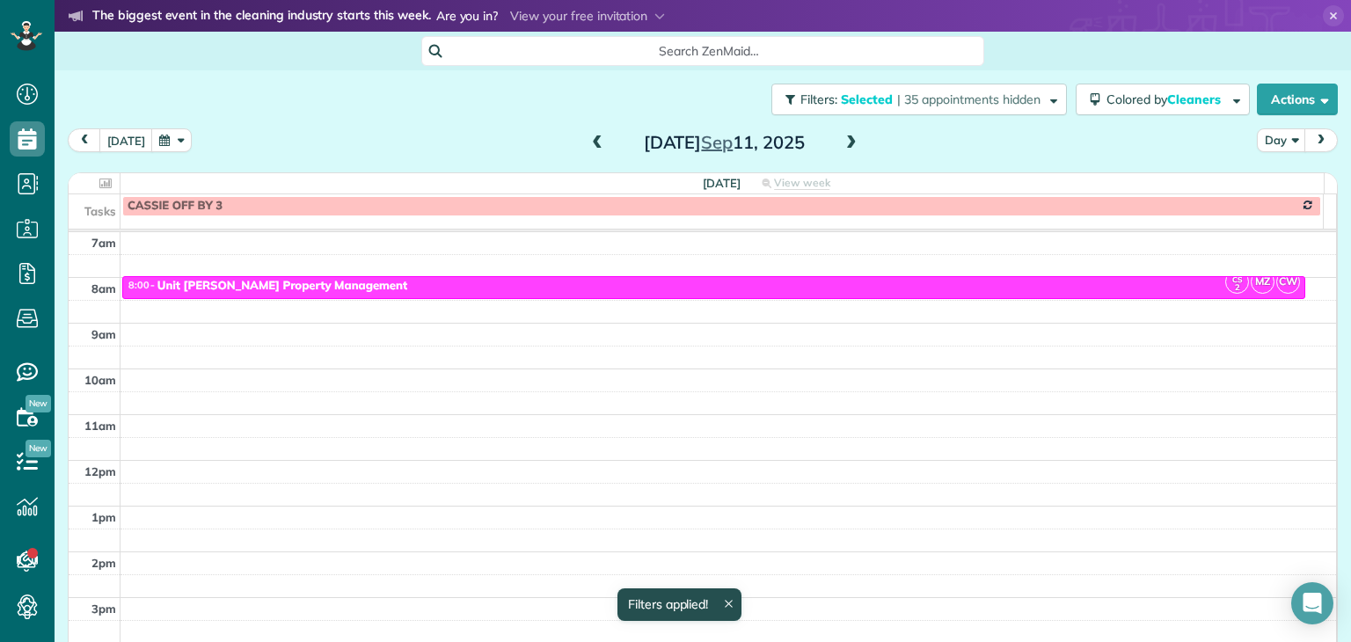
scroll to position [102, 0]
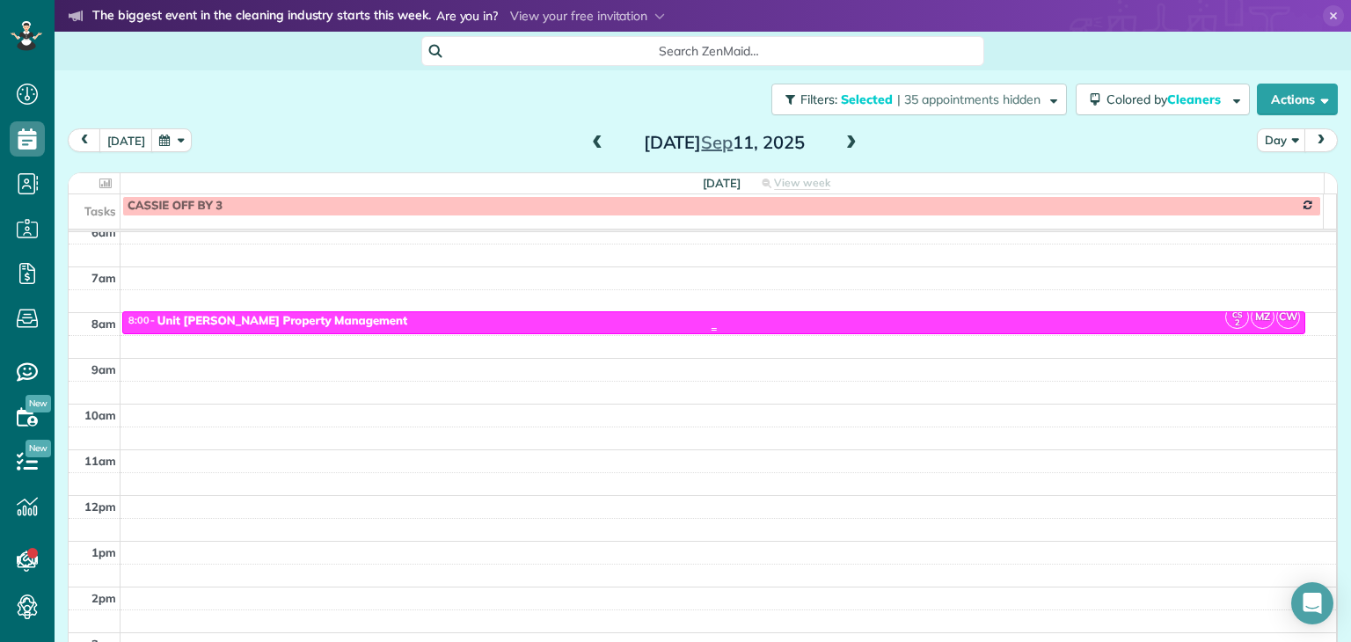
click at [667, 325] on div "8:00 - 8:30 Unit [PERSON_NAME] Property Management" at bounding box center [714, 321] width 1173 height 15
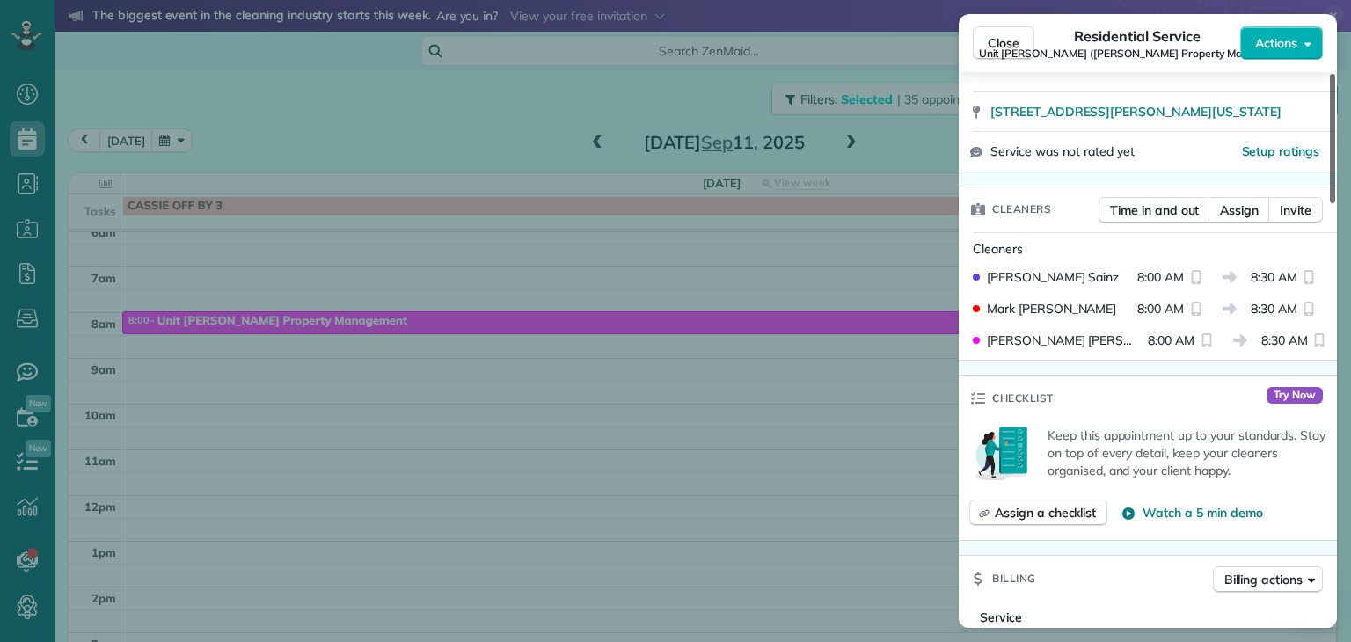
scroll to position [380, 0]
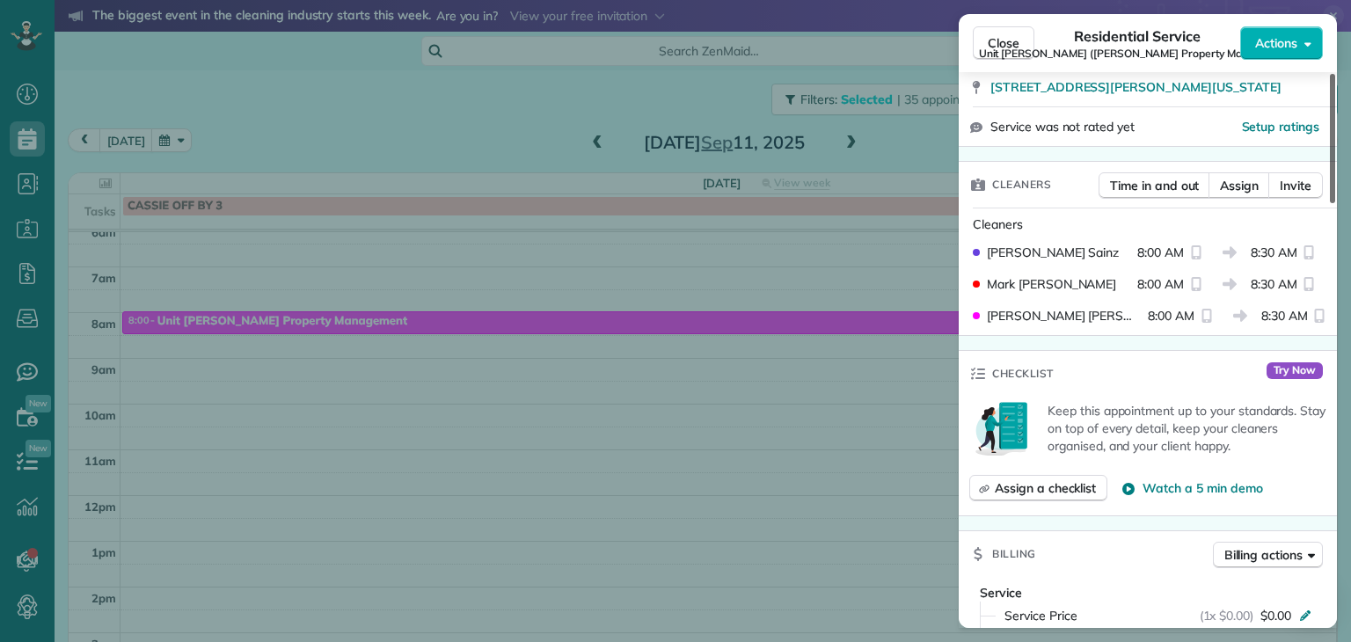
drag, startPoint x: 1334, startPoint y: 102, endPoint x: 1335, endPoint y: 191, distance: 88.9
click at [1335, 191] on div at bounding box center [1332, 138] width 5 height 129
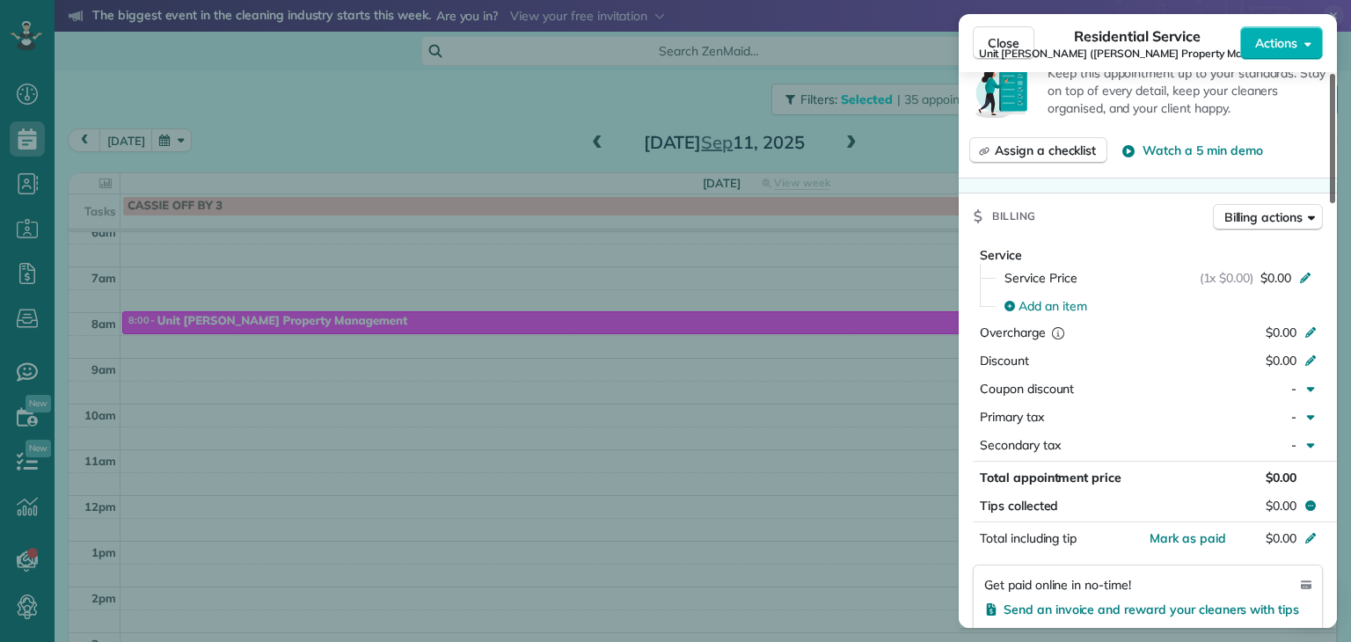
scroll to position [727, 0]
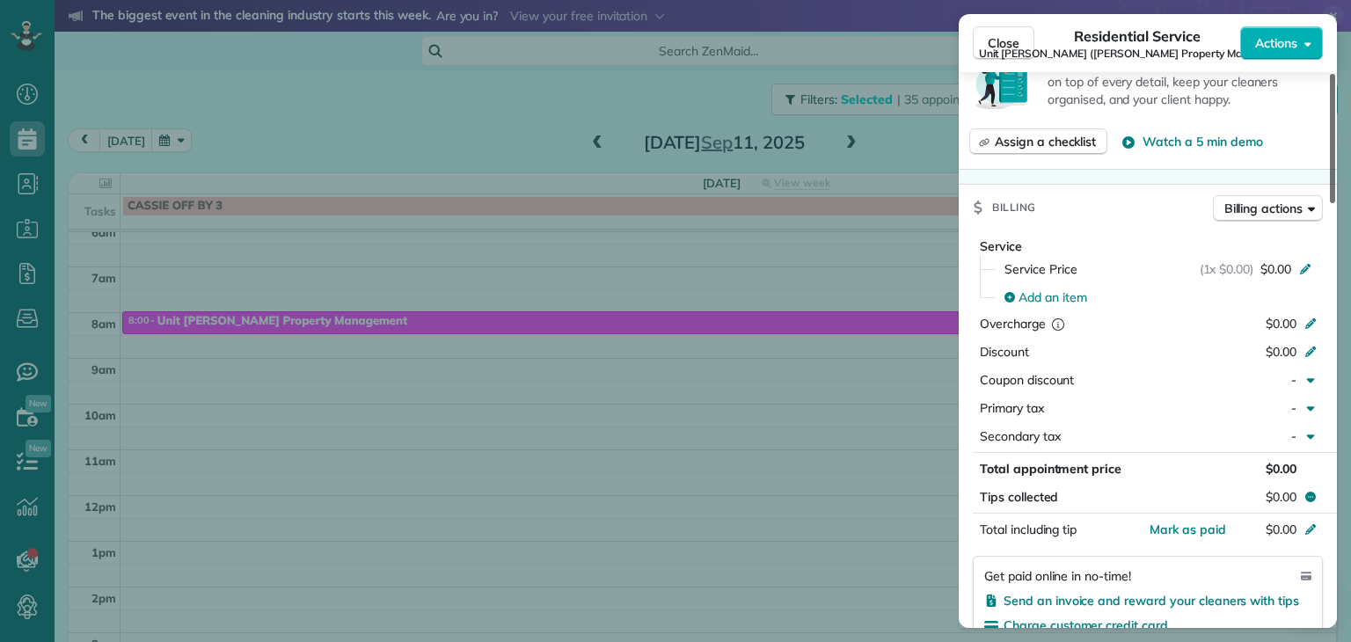
drag, startPoint x: 1334, startPoint y: 189, endPoint x: 1344, endPoint y: 270, distance: 81.6
click at [1335, 203] on div at bounding box center [1332, 138] width 5 height 129
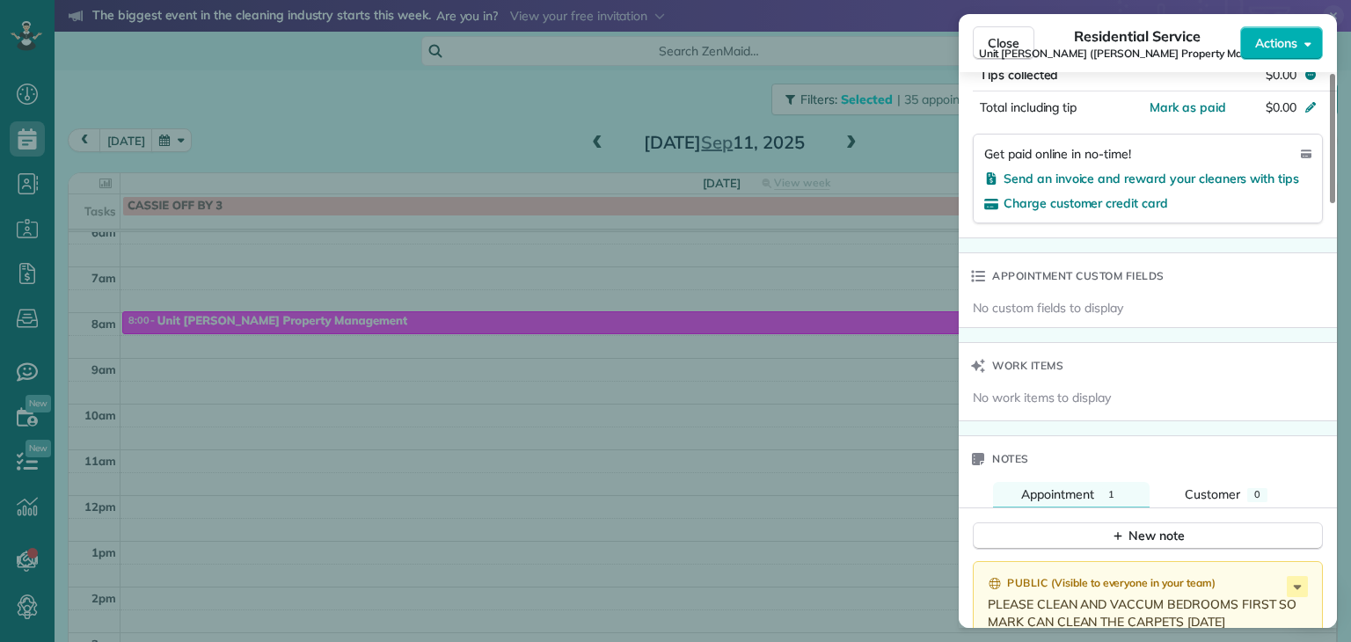
drag, startPoint x: 1330, startPoint y: 261, endPoint x: 1343, endPoint y: 360, distance: 99.4
click at [1335, 203] on div at bounding box center [1332, 138] width 5 height 129
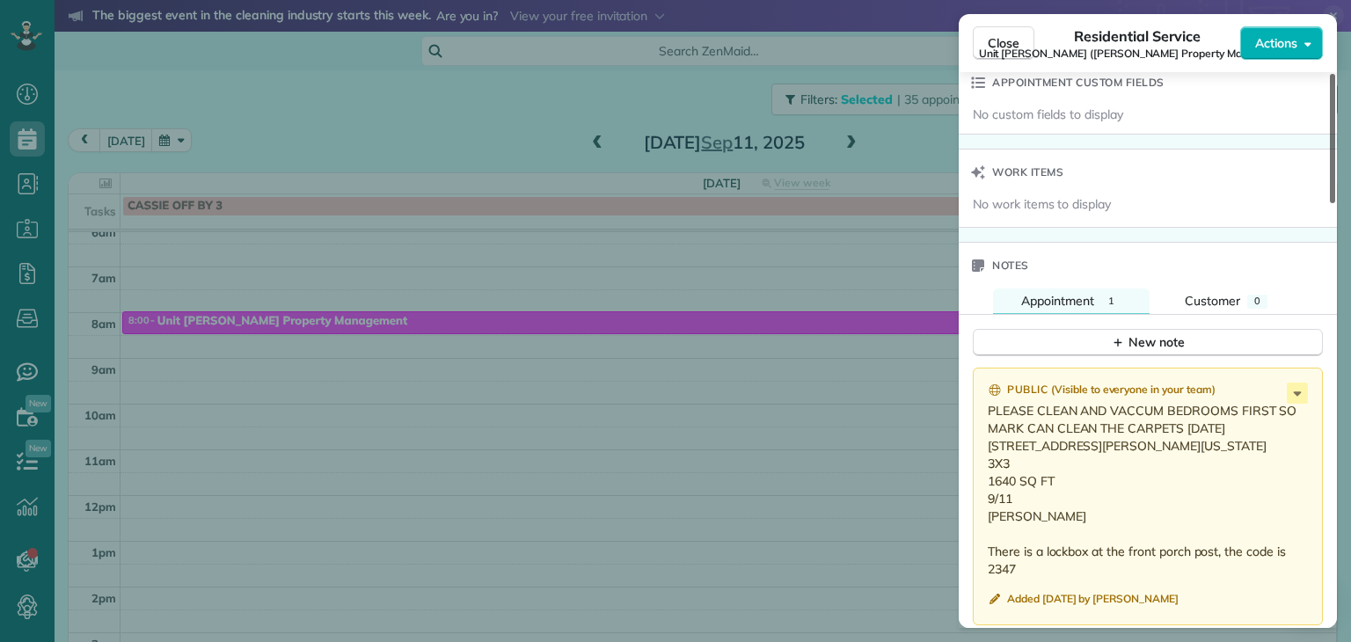
scroll to position [1345, 0]
drag, startPoint x: 1330, startPoint y: 358, endPoint x: 1330, endPoint y: 403, distance: 44.9
click at [1330, 203] on div at bounding box center [1332, 138] width 5 height 129
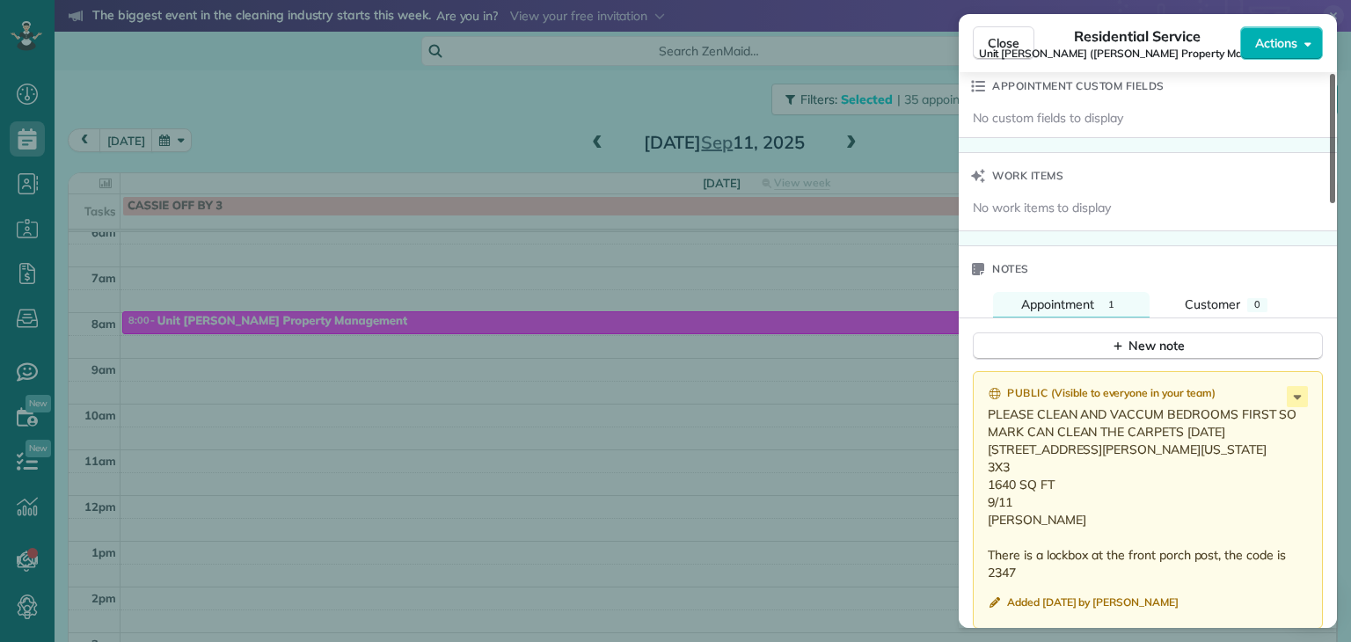
scroll to position [1237, 0]
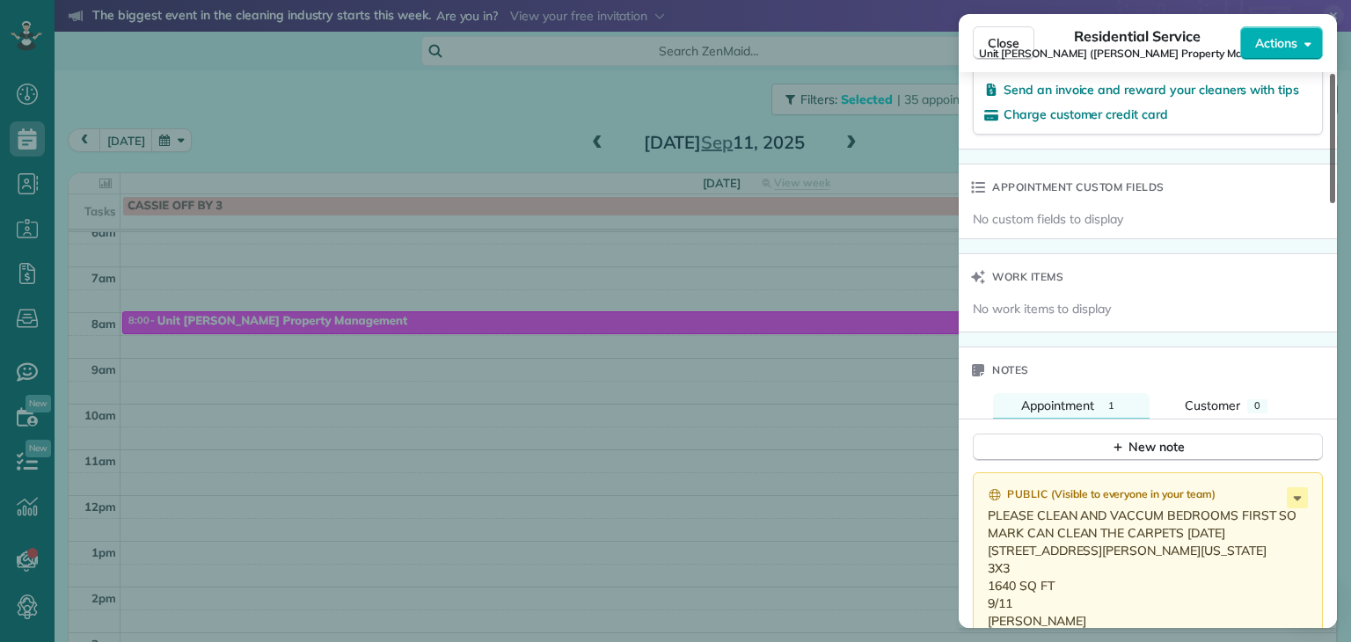
drag, startPoint x: 1332, startPoint y: 447, endPoint x: 1327, endPoint y: 421, distance: 26.1
click at [1330, 203] on div at bounding box center [1332, 138] width 5 height 129
click at [1341, 121] on div "Close Residential Service Unit [PERSON_NAME] ([PERSON_NAME] Property Management…" at bounding box center [675, 321] width 1351 height 642
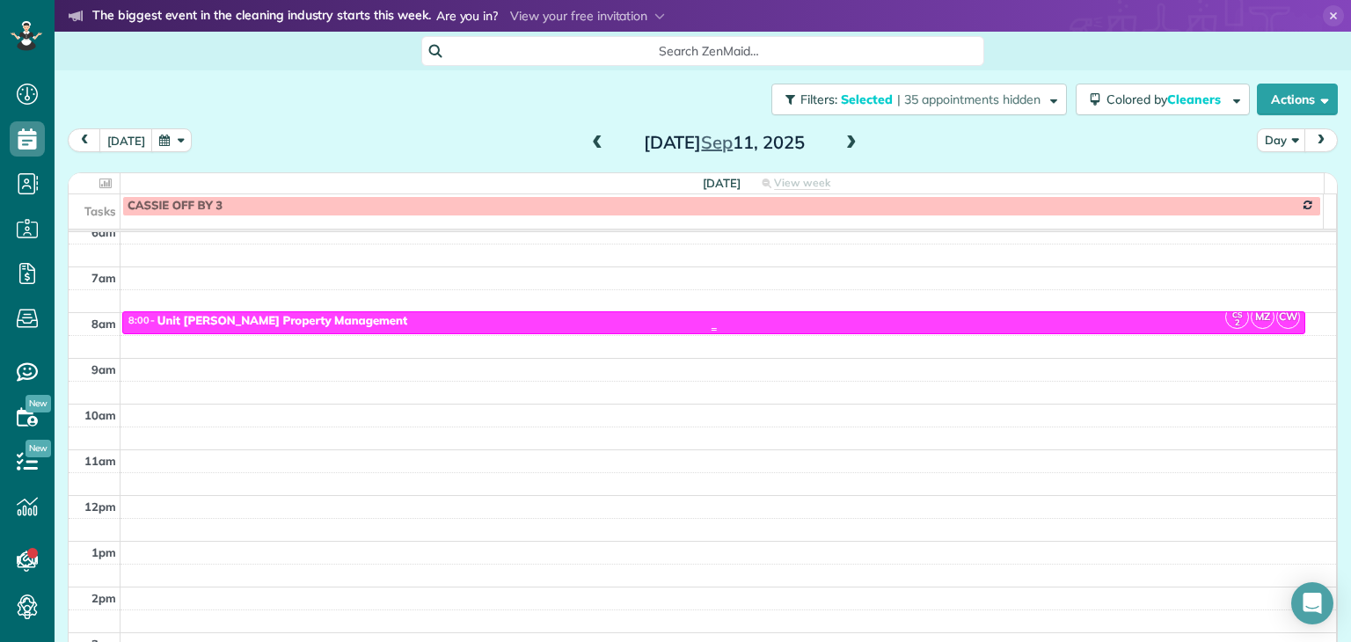
click at [531, 325] on div "8:00 - 8:30 Unit [PERSON_NAME] Property Management" at bounding box center [714, 321] width 1173 height 15
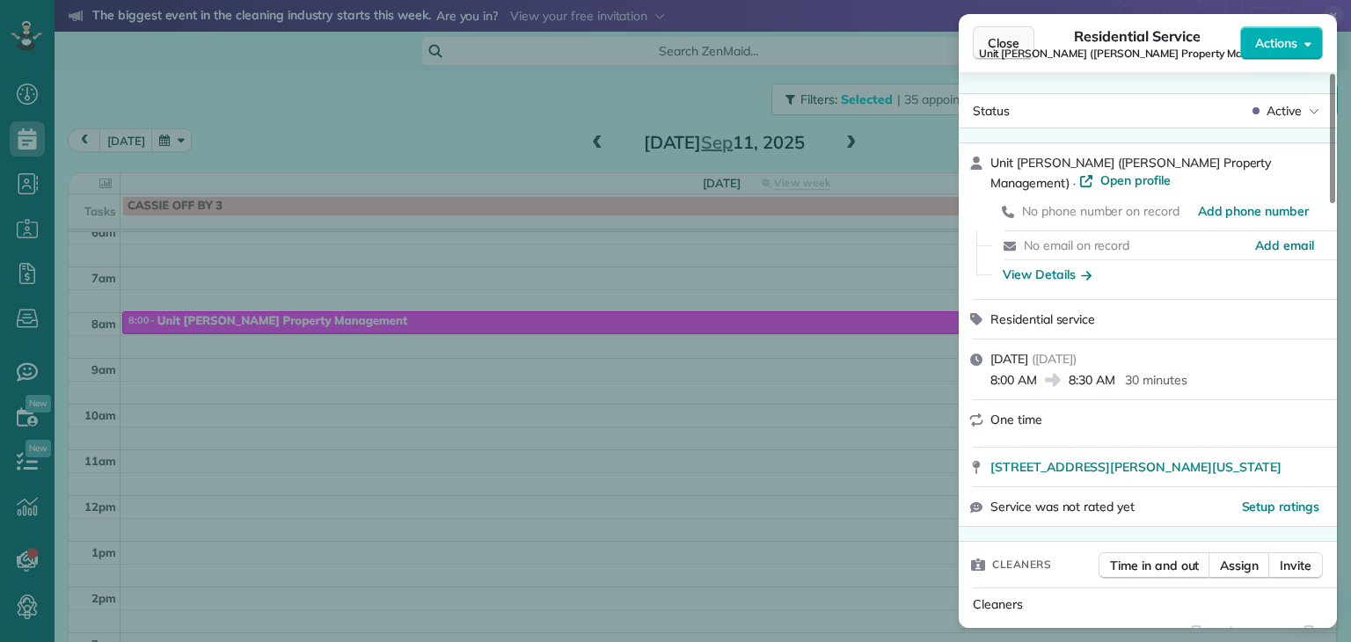
click at [1003, 43] on span "Close" at bounding box center [1004, 43] width 32 height 18
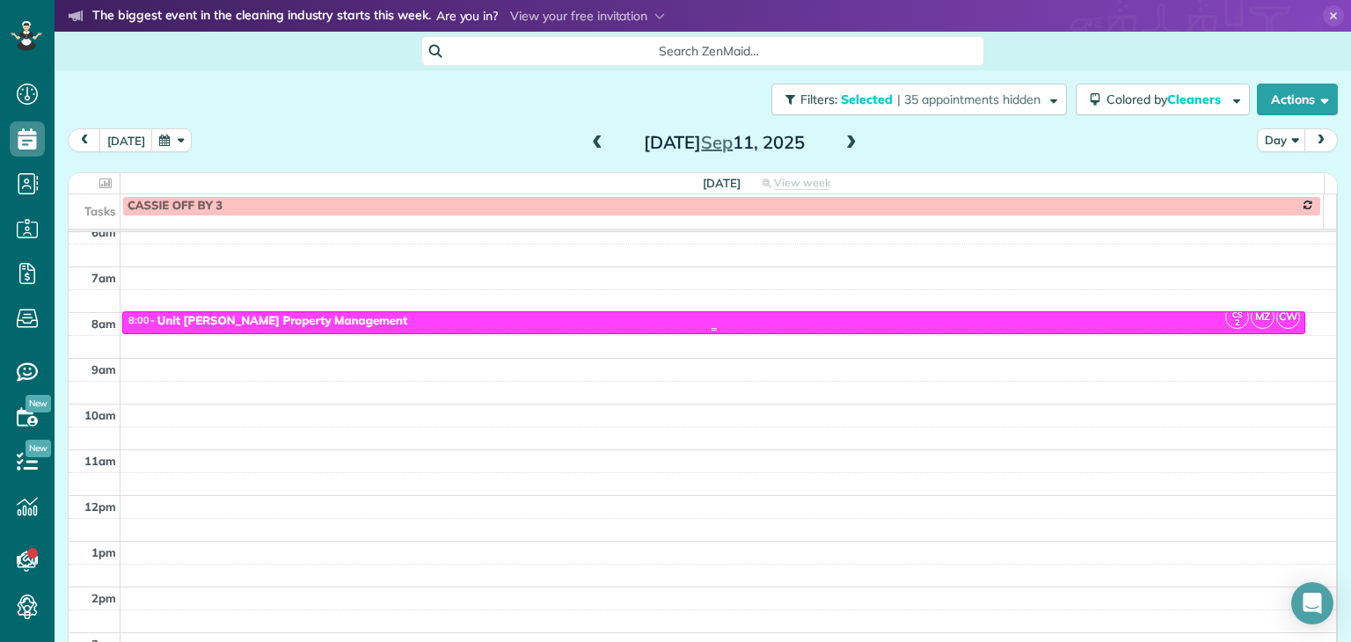
click at [534, 325] on div "8:00 - 8:30 Unit [PERSON_NAME] Property Management" at bounding box center [714, 321] width 1173 height 15
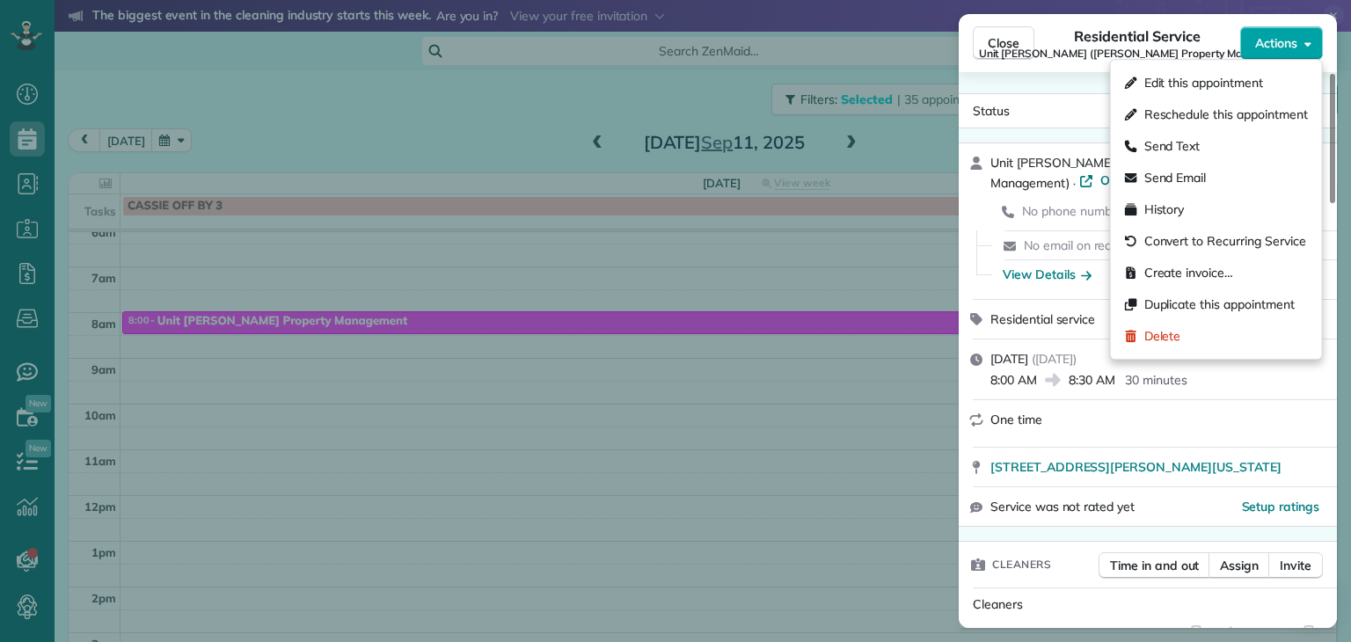
click at [1305, 40] on icon "button" at bounding box center [1308, 43] width 7 height 13
click at [1212, 82] on span "Edit this appointment" at bounding box center [1204, 83] width 119 height 18
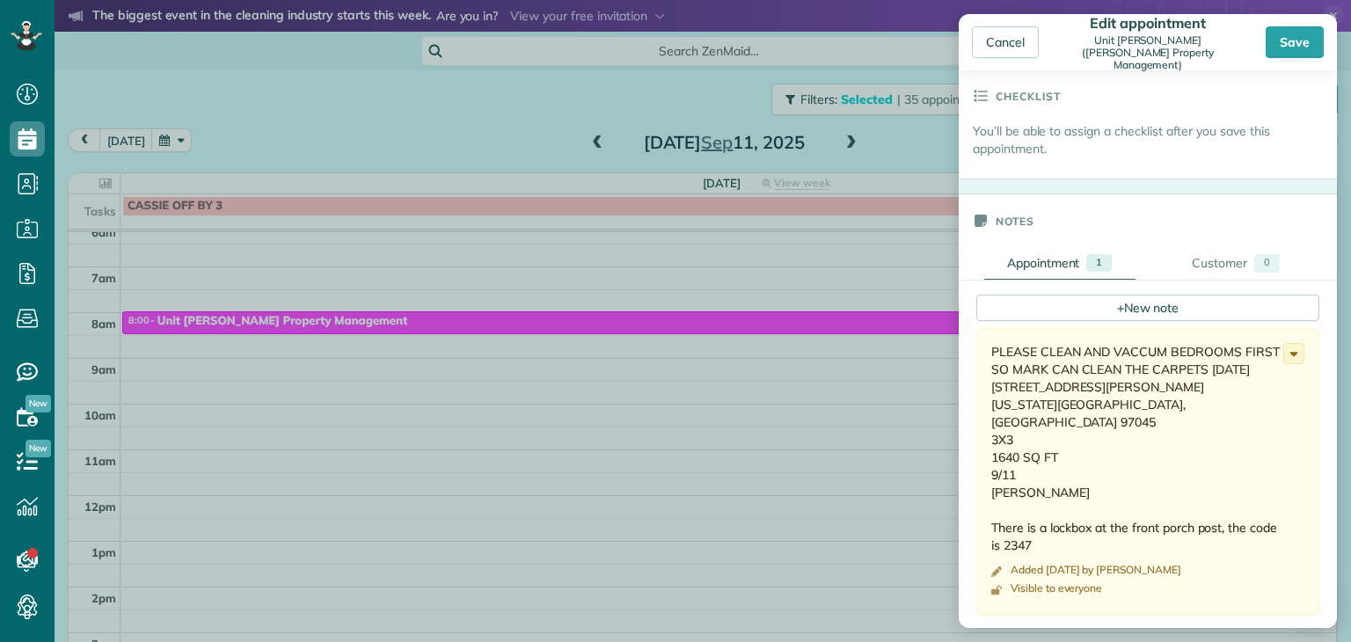
scroll to position [542, 0]
click at [1077, 346] on div "PLEASE CLEAN AND VACCUM BEDROOMS FIRST SO MARK CAN CLEAN THE CARPETS [DATE] [ST…" at bounding box center [1137, 445] width 292 height 211
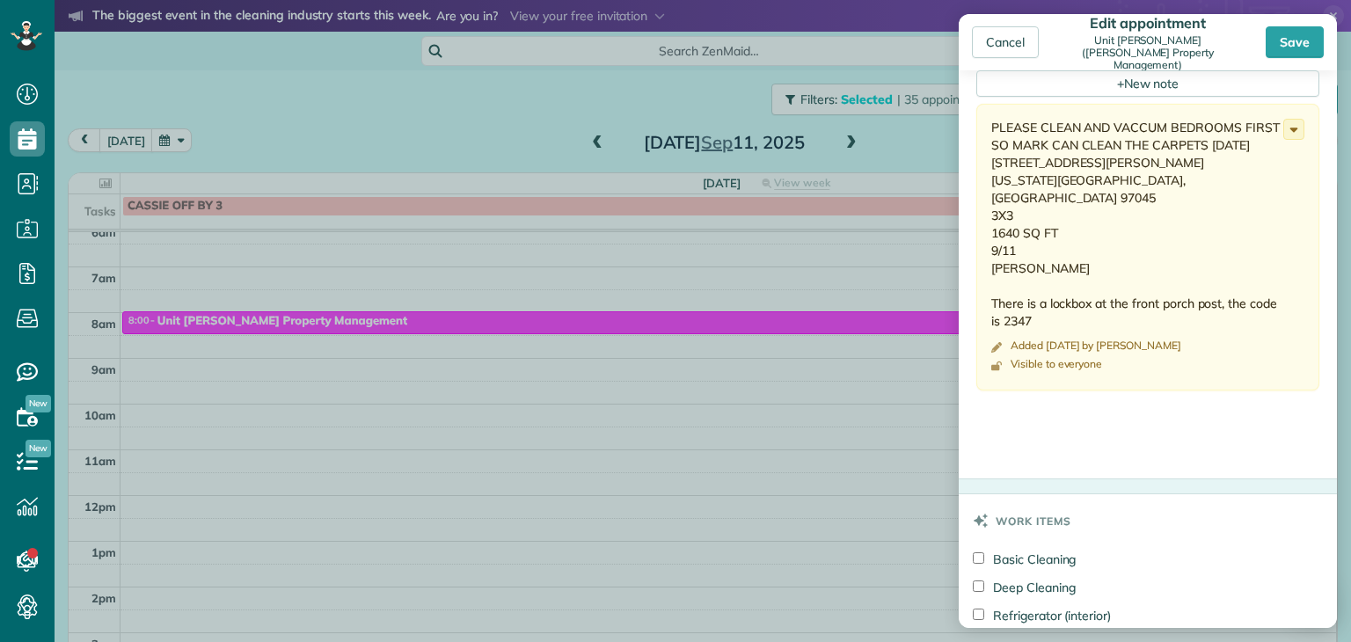
scroll to position [748, 0]
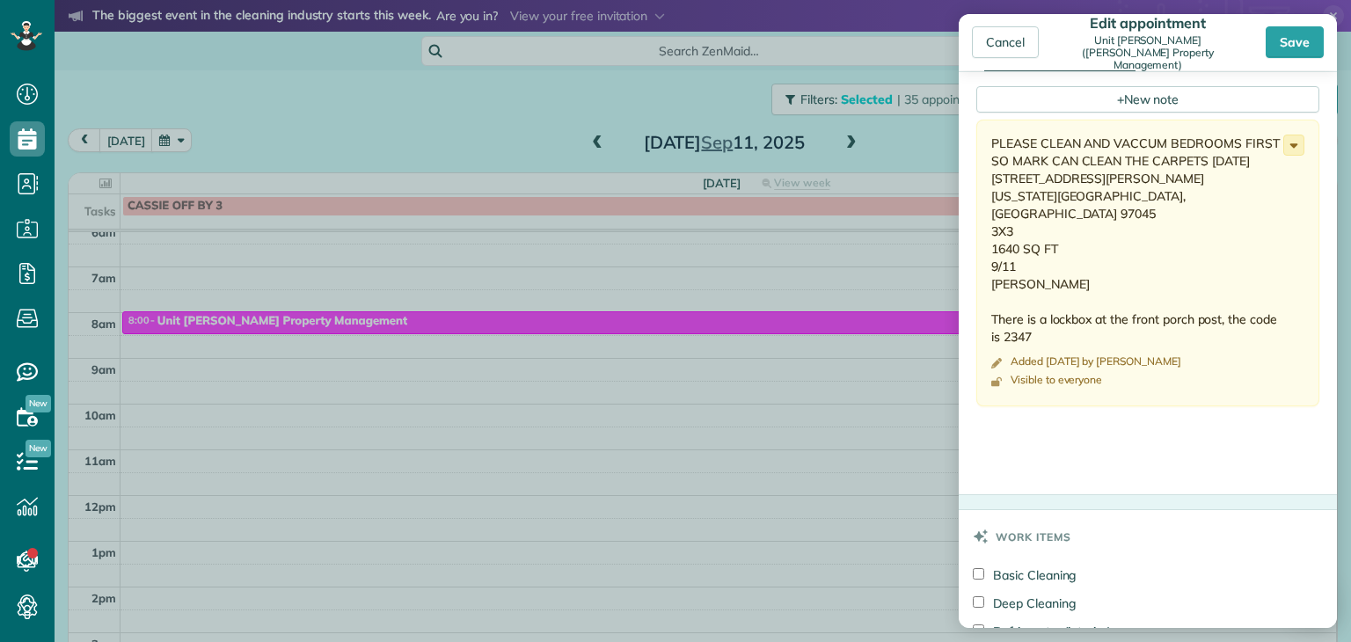
click at [1284, 145] on icon at bounding box center [1293, 144] width 19 height 19
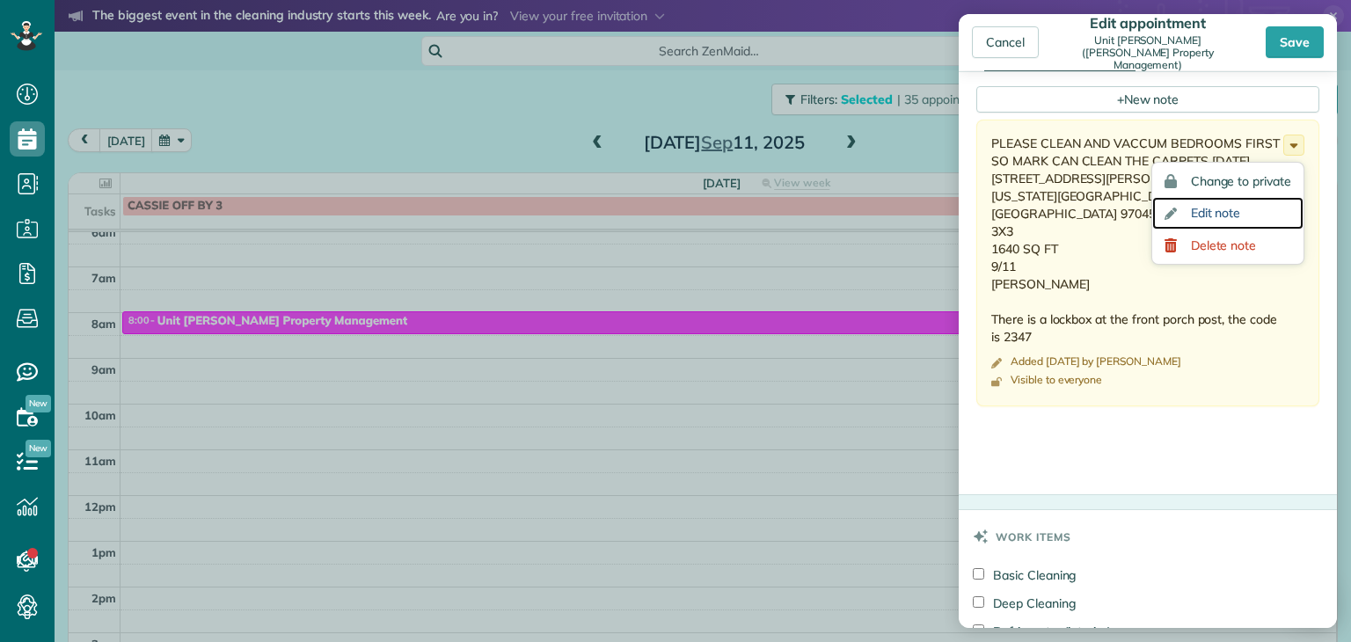
click at [1196, 216] on span "Edit note" at bounding box center [1216, 213] width 50 height 12
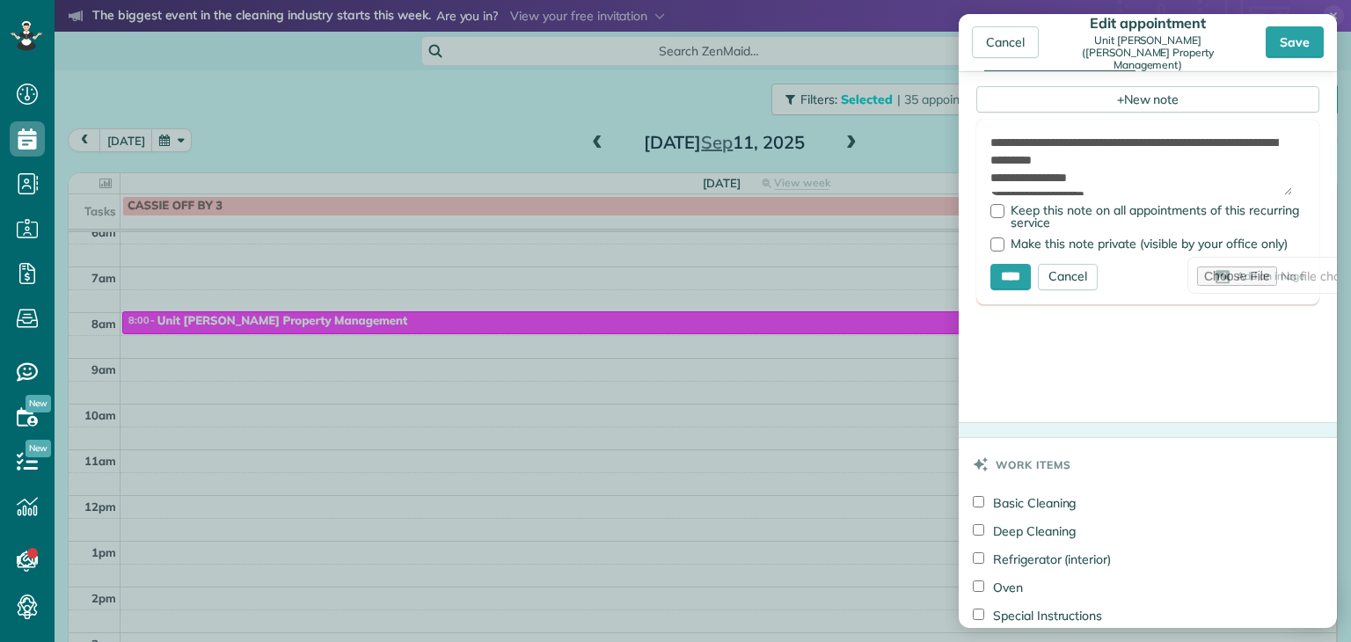
click at [1082, 139] on textarea "**********" at bounding box center [1142, 165] width 302 height 62
drag, startPoint x: 1116, startPoint y: 156, endPoint x: 992, endPoint y: 165, distance: 123.5
click at [992, 165] on textarea "**********" at bounding box center [1142, 165] width 302 height 62
click at [1263, 139] on textarea "**********" at bounding box center [1142, 165] width 302 height 62
type textarea "**********"
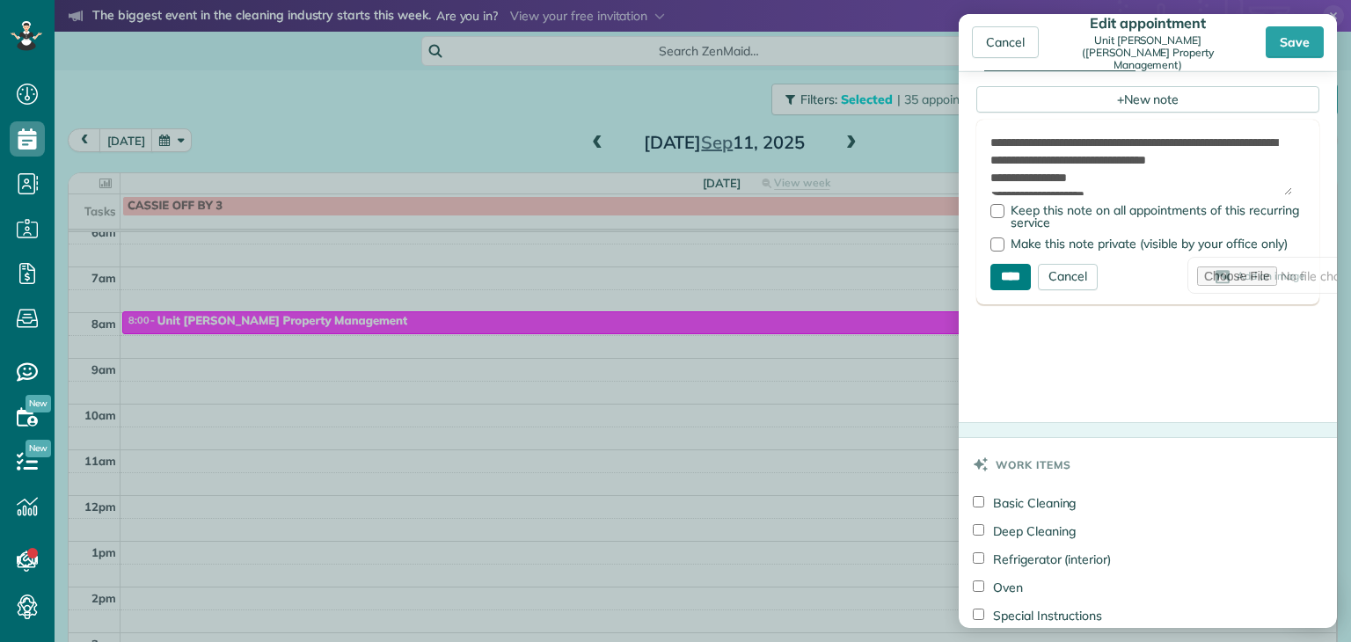
click at [1013, 274] on input "****" at bounding box center [1011, 277] width 40 height 26
type input "**********"
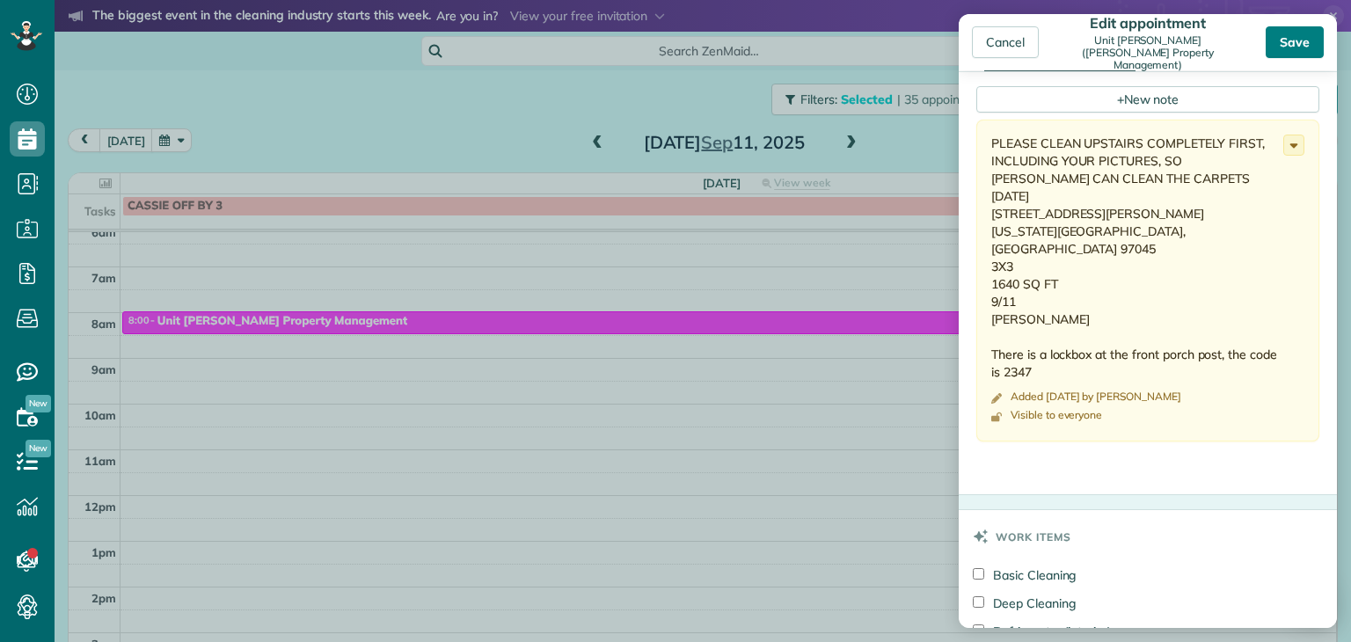
click at [1296, 38] on div "Save" at bounding box center [1295, 42] width 58 height 32
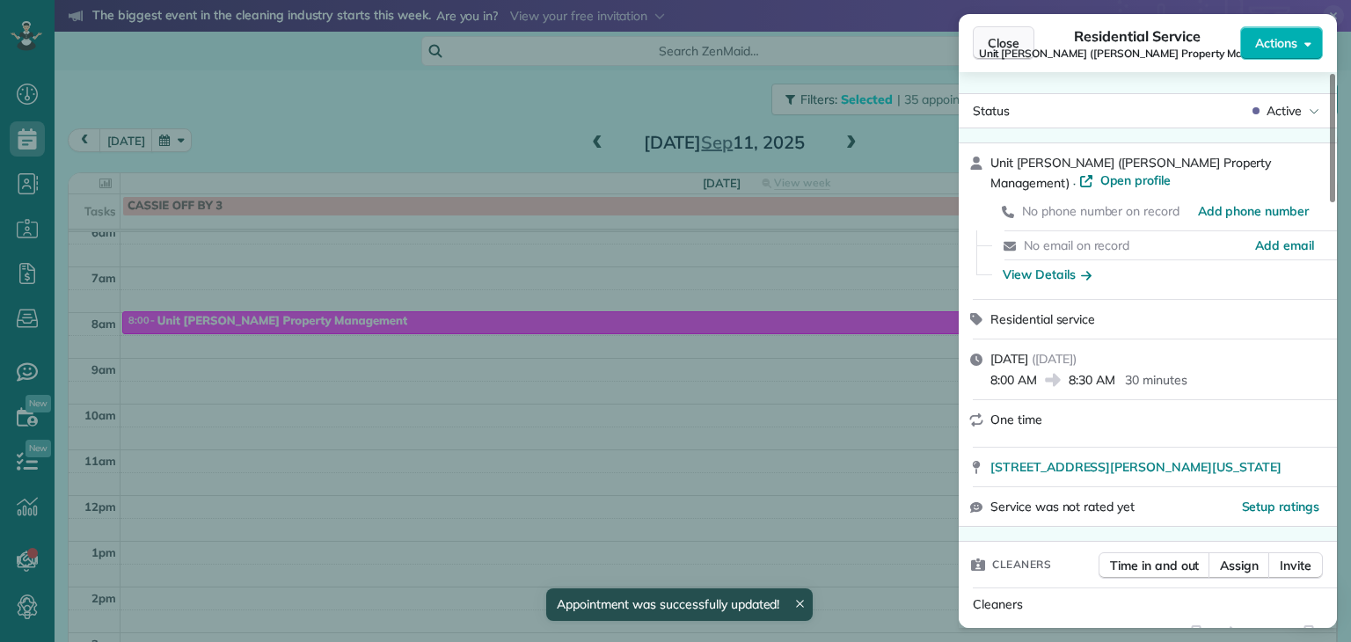
click at [996, 48] on span "Close" at bounding box center [1004, 43] width 32 height 18
